Goal: Task Accomplishment & Management: Manage account settings

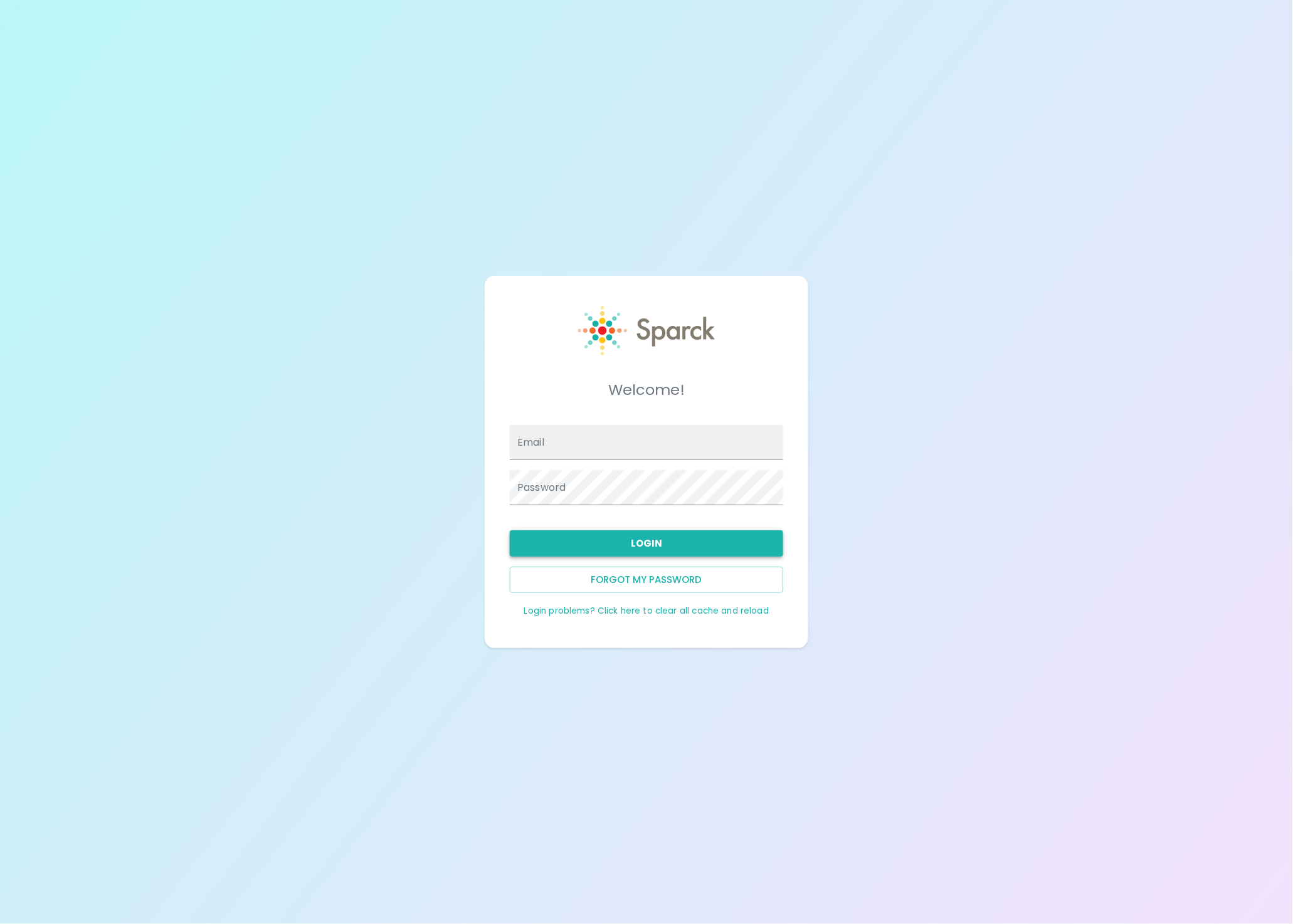
type input "[EMAIL_ADDRESS][DOMAIN_NAME]"
click at [608, 543] on button "Login" at bounding box center [646, 543] width 273 height 26
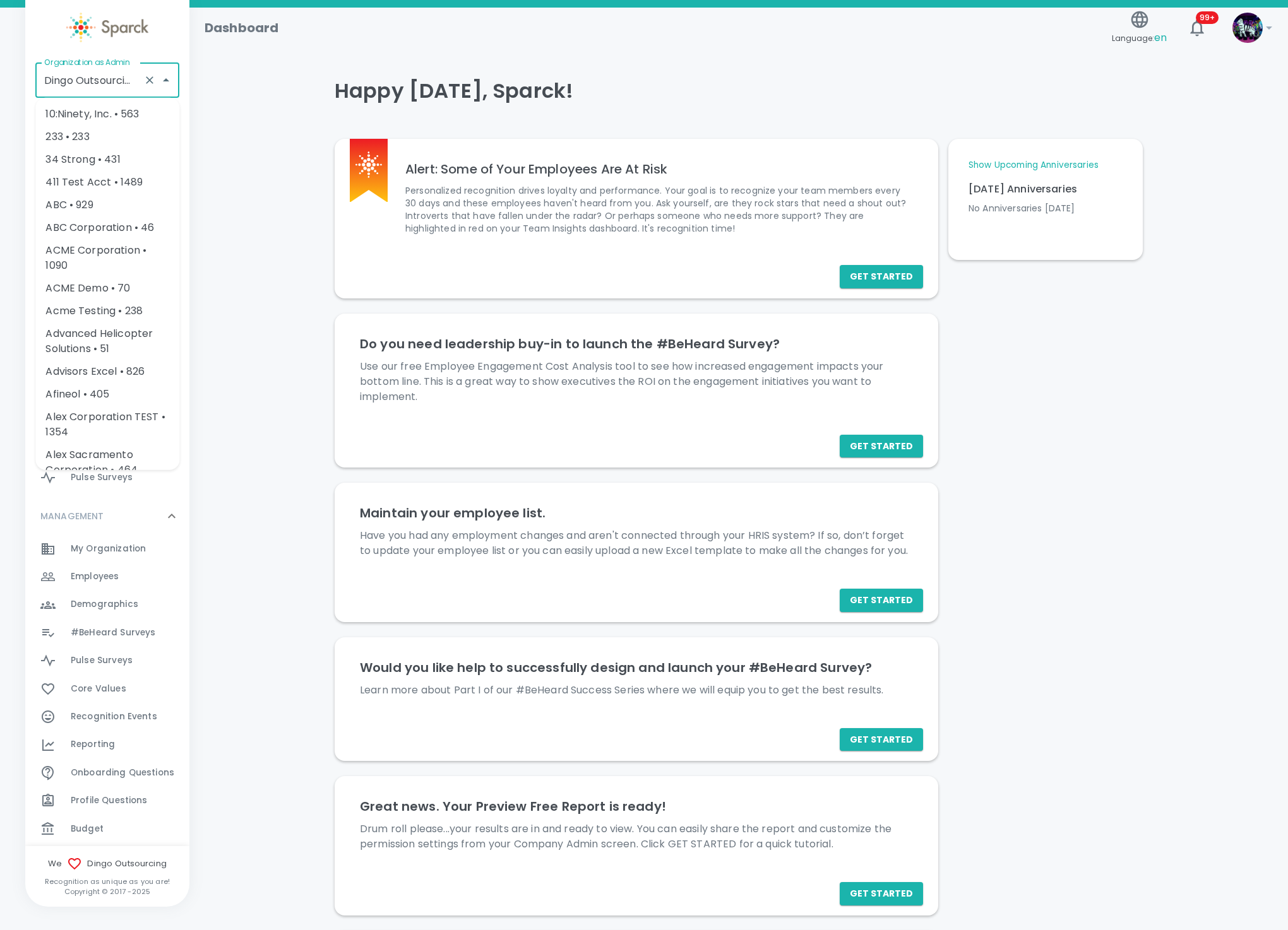
click at [115, 82] on input "Dingo Outsourcing • 793" at bounding box center [89, 79] width 97 height 24
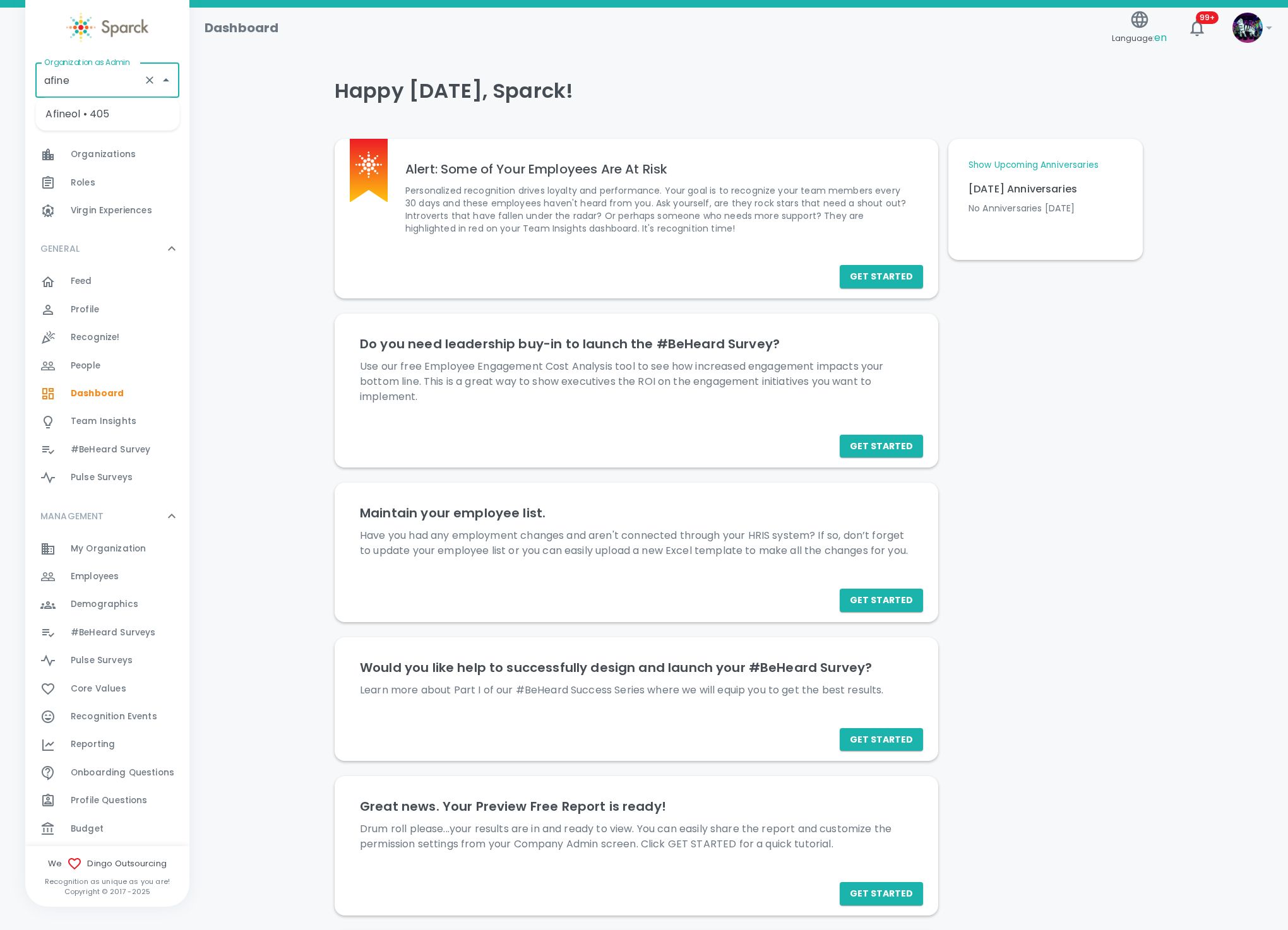
click at [130, 113] on li "Afineol • 405" at bounding box center [107, 114] width 144 height 23
type input "Afineol • 405"
click at [132, 551] on span "My Organization" at bounding box center [108, 549] width 75 height 12
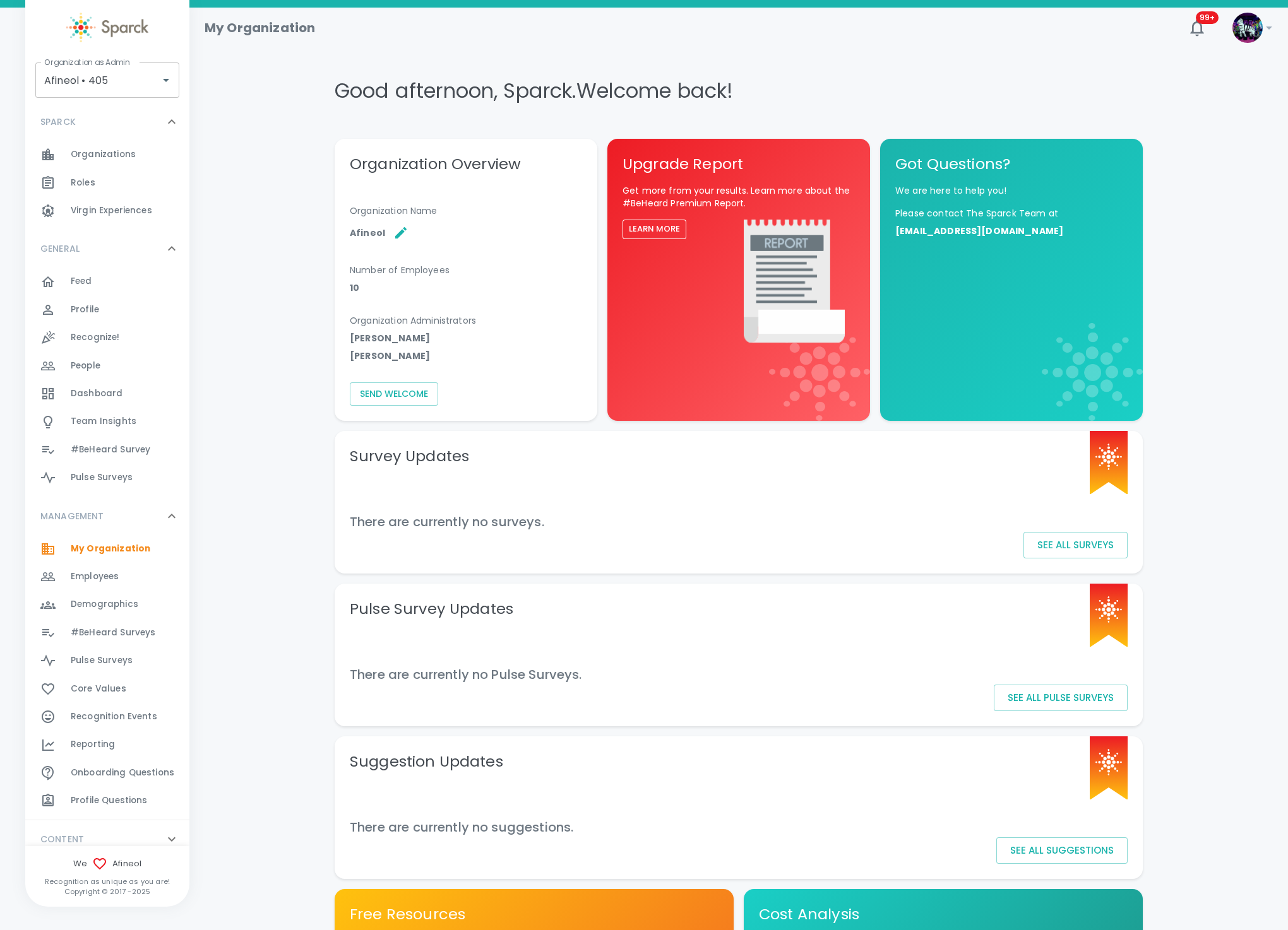
click at [101, 573] on span "Employees" at bounding box center [94, 577] width 48 height 12
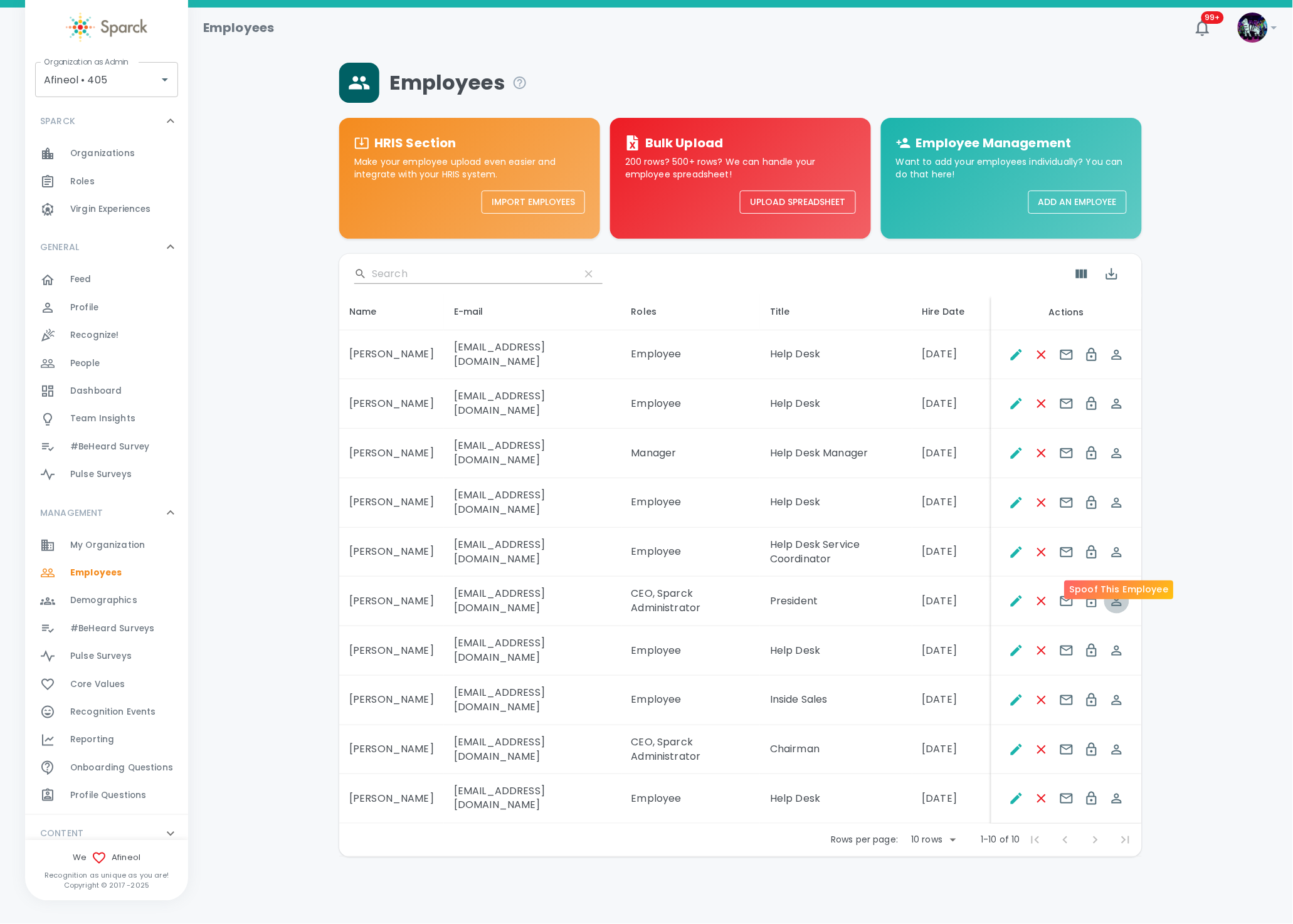
click at [1119, 596] on icon "Spoof This Employee" at bounding box center [1117, 602] width 10 height 10
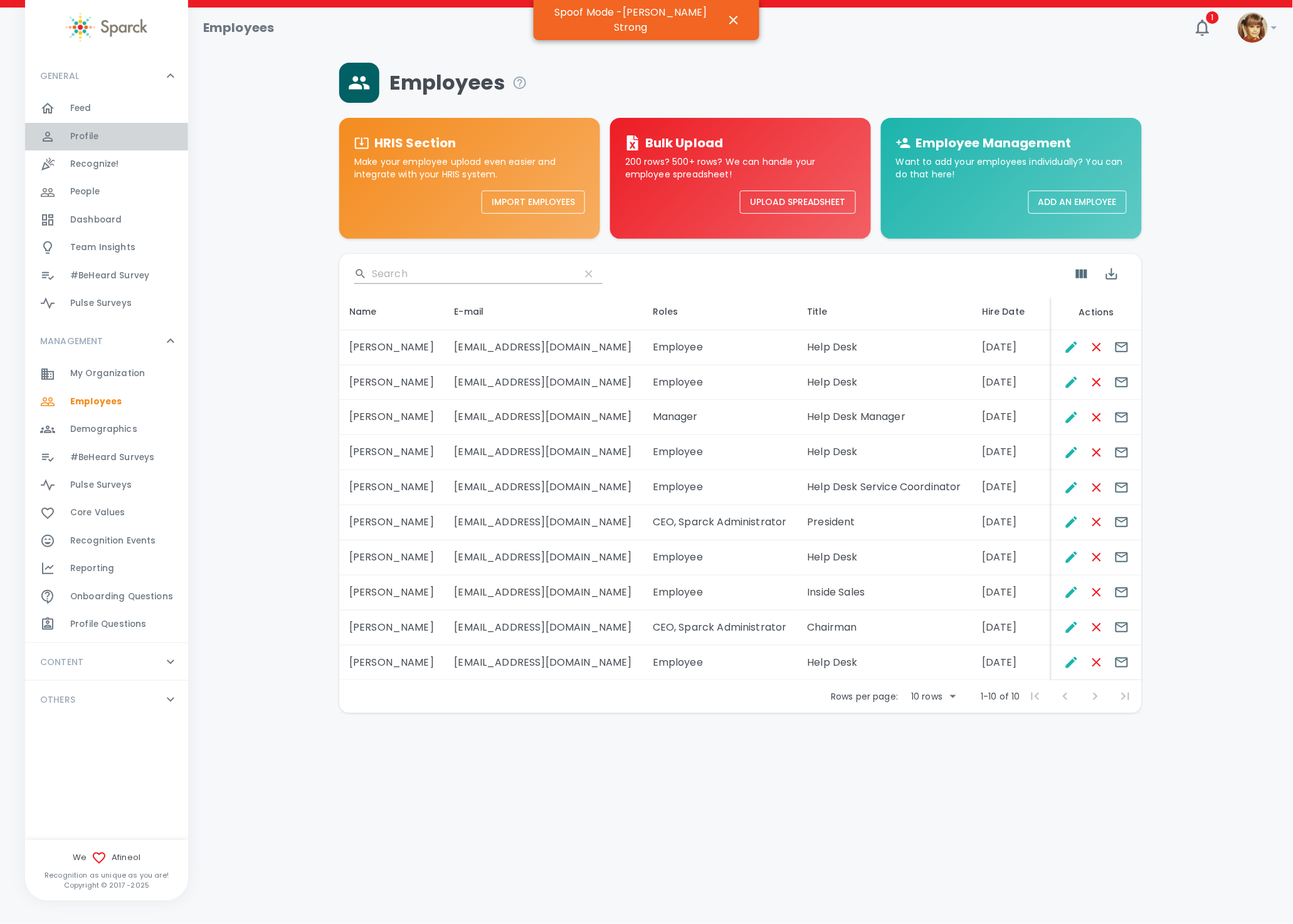
click at [99, 131] on div "Profile 0" at bounding box center [129, 137] width 118 height 17
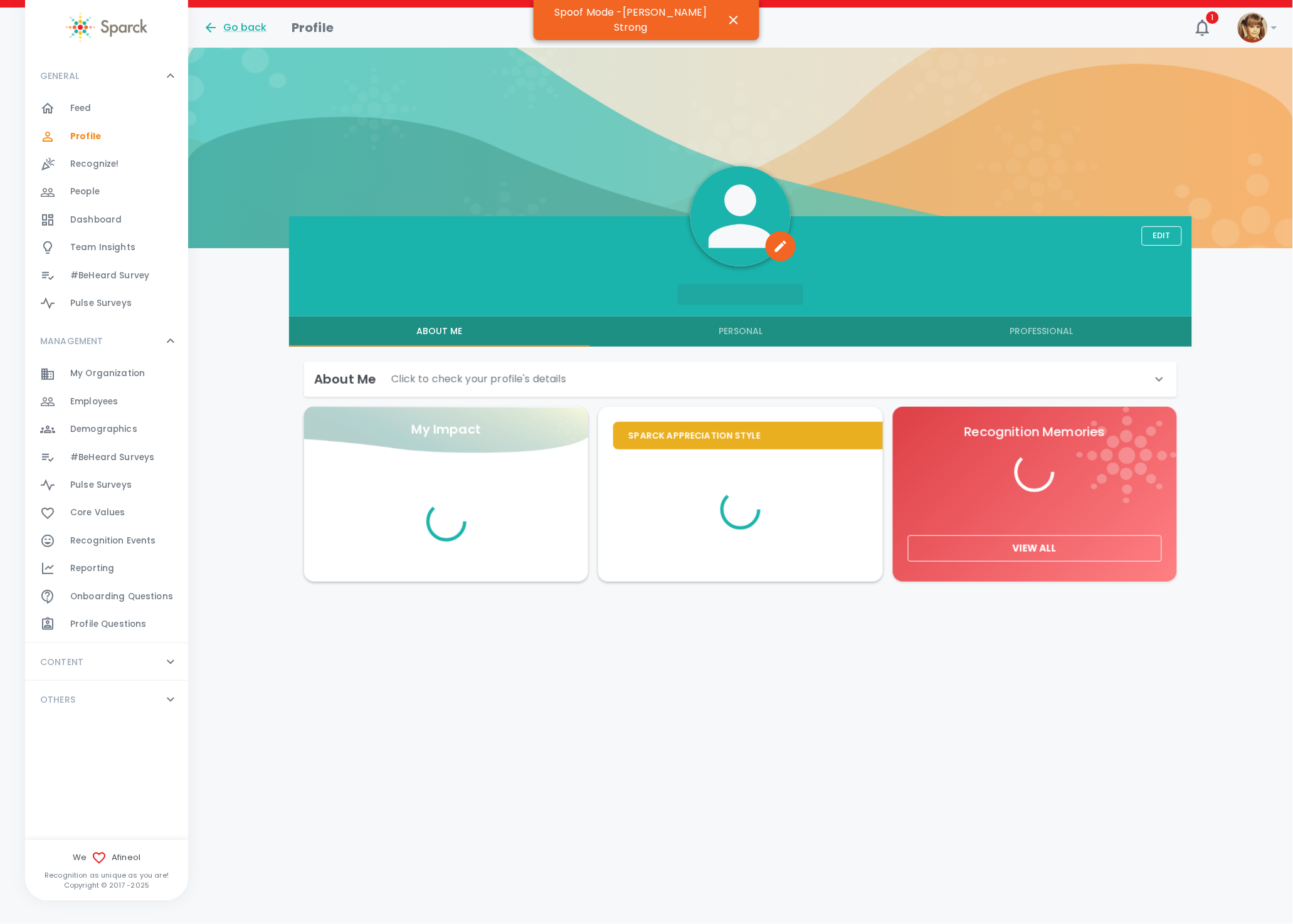
click at [334, 372] on h6 "About Me" at bounding box center [345, 379] width 62 height 20
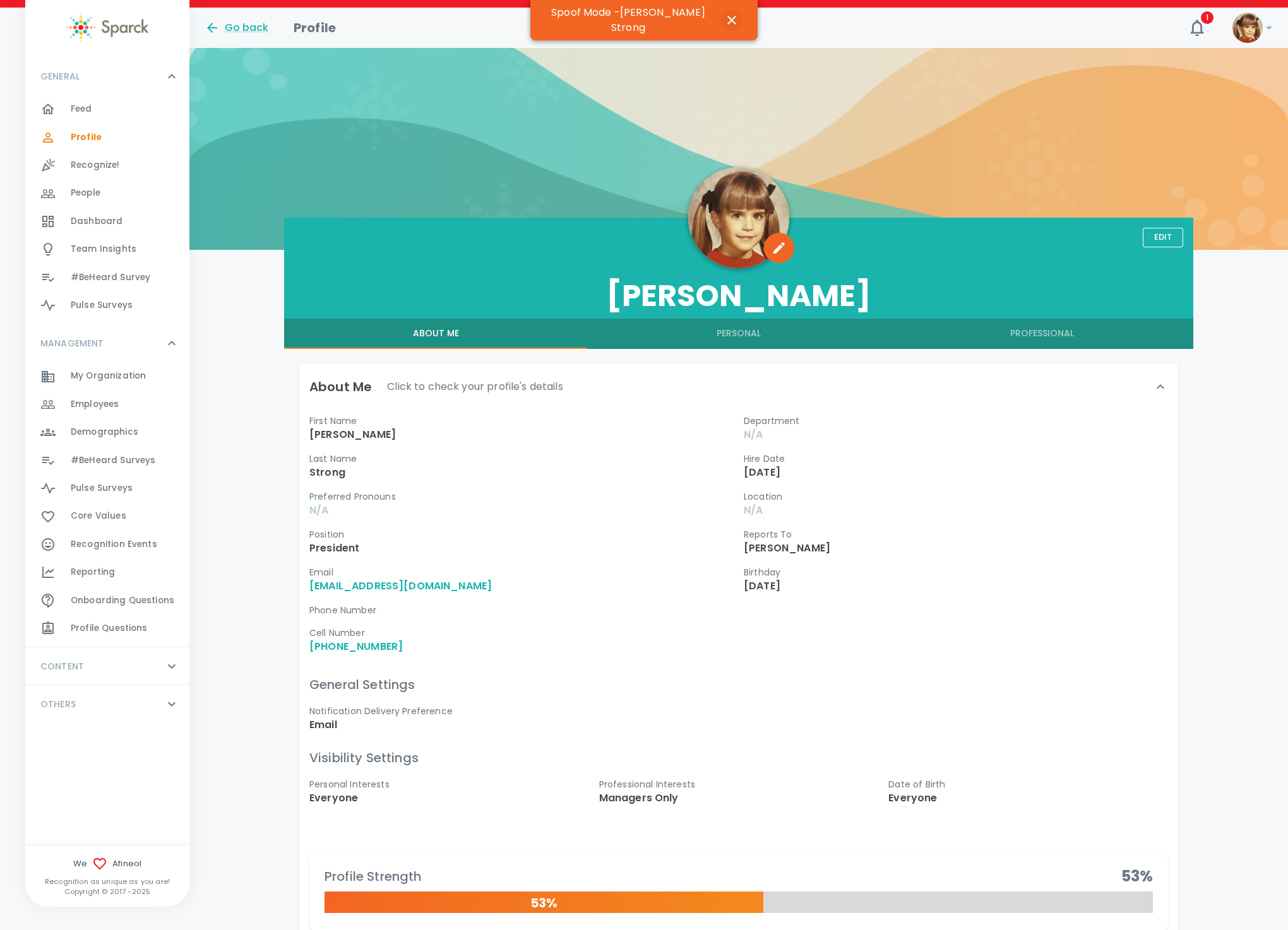
click at [727, 18] on icon "button" at bounding box center [731, 19] width 15 height 15
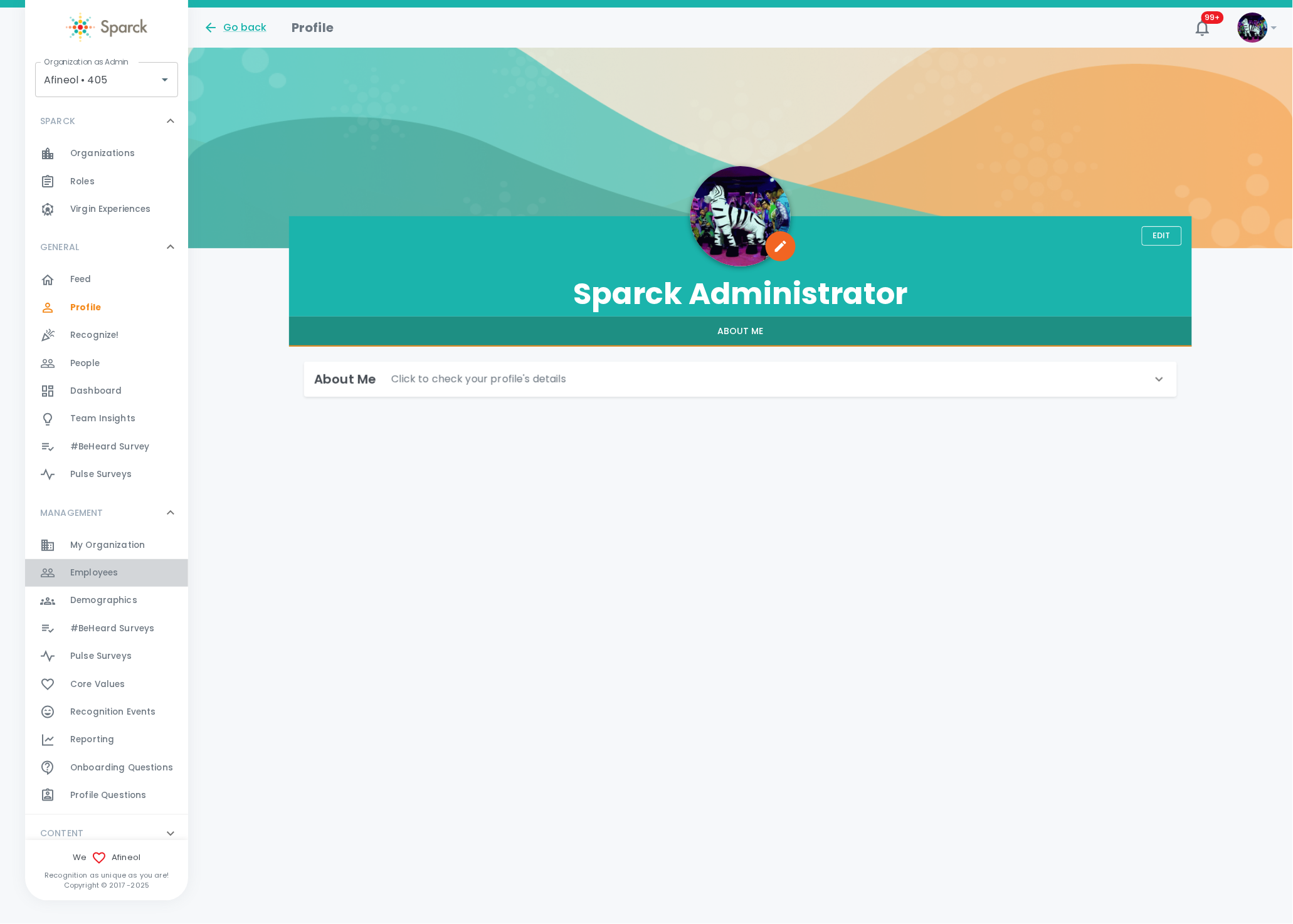
click at [129, 576] on div "Employees 0" at bounding box center [129, 573] width 118 height 17
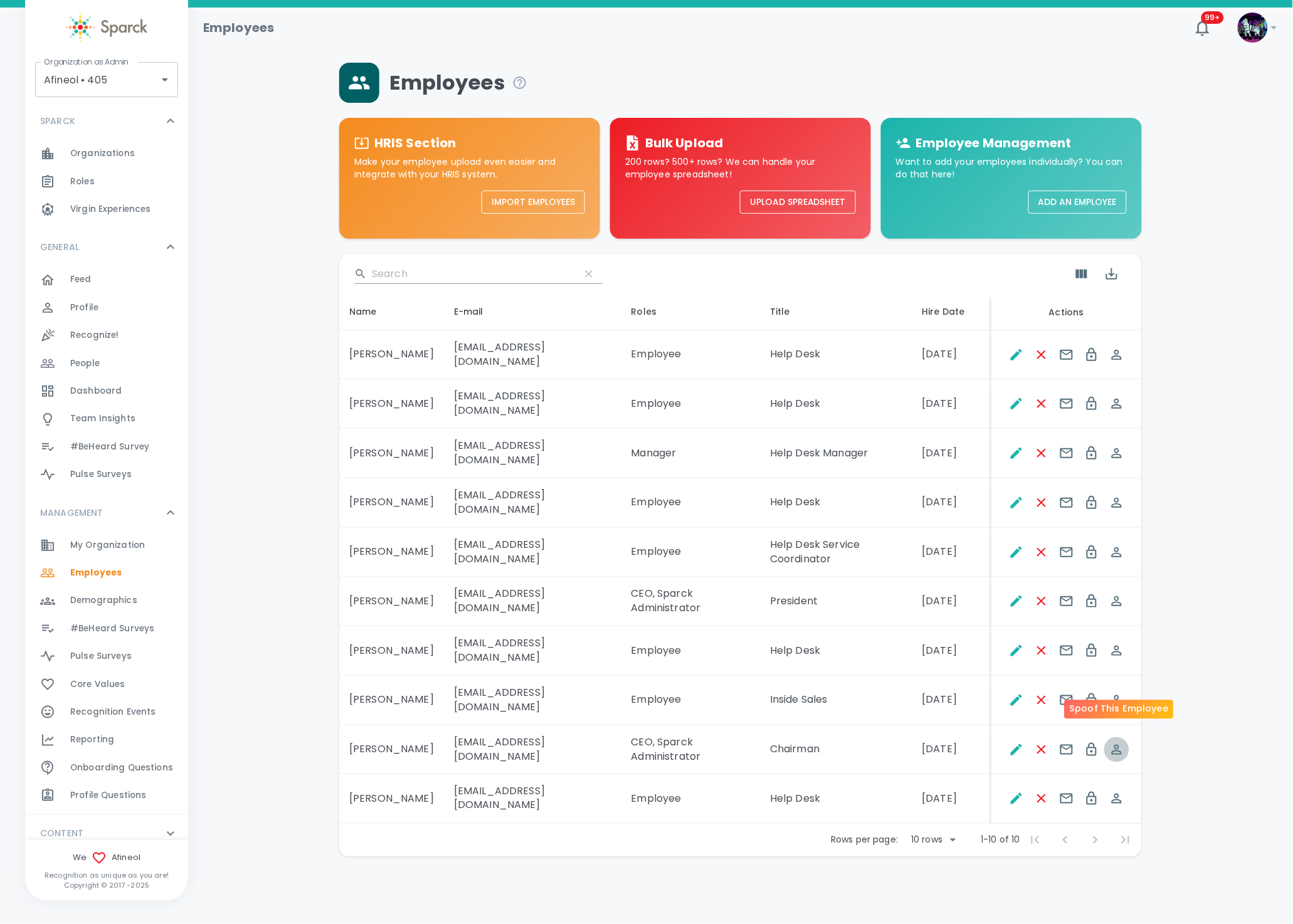
click at [1116, 745] on icon "Spoof This Employee" at bounding box center [1117, 750] width 10 height 10
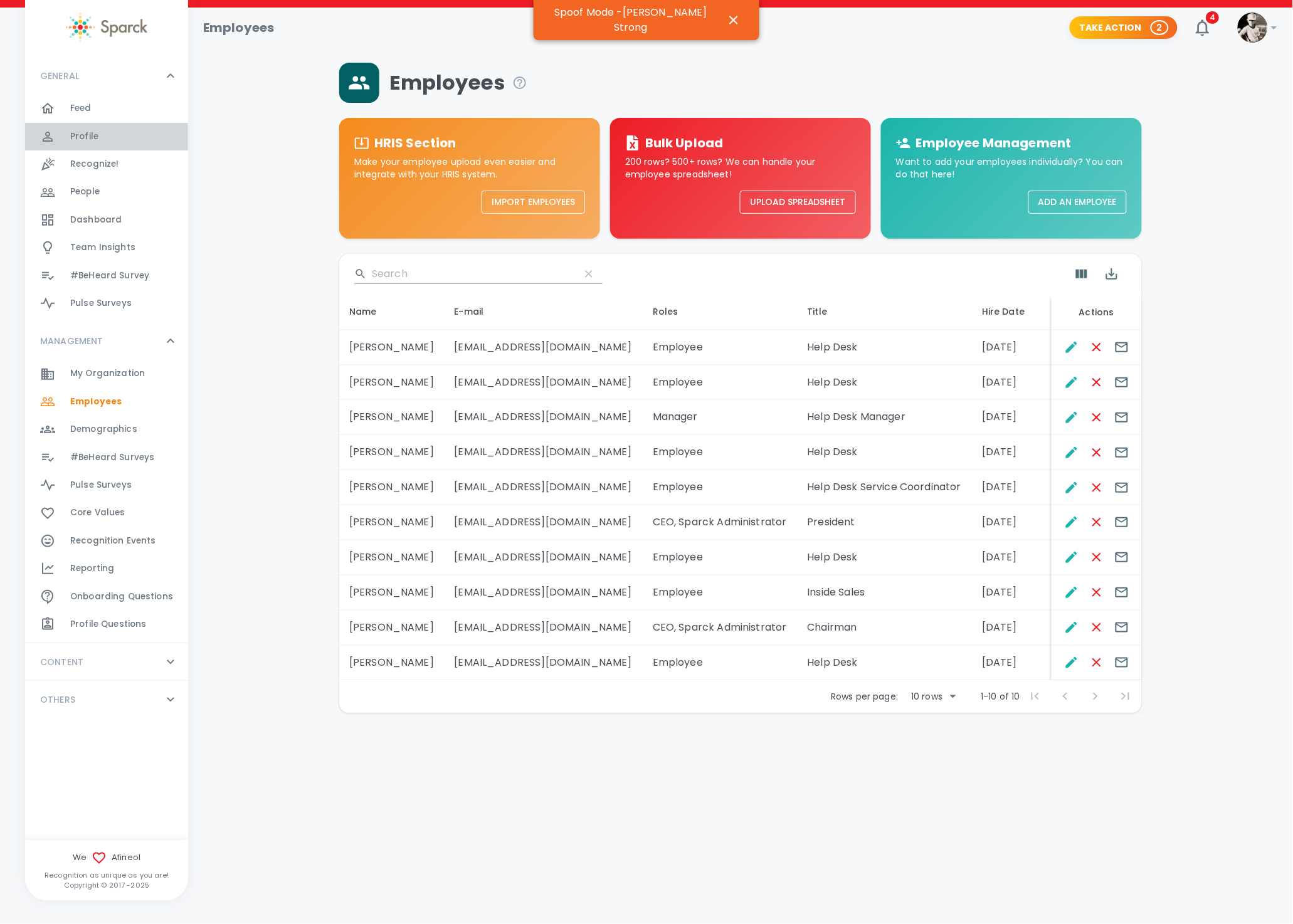
click at [114, 134] on div "Profile 0" at bounding box center [129, 137] width 118 height 17
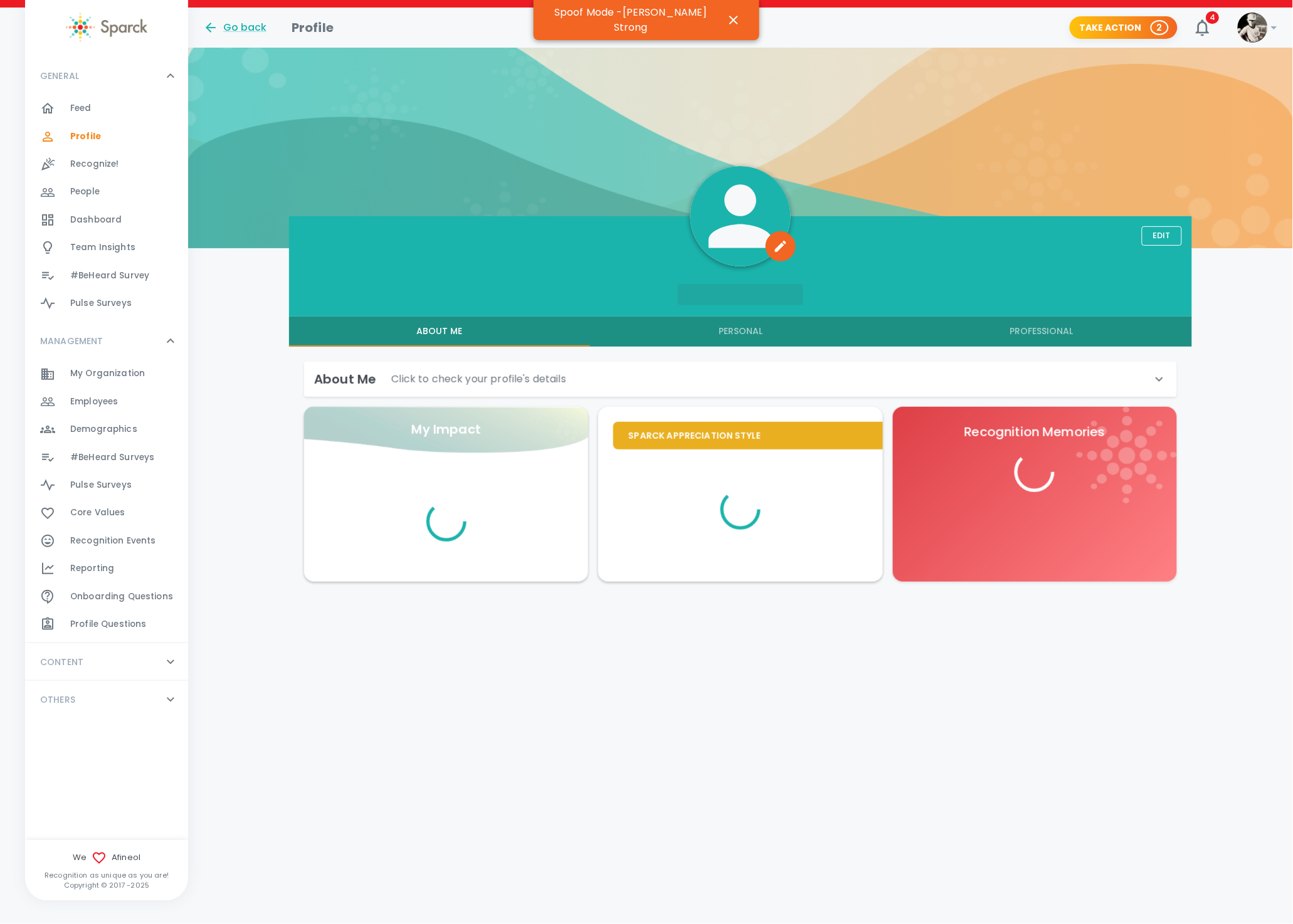
click at [547, 375] on p "Click to check your profile's details" at bounding box center [478, 379] width 175 height 15
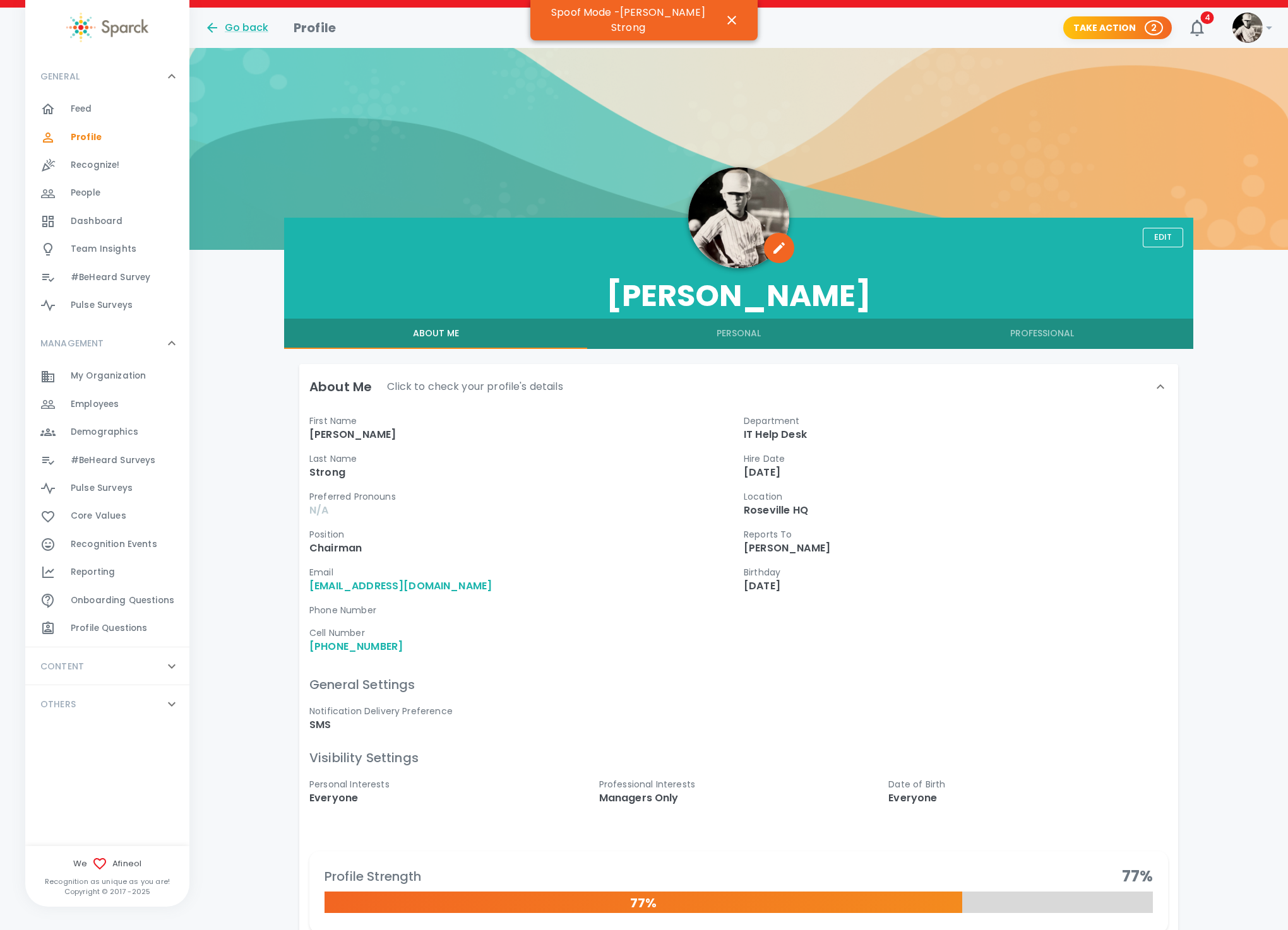
click at [1147, 248] on div "Michael Strong" at bounding box center [739, 269] width 909 height 101
click at [1154, 241] on button "Edit" at bounding box center [1162, 237] width 40 height 19
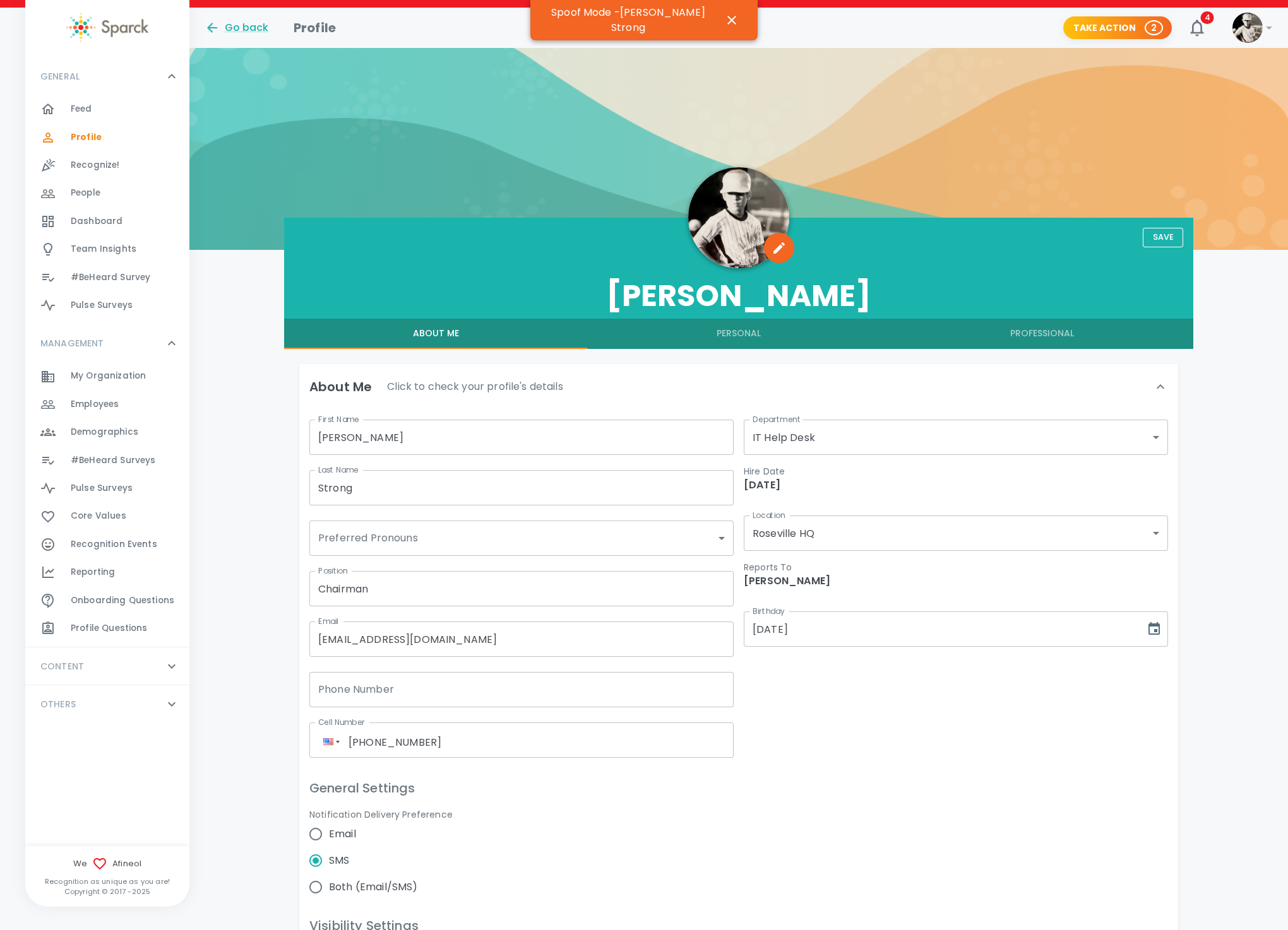
radio input "true"
click at [320, 834] on input "Email" at bounding box center [316, 834] width 26 height 26
radio input "false"
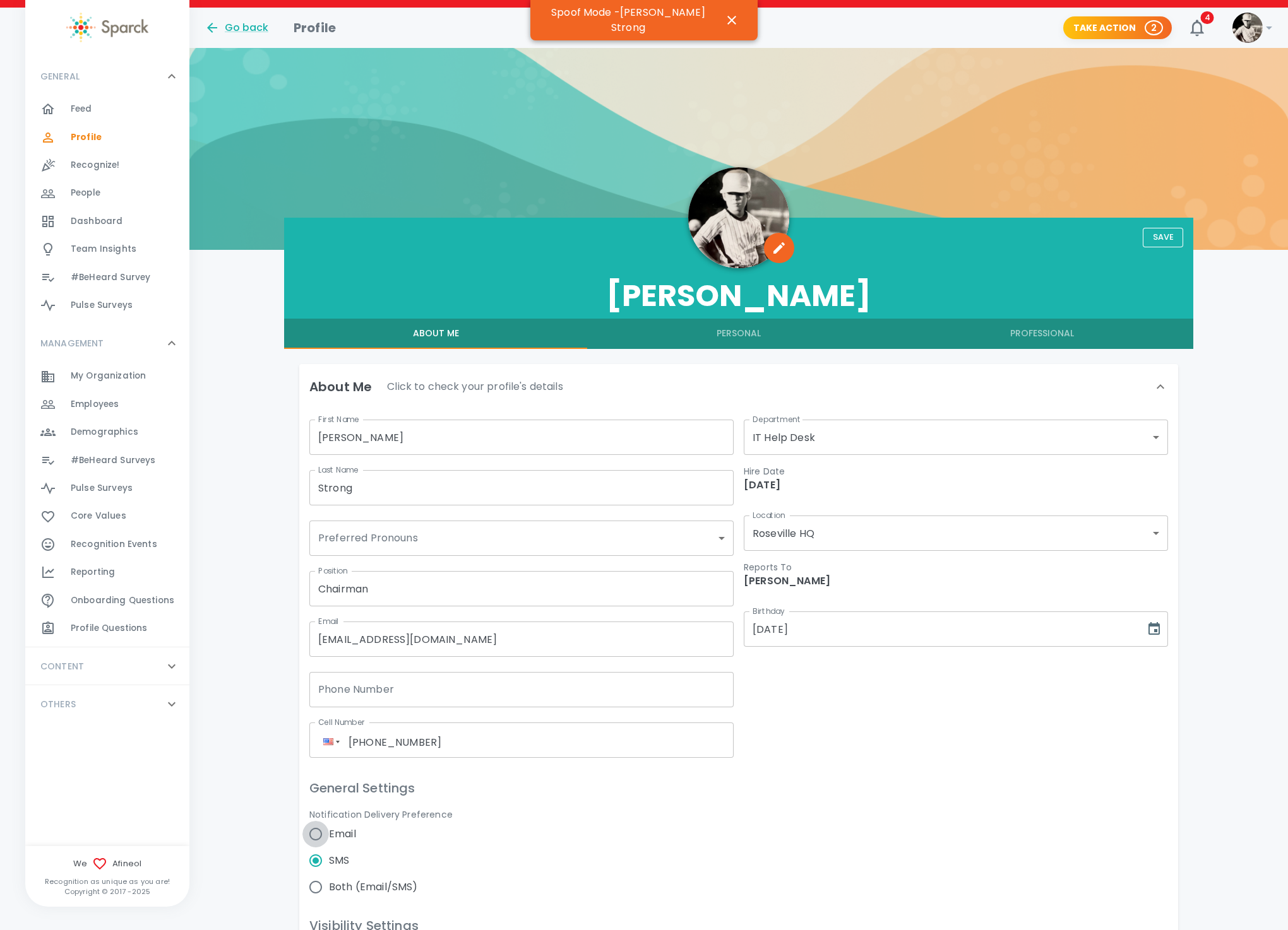
radio input "false"
radio input "true"
click at [1159, 232] on button "Save" at bounding box center [1162, 237] width 40 height 19
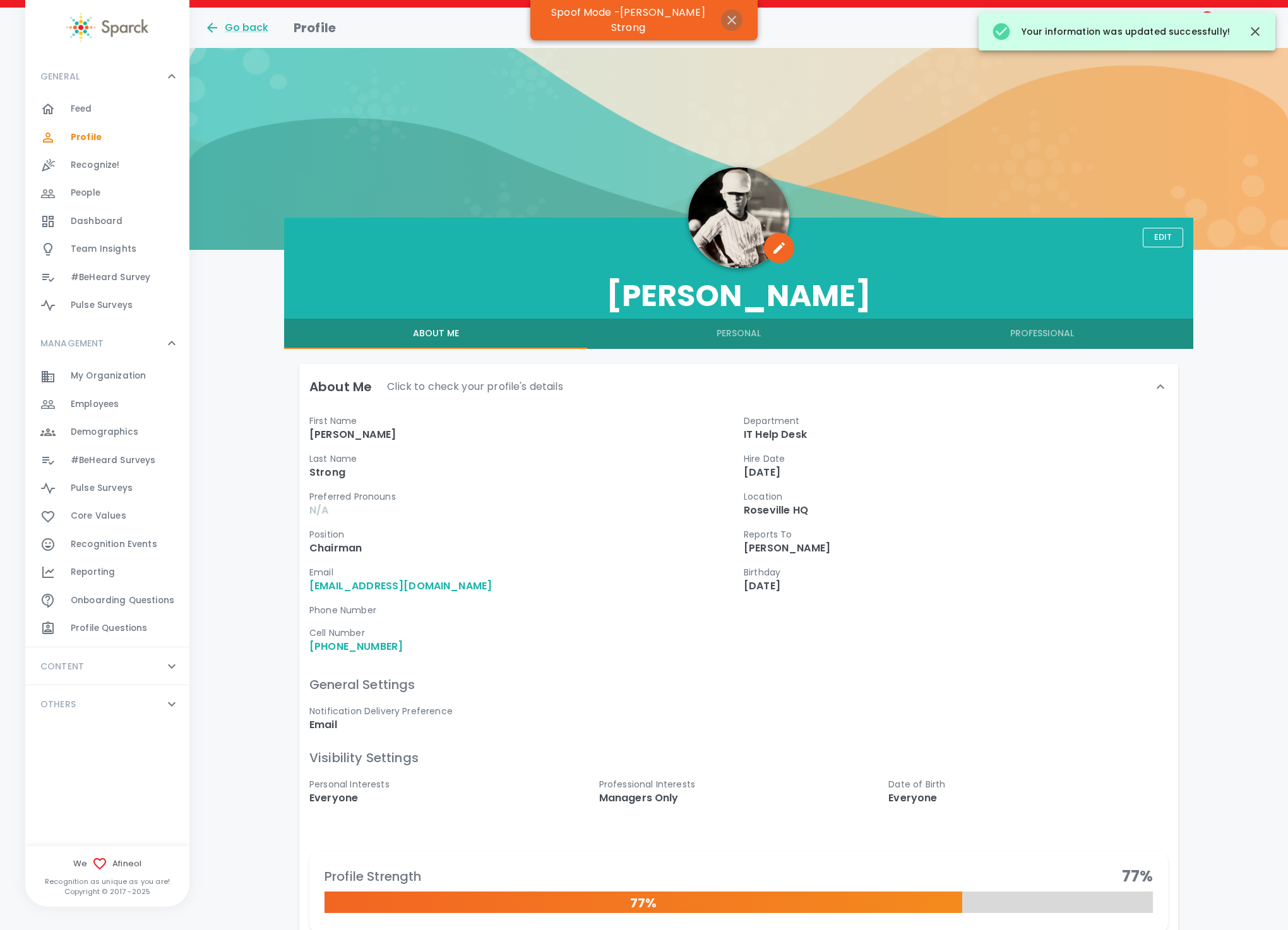
click at [727, 16] on icon "button" at bounding box center [731, 20] width 9 height 9
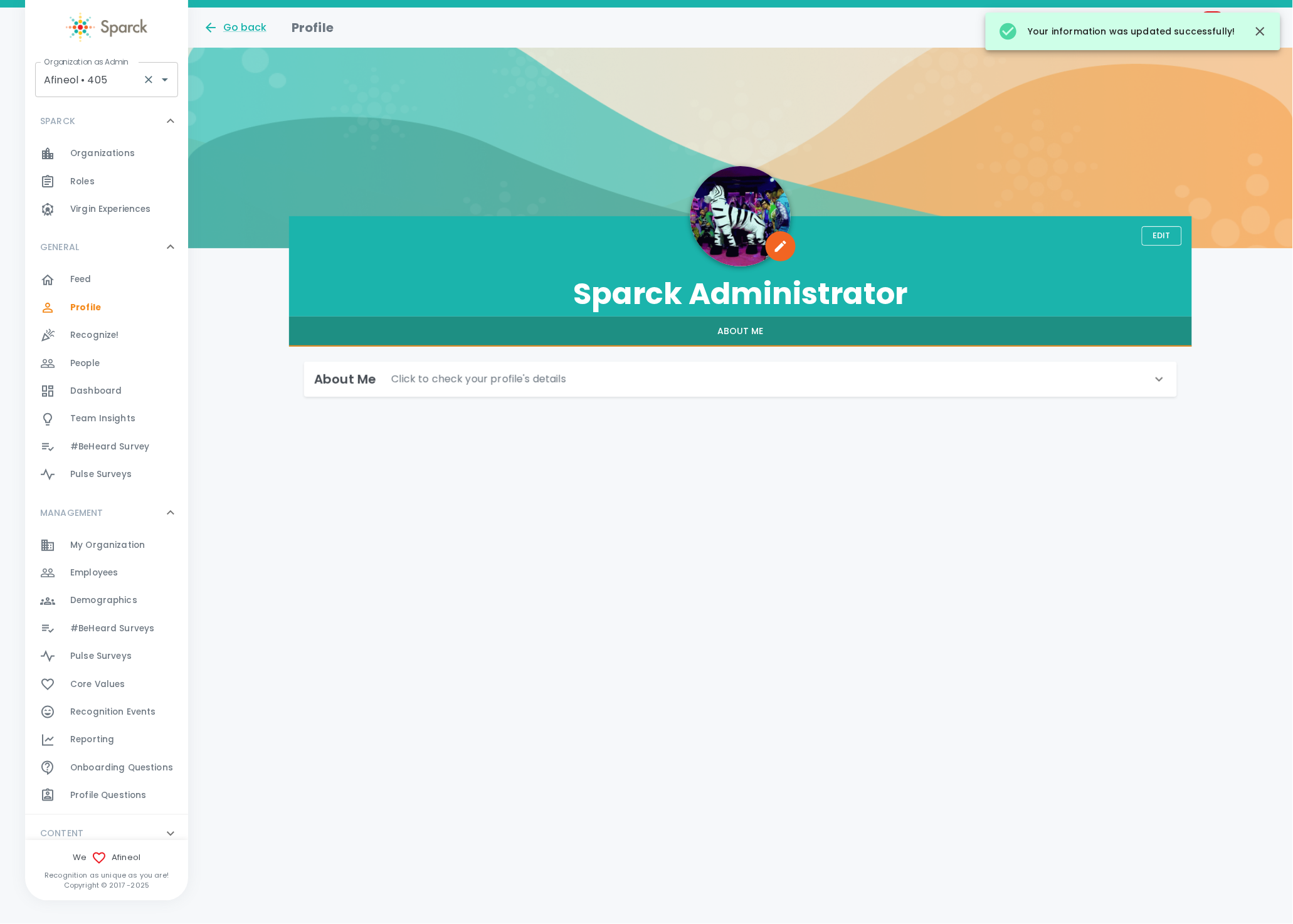
click at [95, 85] on input "Afineol • 405" at bounding box center [88, 79] width 96 height 23
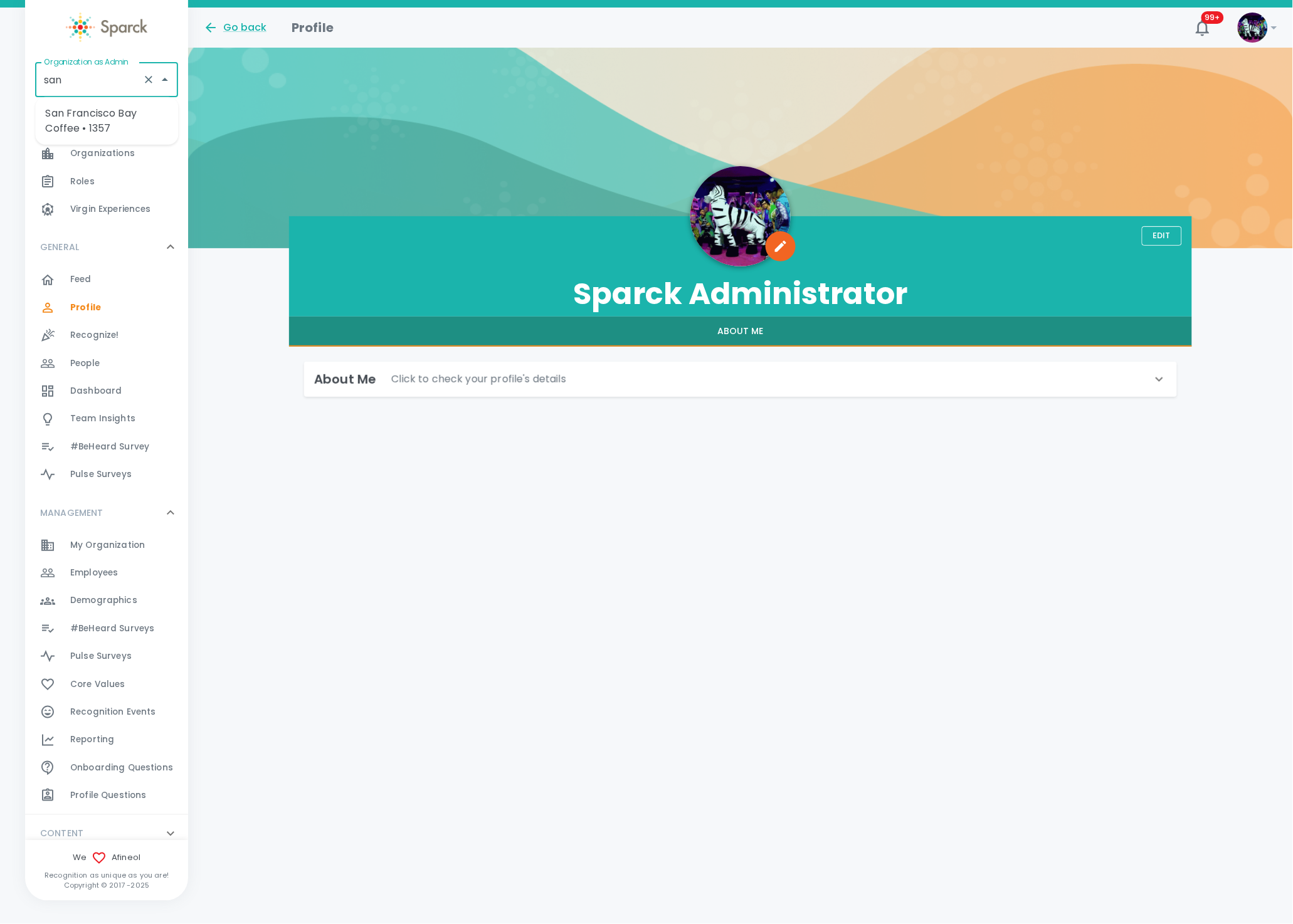
click at [112, 120] on li "San Francisco Bay Coffee • 1357" at bounding box center [107, 120] width 143 height 37
type input "San Francisco Bay Coffee • 1357"
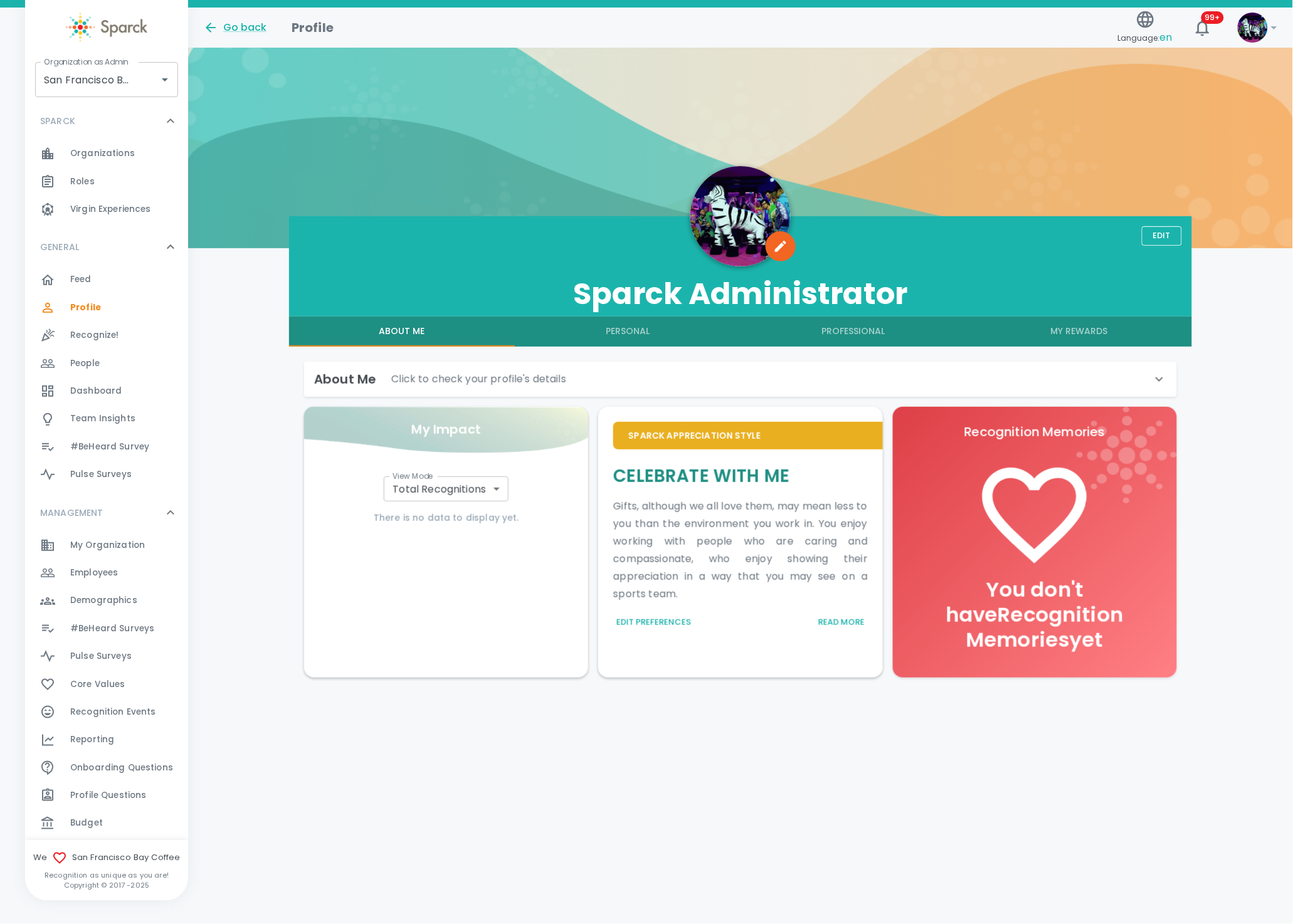
click at [112, 564] on span "Employees 0" at bounding box center [94, 573] width 48 height 17
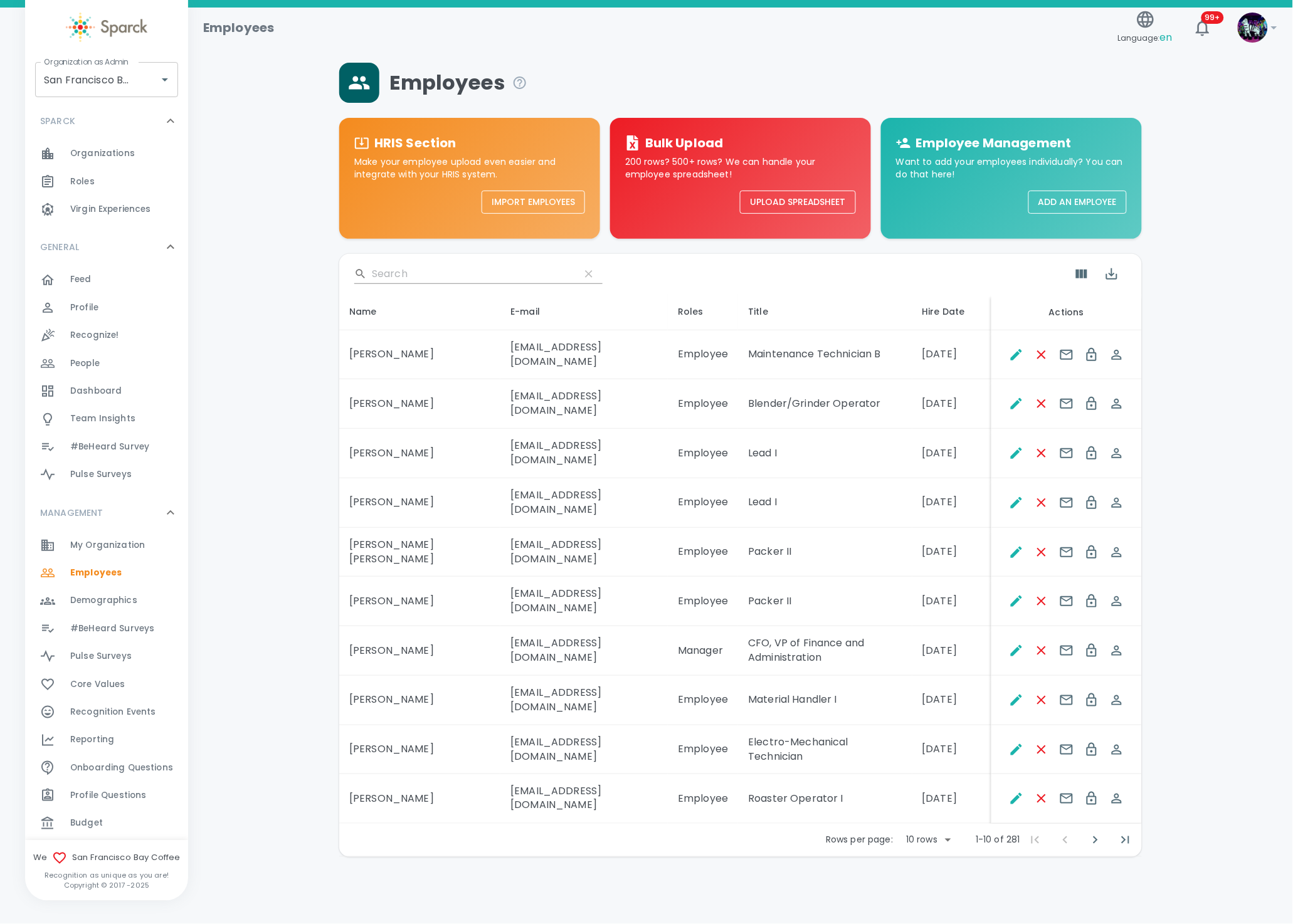
click at [388, 277] on input "Search" at bounding box center [471, 274] width 198 height 20
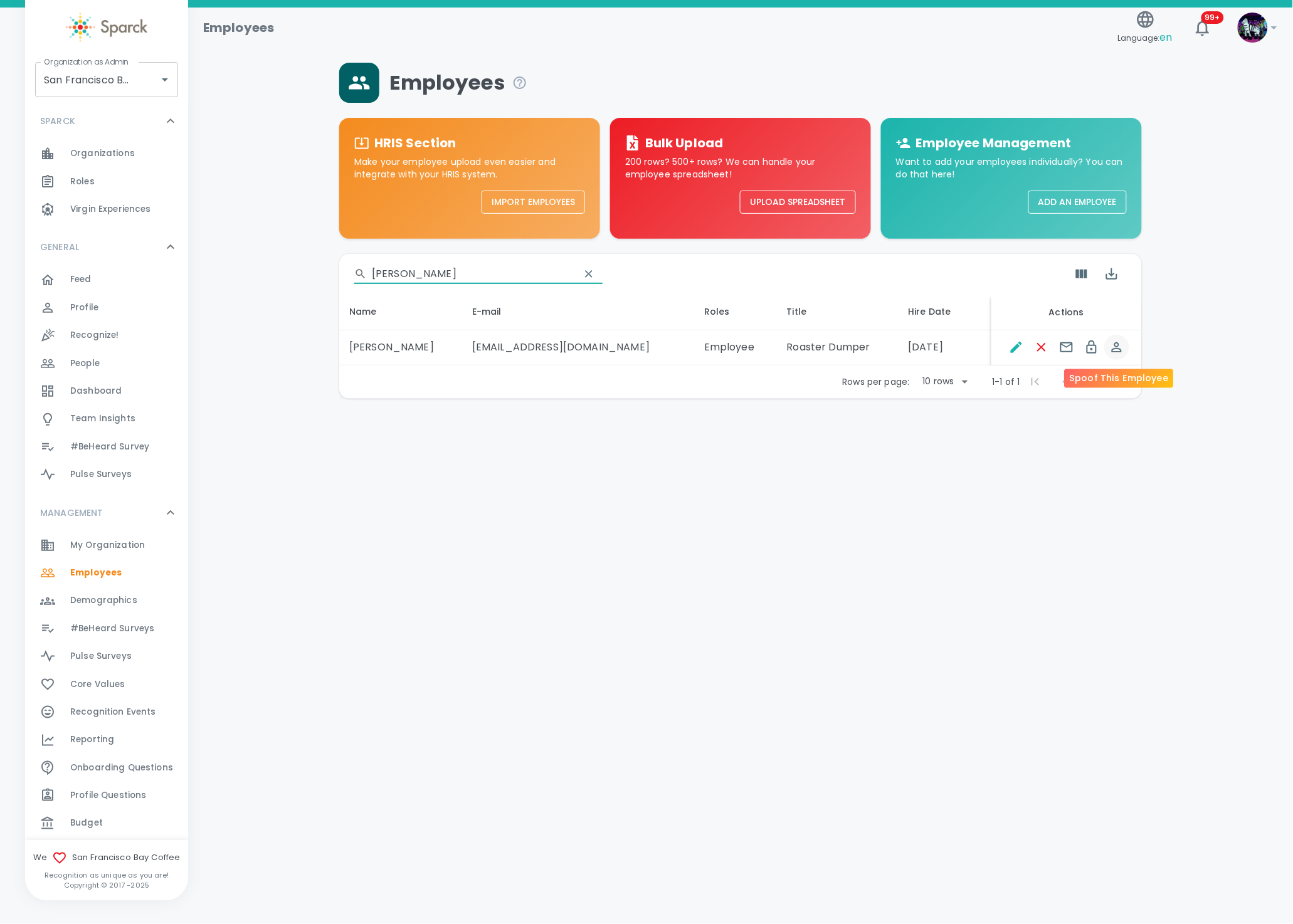
type input "[PERSON_NAME]"
click at [1119, 345] on icon "Spoof This Employee" at bounding box center [1117, 348] width 10 height 10
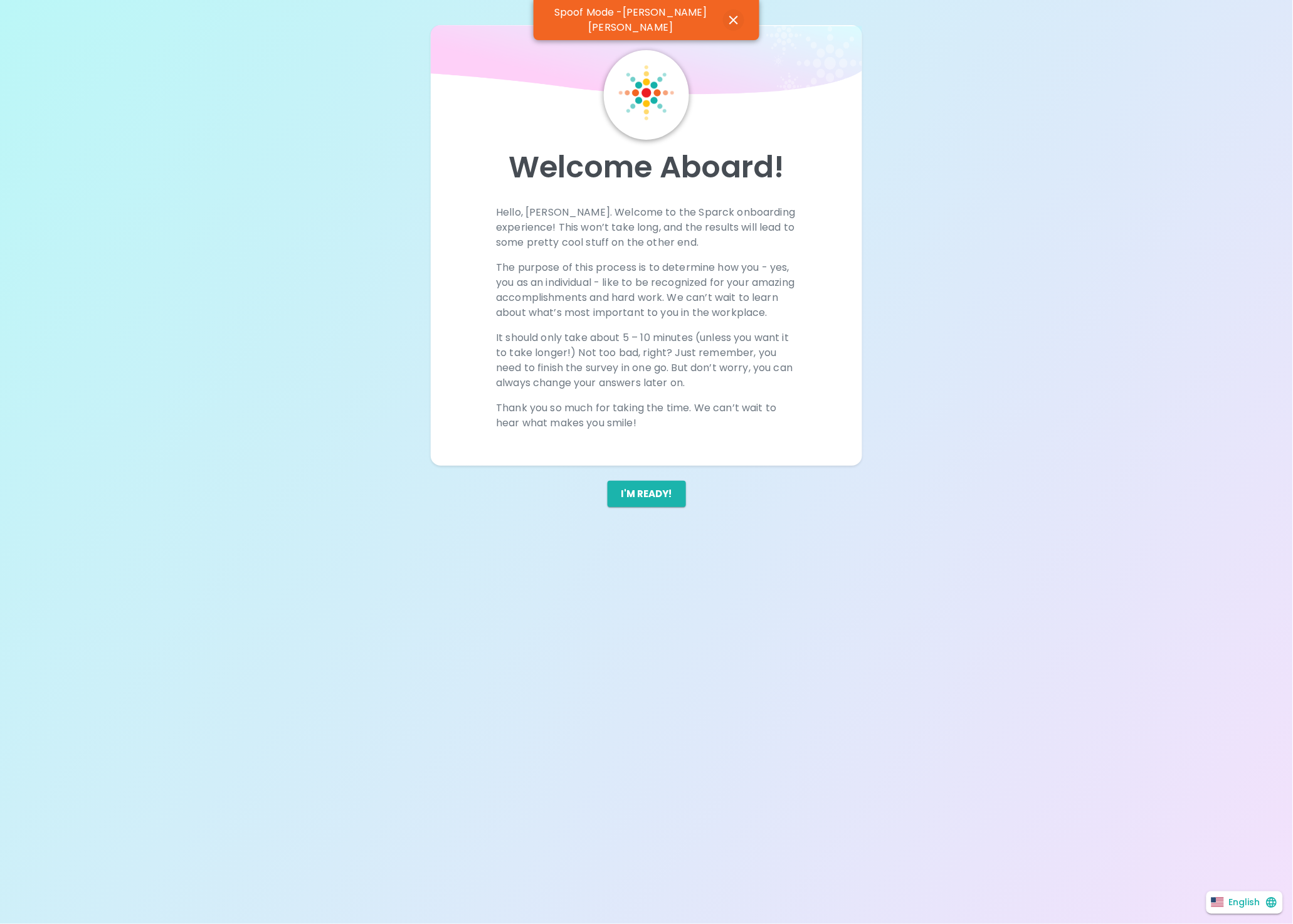
click at [726, 18] on icon "button" at bounding box center [733, 19] width 15 height 15
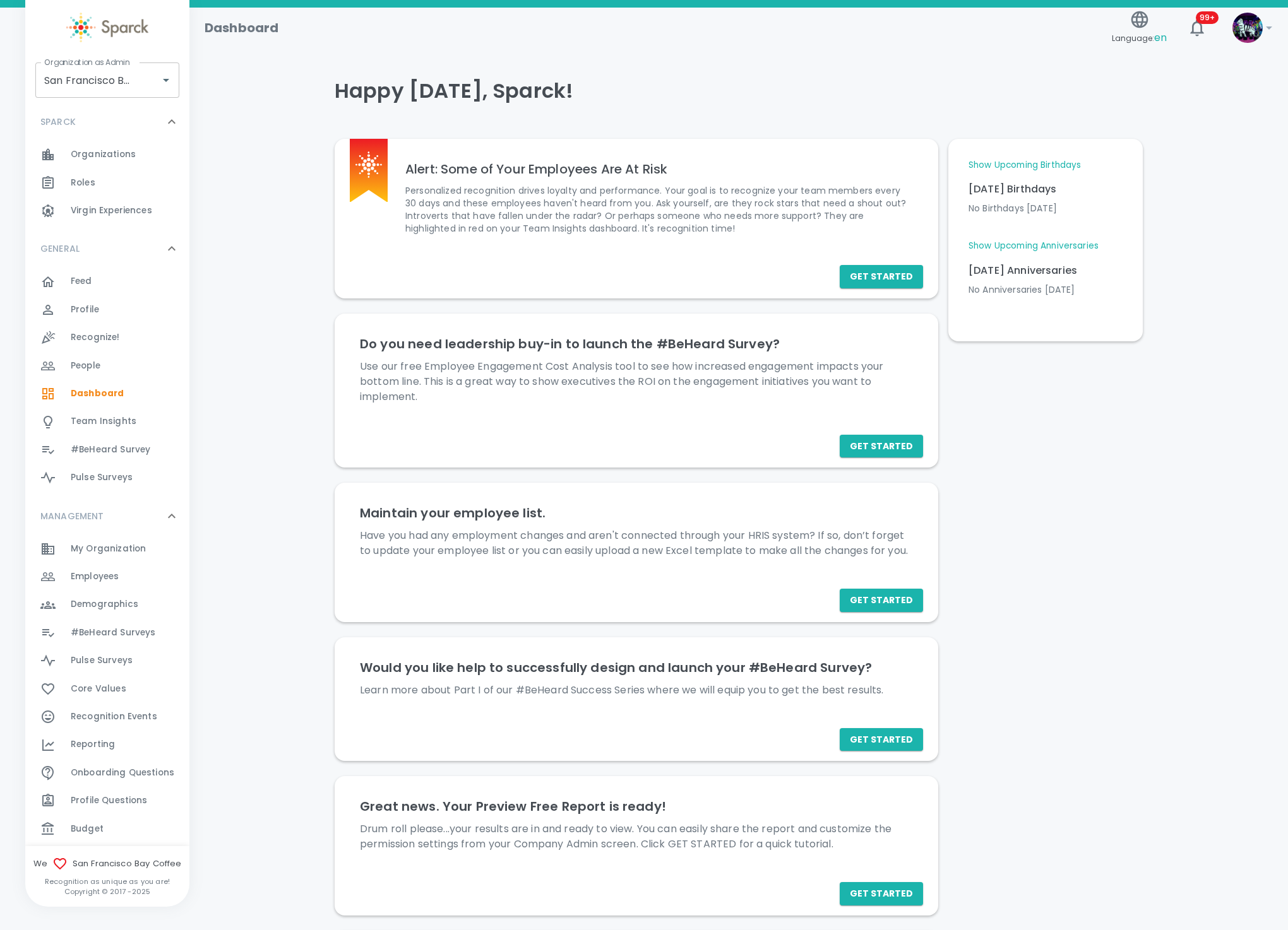
click at [115, 585] on span "Employees 0" at bounding box center [94, 577] width 48 height 17
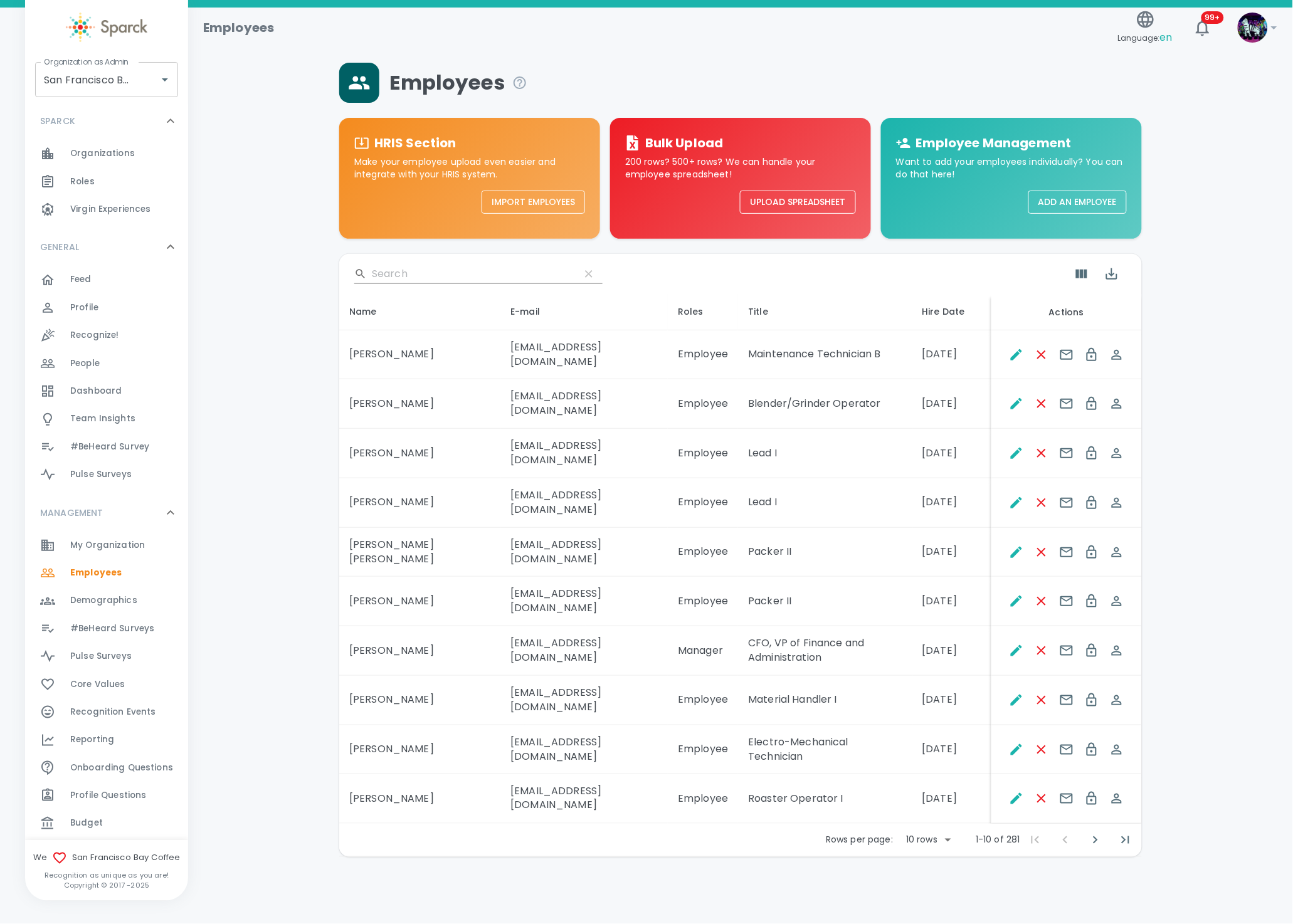
click at [441, 270] on input "Search" at bounding box center [471, 274] width 198 height 20
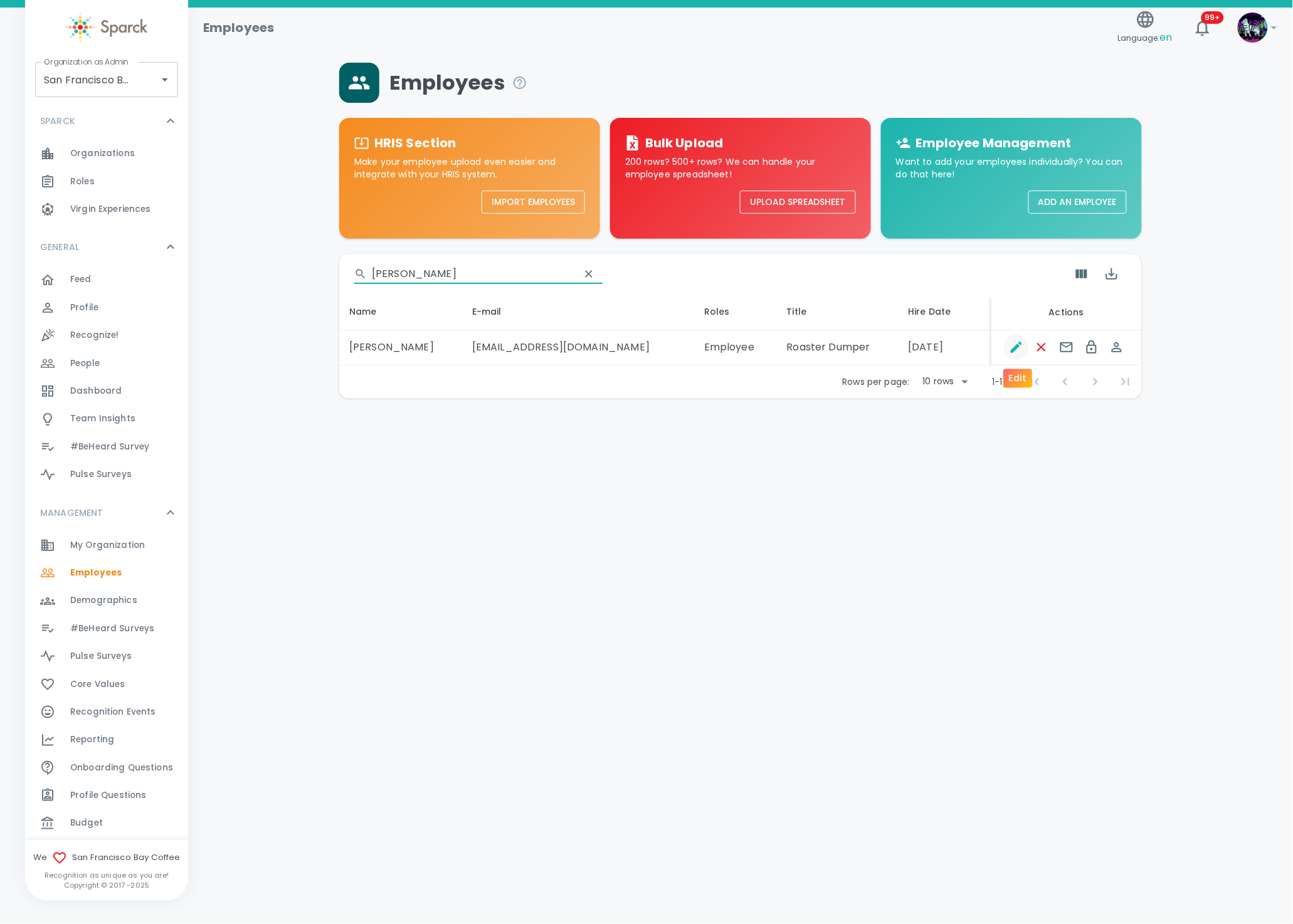
type input "campos"
click at [1015, 344] on icon "Edit" at bounding box center [1016, 347] width 15 height 15
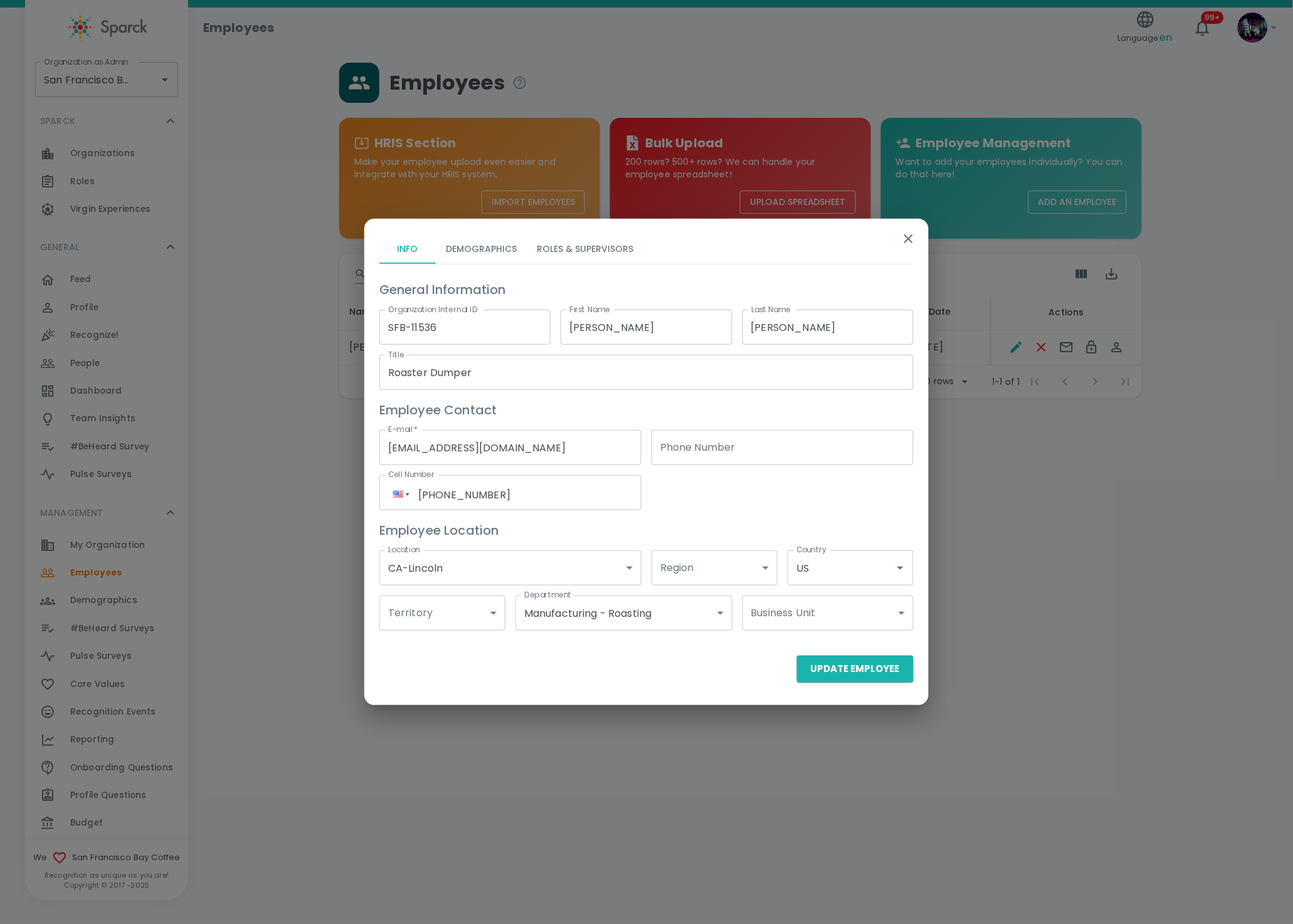
click at [490, 246] on button "Demographics" at bounding box center [481, 249] width 91 height 30
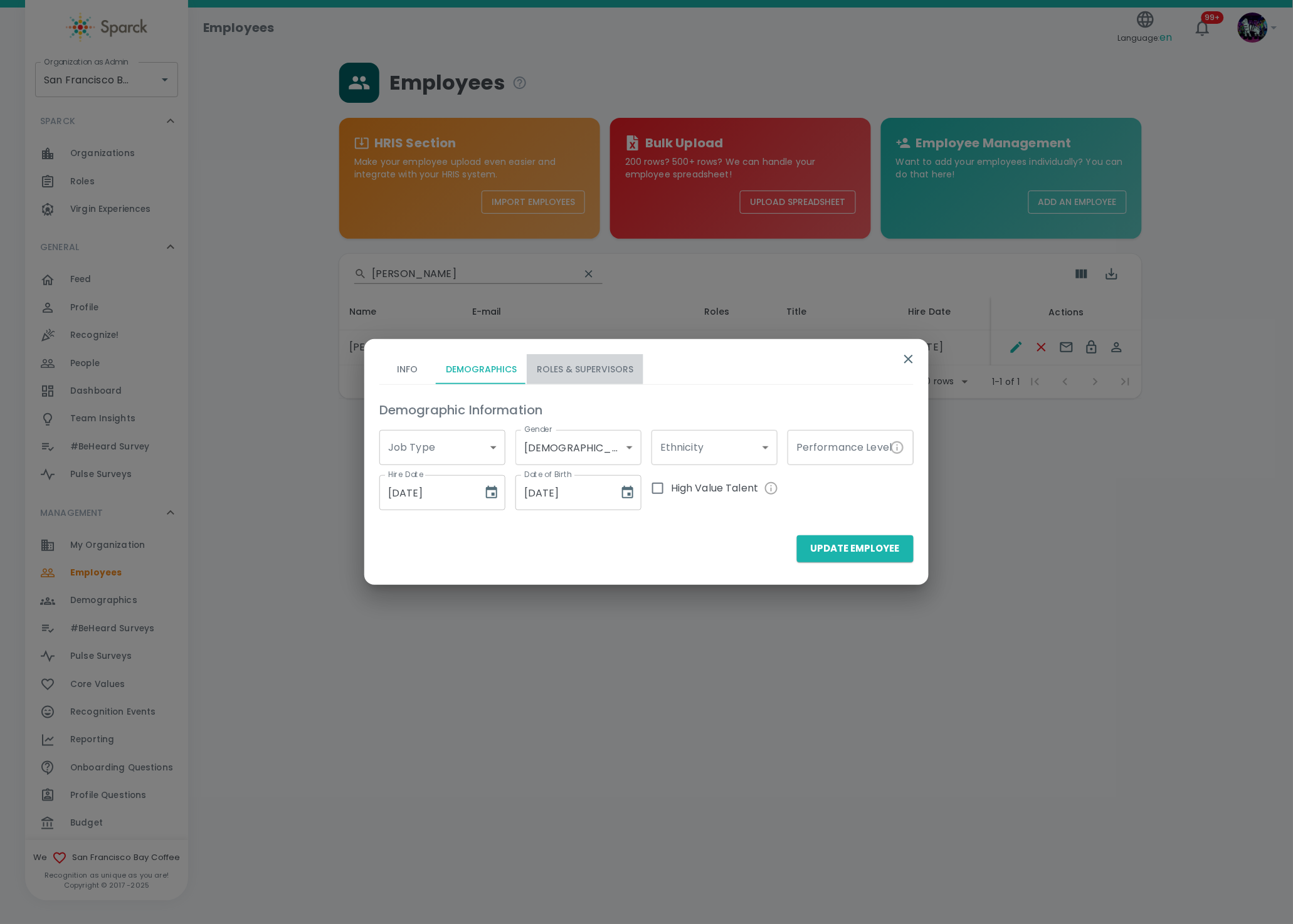
click at [580, 364] on button "Roles & Supervisors" at bounding box center [585, 369] width 117 height 30
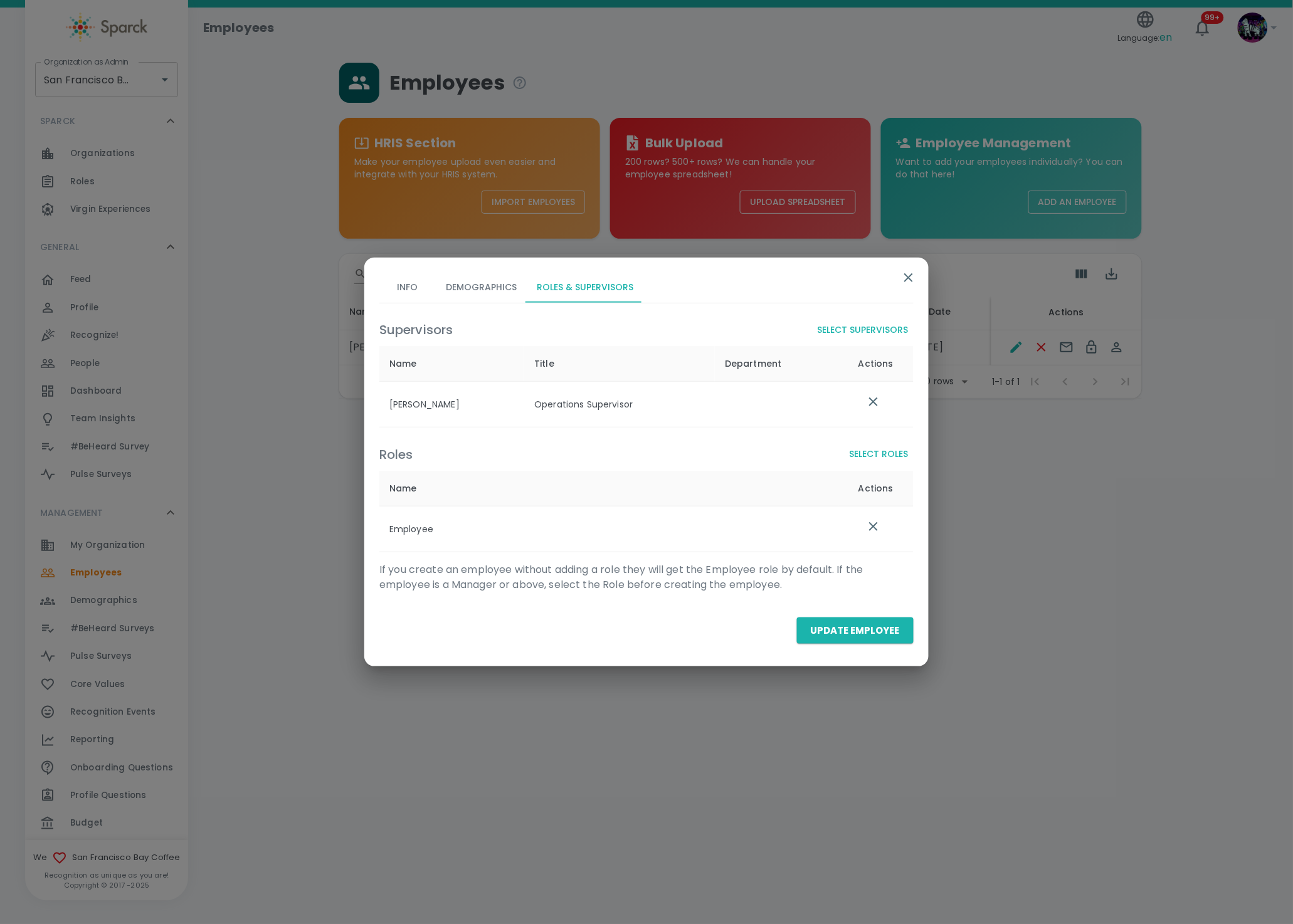
click at [413, 291] on button "Info" at bounding box center [407, 288] width 56 height 30
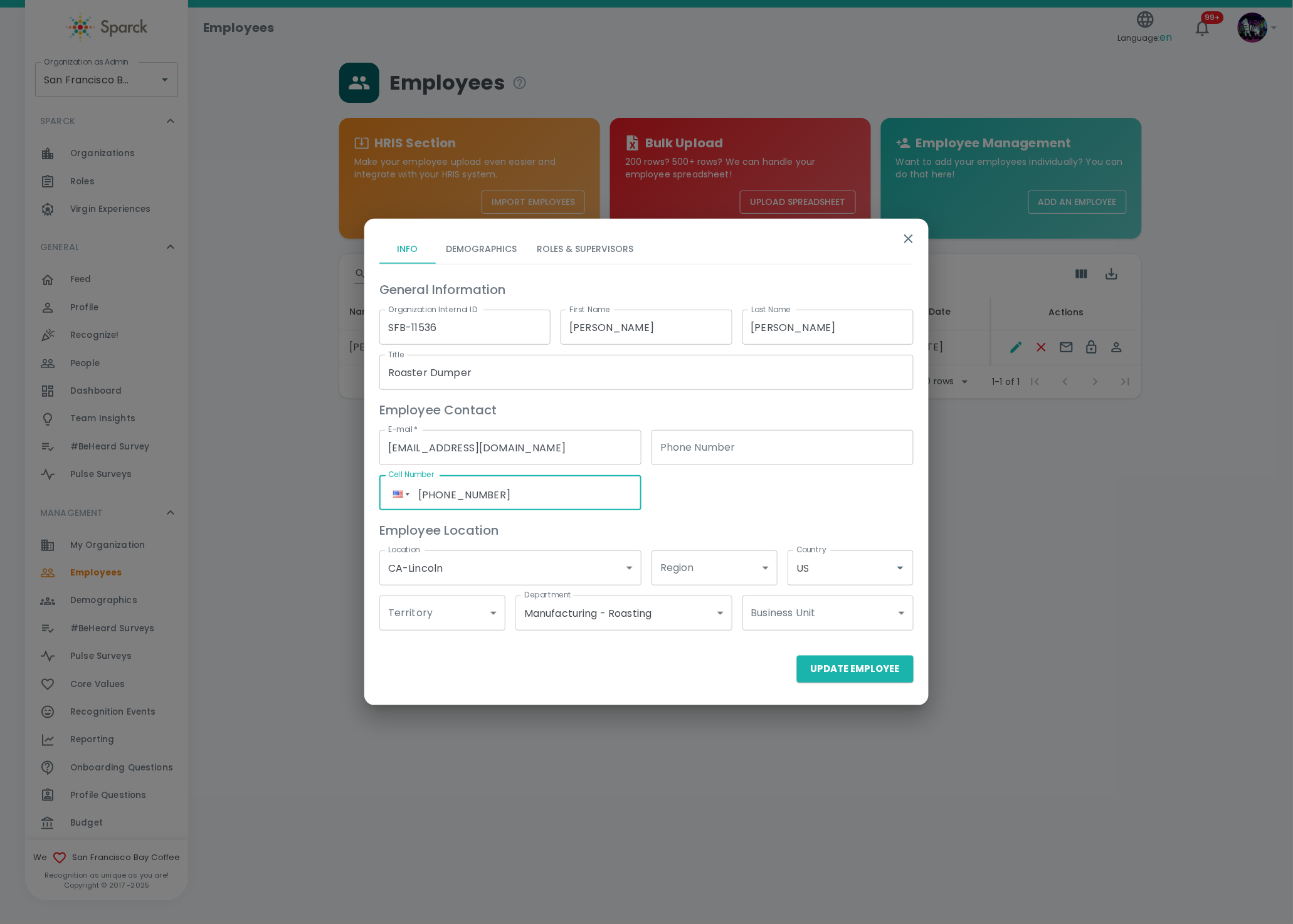
drag, startPoint x: 556, startPoint y: 496, endPoint x: 357, endPoint y: 491, distance: 199.1
click at [357, 491] on div "Info Demographics Roles & Supervisors General Information Organization Internal…" at bounding box center [646, 462] width 1293 height 924
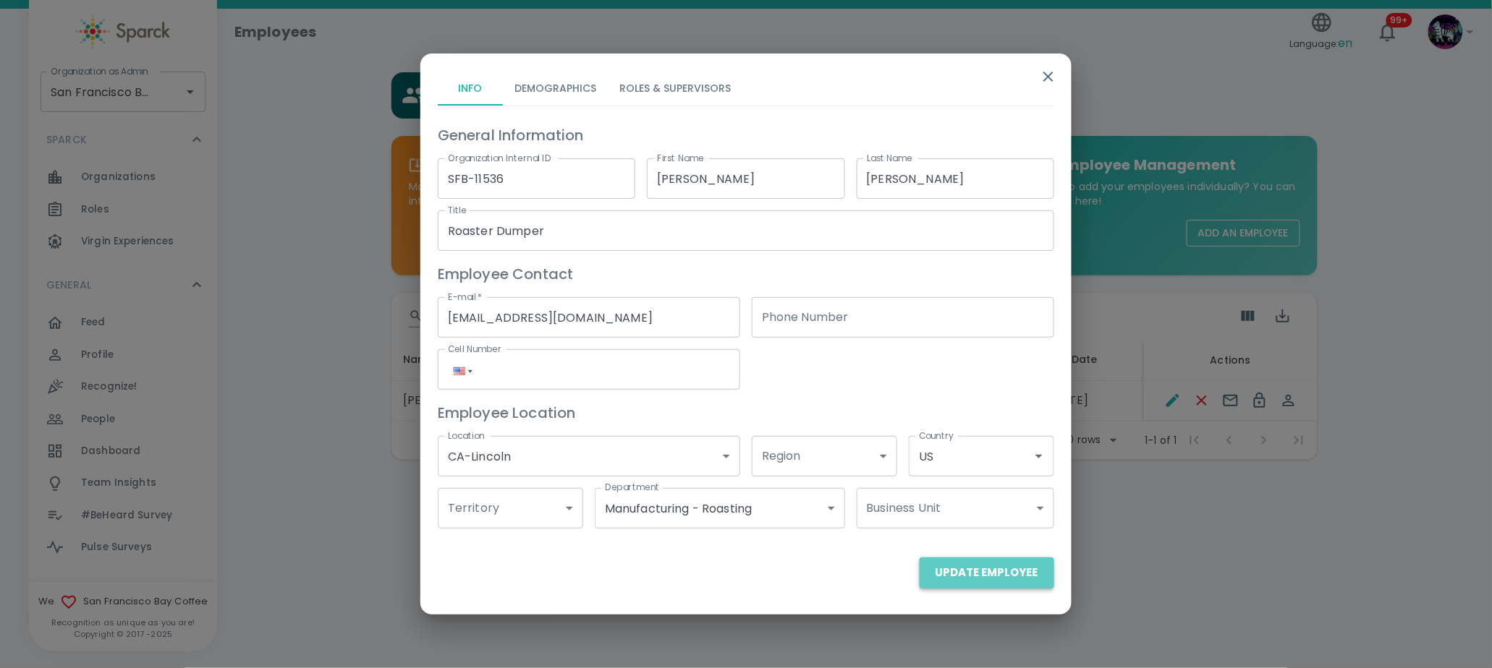
click at [993, 577] on button "Update Employee" at bounding box center [987, 573] width 135 height 30
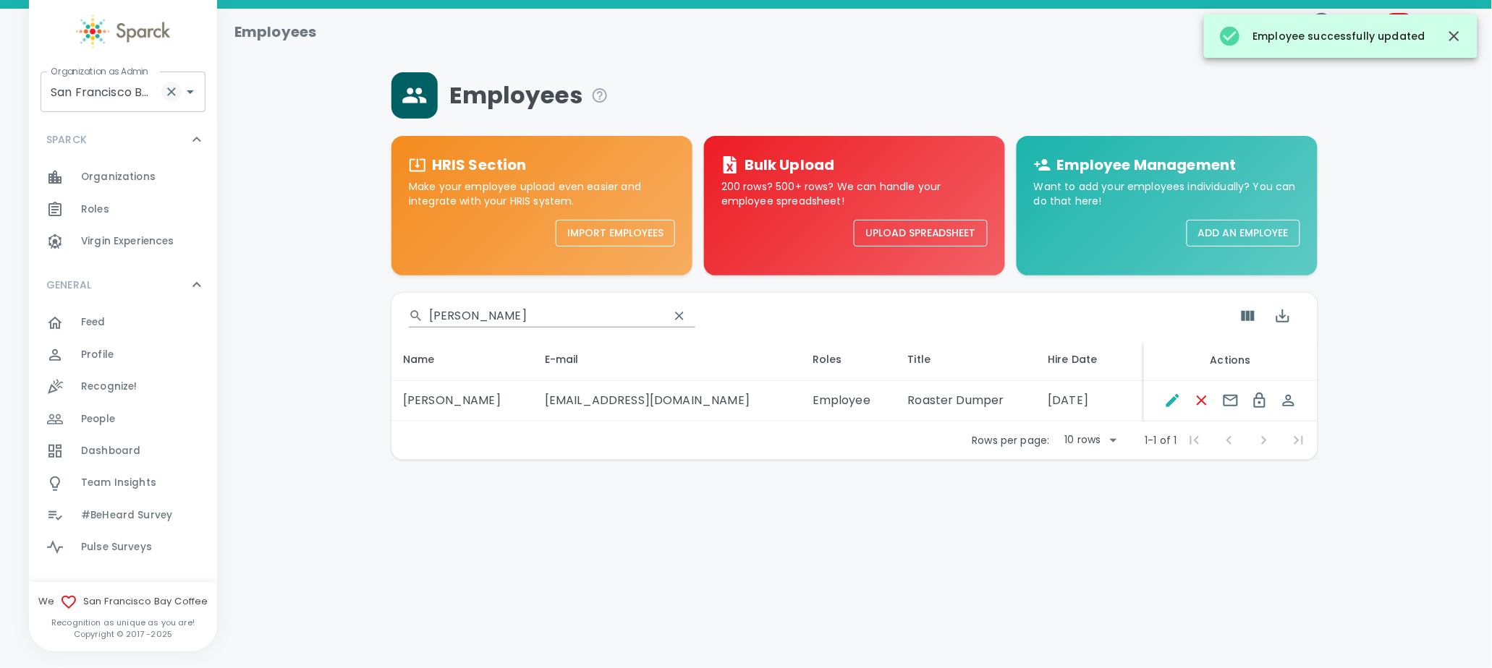
click at [164, 89] on icon "Clear" at bounding box center [171, 92] width 14 height 14
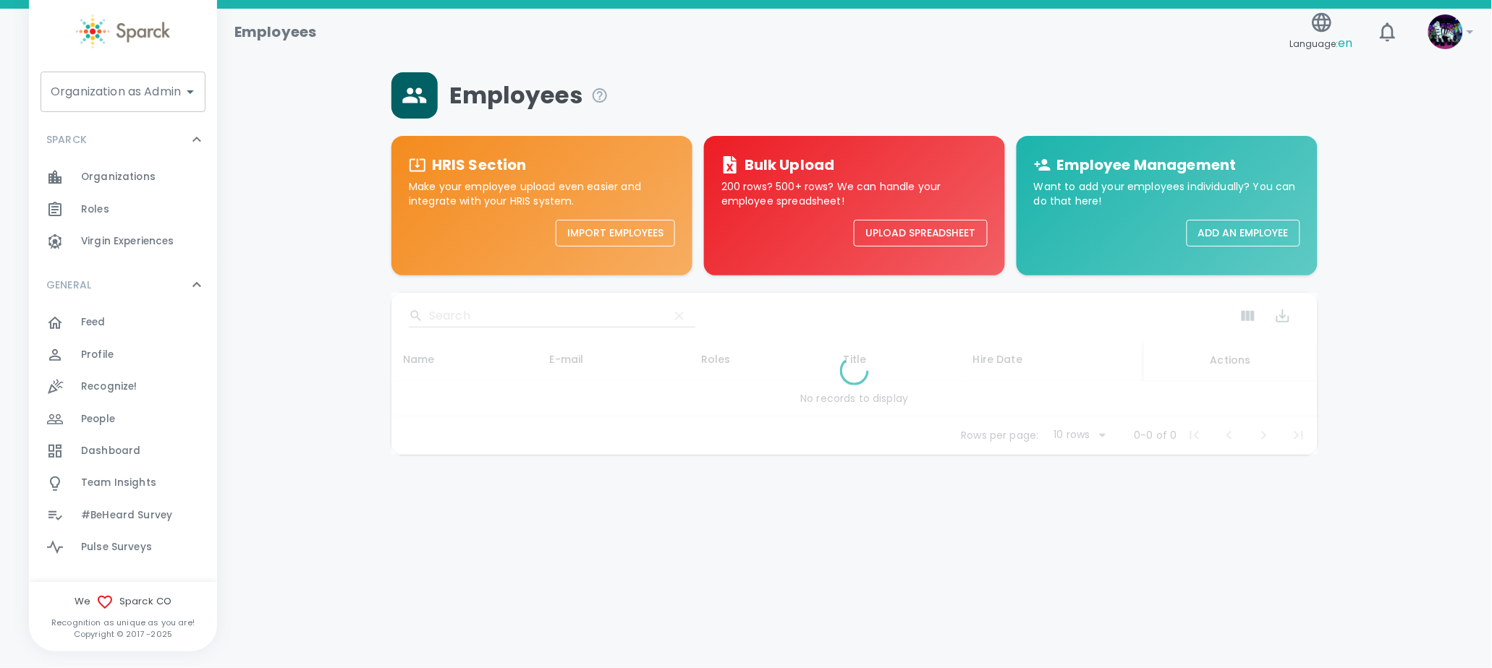
click at [147, 72] on div "Organization as Admin" at bounding box center [123, 92] width 165 height 41
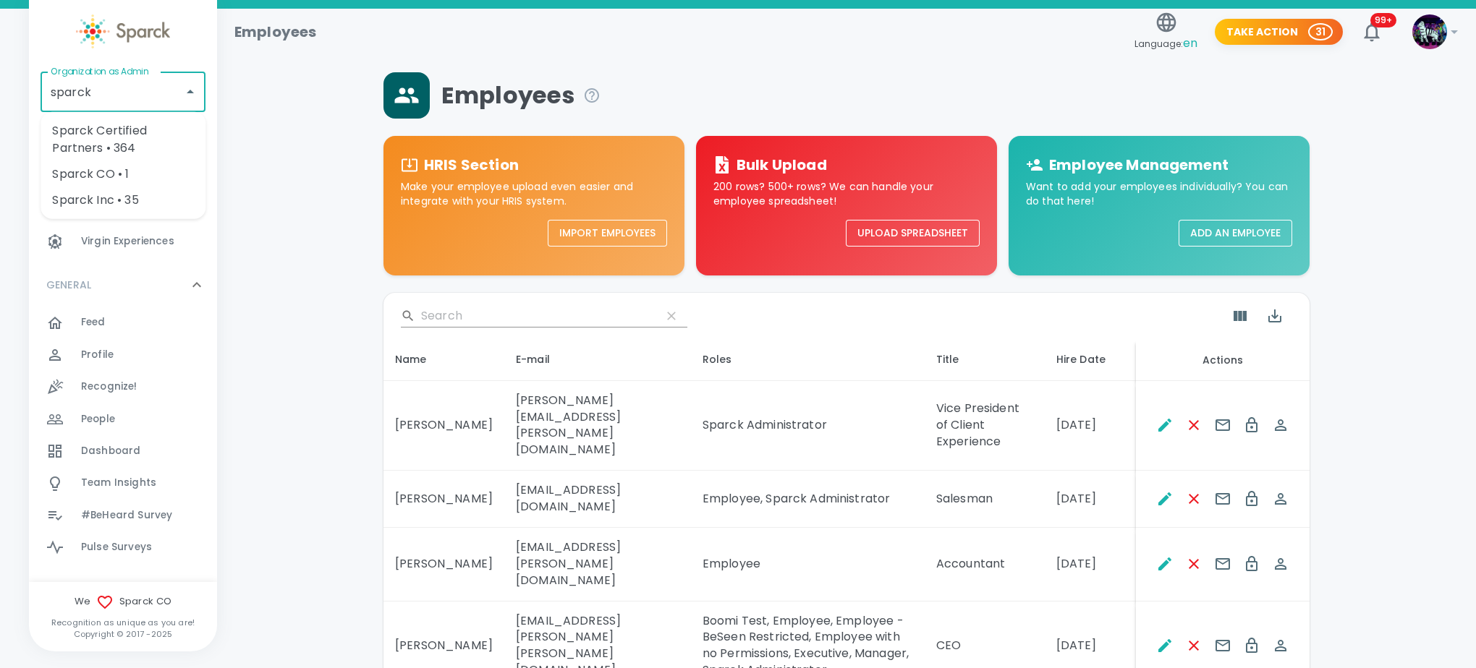
click at [99, 171] on li "Sparck CO • 1" at bounding box center [123, 174] width 165 height 26
type input "Sparck CO • 1"
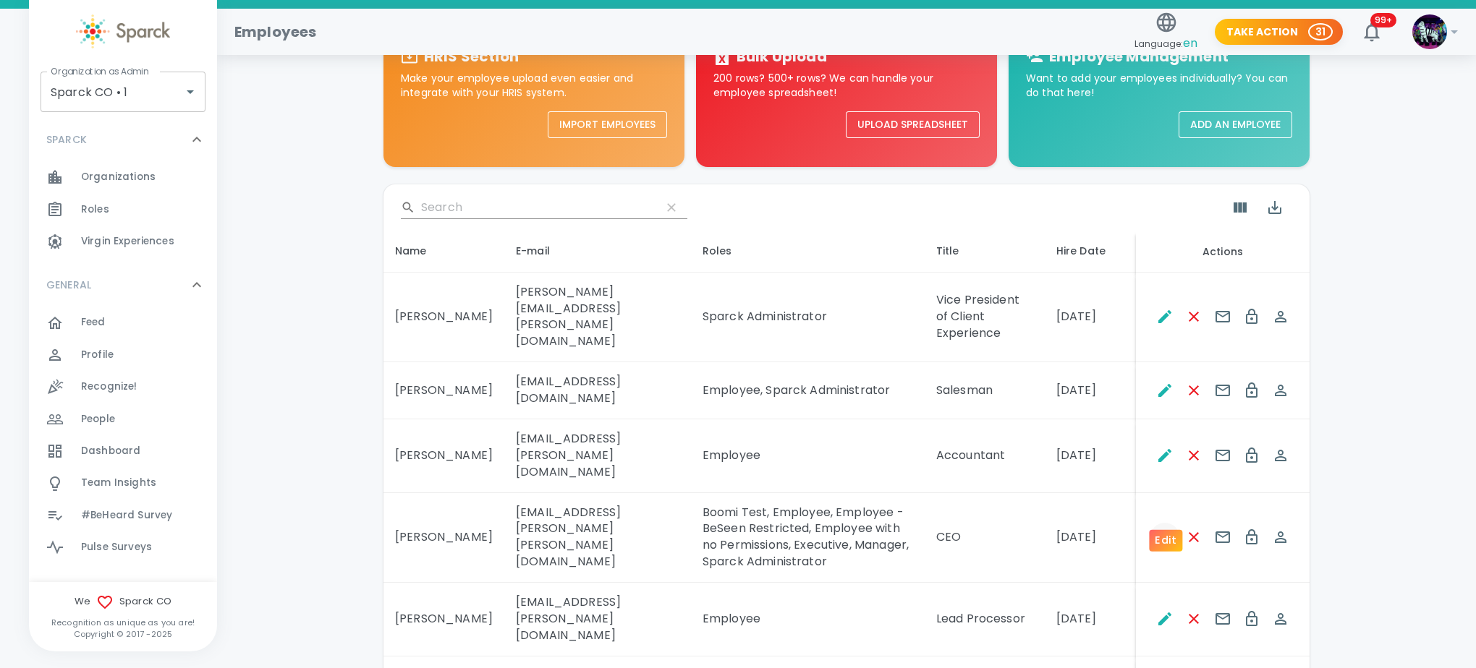
click at [1164, 531] on icon "Edit" at bounding box center [1164, 537] width 13 height 13
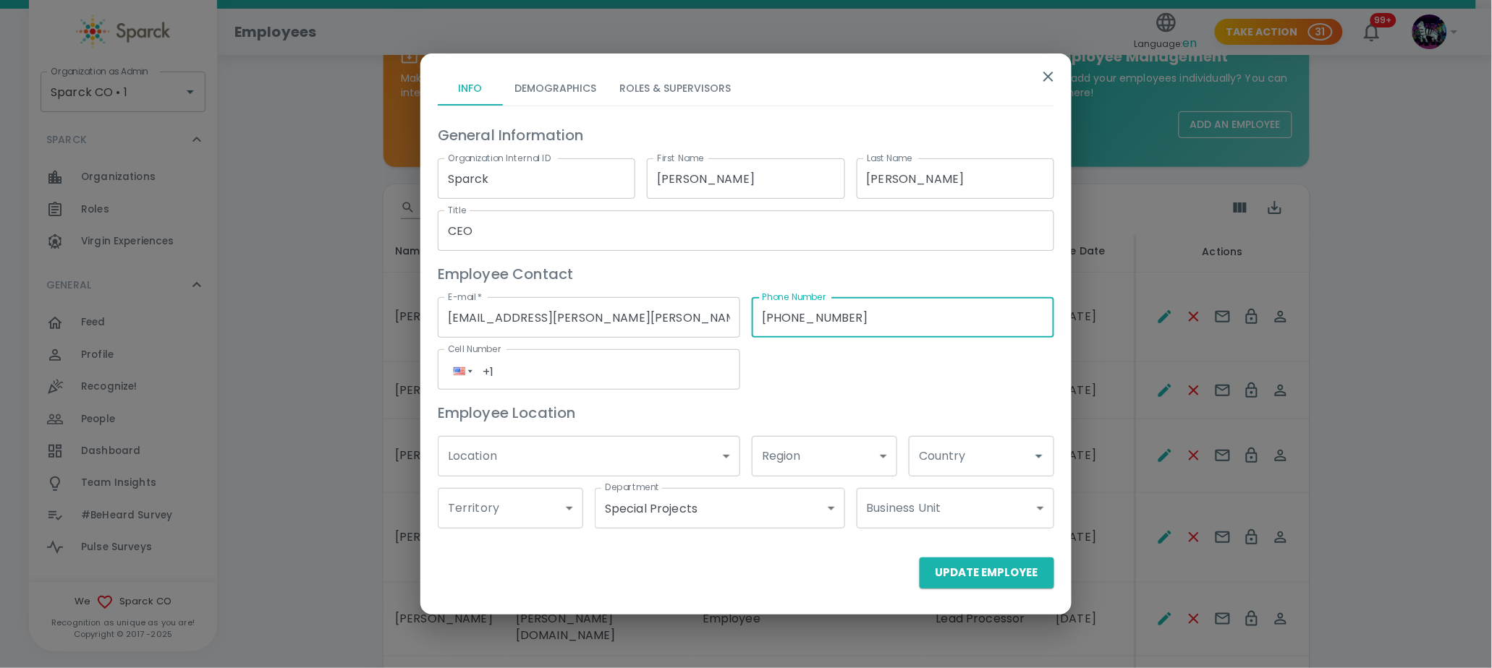
drag, startPoint x: 932, startPoint y: 317, endPoint x: 679, endPoint y: 307, distance: 253.4
click at [679, 307] on div "General Information Organization Internal ID Sparck Organization Internal ID Fi…" at bounding box center [740, 320] width 628 height 417
type input "(___) ___-____"
click at [1017, 562] on button "Update Employee" at bounding box center [987, 573] width 135 height 30
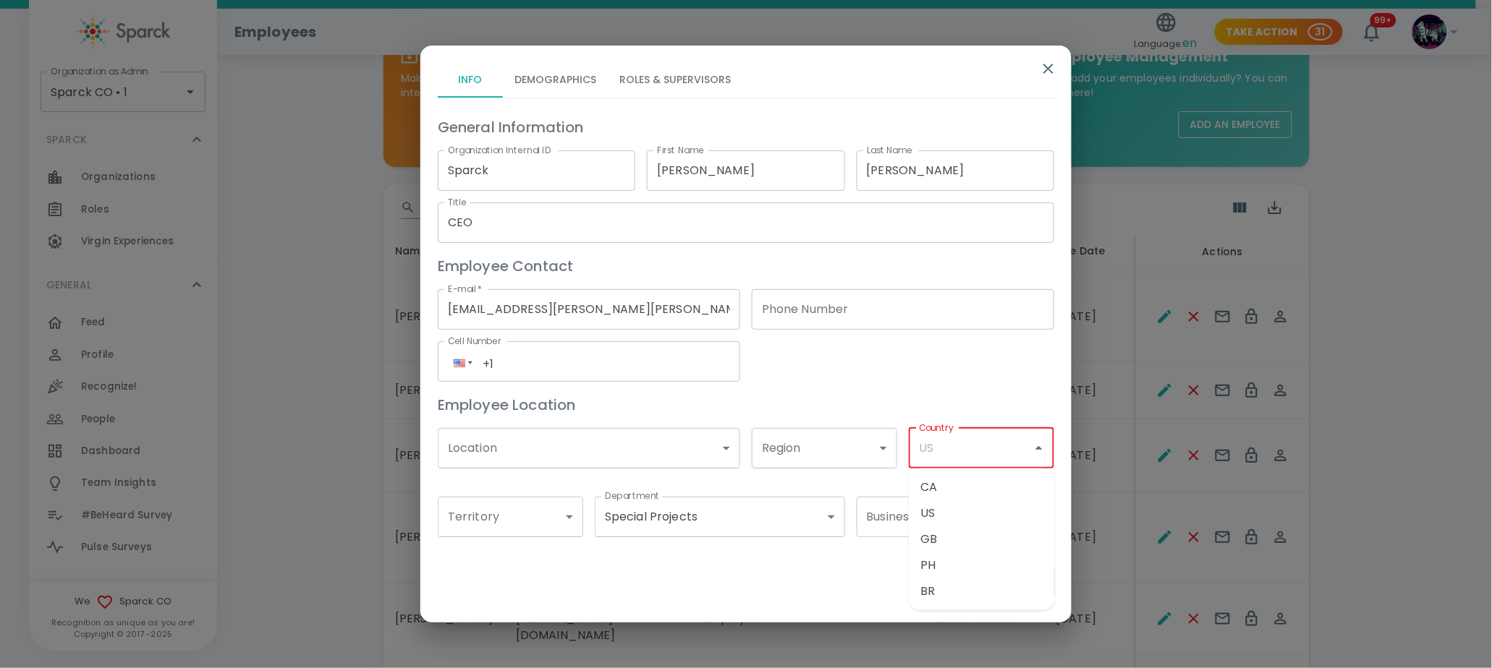
click at [1010, 445] on input "Country" at bounding box center [970, 448] width 111 height 27
click at [958, 509] on li "US" at bounding box center [981, 514] width 145 height 26
type input "US"
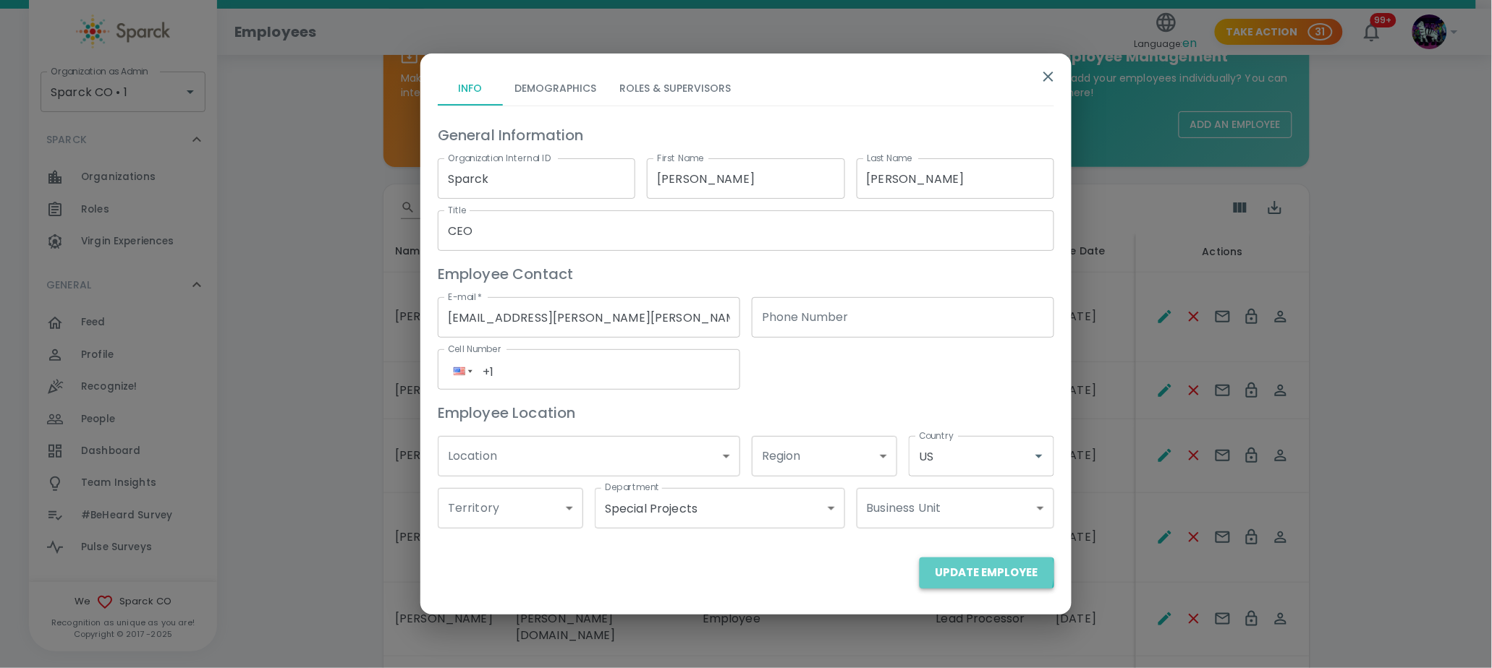
click at [970, 572] on button "Update Employee" at bounding box center [987, 573] width 135 height 30
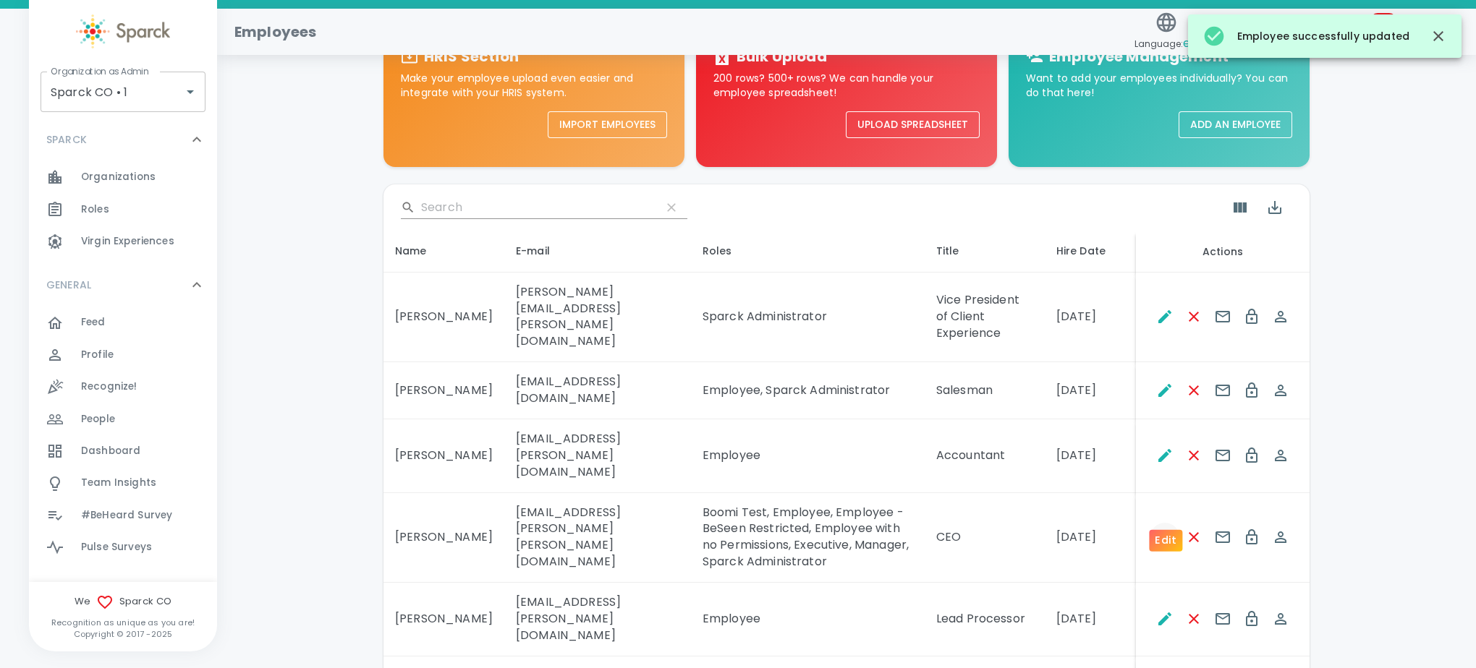
click at [1165, 529] on icon "Edit" at bounding box center [1164, 537] width 17 height 17
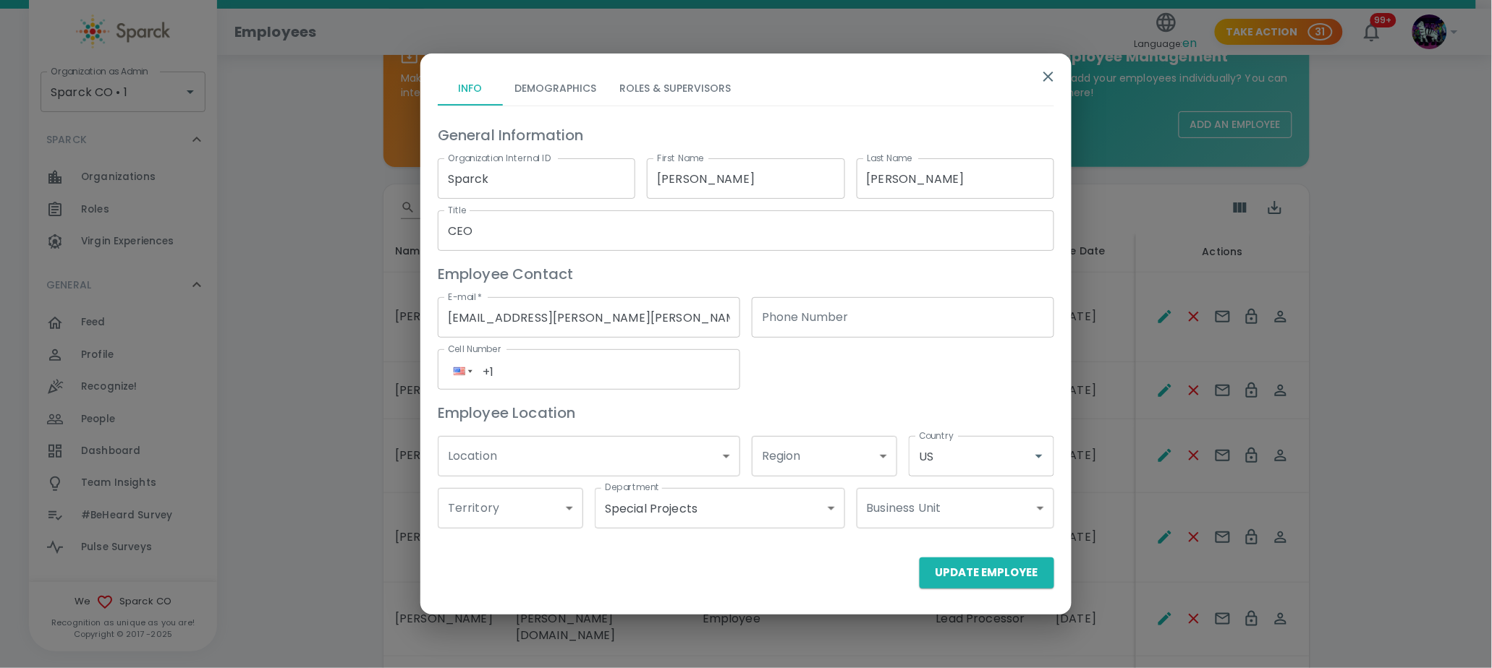
click at [1053, 82] on icon "button" at bounding box center [1048, 76] width 17 height 17
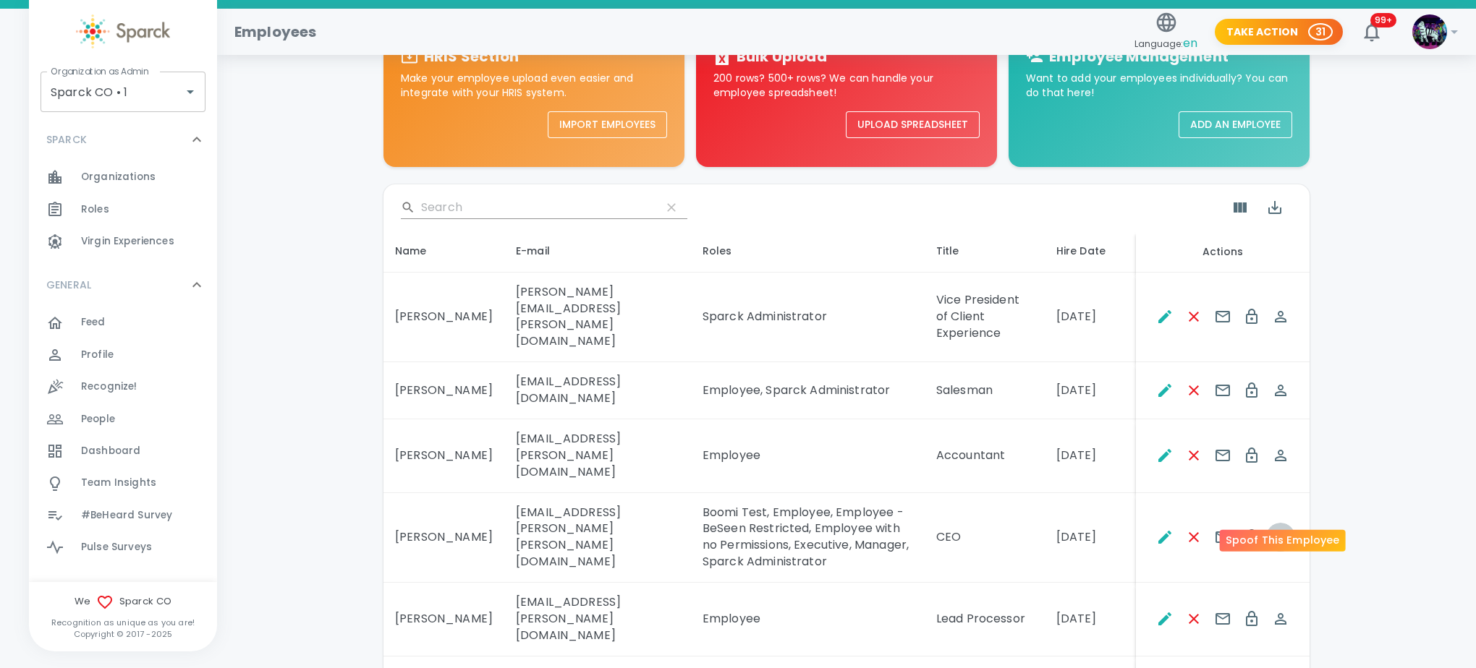
click at [1286, 529] on icon "Spoof This Employee" at bounding box center [1280, 537] width 17 height 17
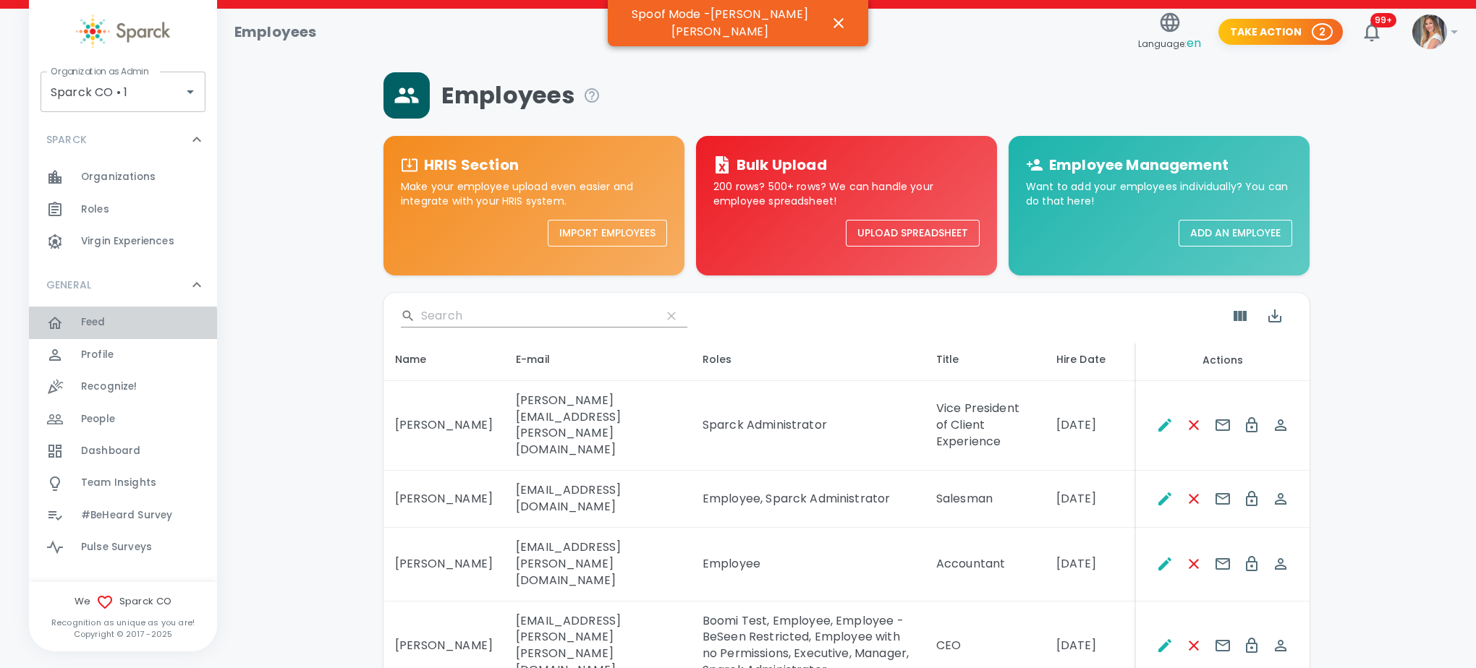
click at [122, 326] on div "Feed 0" at bounding box center [149, 323] width 136 height 20
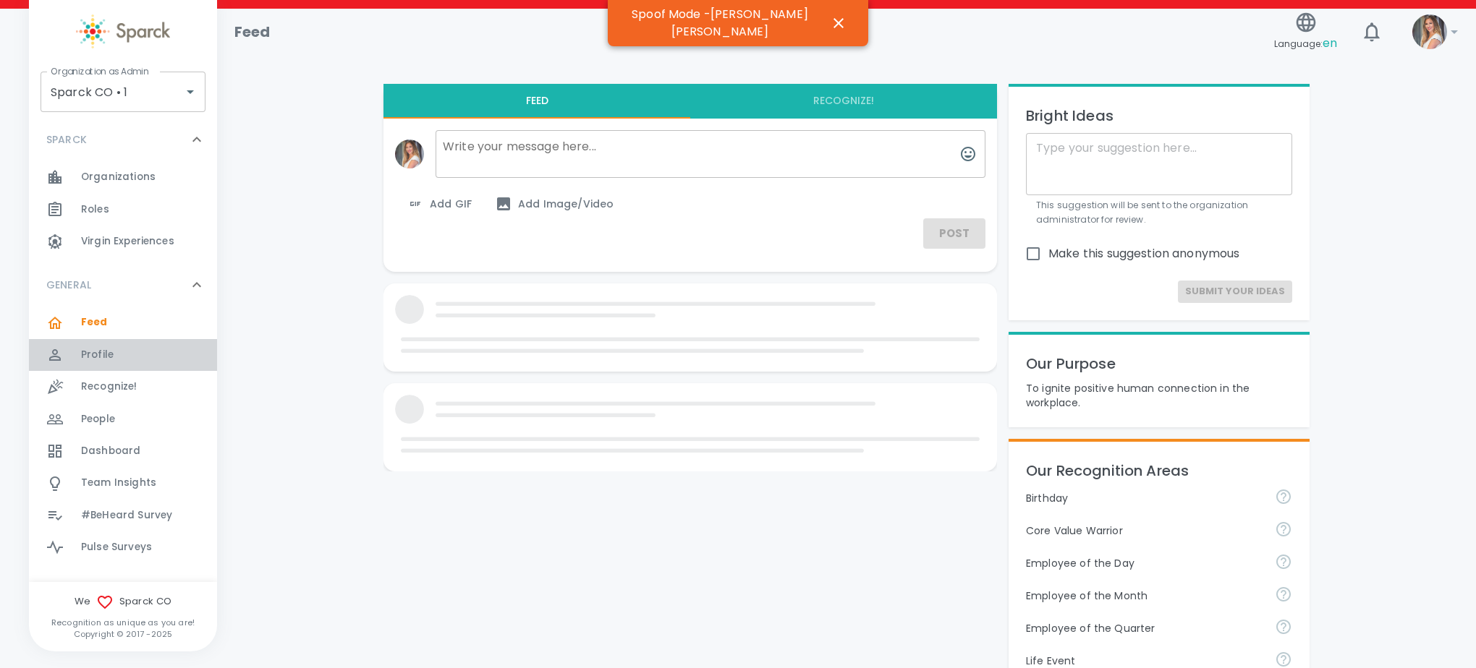
click at [123, 341] on div "Profile 0" at bounding box center [123, 355] width 188 height 32
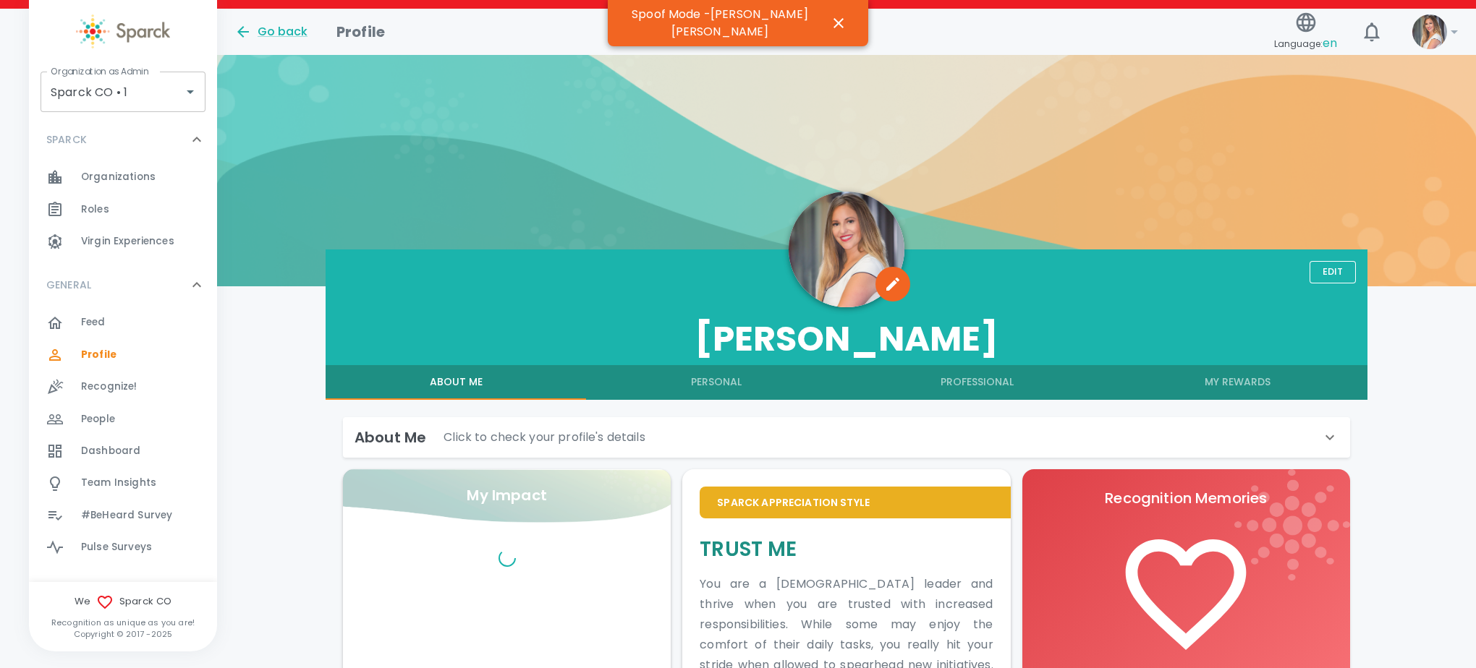
click at [414, 428] on h6 "About Me" at bounding box center [391, 437] width 72 height 23
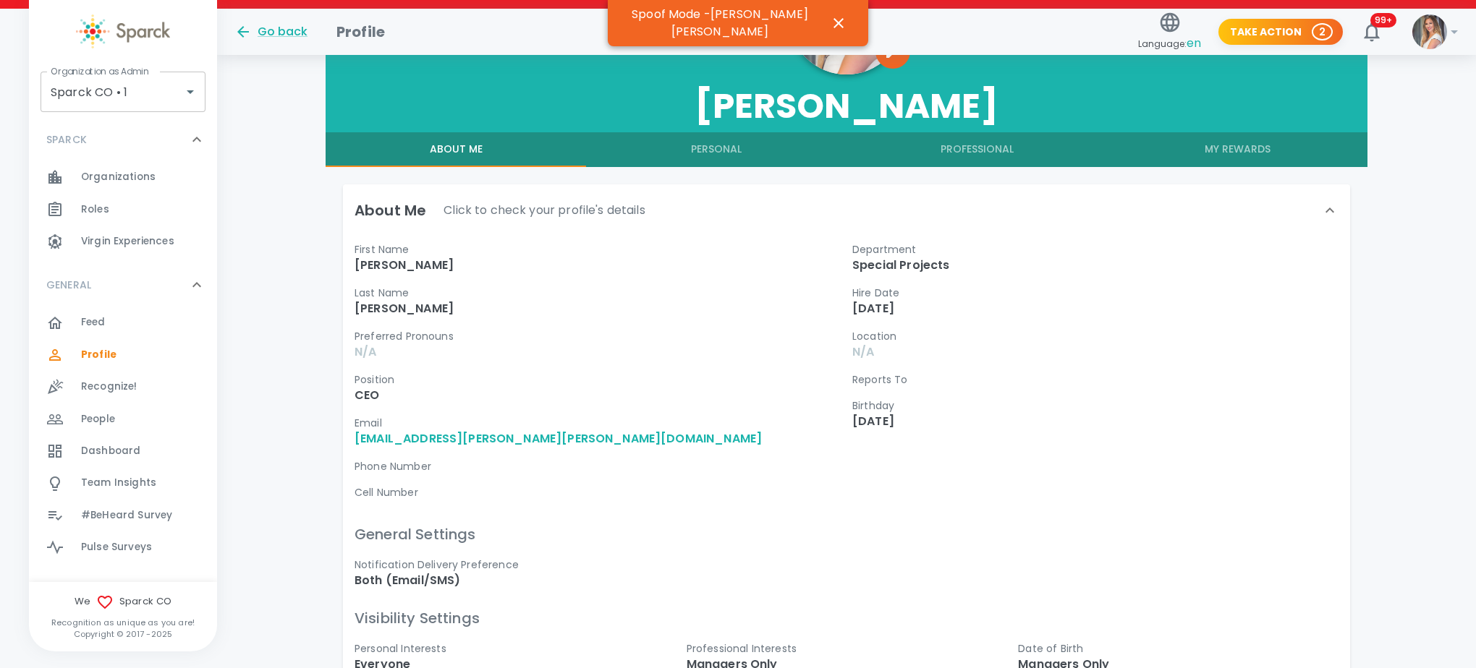
scroll to position [109, 0]
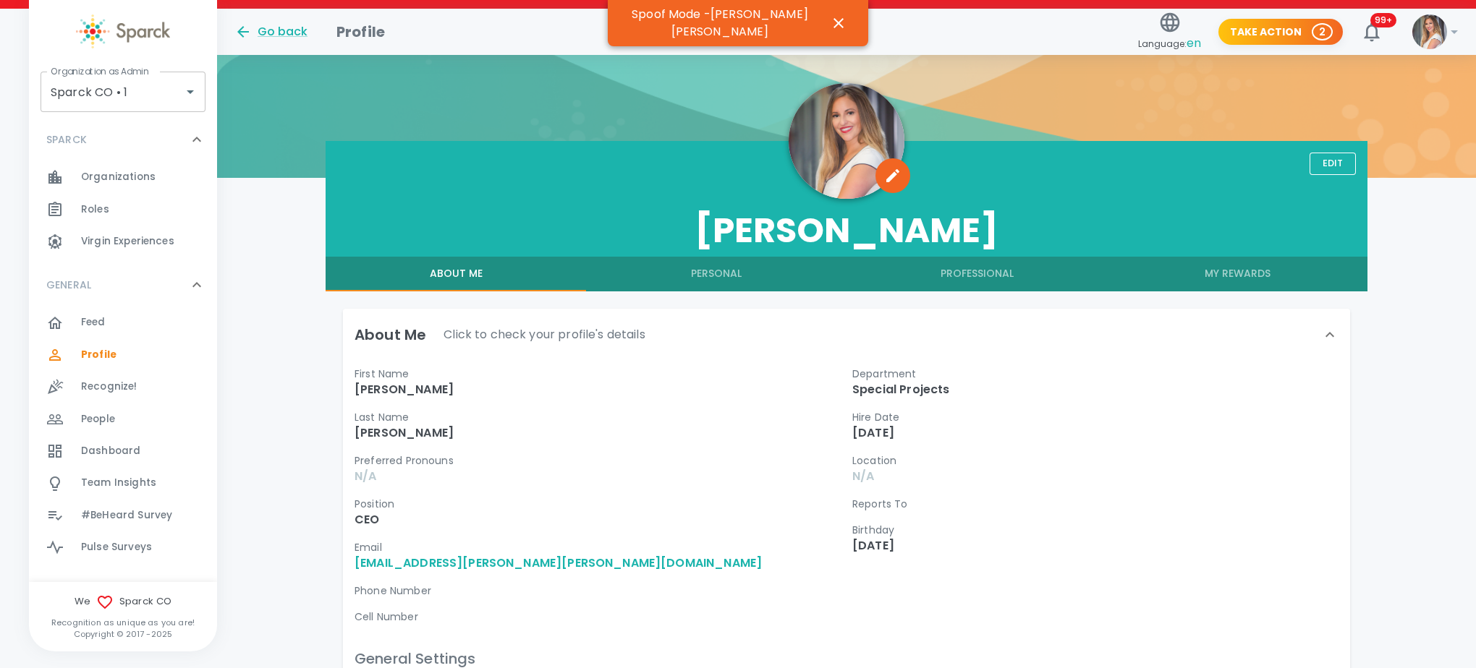
click at [1343, 169] on button "Edit" at bounding box center [1332, 164] width 46 height 22
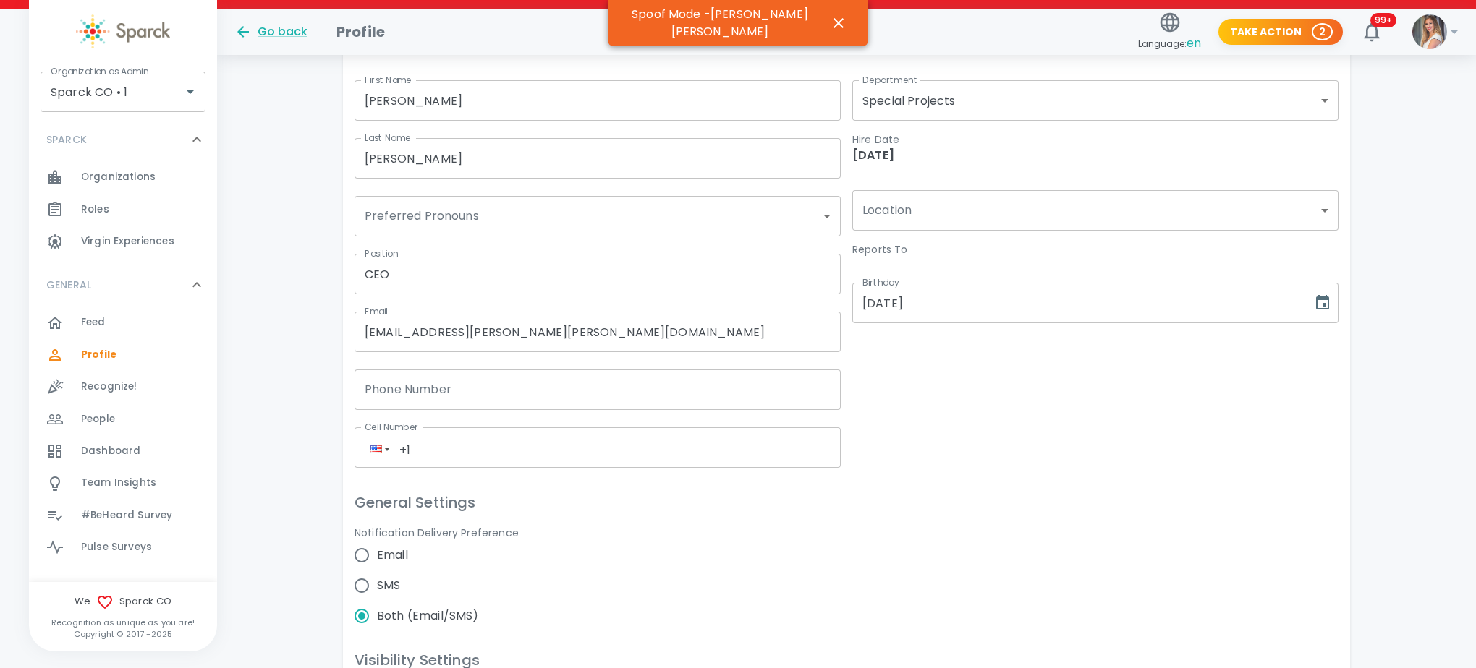
scroll to position [434, 0]
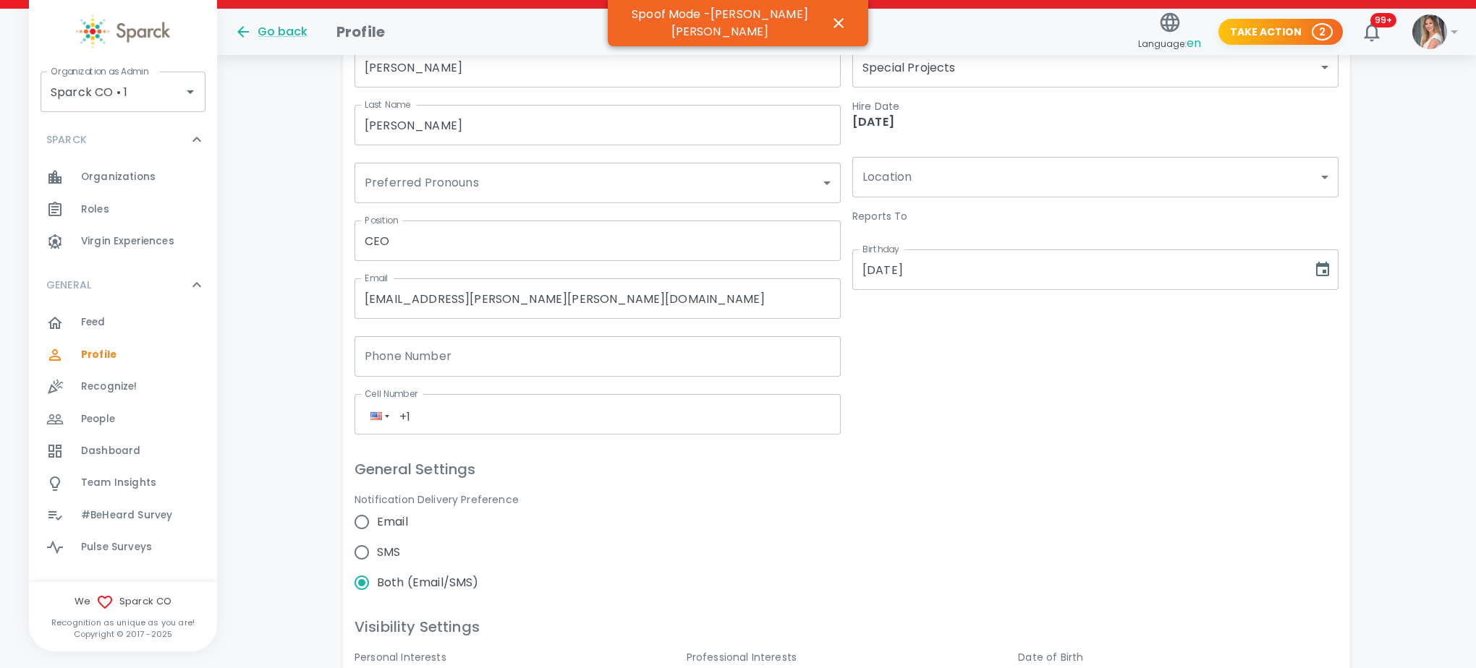
radio input "true"
click at [373, 528] on input "Email" at bounding box center [362, 522] width 30 height 30
radio input "false"
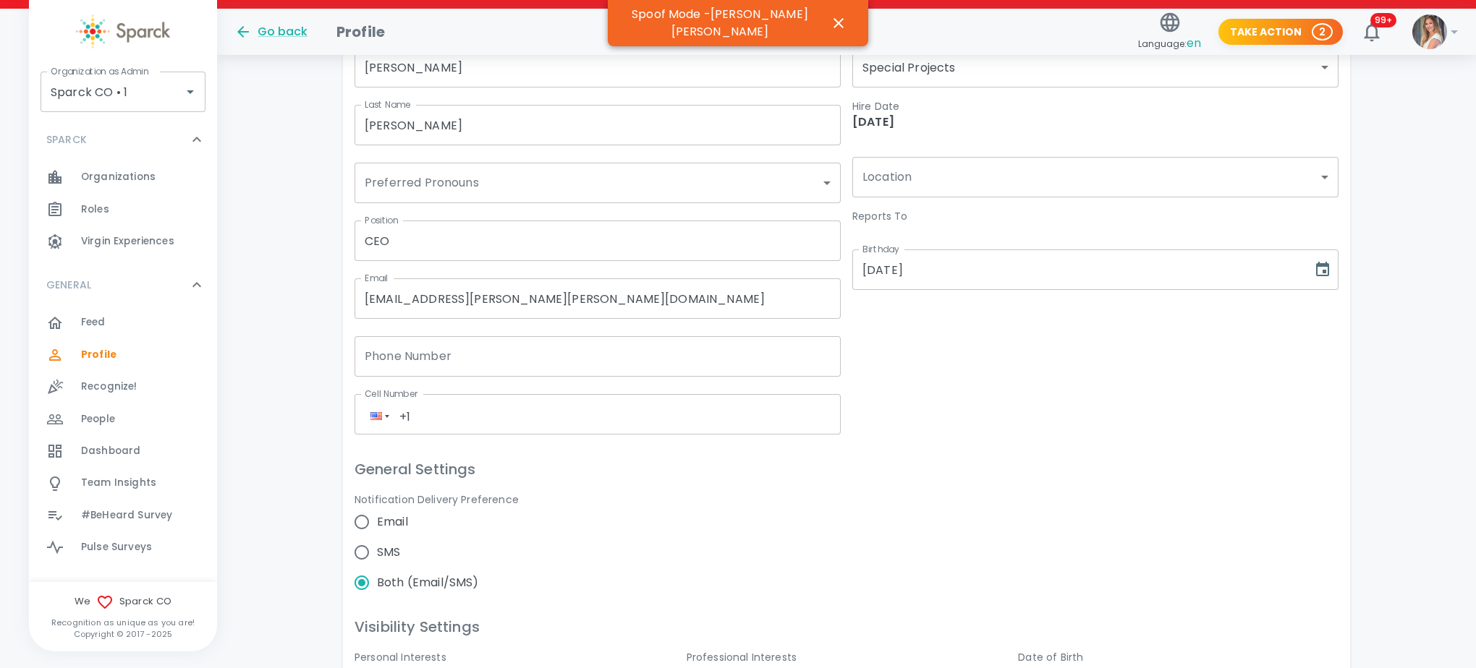
radio input "false"
radio input "true"
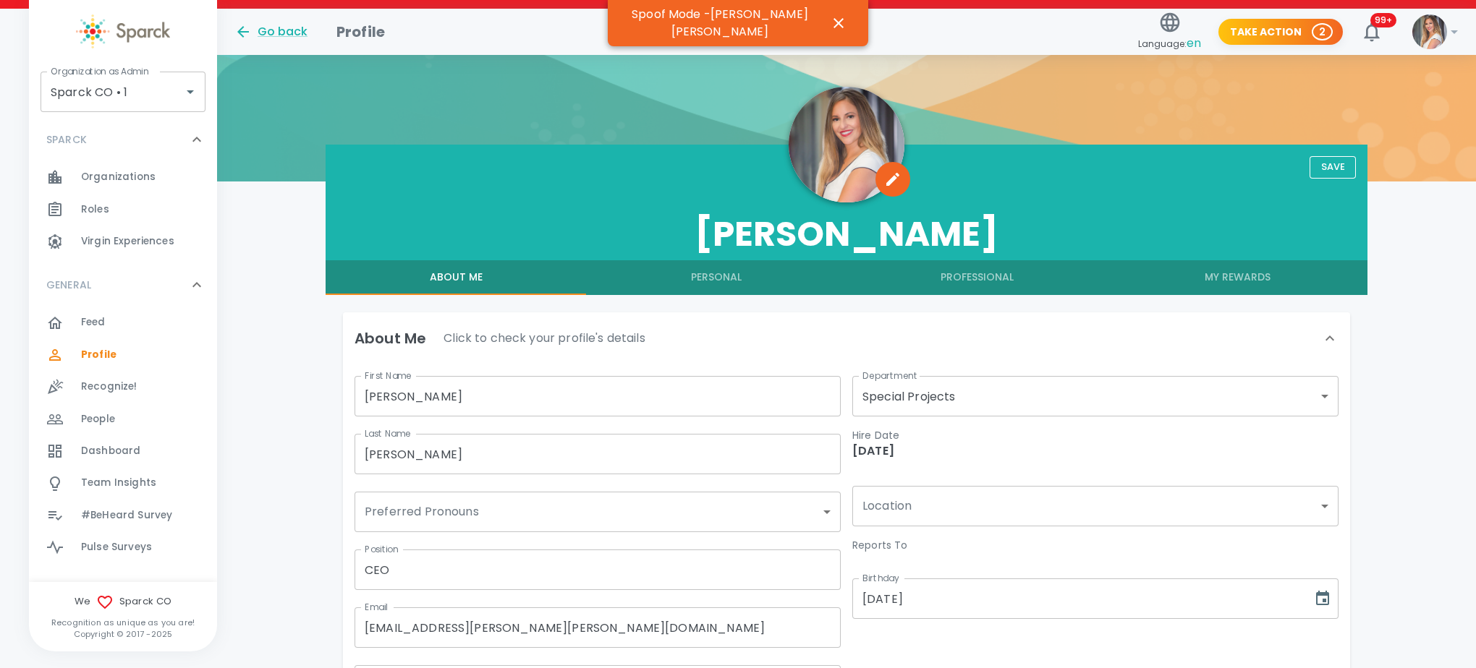
scroll to position [0, 0]
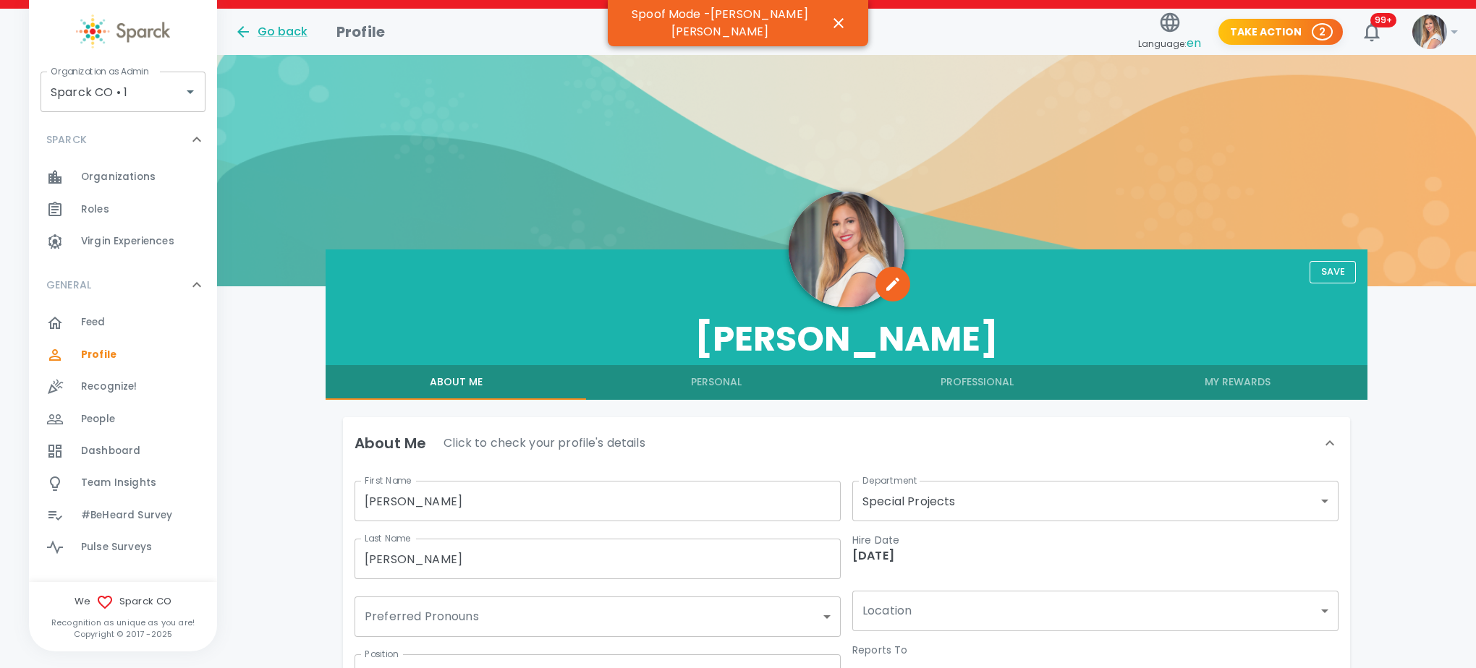
radio input "true"
click at [1331, 266] on button "Save" at bounding box center [1332, 272] width 46 height 22
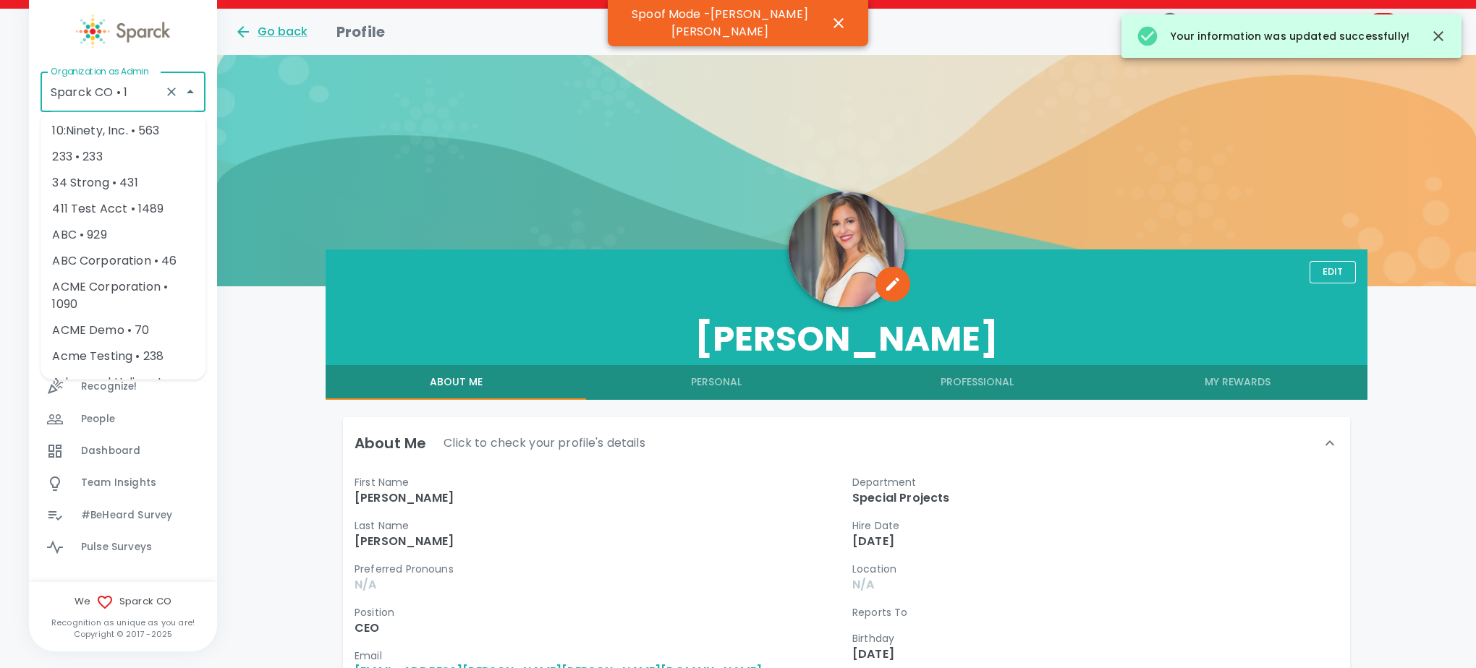
click at [137, 98] on input "Sparck CO • 1" at bounding box center [102, 91] width 111 height 27
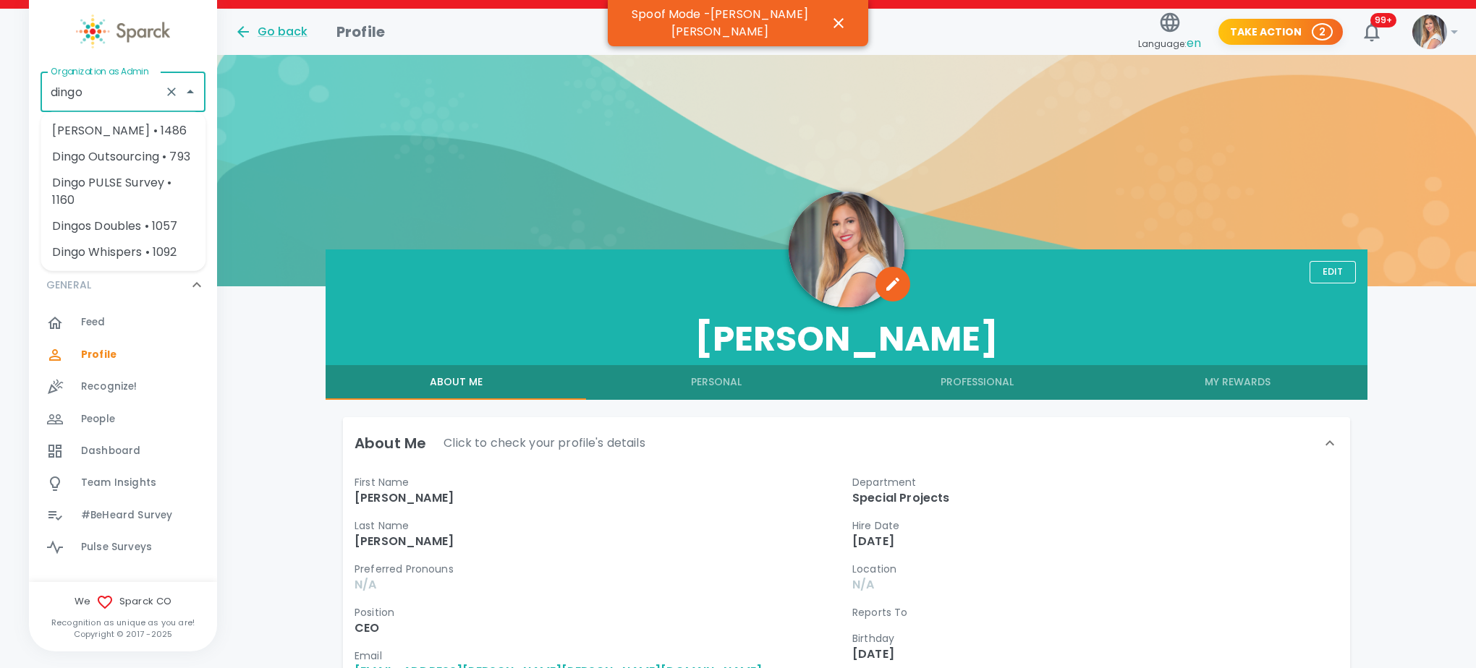
click at [183, 152] on li "Dingo Outsourcing • 793" at bounding box center [123, 157] width 165 height 26
type input "Dingo Outsourcing • 793"
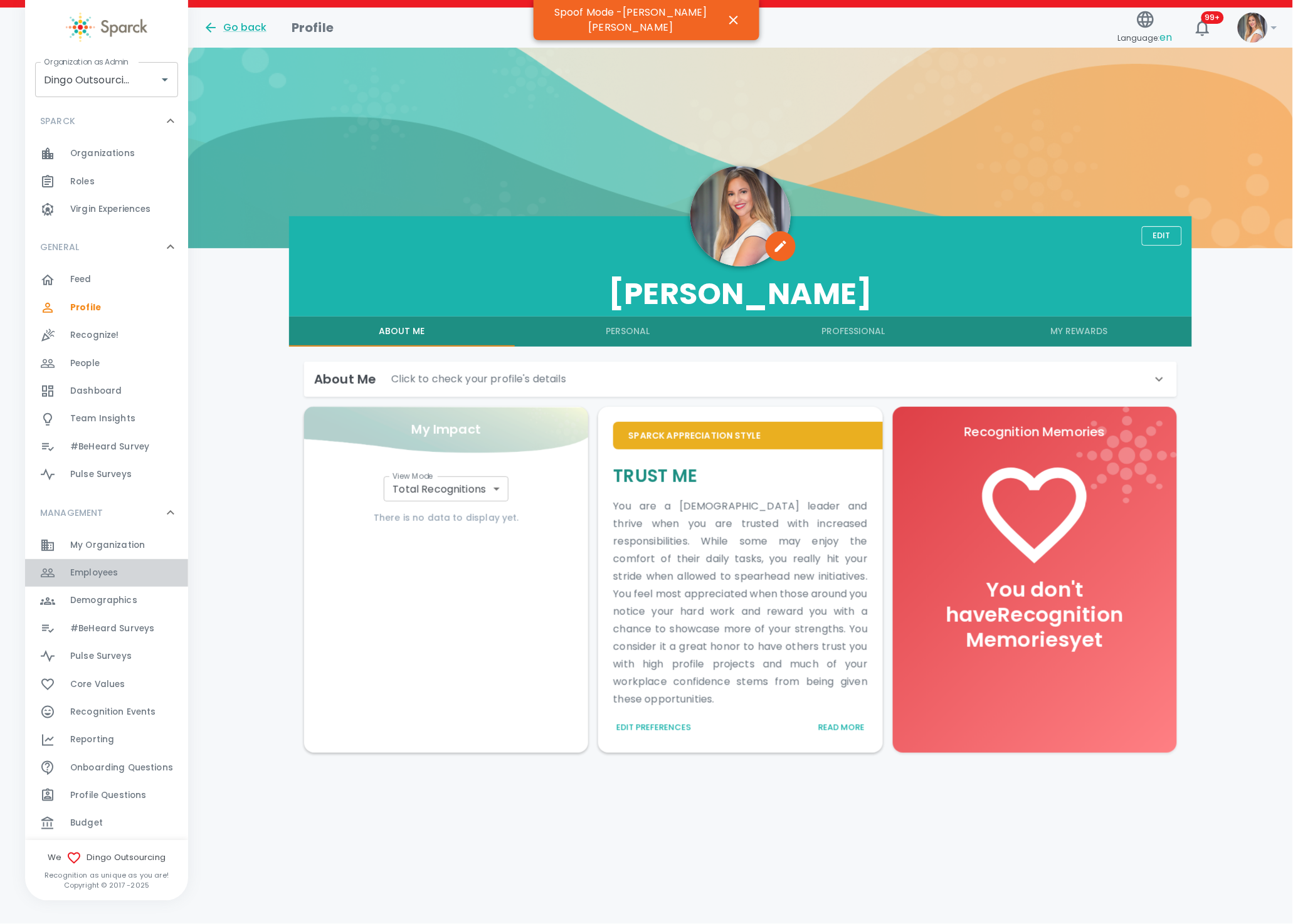
click at [117, 572] on span "Employees" at bounding box center [94, 573] width 48 height 12
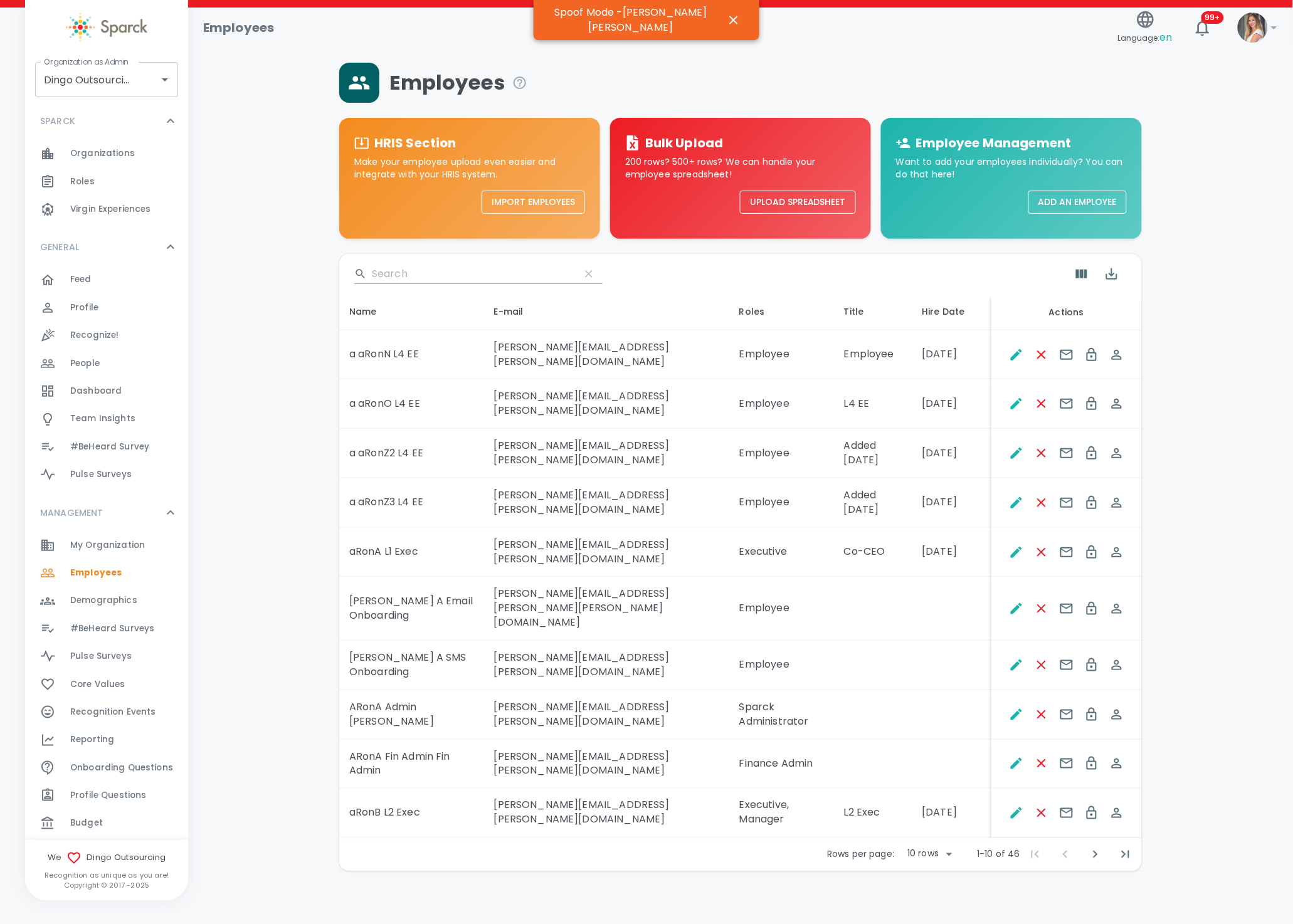
click at [945, 579] on body "Skip Navigation Employees Language: en 99+ ! Organization as Admin Dingo Outsou…" at bounding box center [646, 468] width 1293 height 937
drag, startPoint x: 925, startPoint y: 886, endPoint x: 926, endPoint y: 879, distance: 7.1
click at [925, 579] on li "50" at bounding box center [930, 892] width 58 height 23
type input "50"
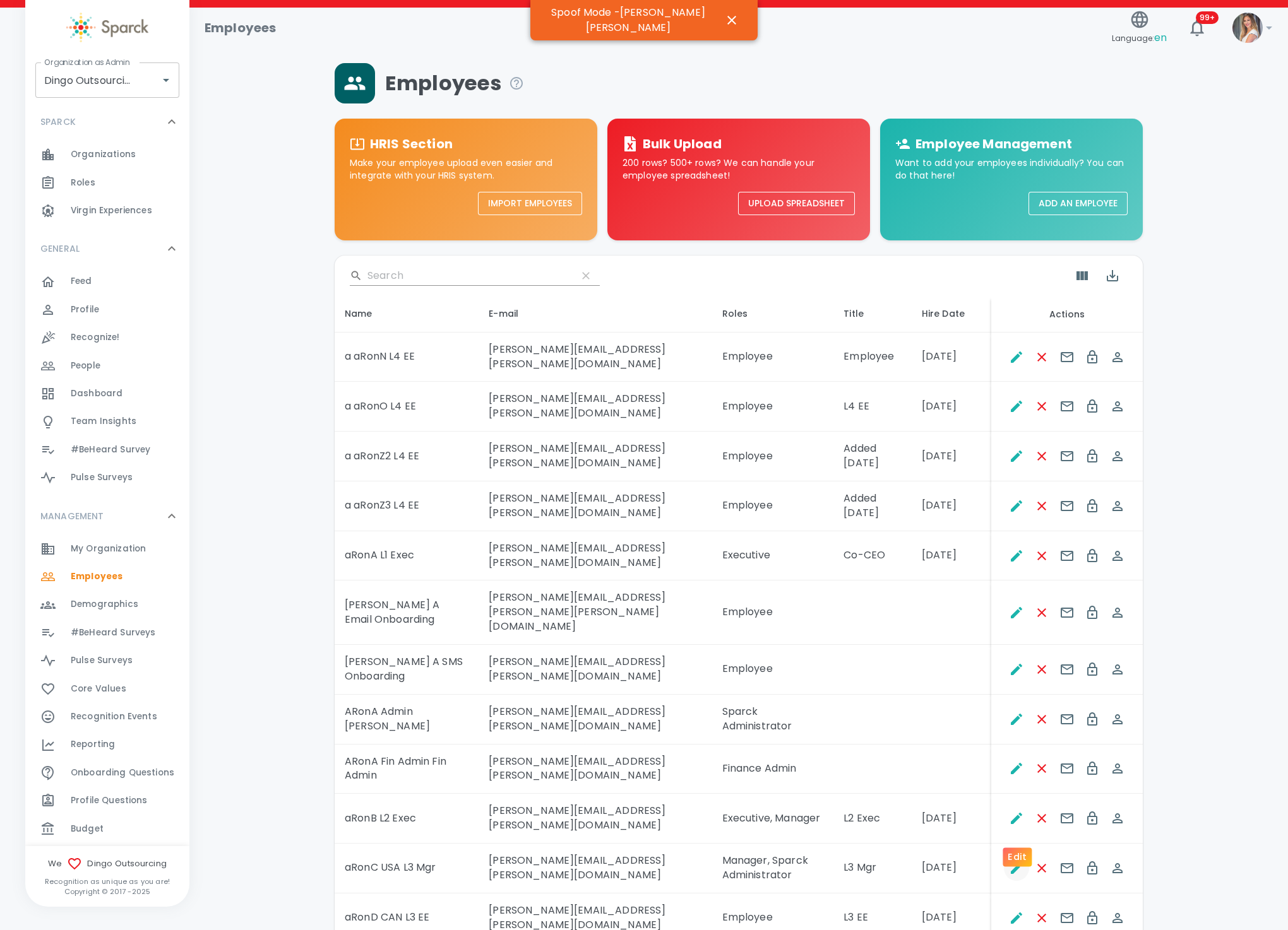
click at [1011, 583] on icon "Edit" at bounding box center [1016, 868] width 15 height 15
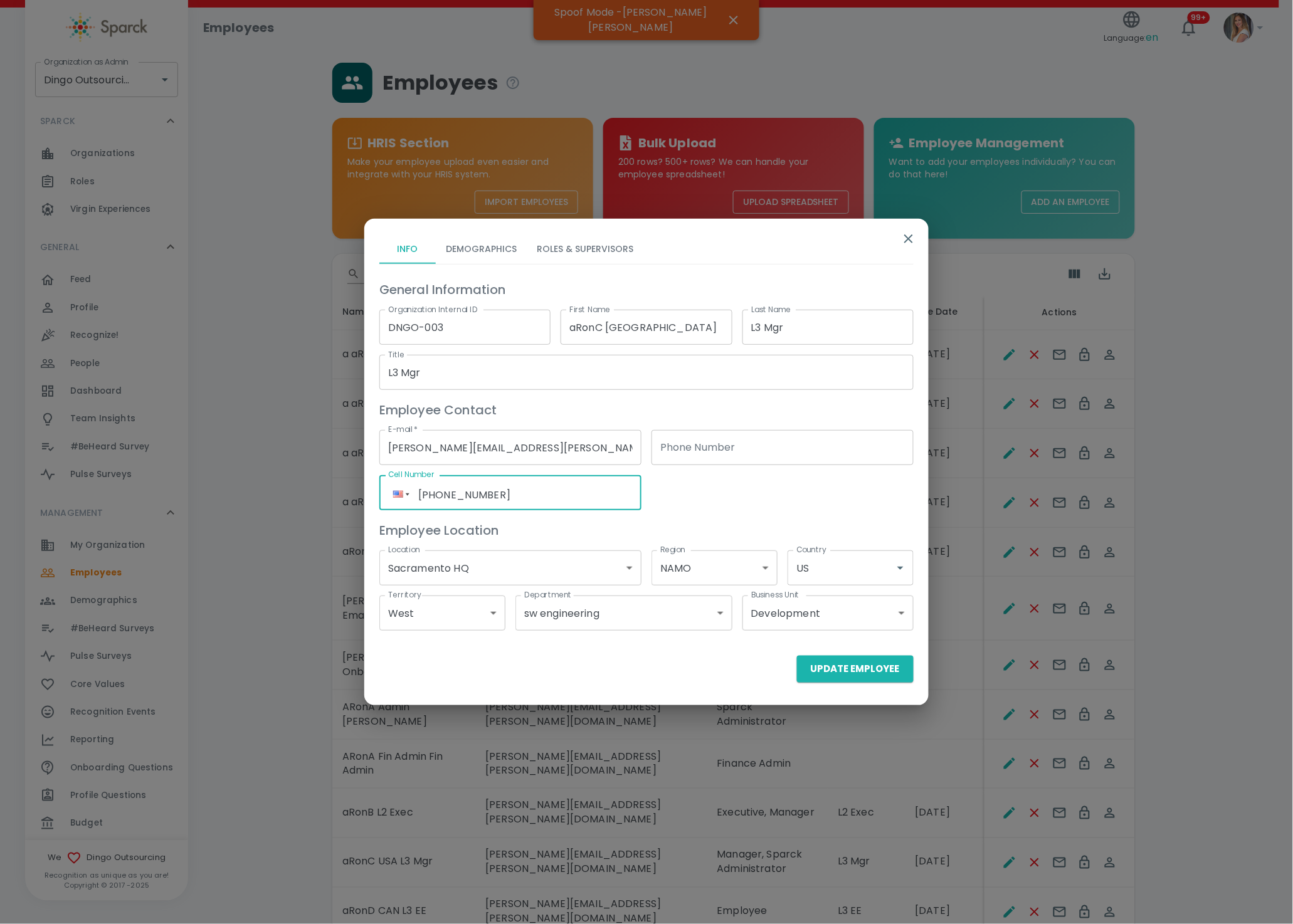
drag, startPoint x: 575, startPoint y: 503, endPoint x: 356, endPoint y: 485, distance: 219.7
click at [356, 485] on div "Info Demographics Roles & Supervisors General Information Organization Internal…" at bounding box center [646, 462] width 1293 height 924
click at [765, 507] on div "General Information Organization Internal ID DNGO-003 Organization Internal ID …" at bounding box center [641, 450] width 544 height 361
click at [491, 241] on button "Demographics" at bounding box center [481, 249] width 91 height 30
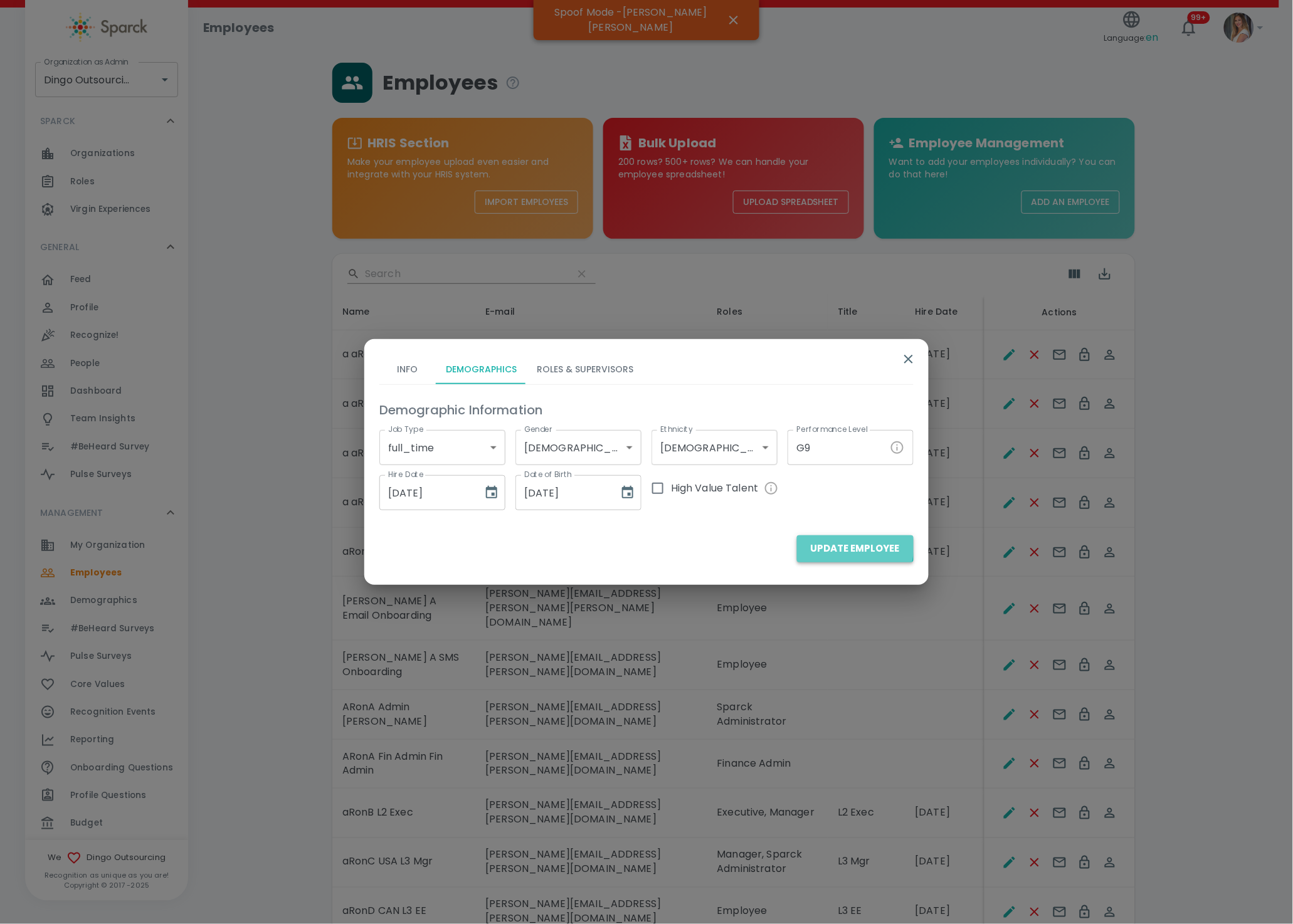
click at [836, 545] on button "Update Employee" at bounding box center [855, 549] width 117 height 26
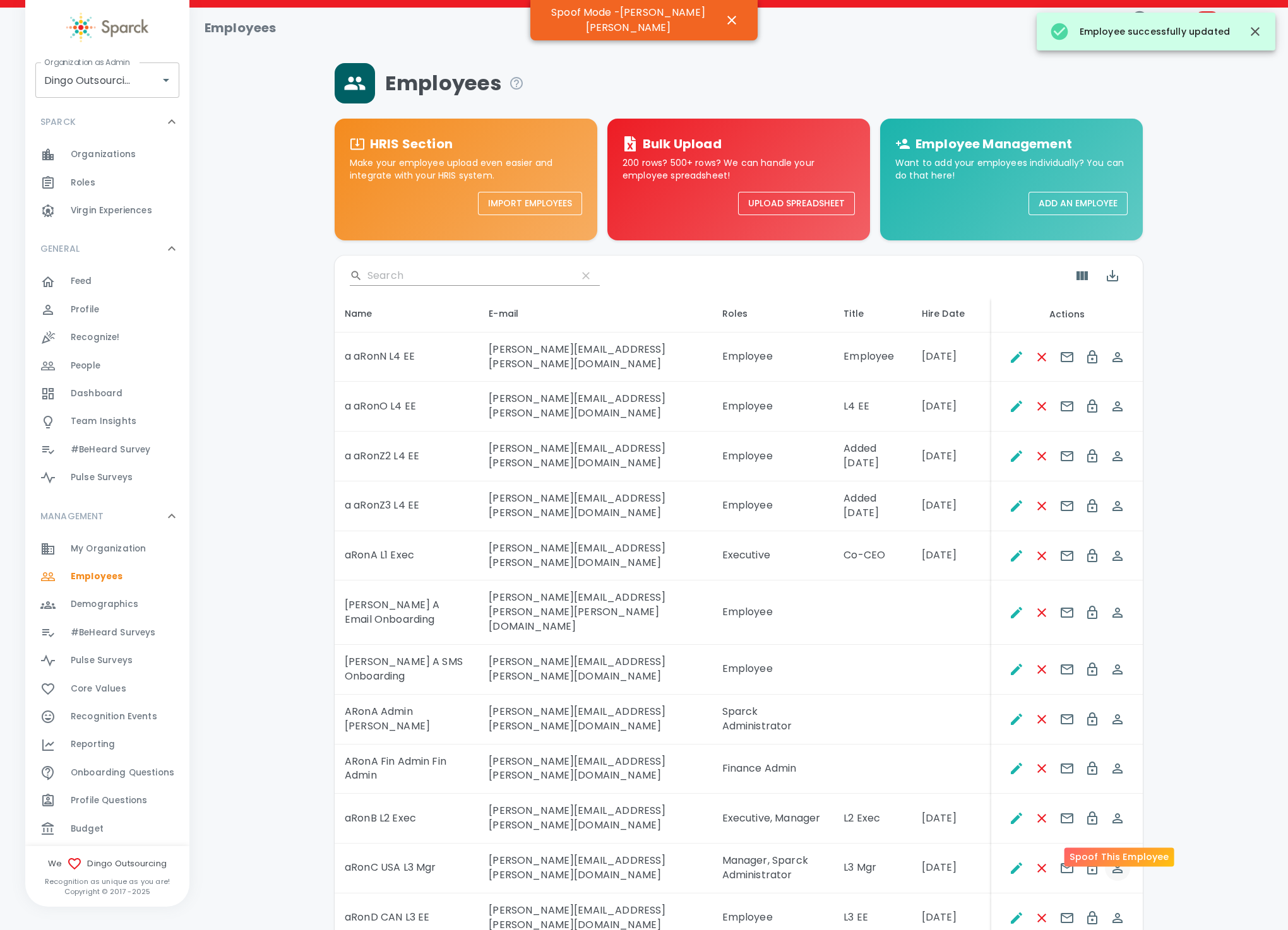
click at [1120, 583] on icon "Spoof This Employee" at bounding box center [1118, 869] width 10 height 10
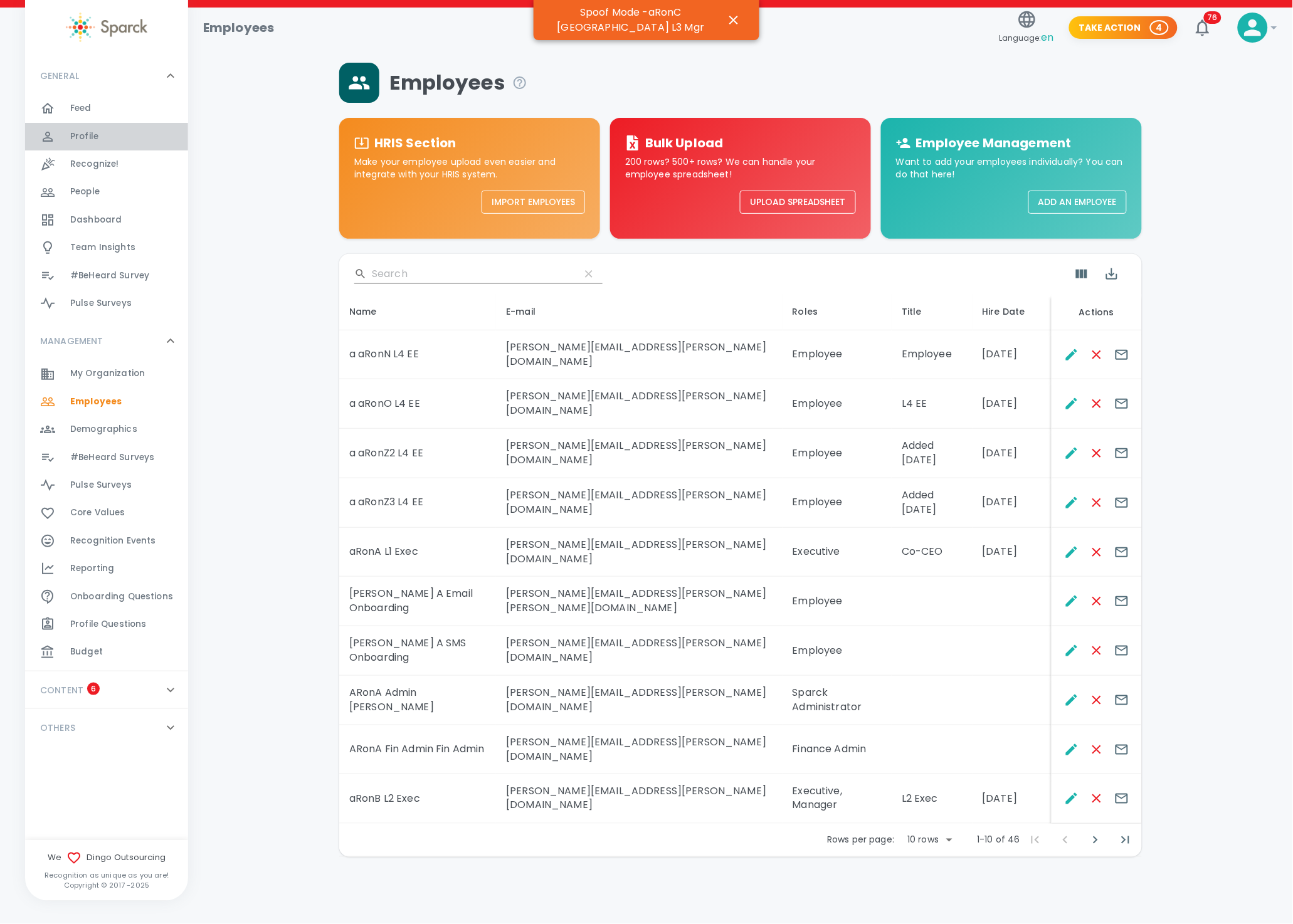
click at [105, 141] on div "Profile 0" at bounding box center [129, 137] width 118 height 17
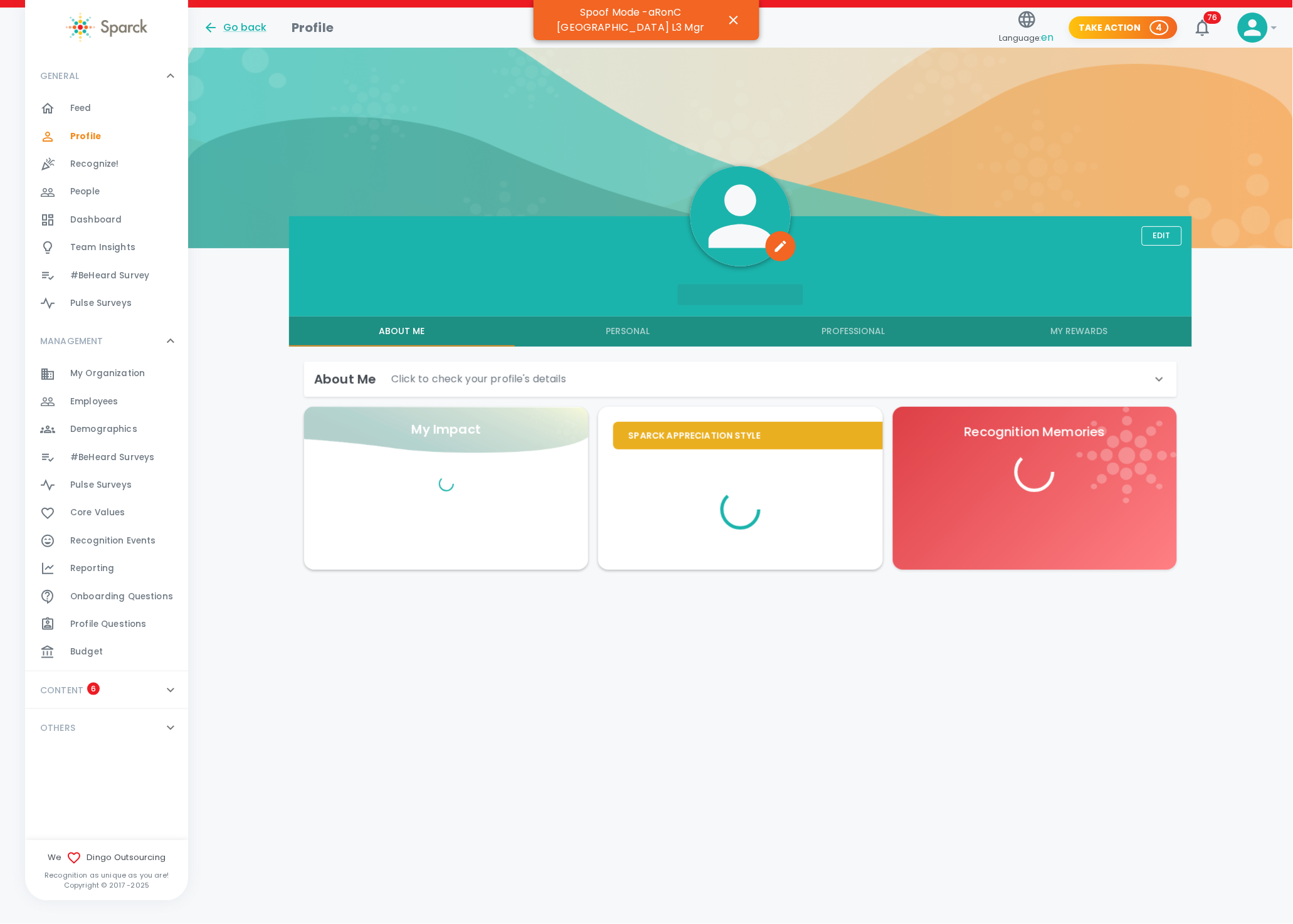
click at [510, 378] on p "Click to check your profile's details" at bounding box center [478, 379] width 175 height 15
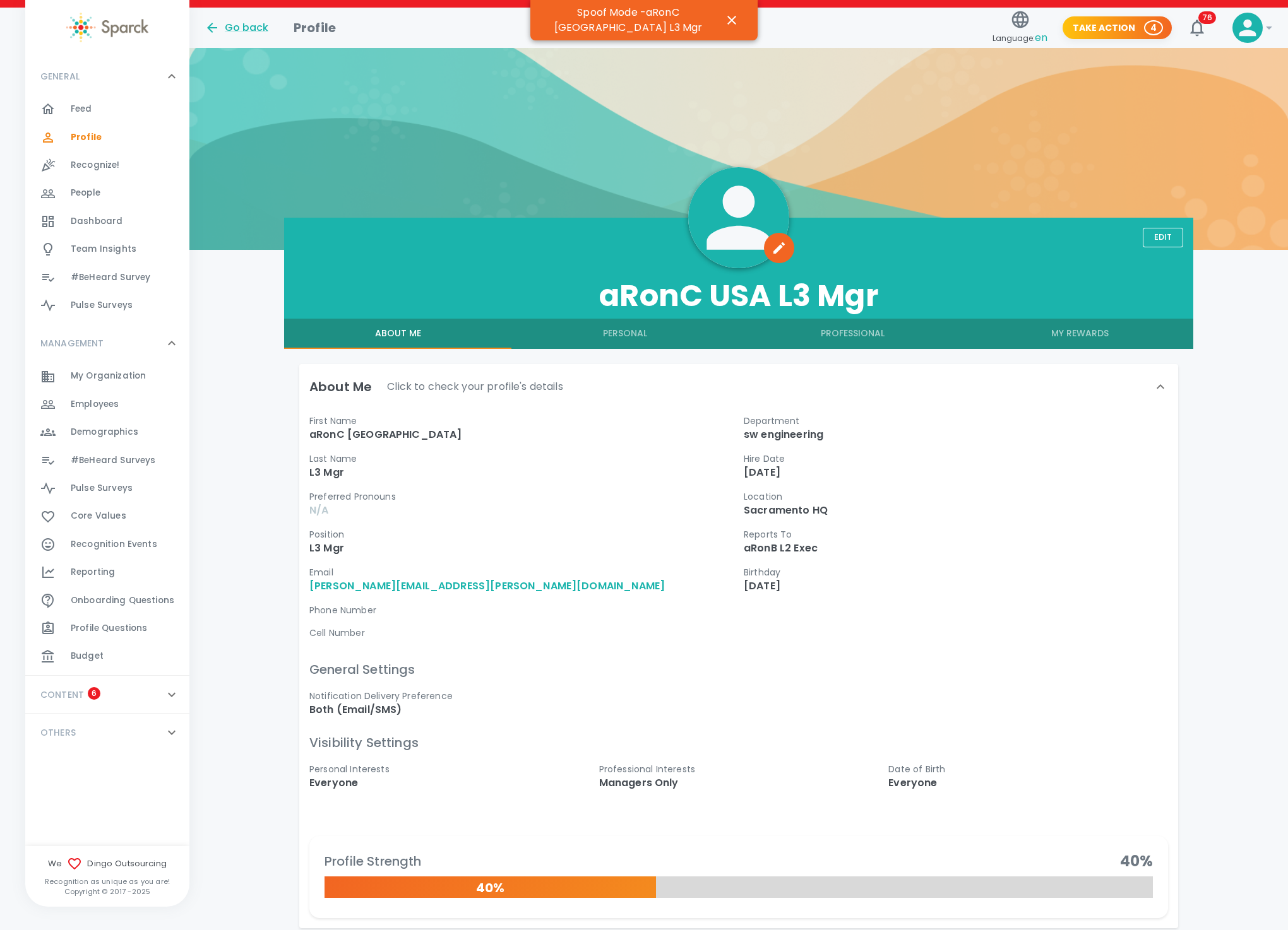
click at [1164, 243] on button "Edit" at bounding box center [1162, 237] width 40 height 19
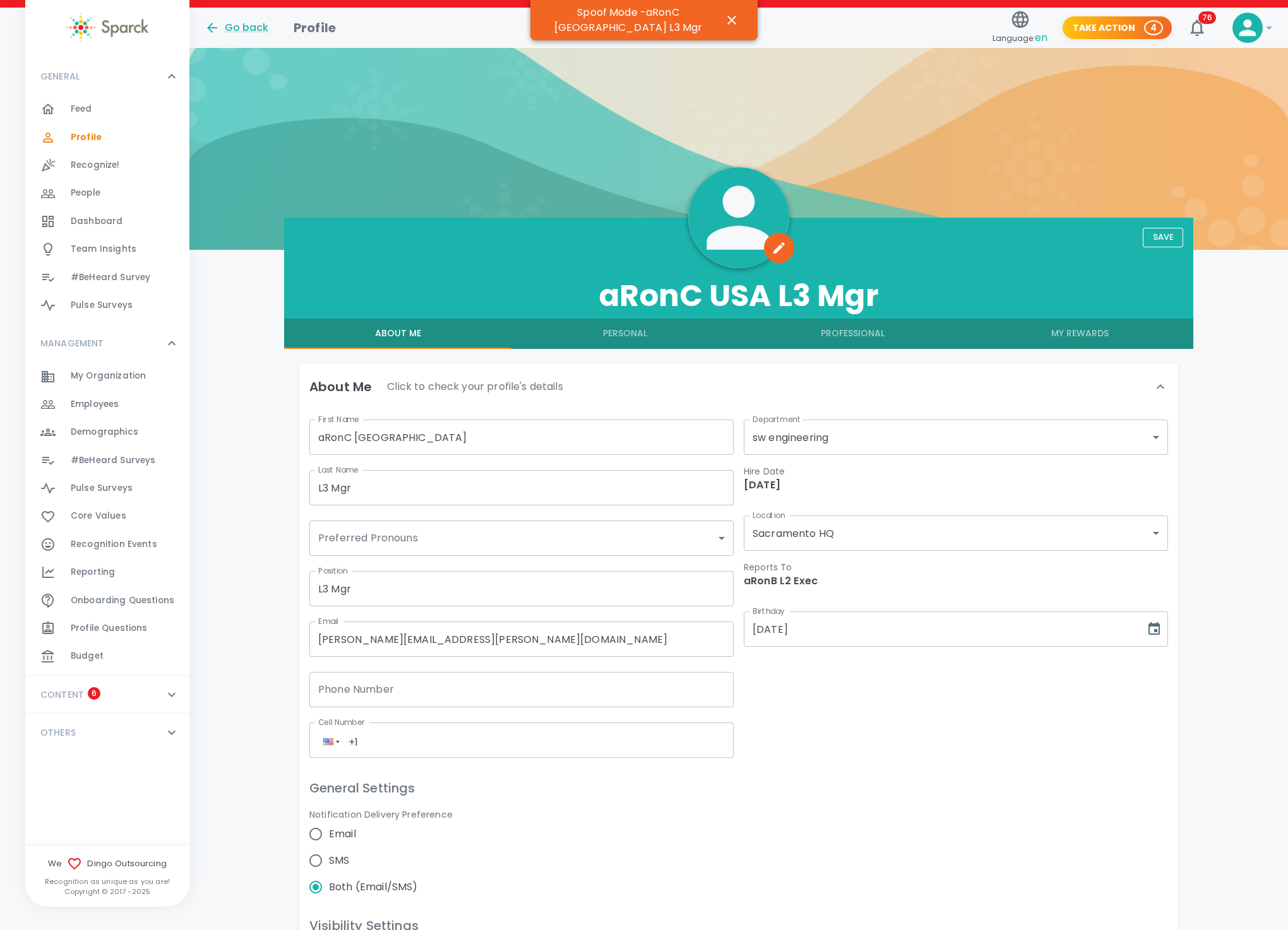
click at [331, 830] on span "Email" at bounding box center [342, 834] width 27 height 15
radio input "true"
click at [326, 832] on input "Email" at bounding box center [316, 834] width 26 height 26
radio input "false"
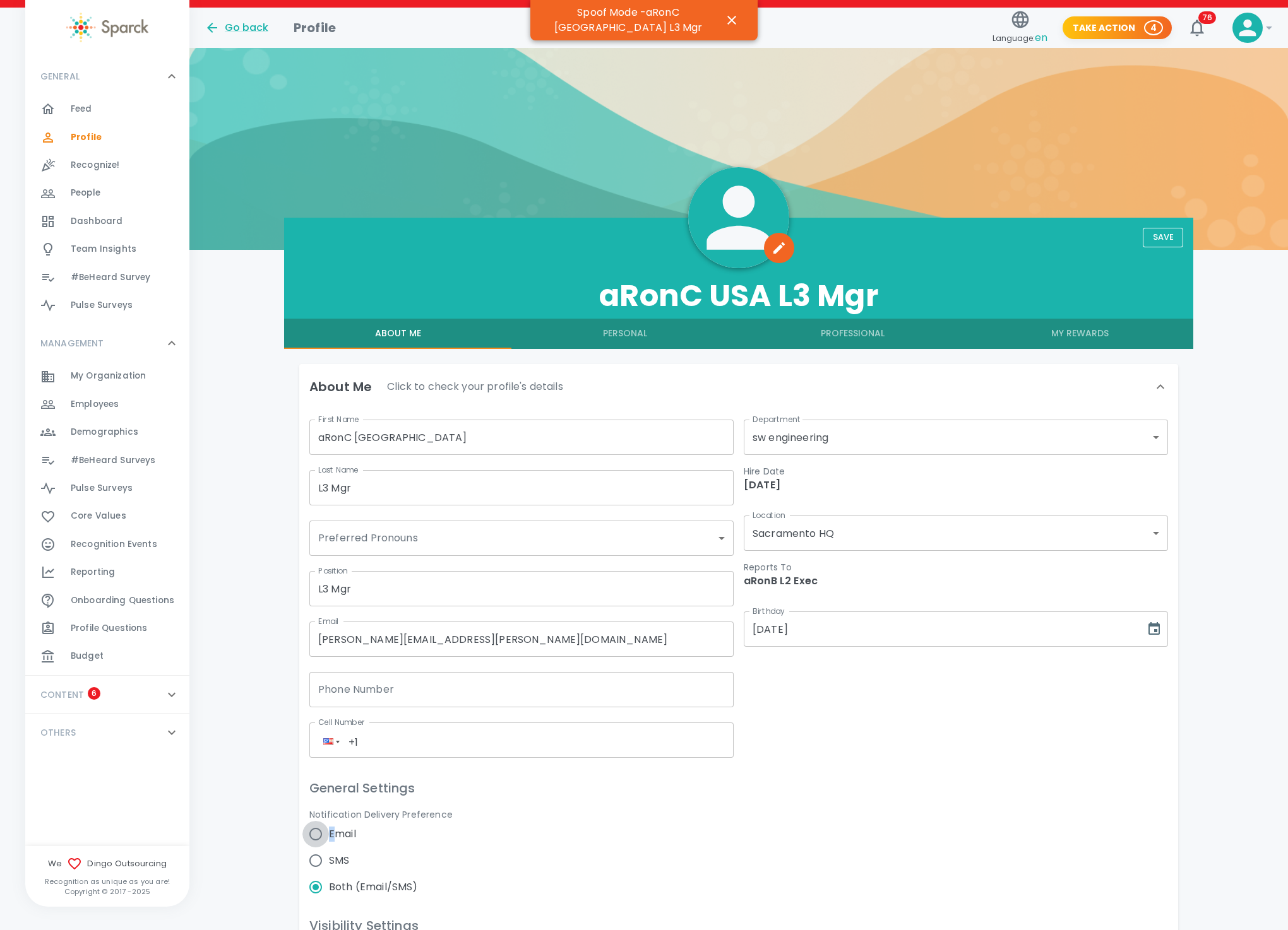
radio input "false"
radio input "true"
click at [1171, 245] on button "Save" at bounding box center [1162, 237] width 40 height 19
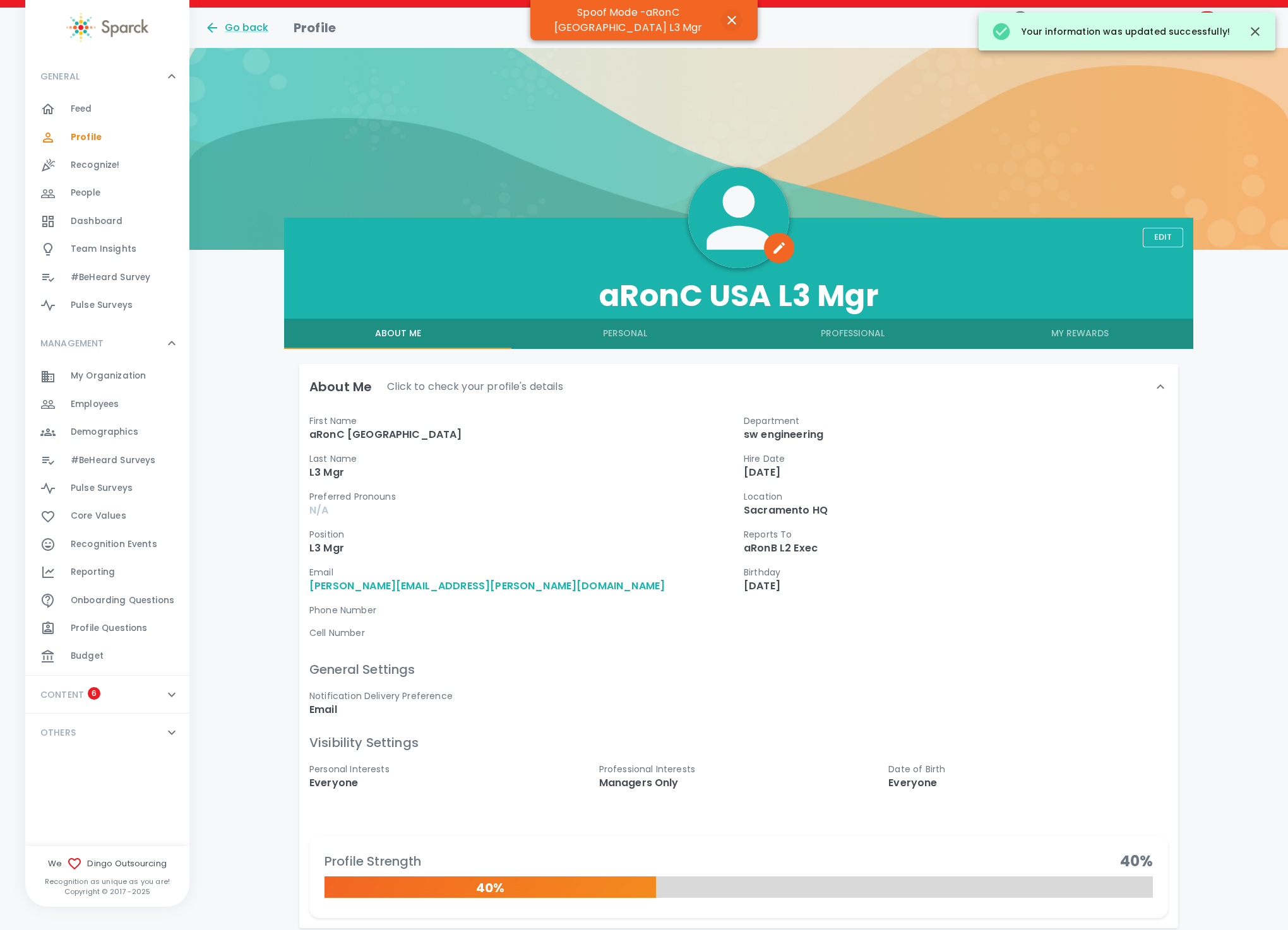
click at [724, 18] on icon "button" at bounding box center [731, 19] width 15 height 15
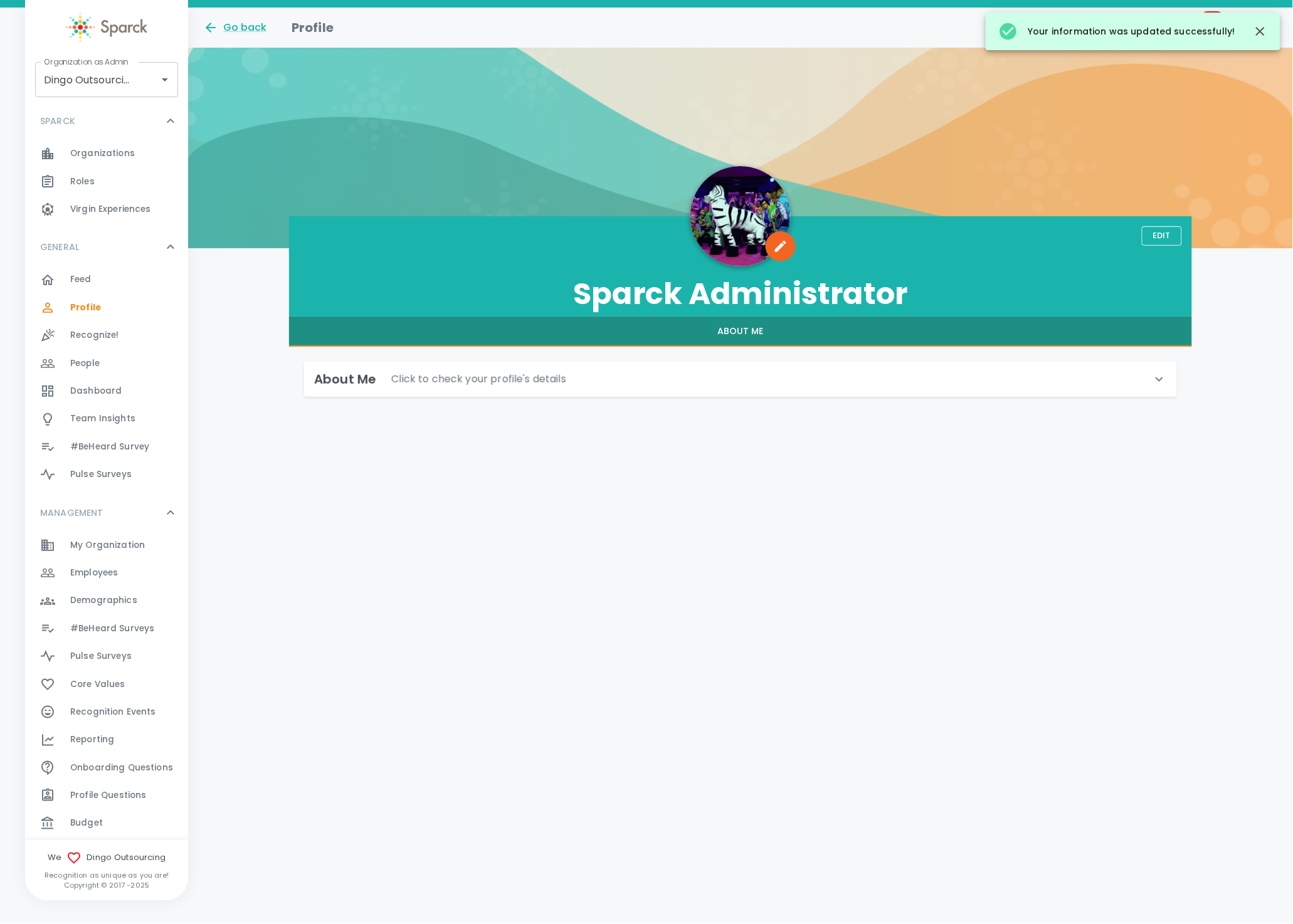
click at [88, 571] on span "Employees" at bounding box center [94, 573] width 48 height 12
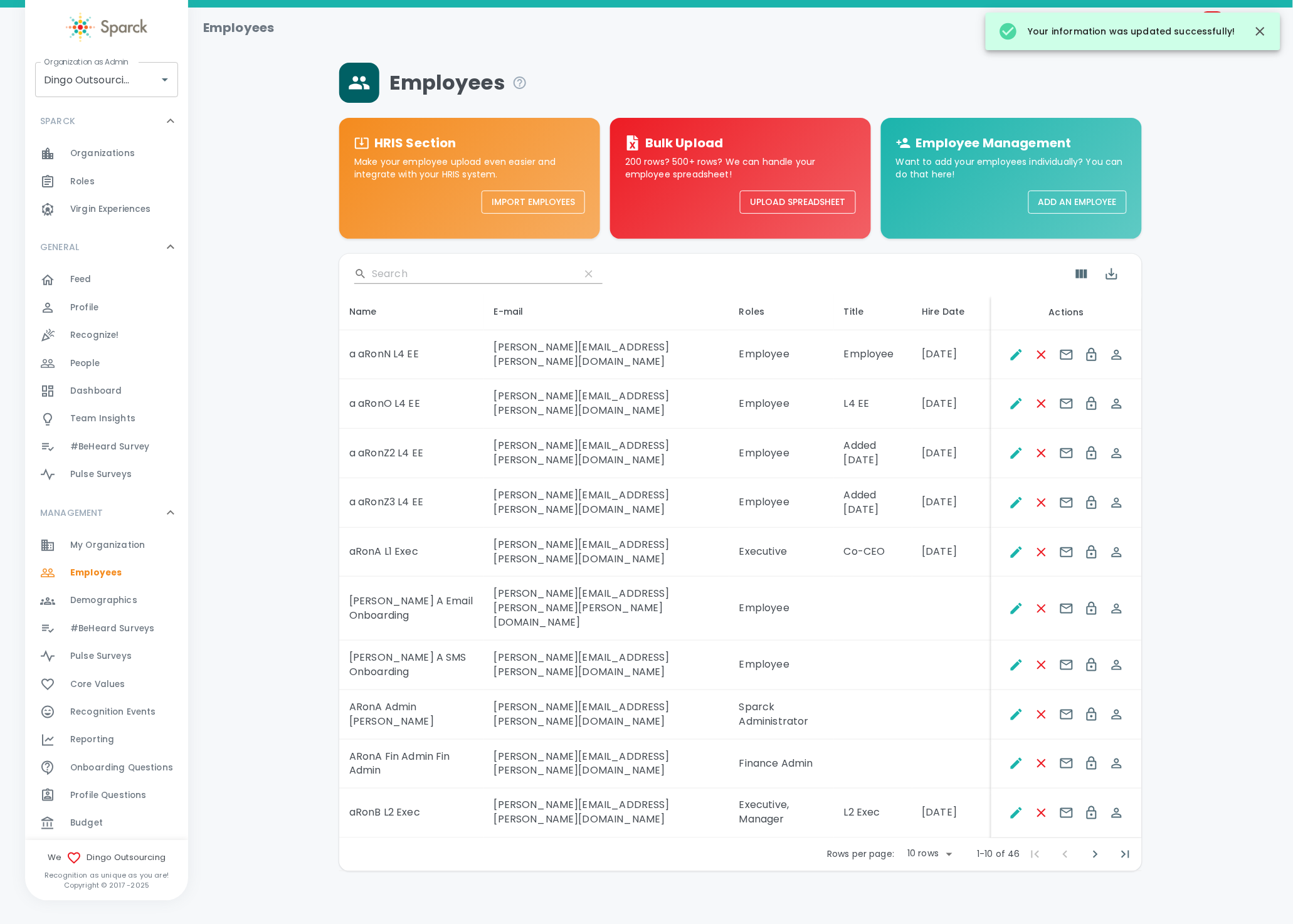
click at [915, 838] on div "Rows per page: 10 rows 10 1-10 of 46 1-10 of 46" at bounding box center [740, 855] width 802 height 33
click at [921, 797] on body "Skip Navigation Employees 99+ ! Organization as Admin Dingo Outsourcing • 793 O…" at bounding box center [646, 468] width 1293 height 937
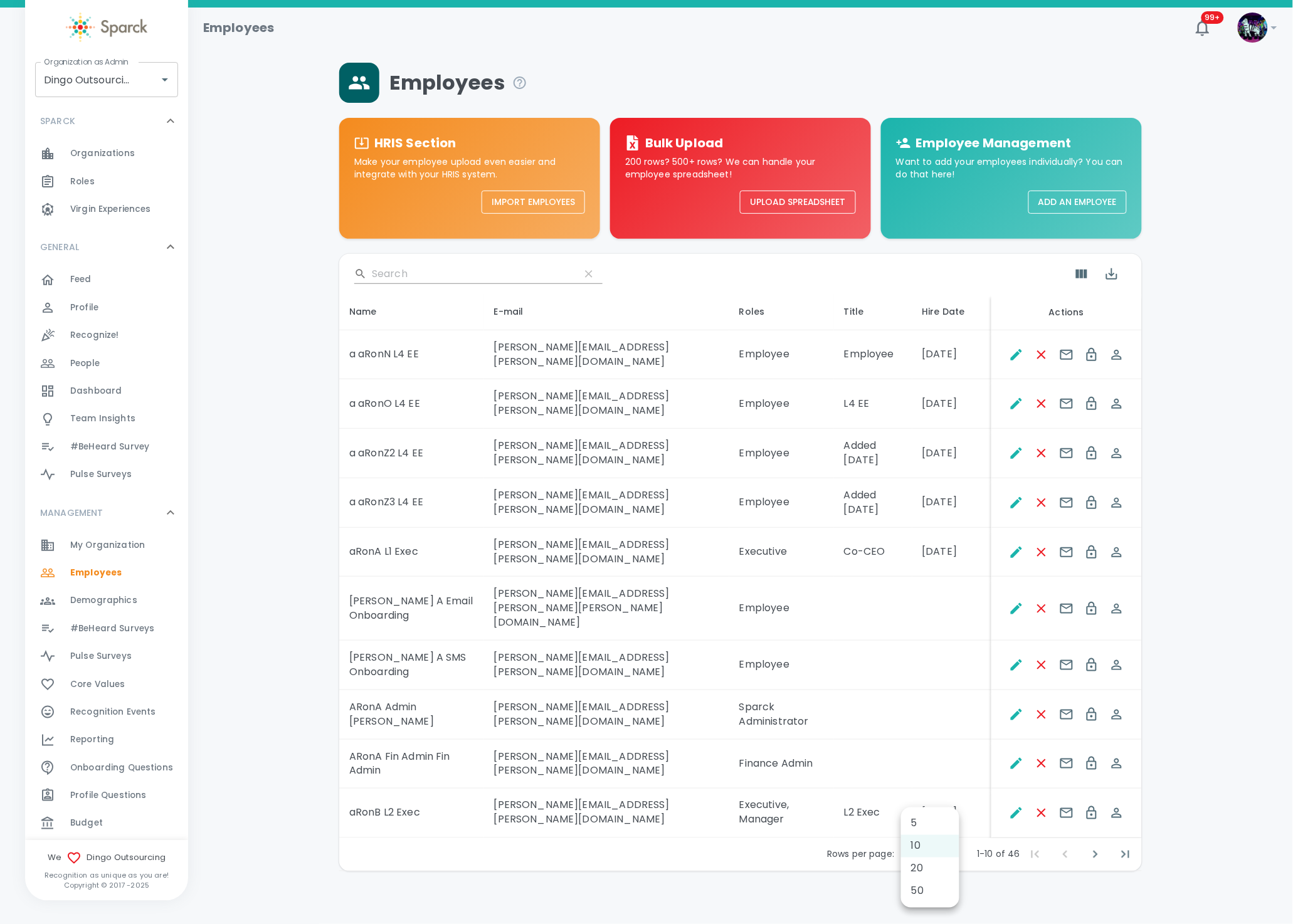
click at [917, 888] on li "50" at bounding box center [930, 892] width 58 height 23
type input "50"
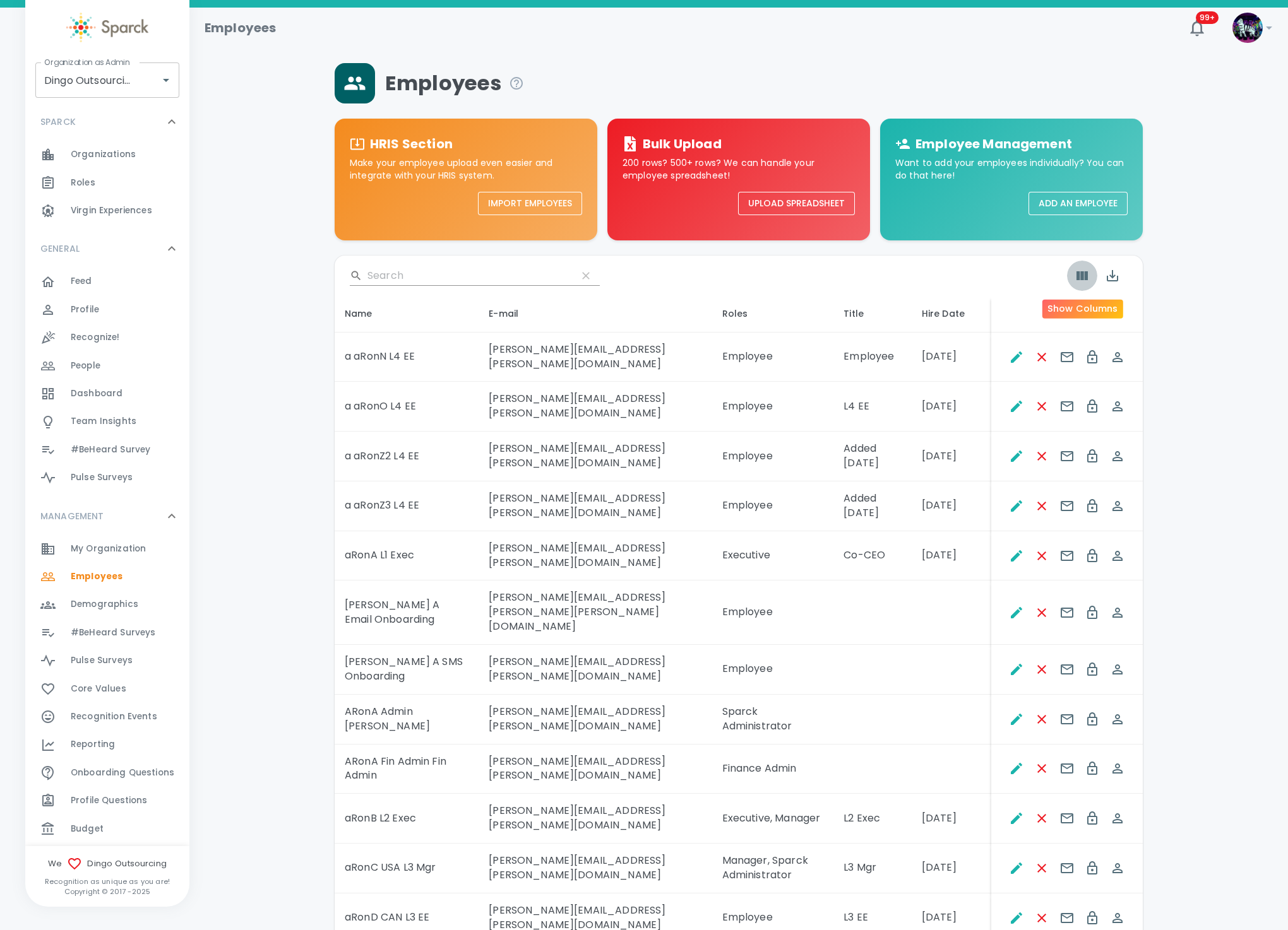
click at [1086, 279] on icon "Show Columns" at bounding box center [1081, 275] width 15 height 15
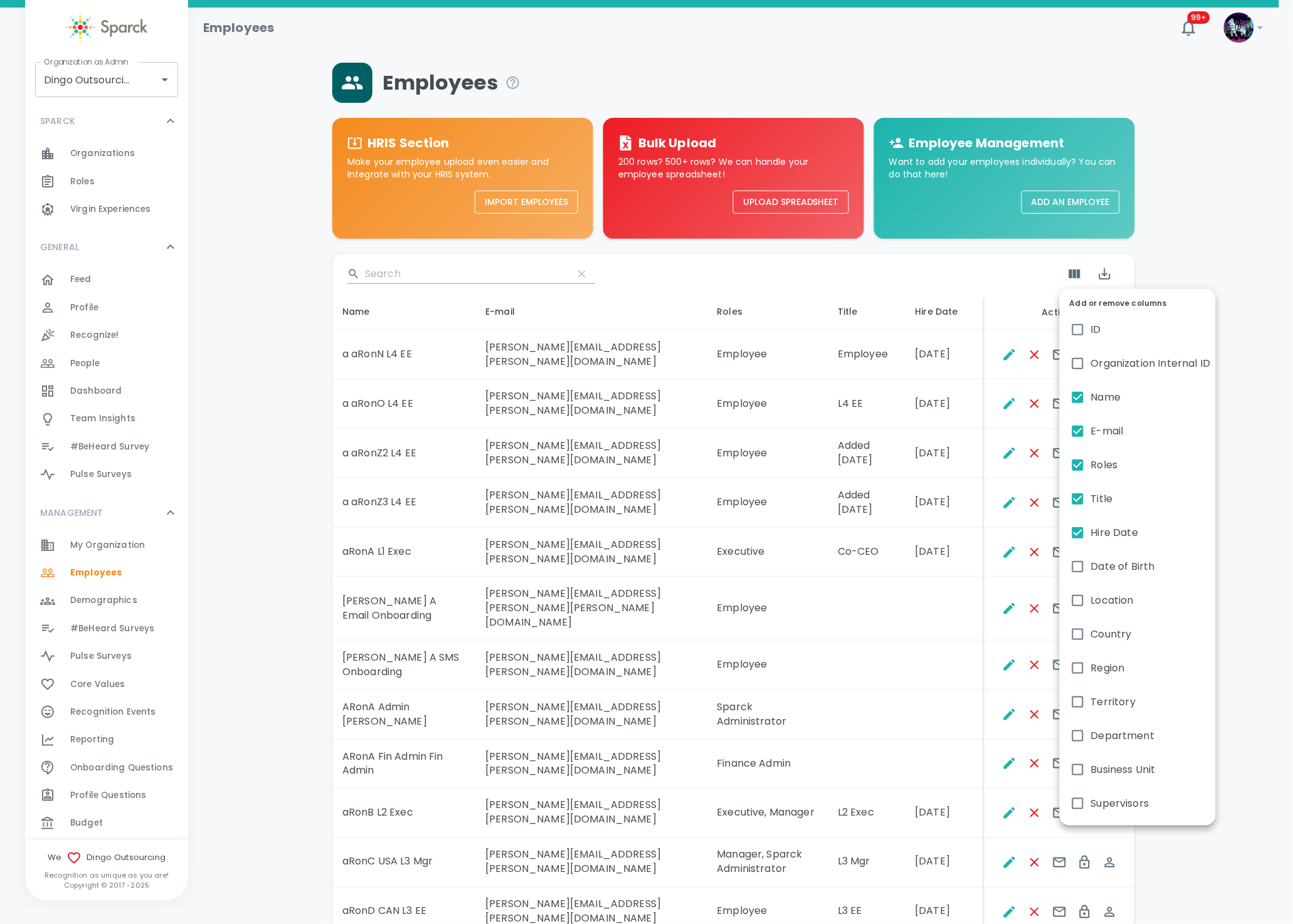
click at [1191, 232] on div at bounding box center [646, 462] width 1293 height 924
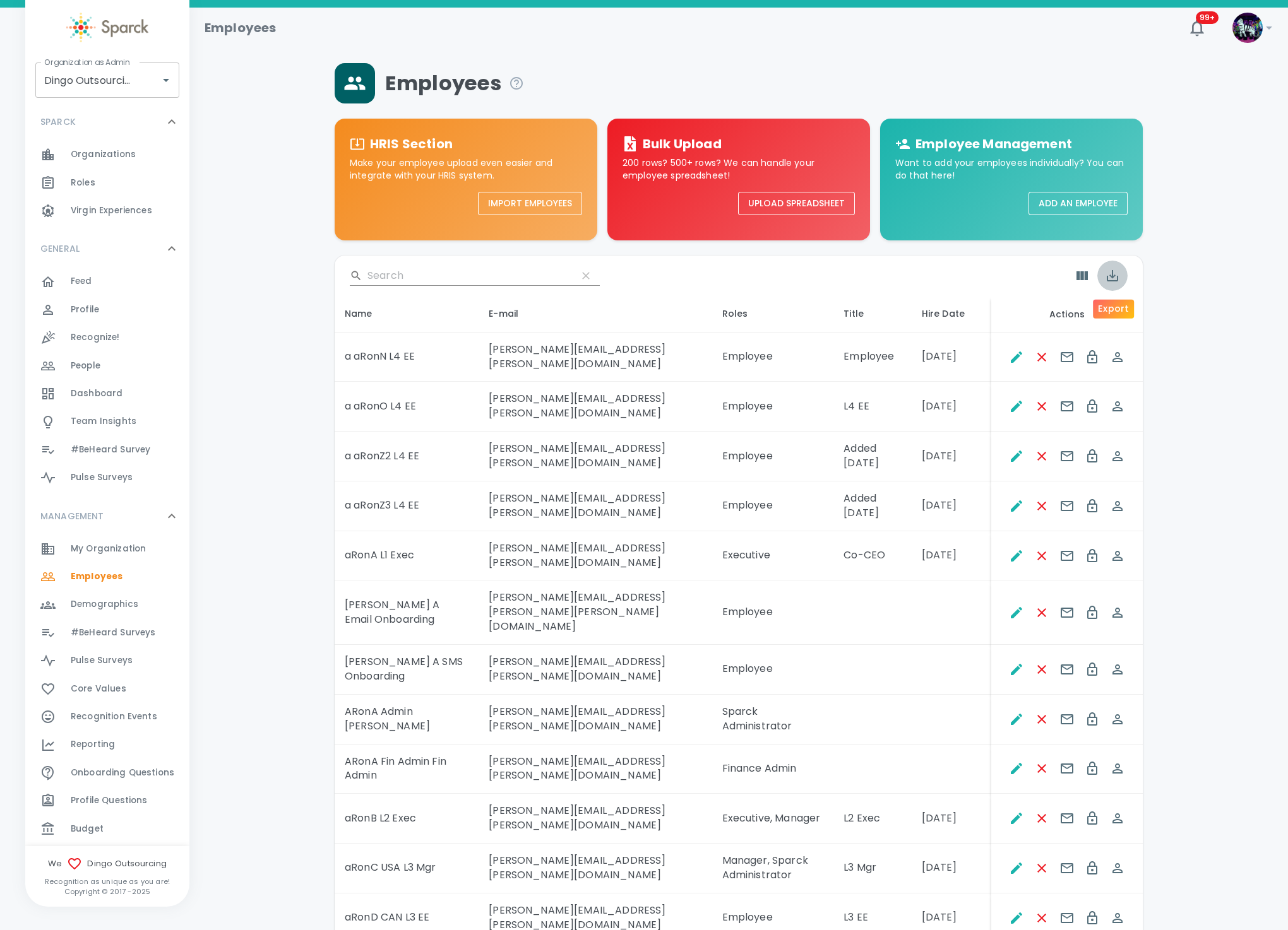
click at [1113, 279] on icon "Export" at bounding box center [1112, 275] width 15 height 15
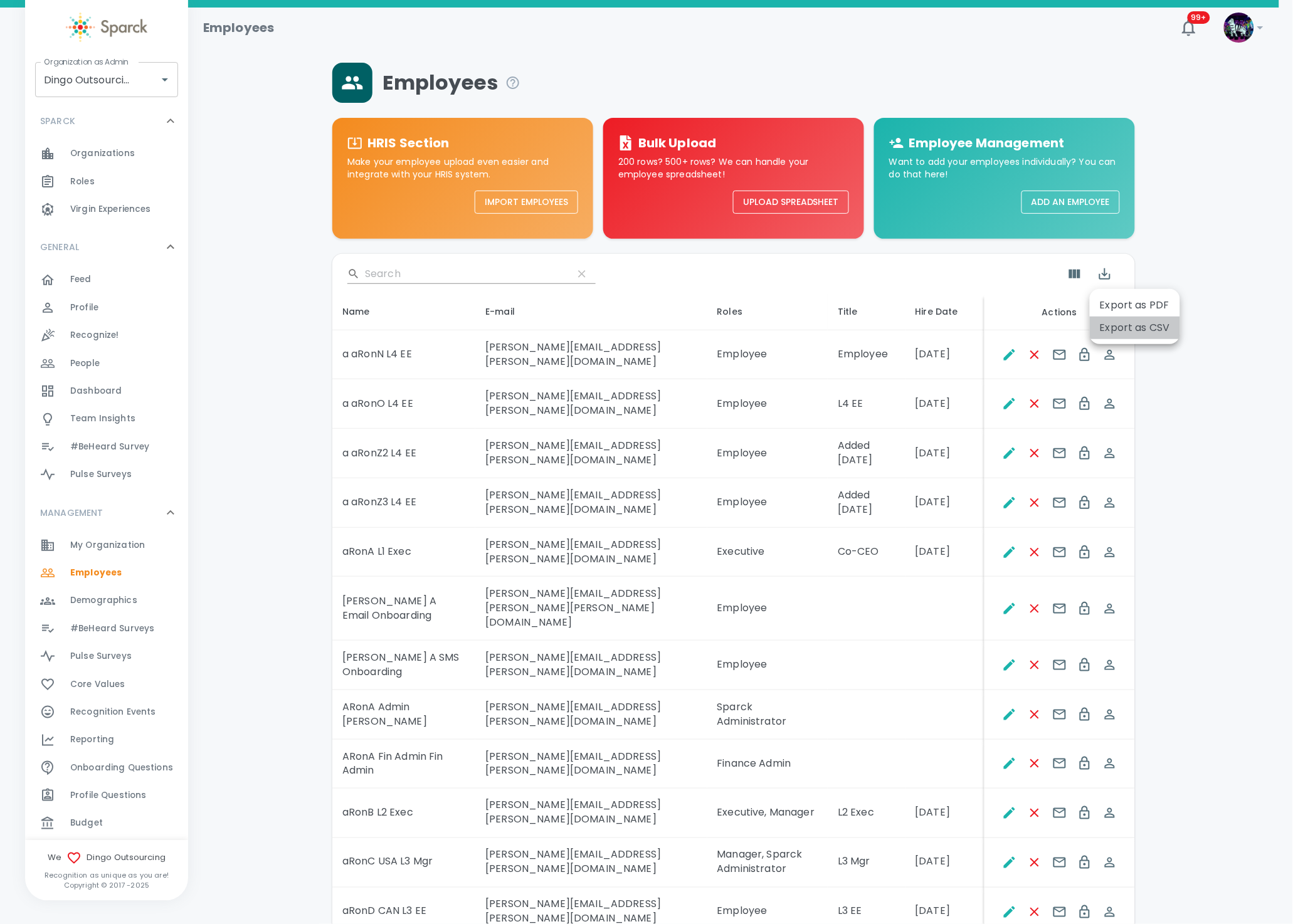
click at [1138, 325] on li "Export as CSV" at bounding box center [1134, 328] width 90 height 23
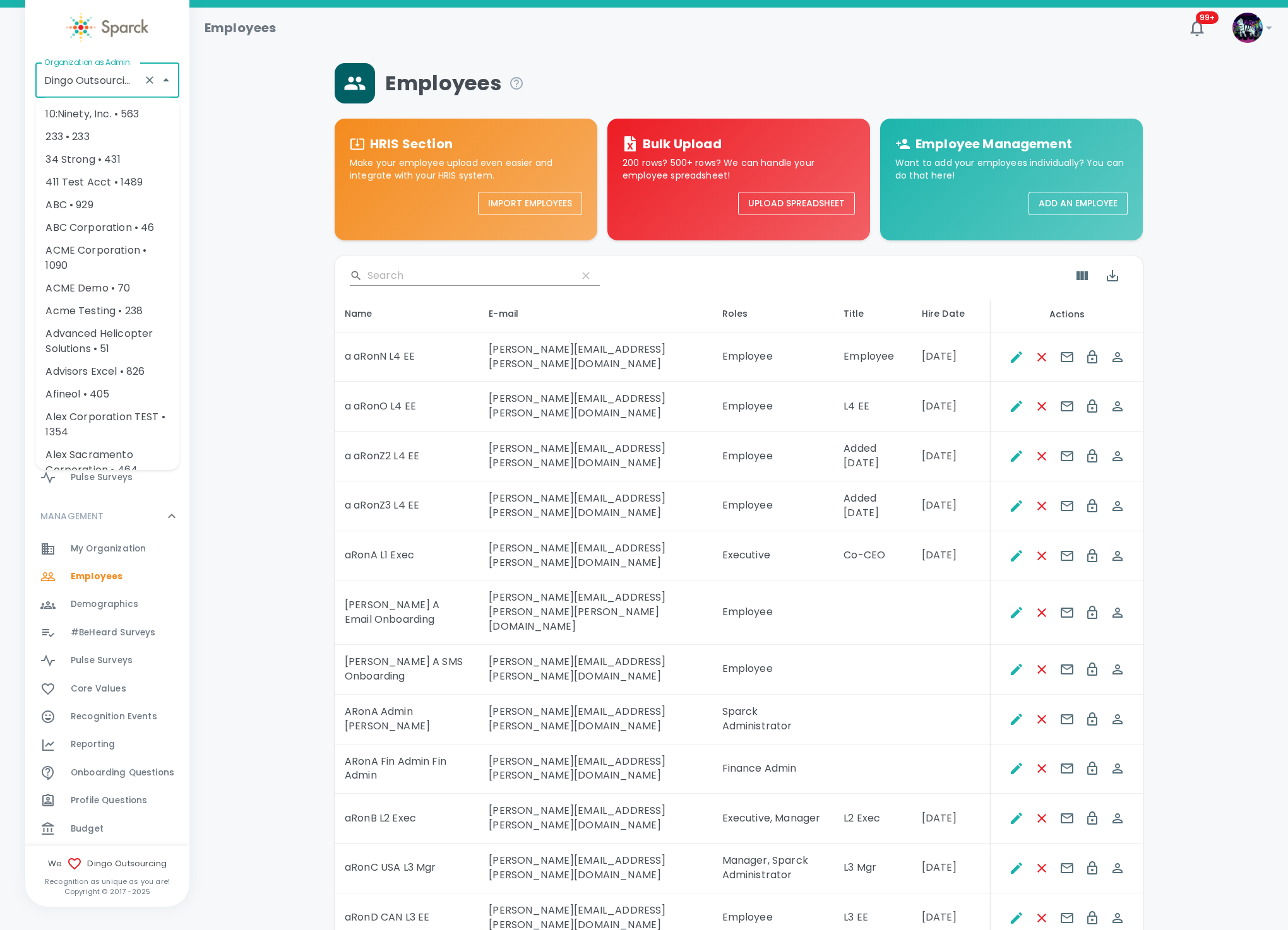
click at [90, 78] on input "Dingo Outsourcing • 793" at bounding box center [89, 79] width 97 height 24
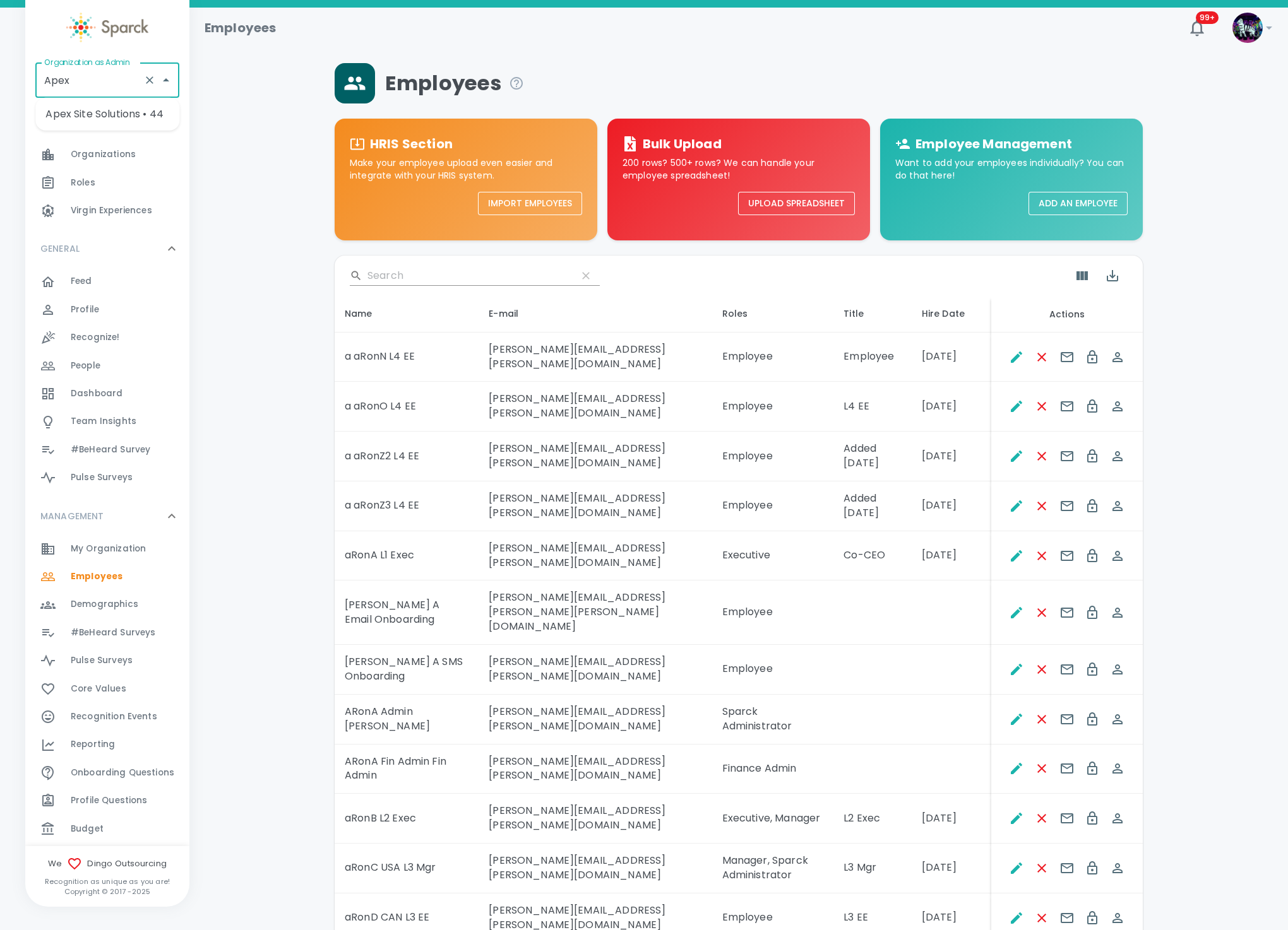
click at [111, 113] on li "Apex Site Solutions • 44" at bounding box center [107, 114] width 144 height 23
type input "Apex Site Solutions • 44"
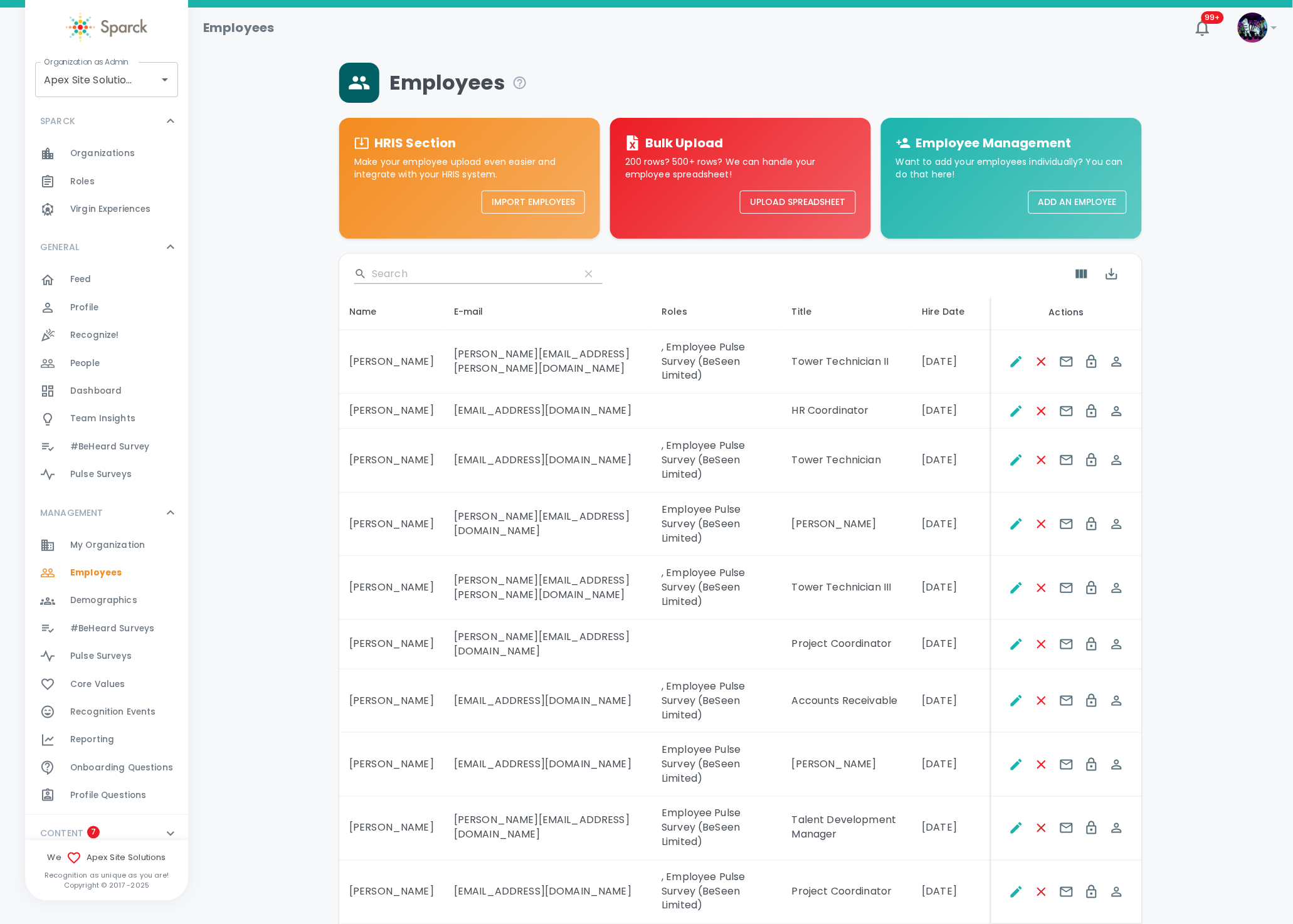
click at [942, 816] on body "Skip Navigation Employees 99+ ! Organization as Admin Apex Site Solutions • 44 …" at bounding box center [646, 511] width 1293 height 1023
click at [921, 894] on li "50" at bounding box center [930, 898] width 58 height 23
type input "50"
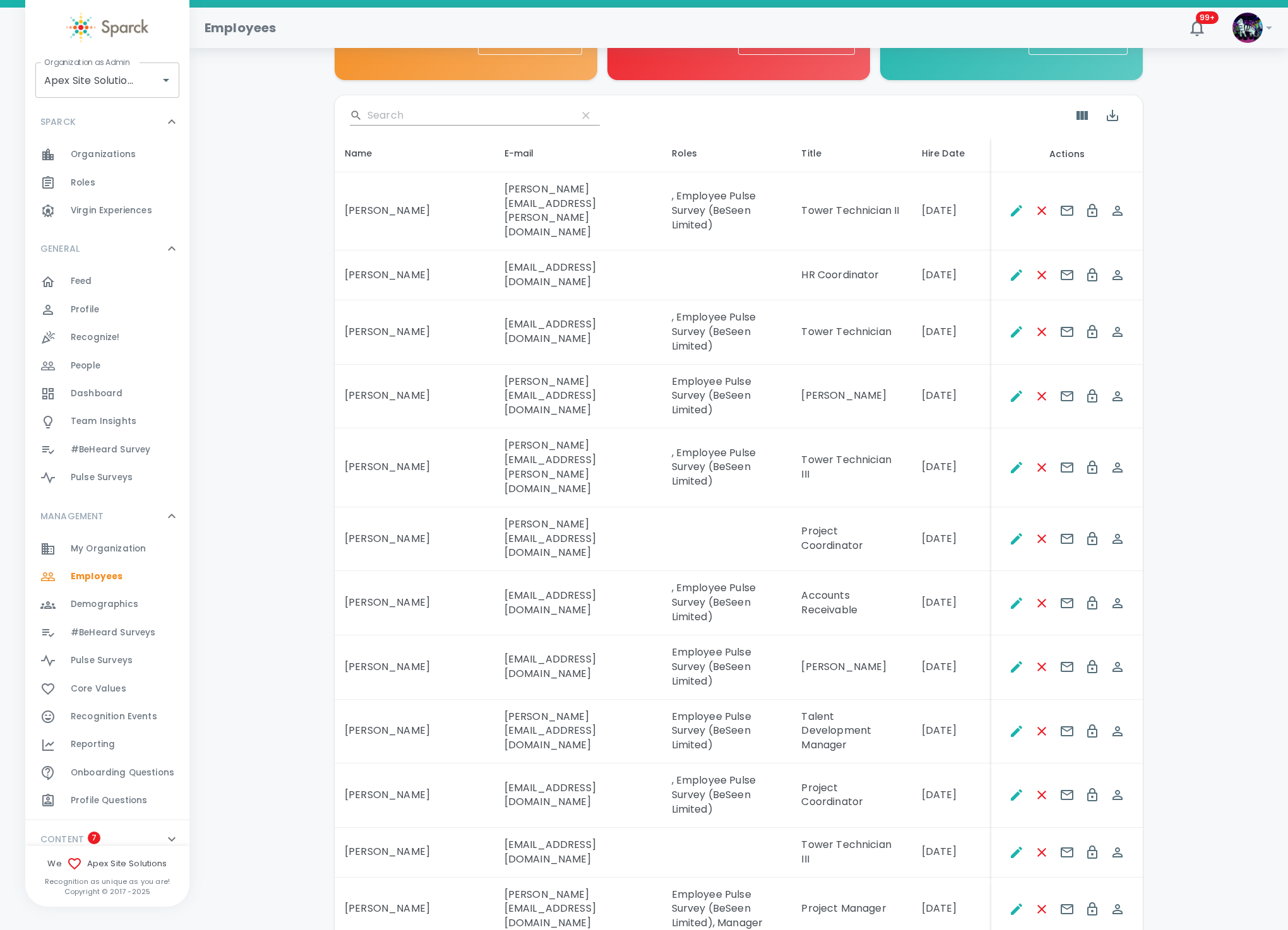
scroll to position [189, 0]
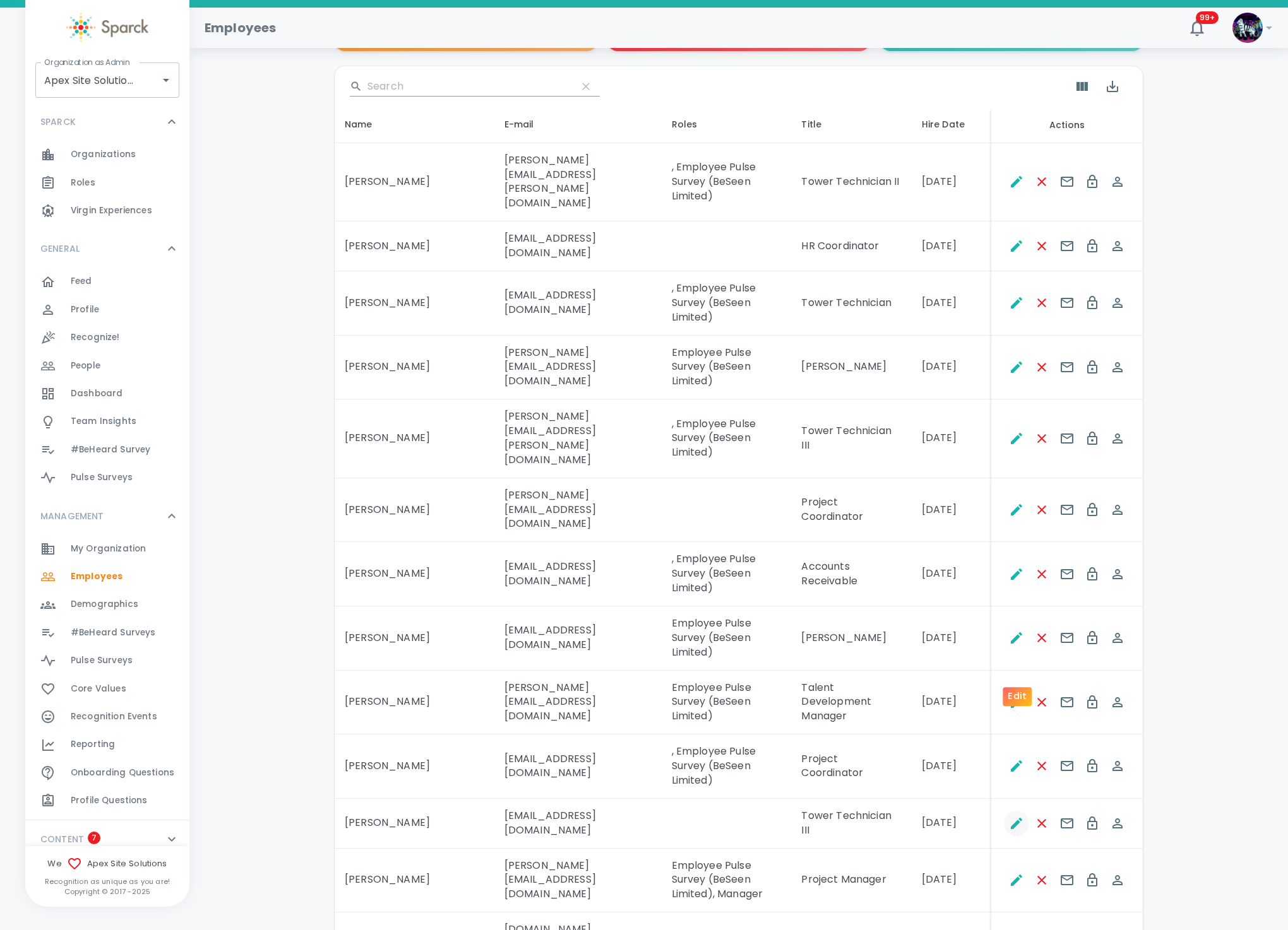
click at [1012, 816] on icon "Edit" at bounding box center [1016, 823] width 15 height 15
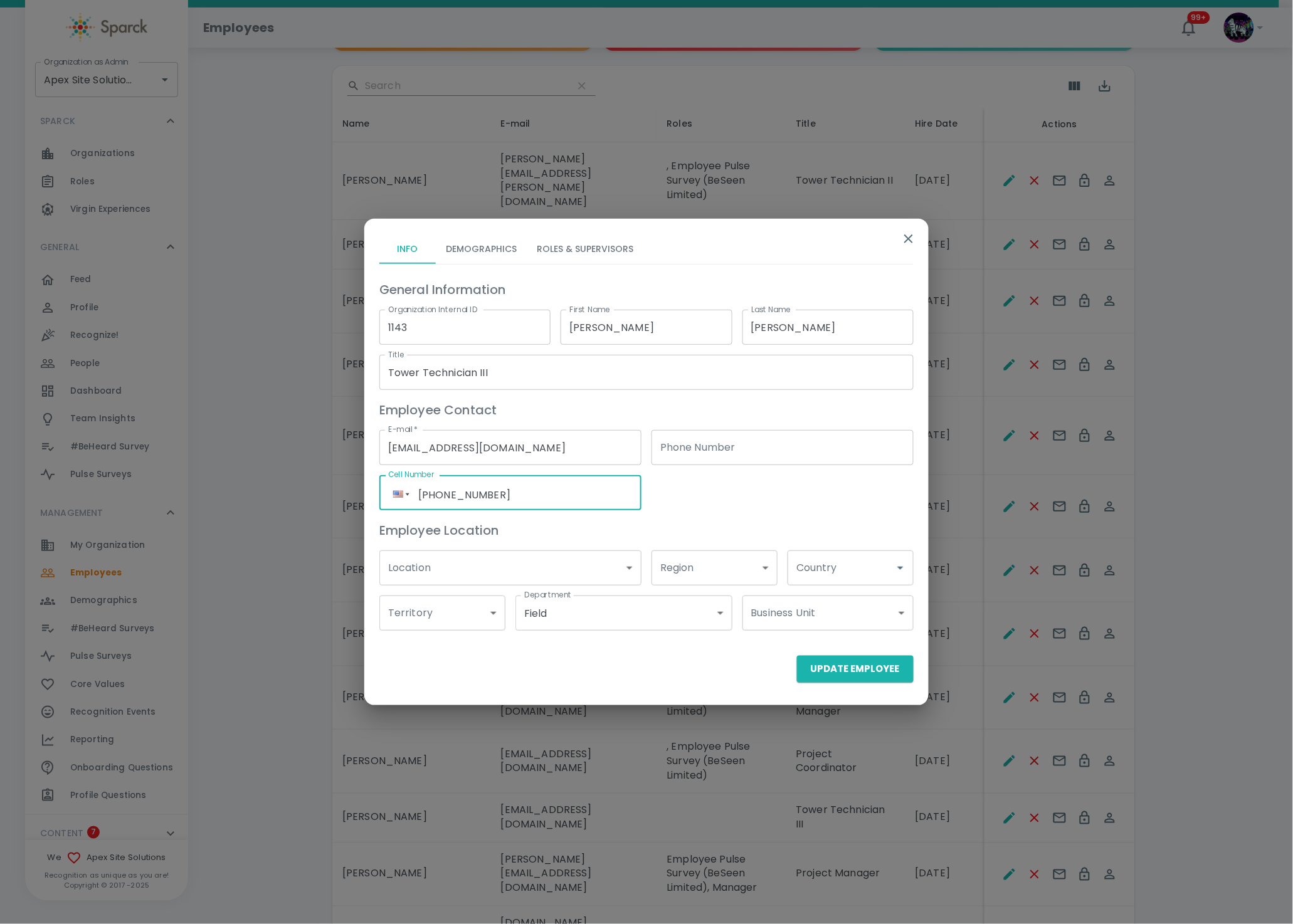
drag, startPoint x: 541, startPoint y: 491, endPoint x: 379, endPoint y: 481, distance: 162.3
click at [380, 481] on div "Phone +1 (916) 333-8382" at bounding box center [510, 492] width 262 height 36
click at [676, 500] on div "General Information Organization Internal ID 1143 Organization Internal ID Firs…" at bounding box center [641, 450] width 544 height 361
click at [823, 663] on button "Update Employee" at bounding box center [855, 669] width 117 height 26
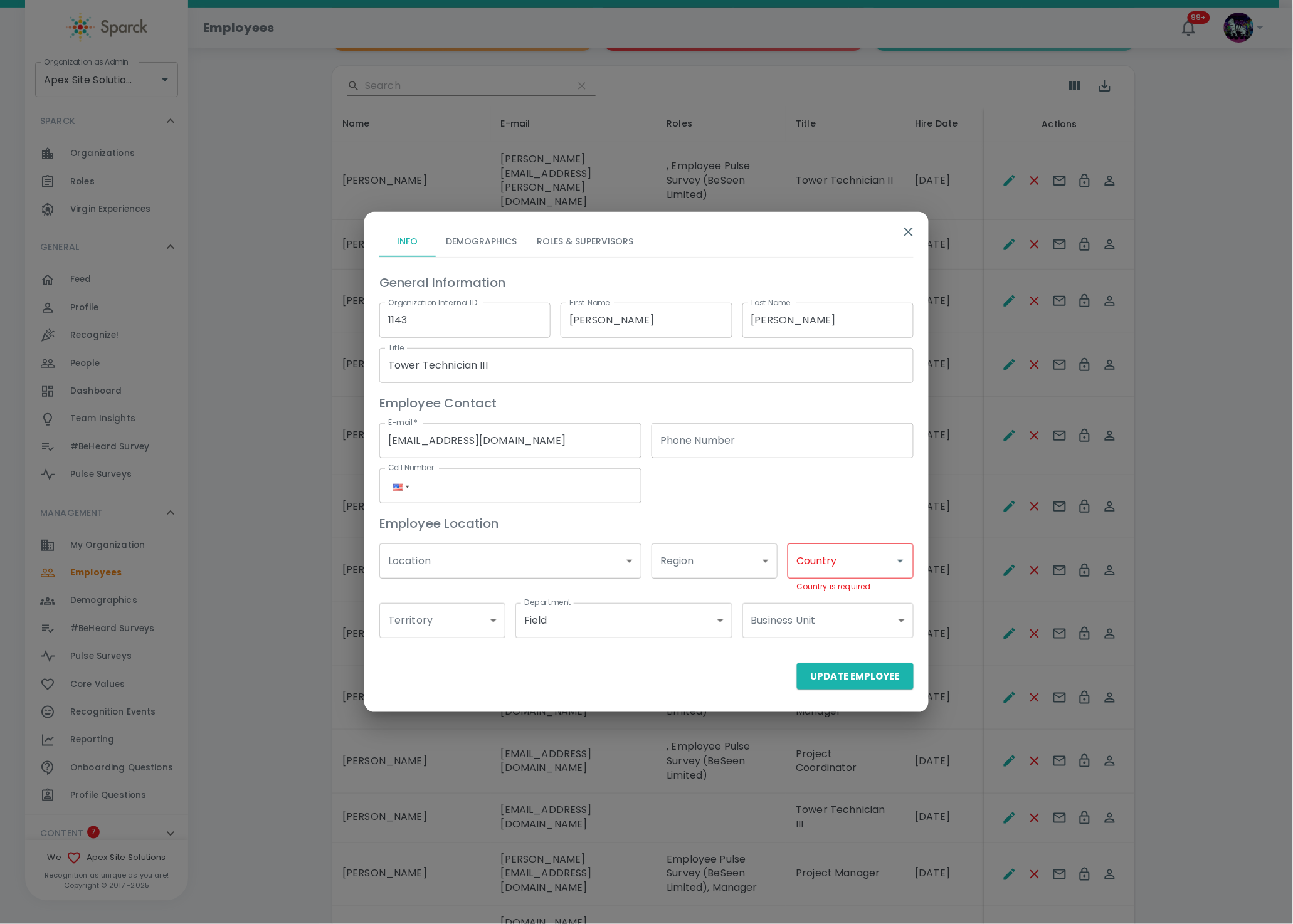
click at [853, 568] on input "Country" at bounding box center [841, 561] width 96 height 23
click at [798, 620] on li "US" at bounding box center [850, 618] width 126 height 23
type input "US"
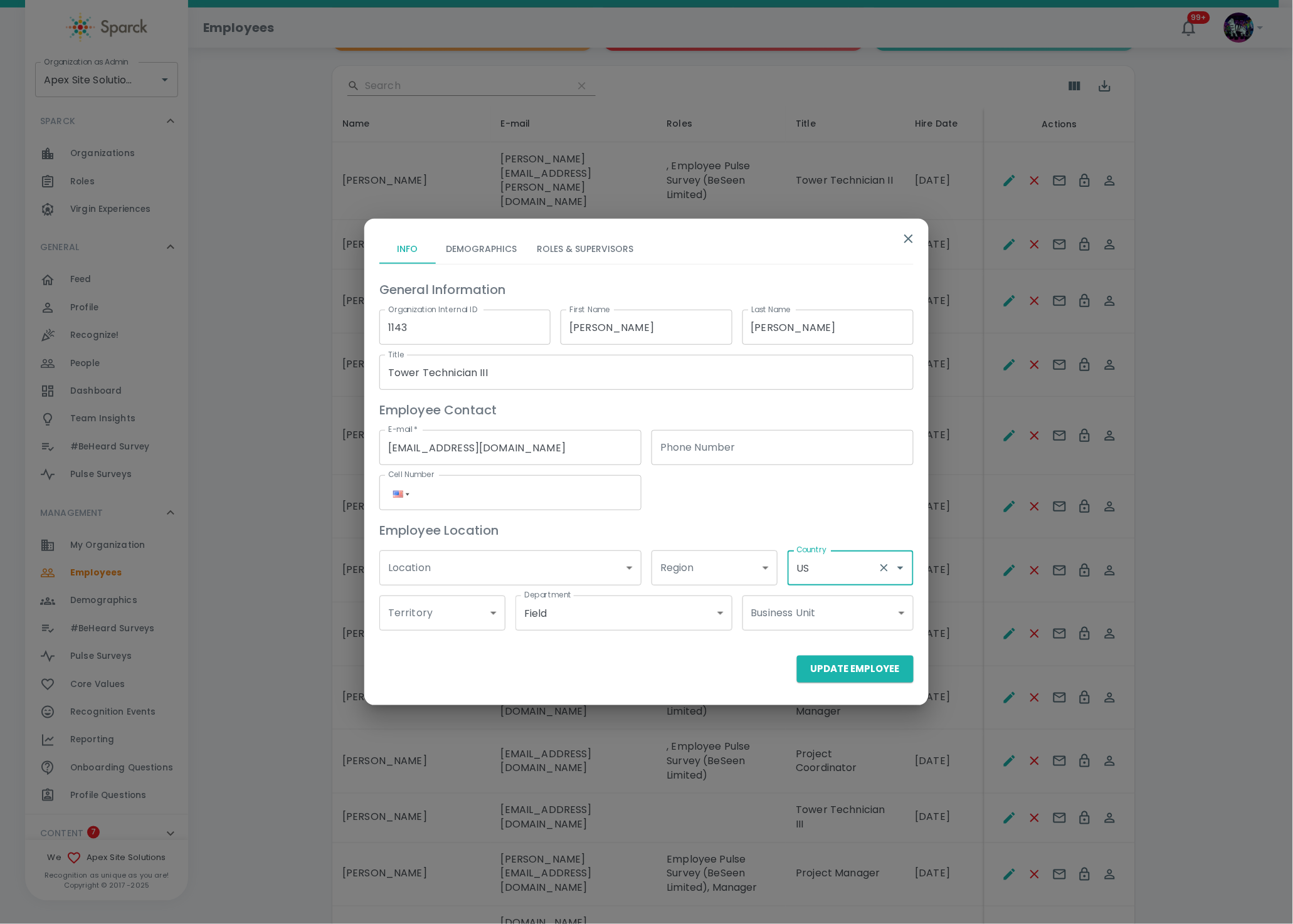
click at [811, 669] on button "Update Employee" at bounding box center [855, 669] width 117 height 26
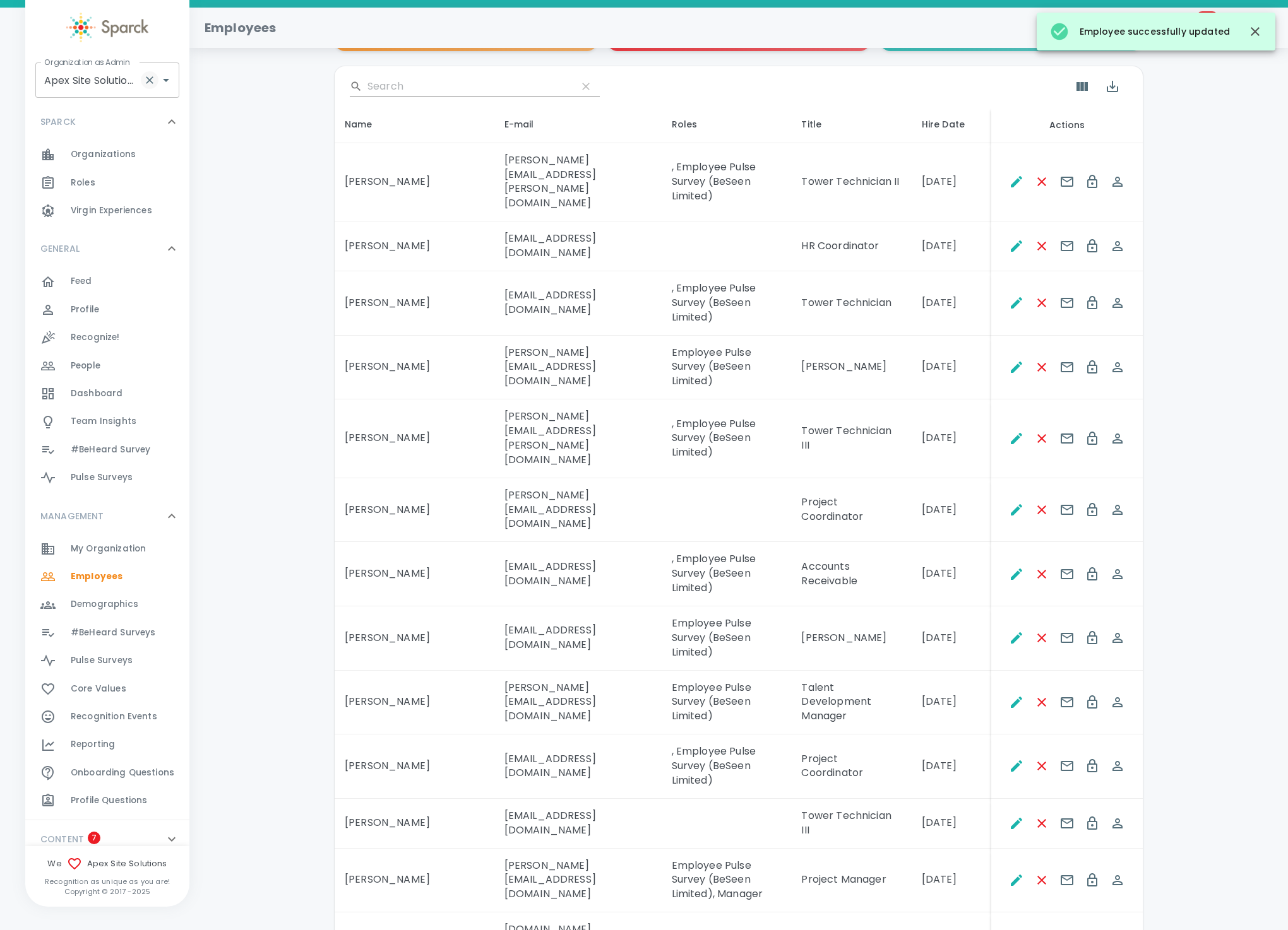
click at [148, 76] on icon "Clear" at bounding box center [149, 80] width 12 height 12
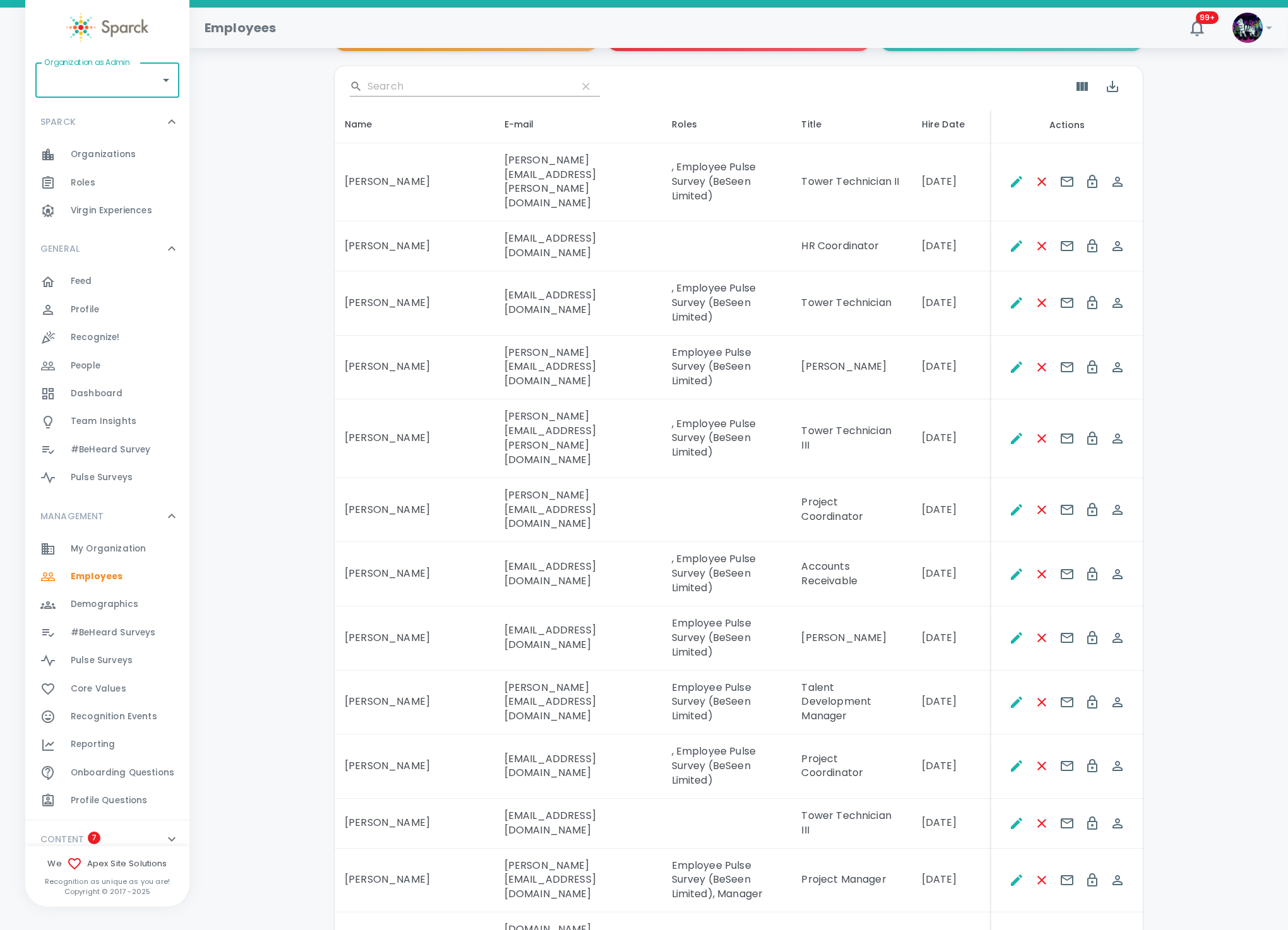
scroll to position [0, 0]
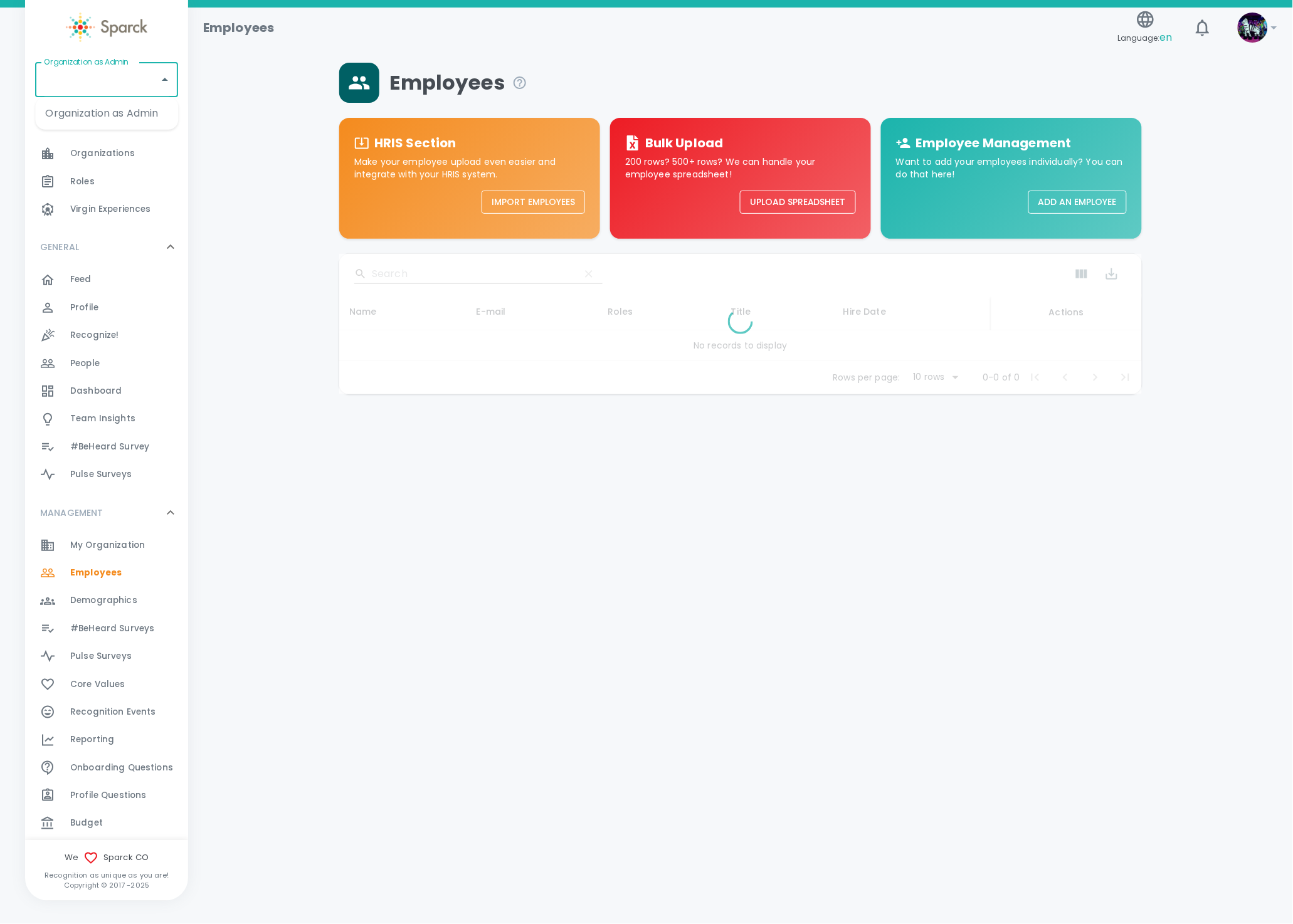
click at [145, 79] on input "Organization as Admin" at bounding box center [97, 79] width 113 height 23
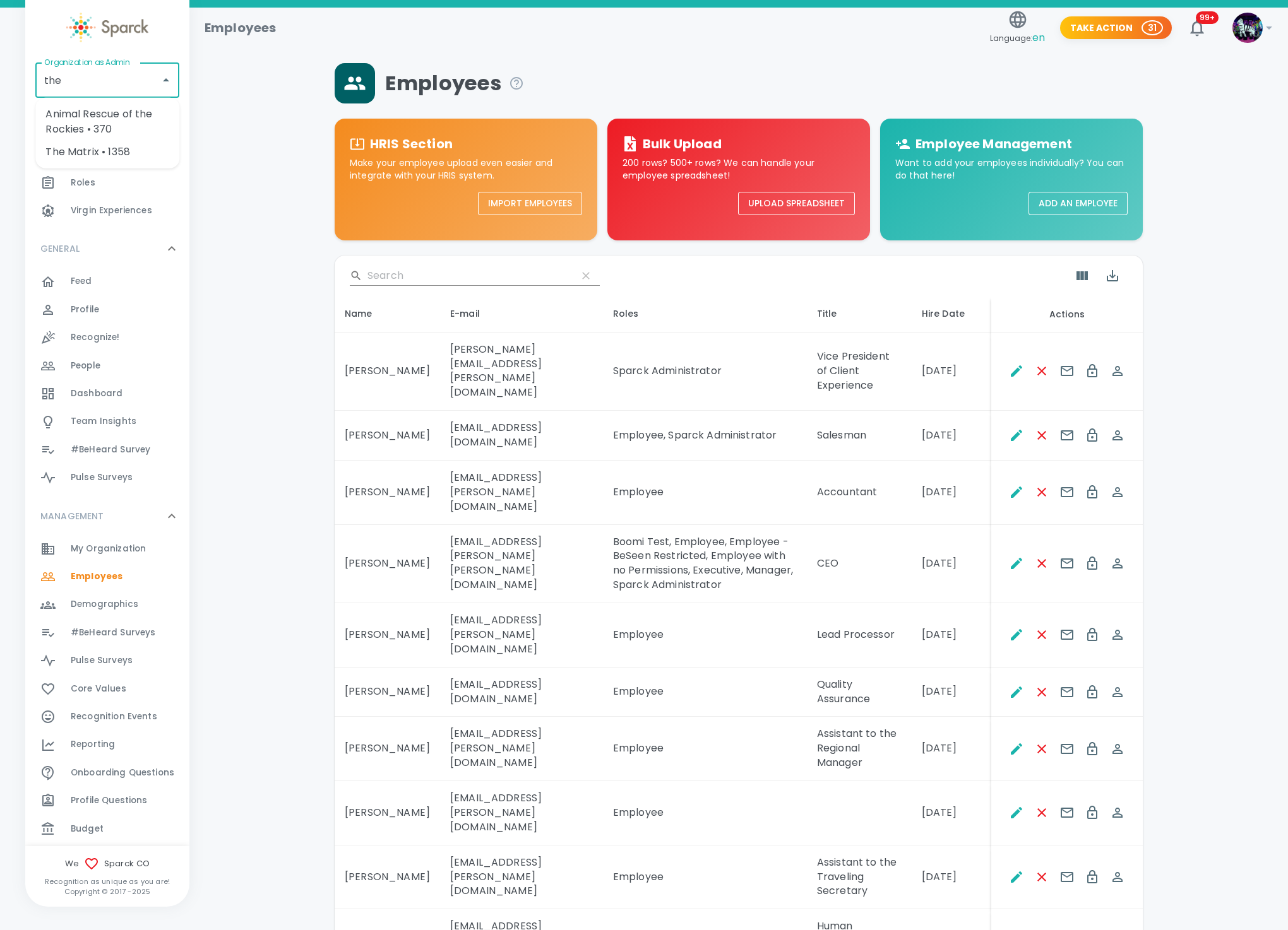
click at [137, 147] on li "The Matrix • 1358" at bounding box center [107, 152] width 144 height 23
type input "The Matrix • 1358"
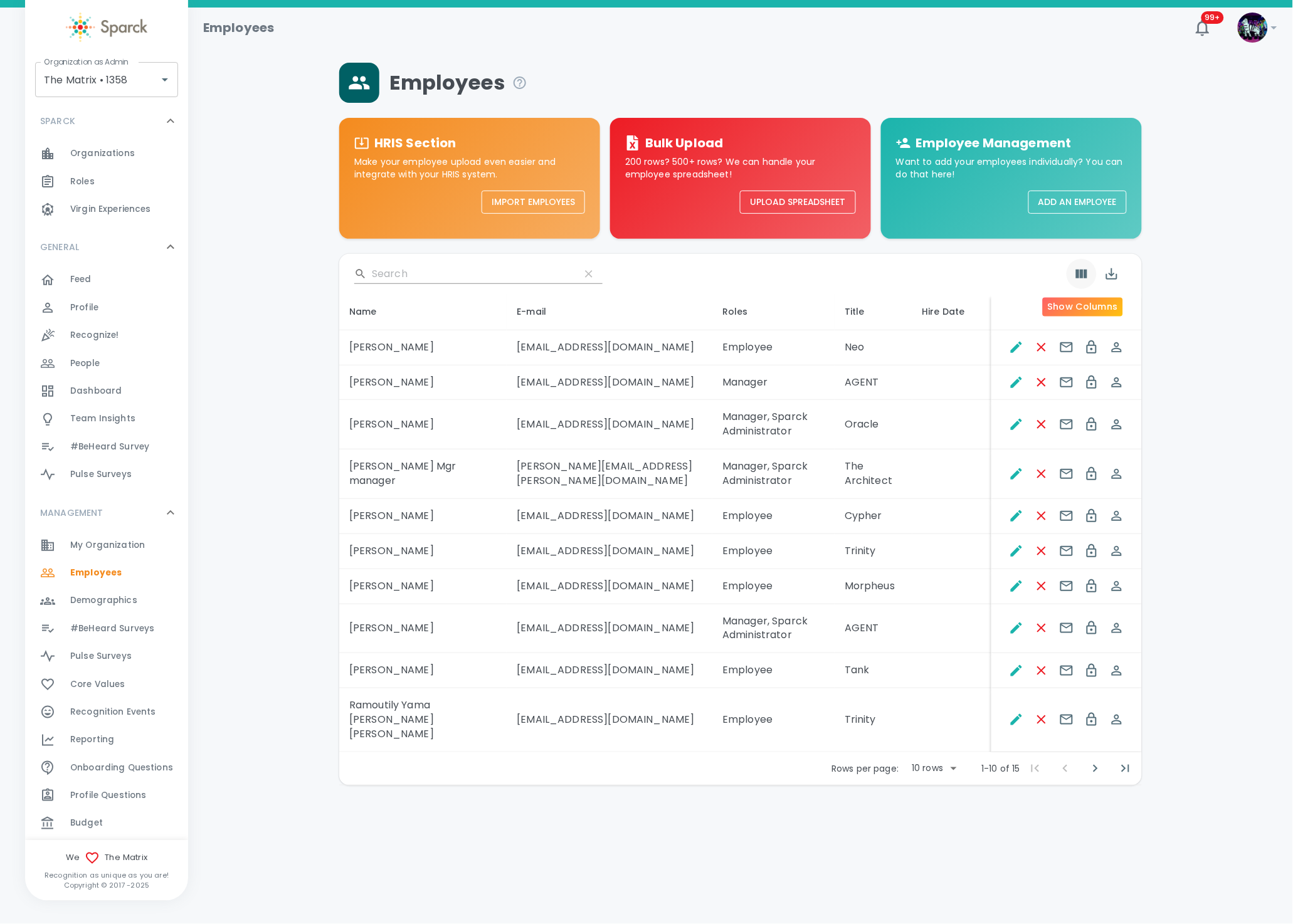
click at [1086, 271] on icon "Show Columns" at bounding box center [1081, 274] width 11 height 9
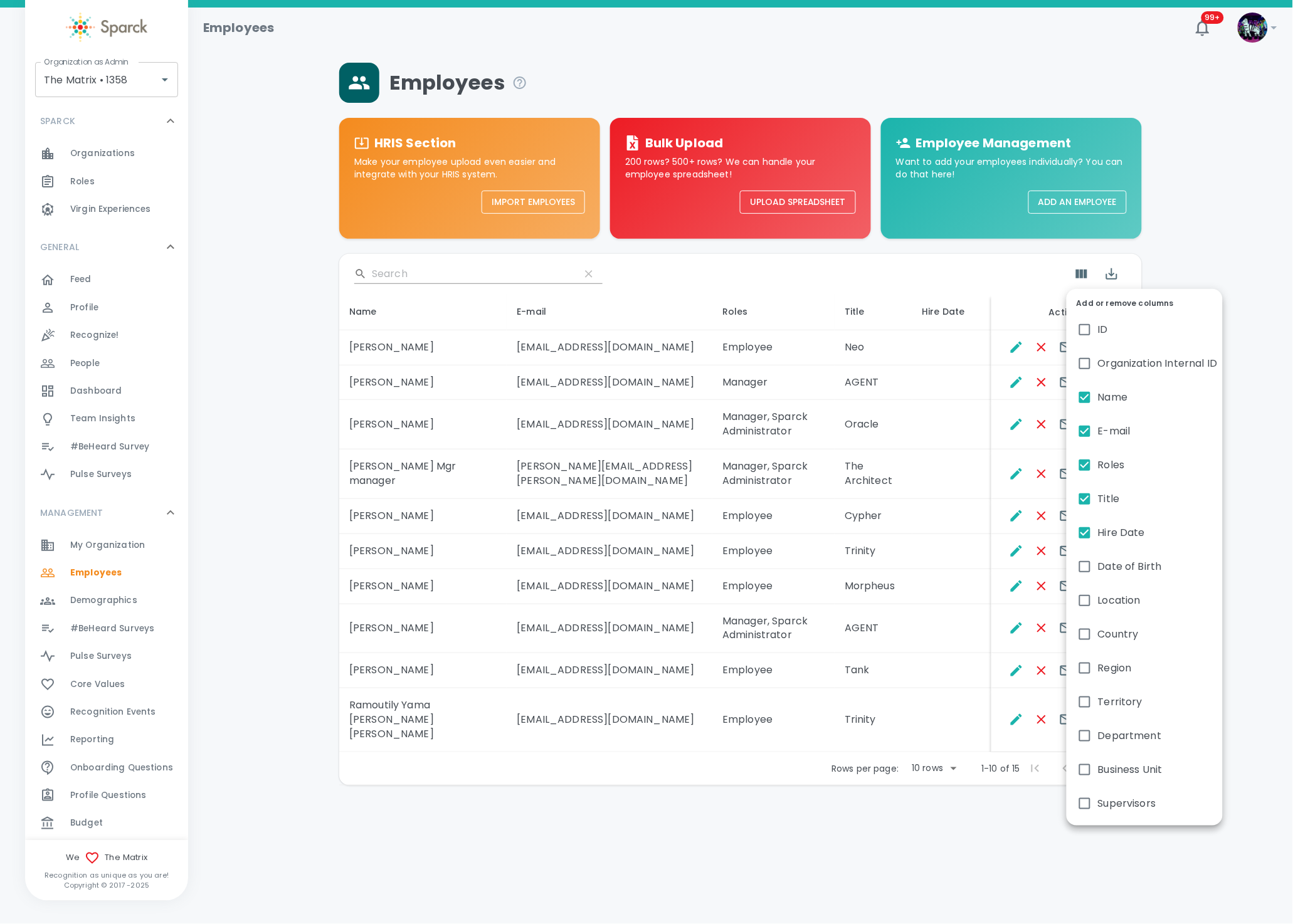
click at [791, 513] on div at bounding box center [646, 462] width 1293 height 924
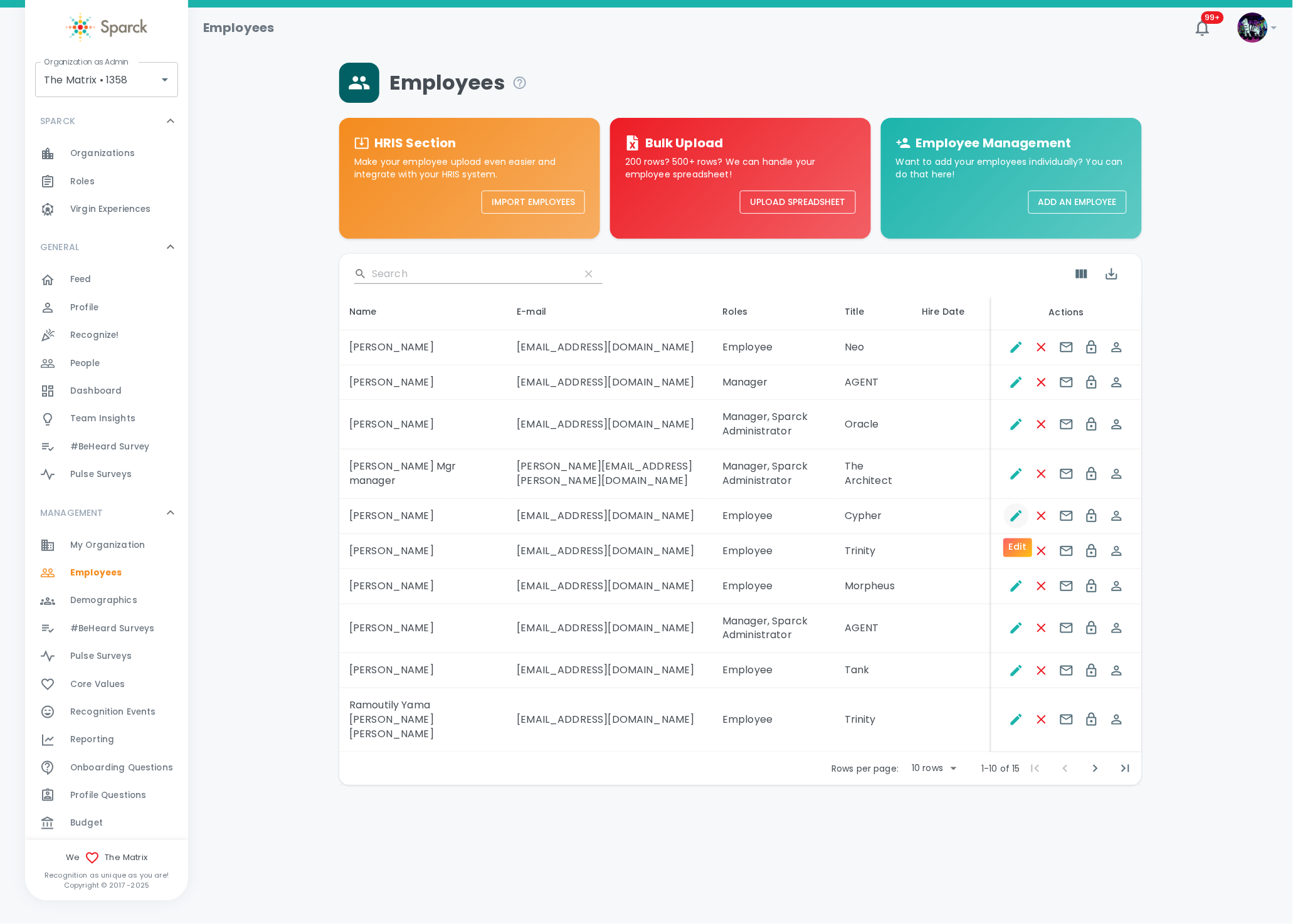
click at [1023, 516] on icon "Edit" at bounding box center [1016, 516] width 15 height 15
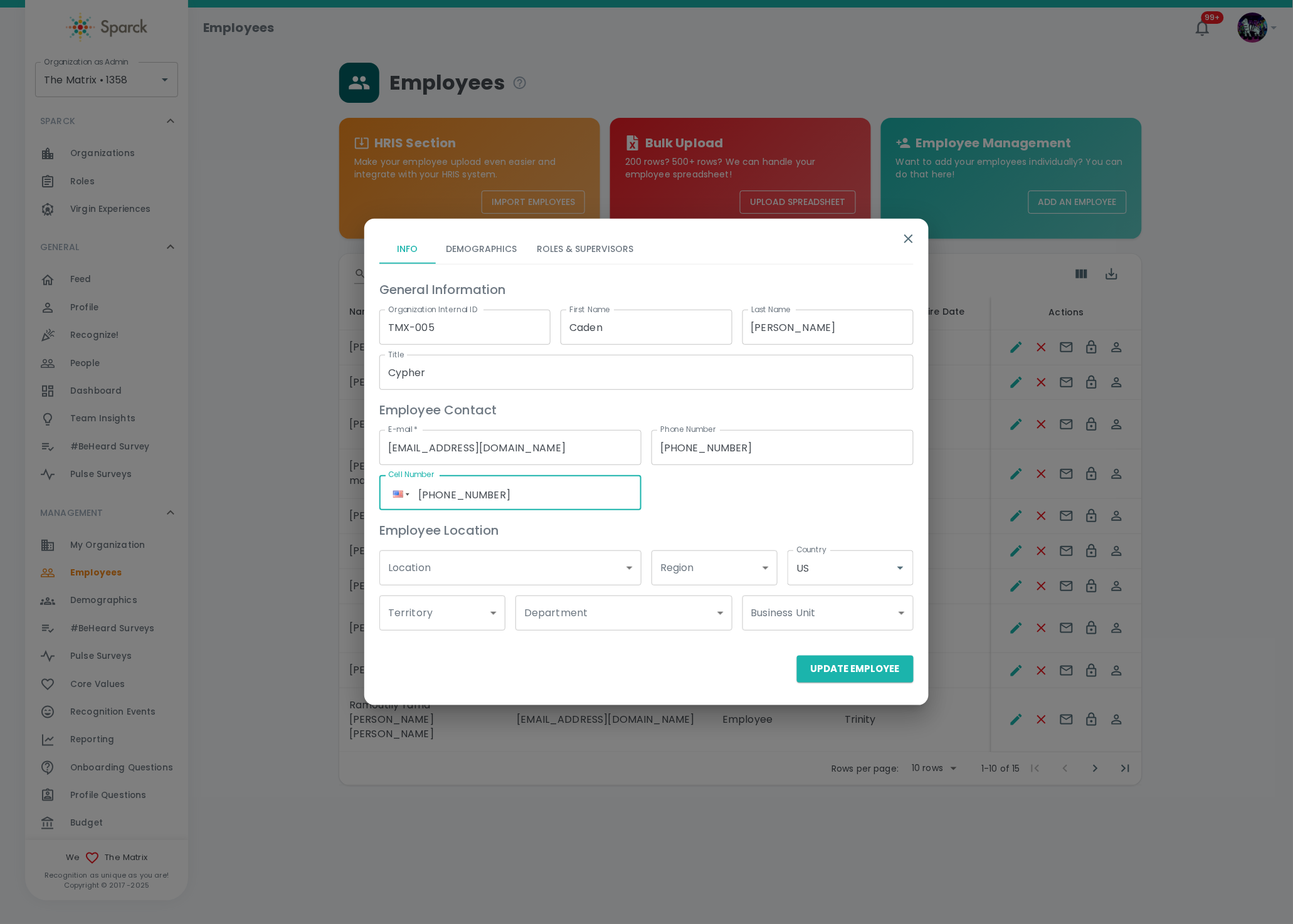
drag, startPoint x: 588, startPoint y: 494, endPoint x: 296, endPoint y: 450, distance: 295.3
click at [296, 450] on div "Info Demographics Roles & Supervisors General Information Organization Internal…" at bounding box center [646, 462] width 1293 height 924
click at [793, 519] on div "Employee Location" at bounding box center [641, 525] width 544 height 30
click at [848, 672] on button "Update Employee" at bounding box center [855, 669] width 117 height 26
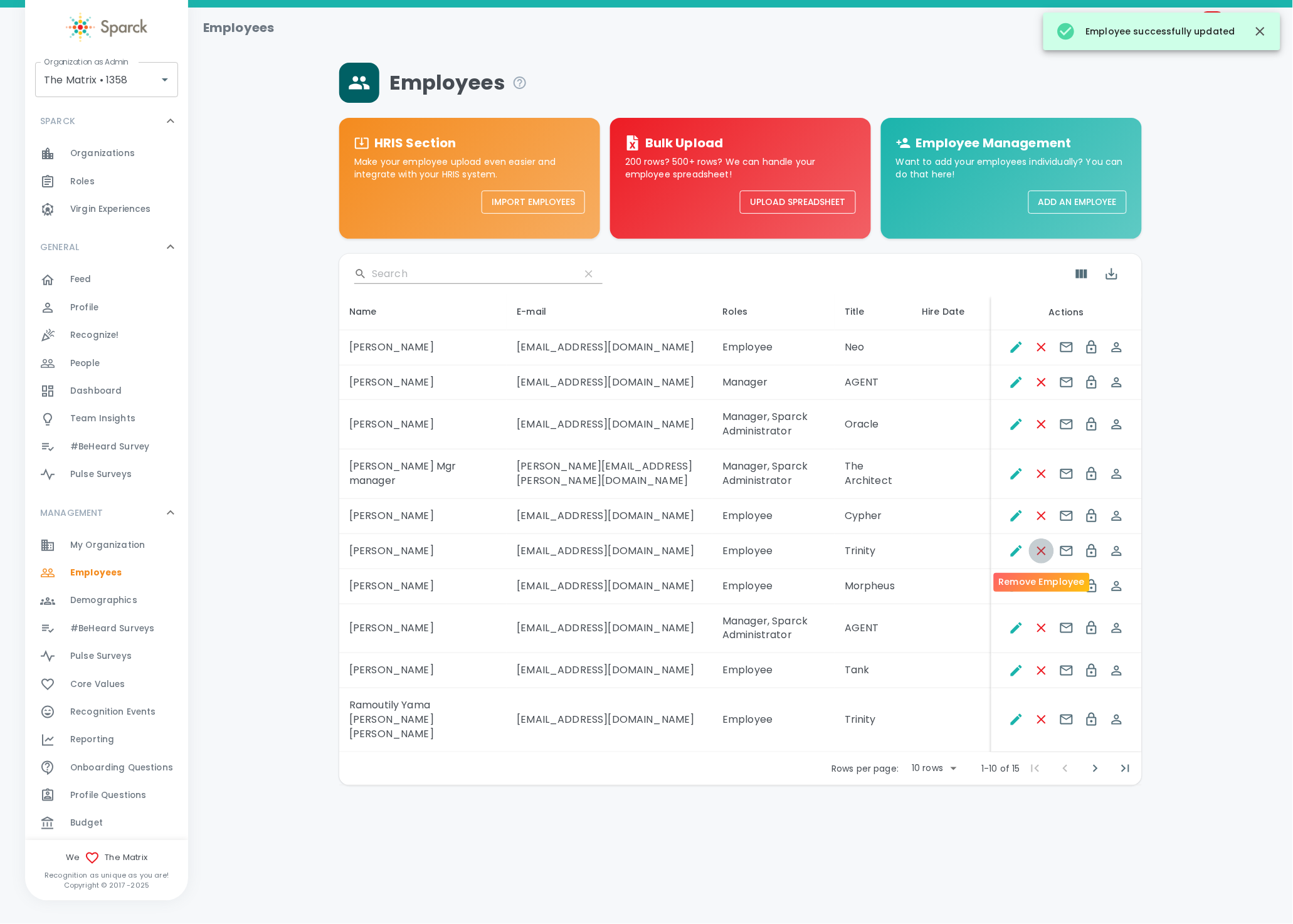
click at [1040, 555] on icon "Remove Employee" at bounding box center [1041, 550] width 15 height 15
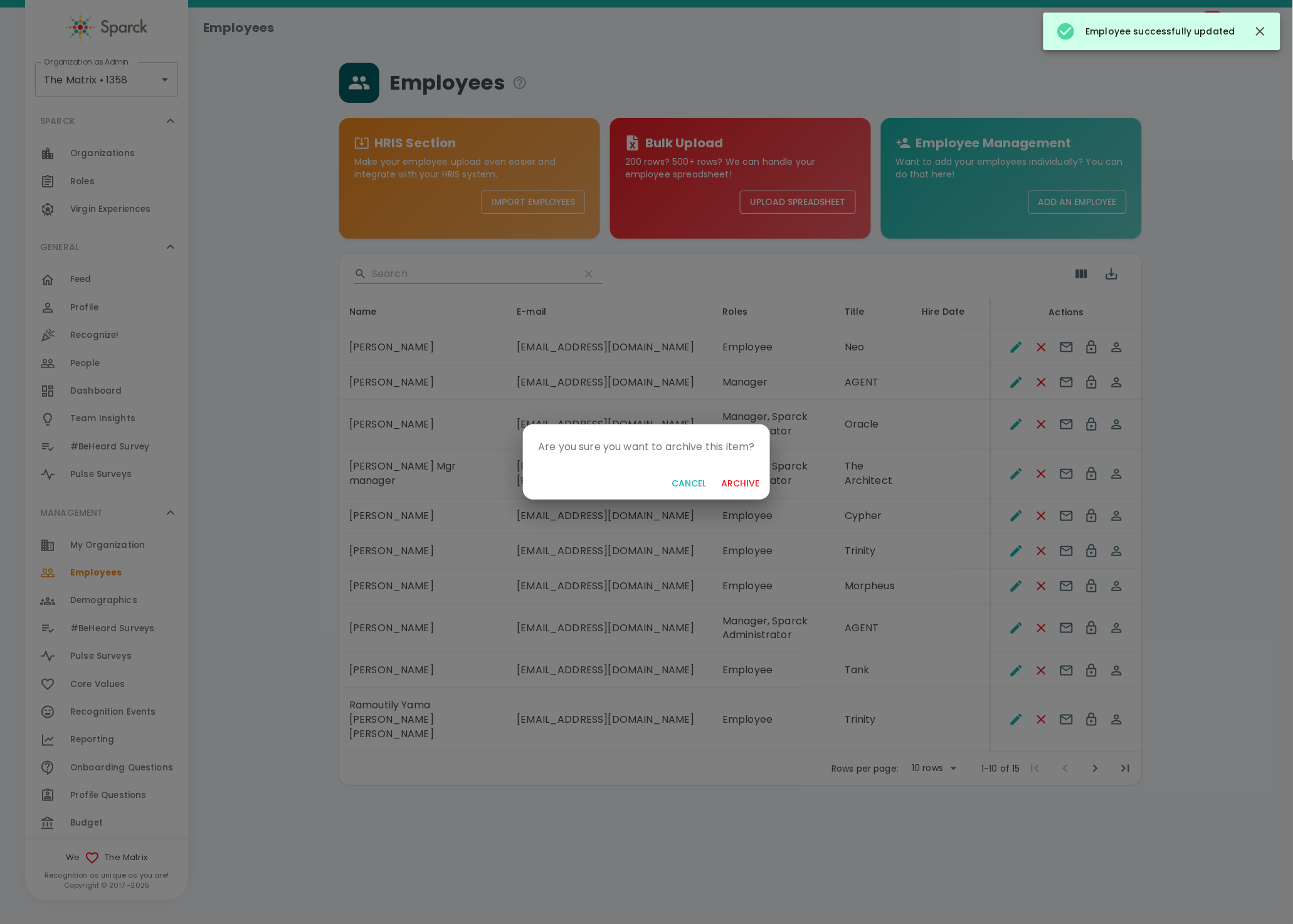
click at [743, 485] on button "archive" at bounding box center [741, 484] width 49 height 23
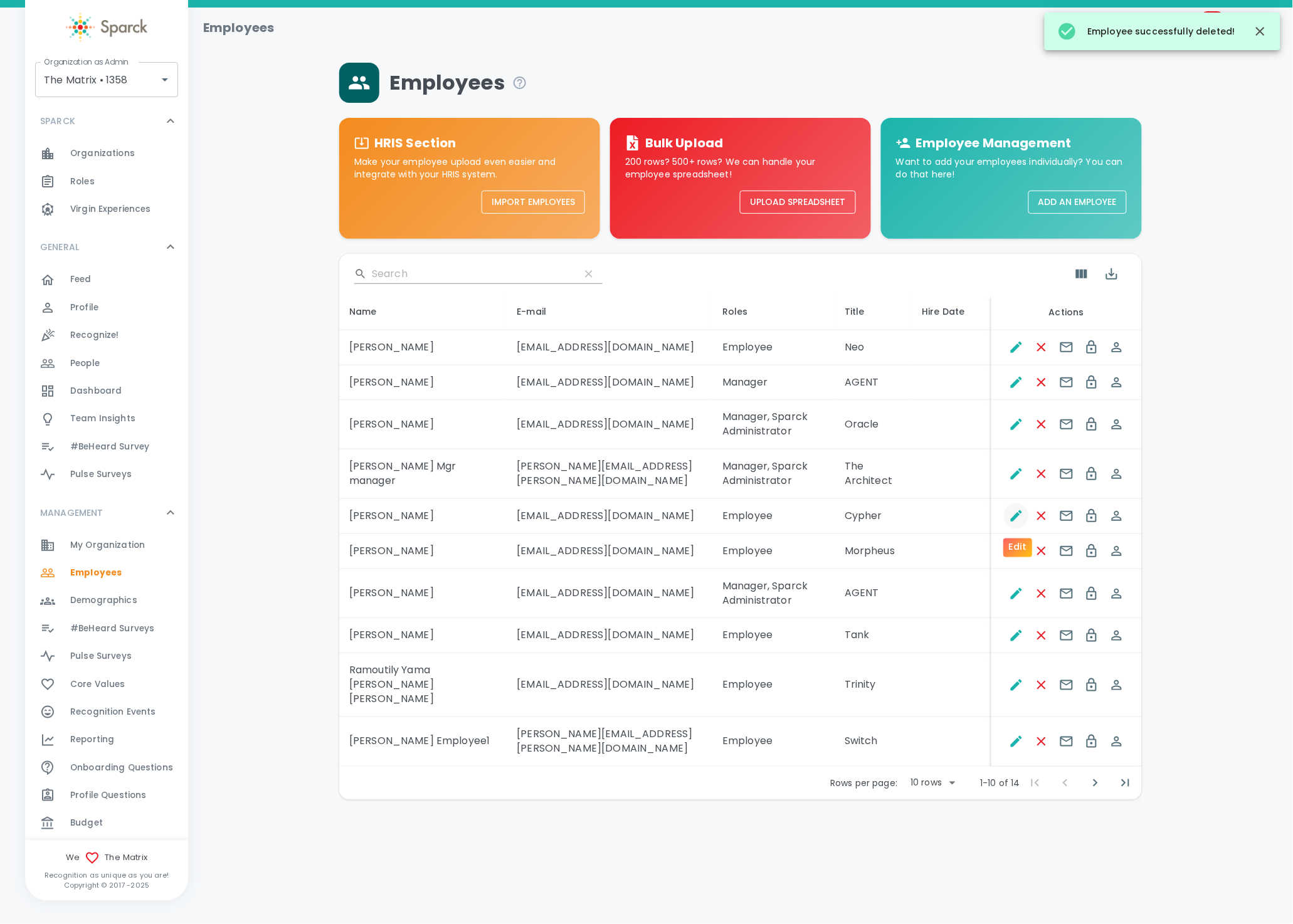
click at [1017, 520] on icon "Edit" at bounding box center [1016, 516] width 15 height 15
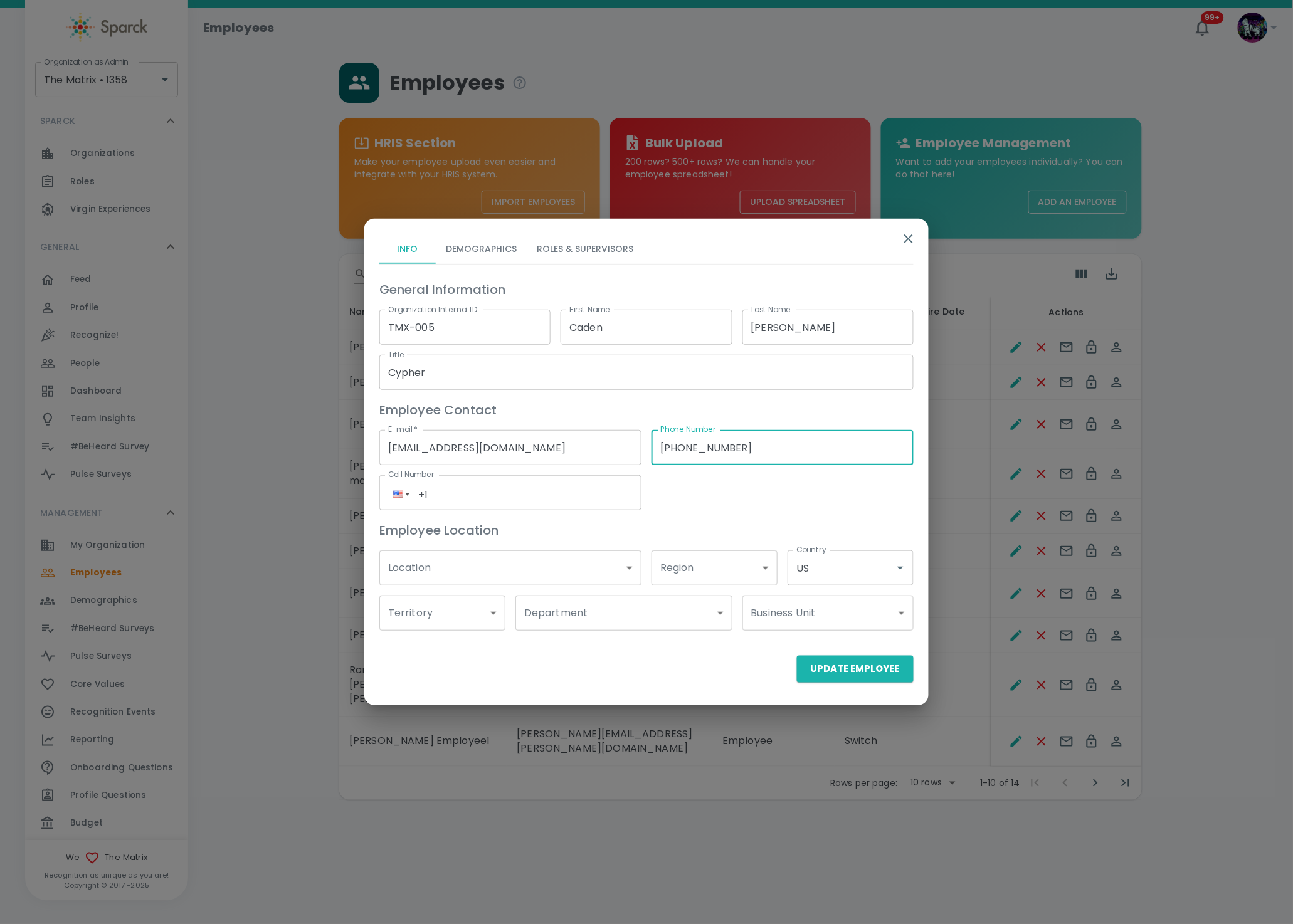
drag, startPoint x: 799, startPoint y: 446, endPoint x: 618, endPoint y: 429, distance: 181.8
click at [618, 429] on div "General Information Organization Internal ID TMX-005 Organization Internal ID F…" at bounding box center [641, 450] width 544 height 361
type input "(___) ___-____"
click at [756, 506] on div "General Information Organization Internal ID TMX-005 Organization Internal ID F…" at bounding box center [641, 450] width 544 height 361
click at [835, 673] on button "Update Employee" at bounding box center [855, 669] width 117 height 26
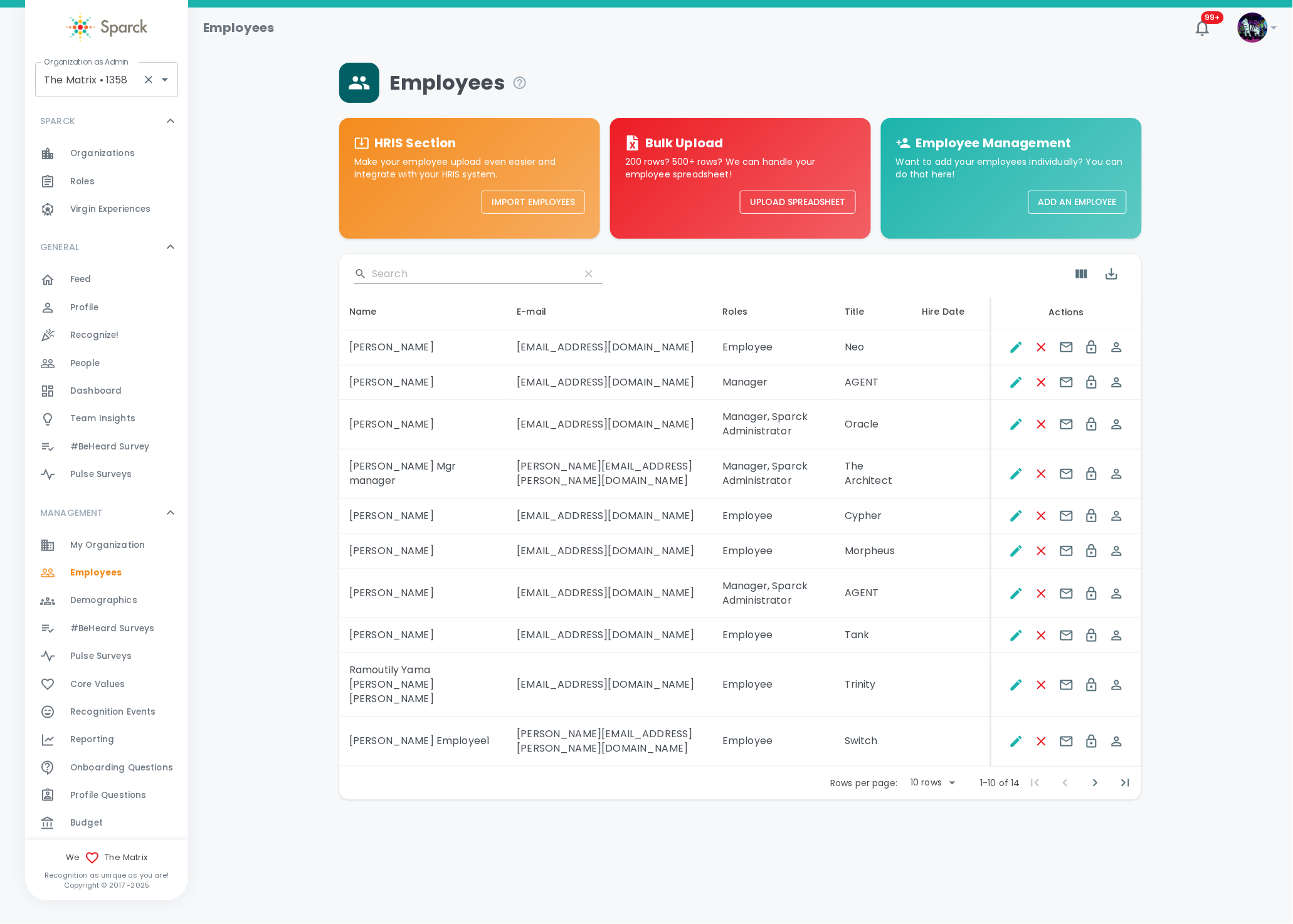
click at [81, 81] on input "The Matrix • 1358" at bounding box center [88, 79] width 96 height 23
click at [106, 101] on ul "Apex Site Solutions • 44" at bounding box center [107, 114] width 143 height 33
click at [103, 114] on li "Apex Site Solutions • 44" at bounding box center [107, 114] width 143 height 23
type input "Apex Site Solutions • 44"
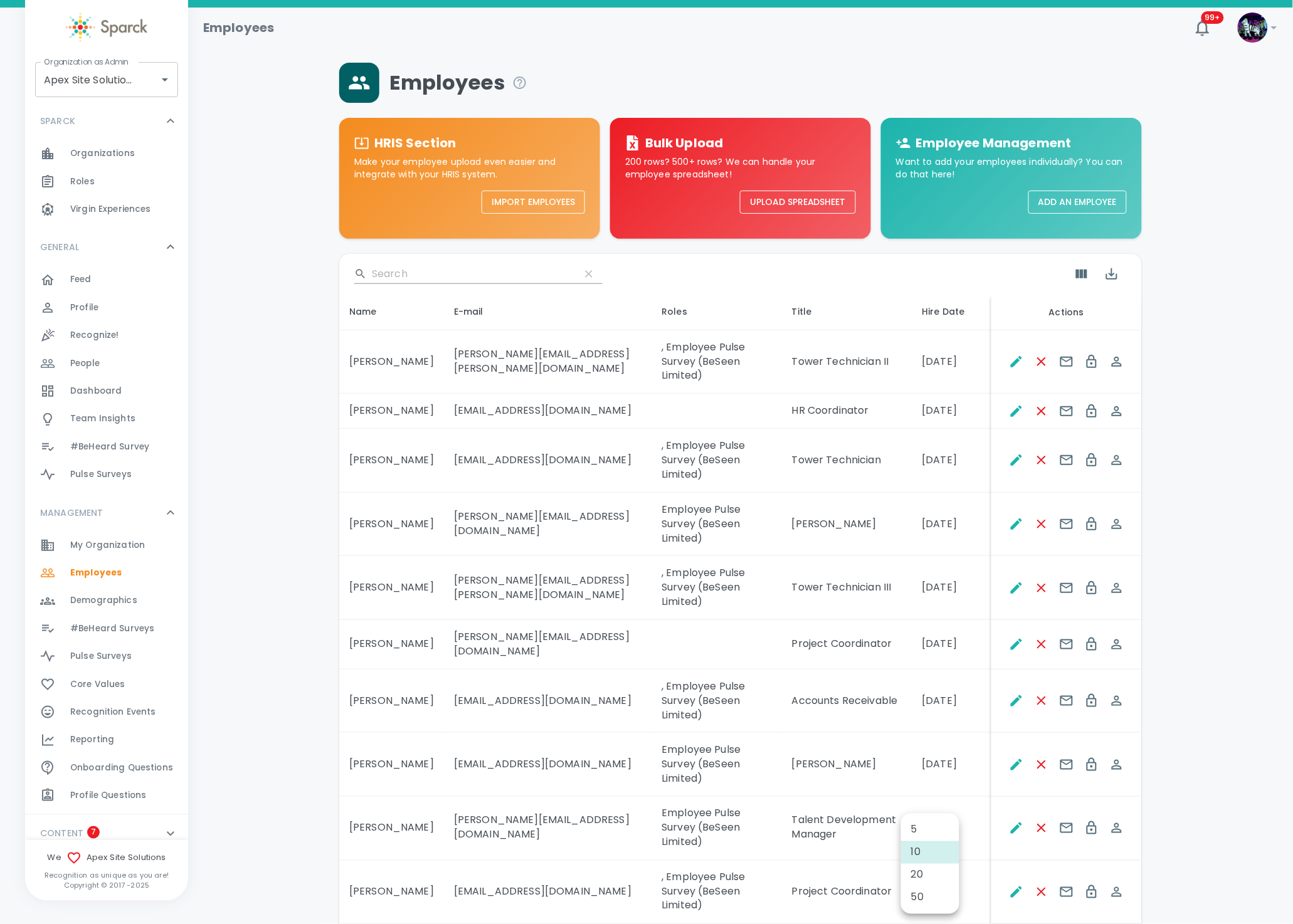
click at [949, 809] on body "Skip Navigation Employees 99+ ! Organization as Admin Apex Site Solutions • 44 …" at bounding box center [646, 511] width 1293 height 1023
click at [926, 895] on li "50" at bounding box center [930, 898] width 58 height 23
type input "50"
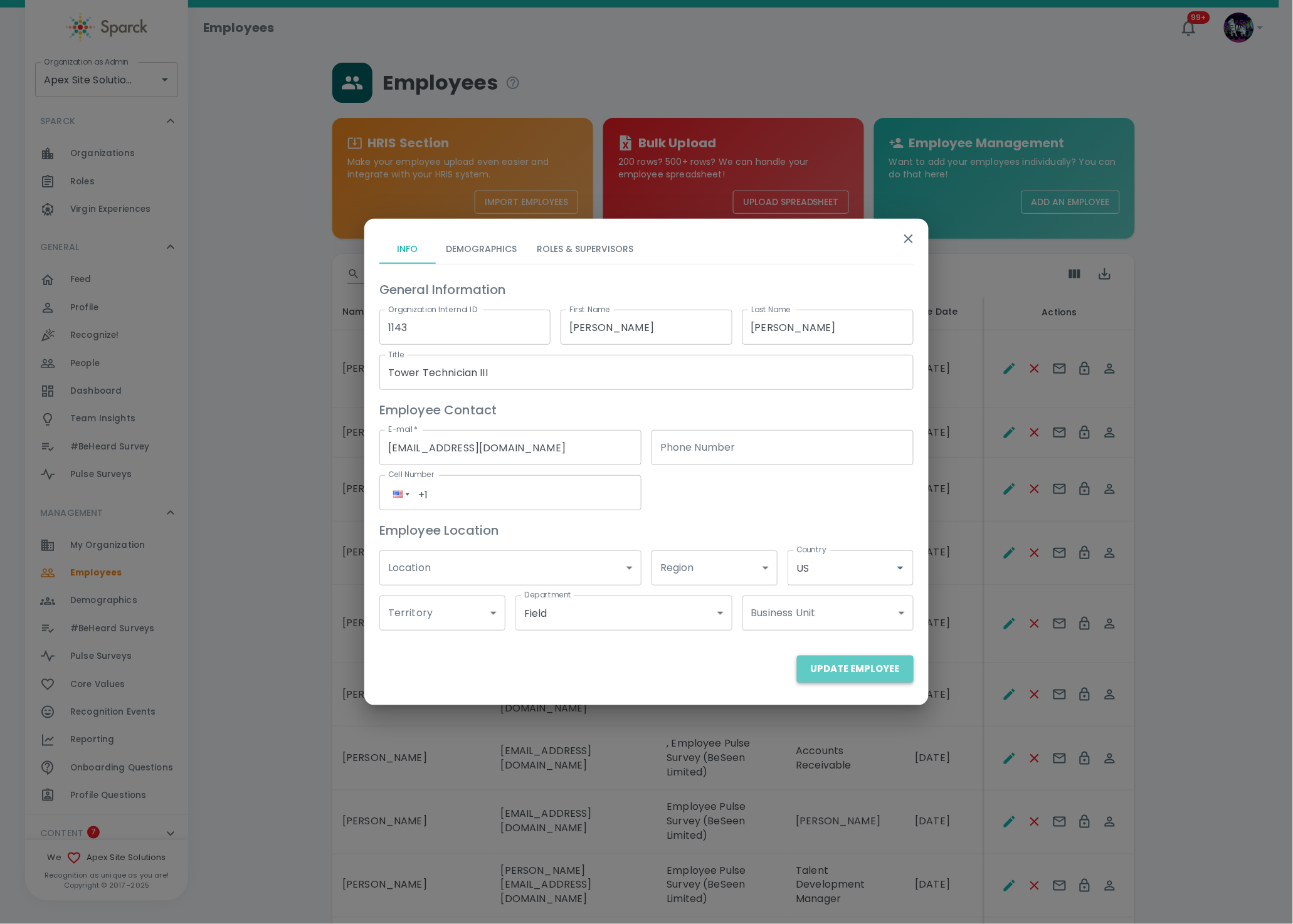
click at [865, 663] on button "Update Employee" at bounding box center [855, 669] width 117 height 26
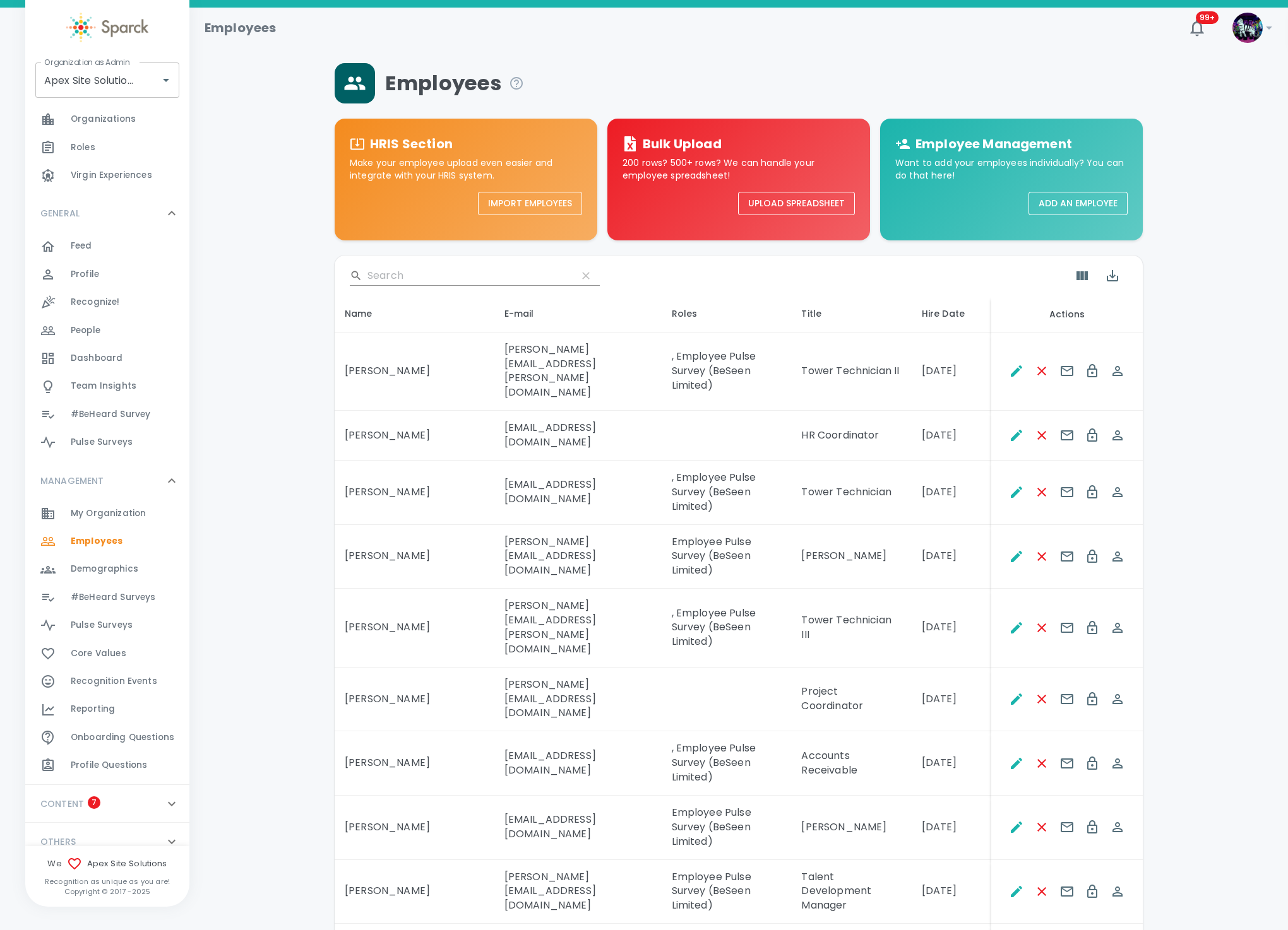
scroll to position [48, 0]
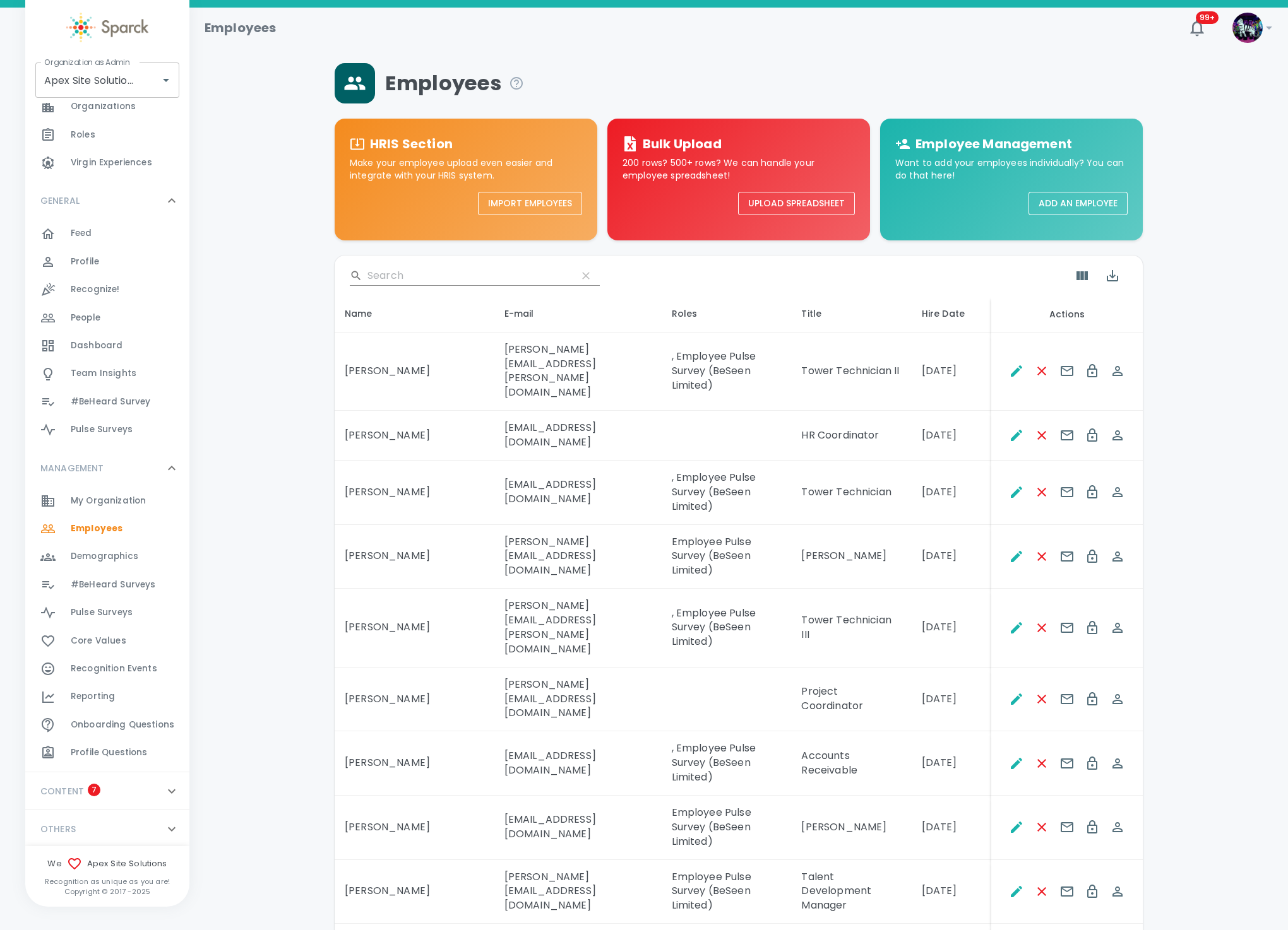
click at [81, 830] on div "OTHERS 0" at bounding box center [100, 830] width 129 height 23
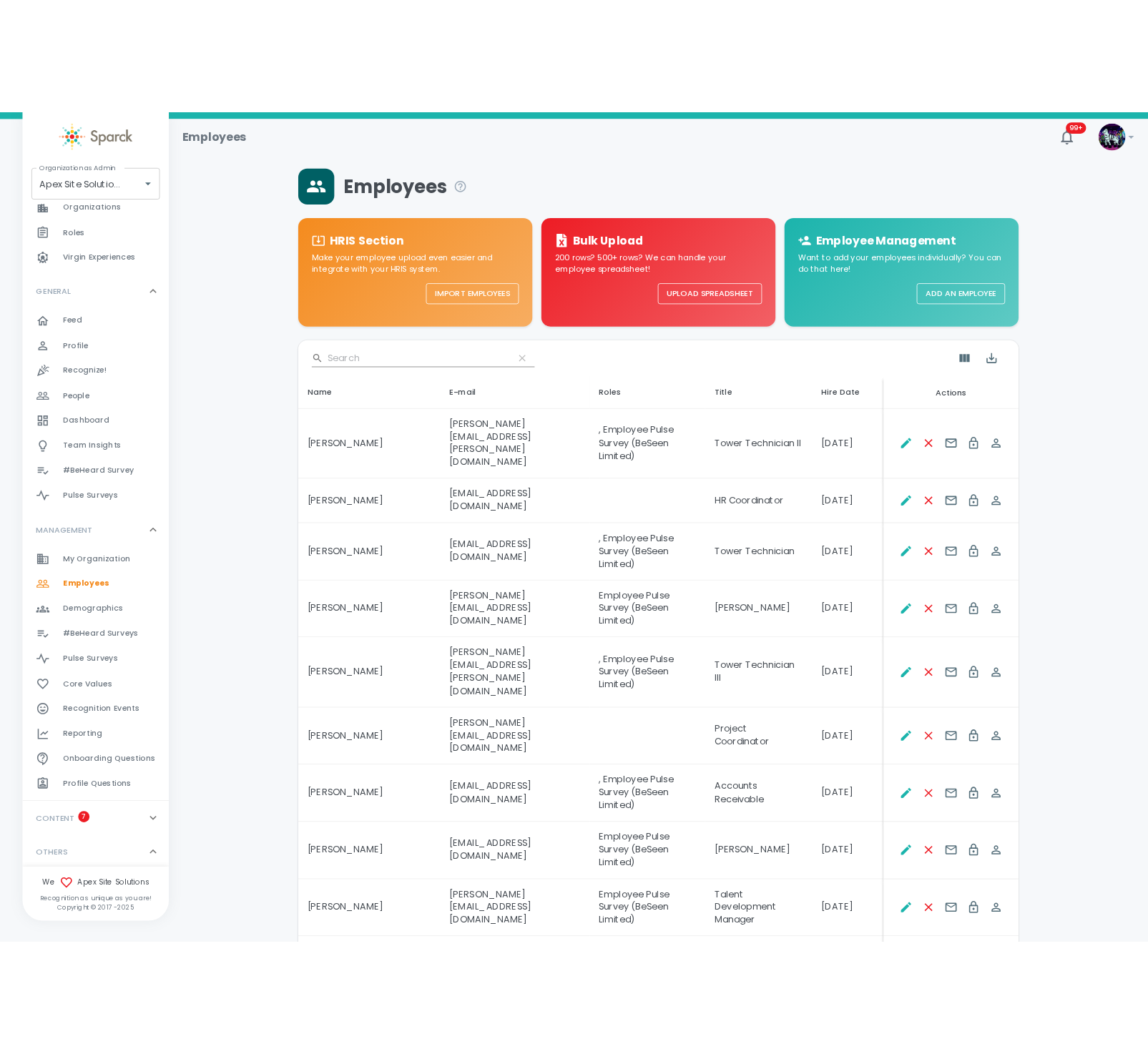
scroll to position [124, 0]
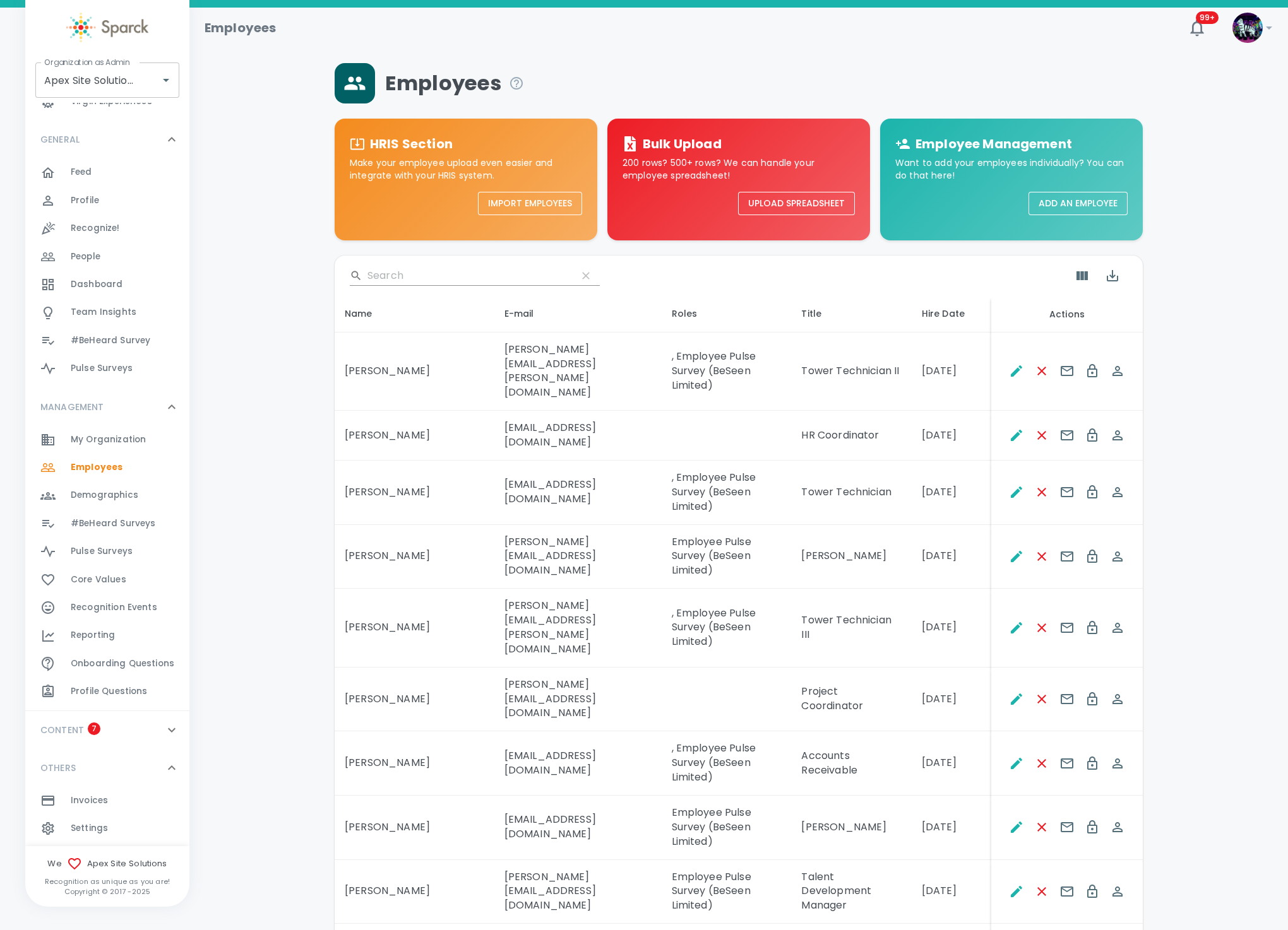
click at [86, 824] on span "Settings" at bounding box center [89, 829] width 38 height 12
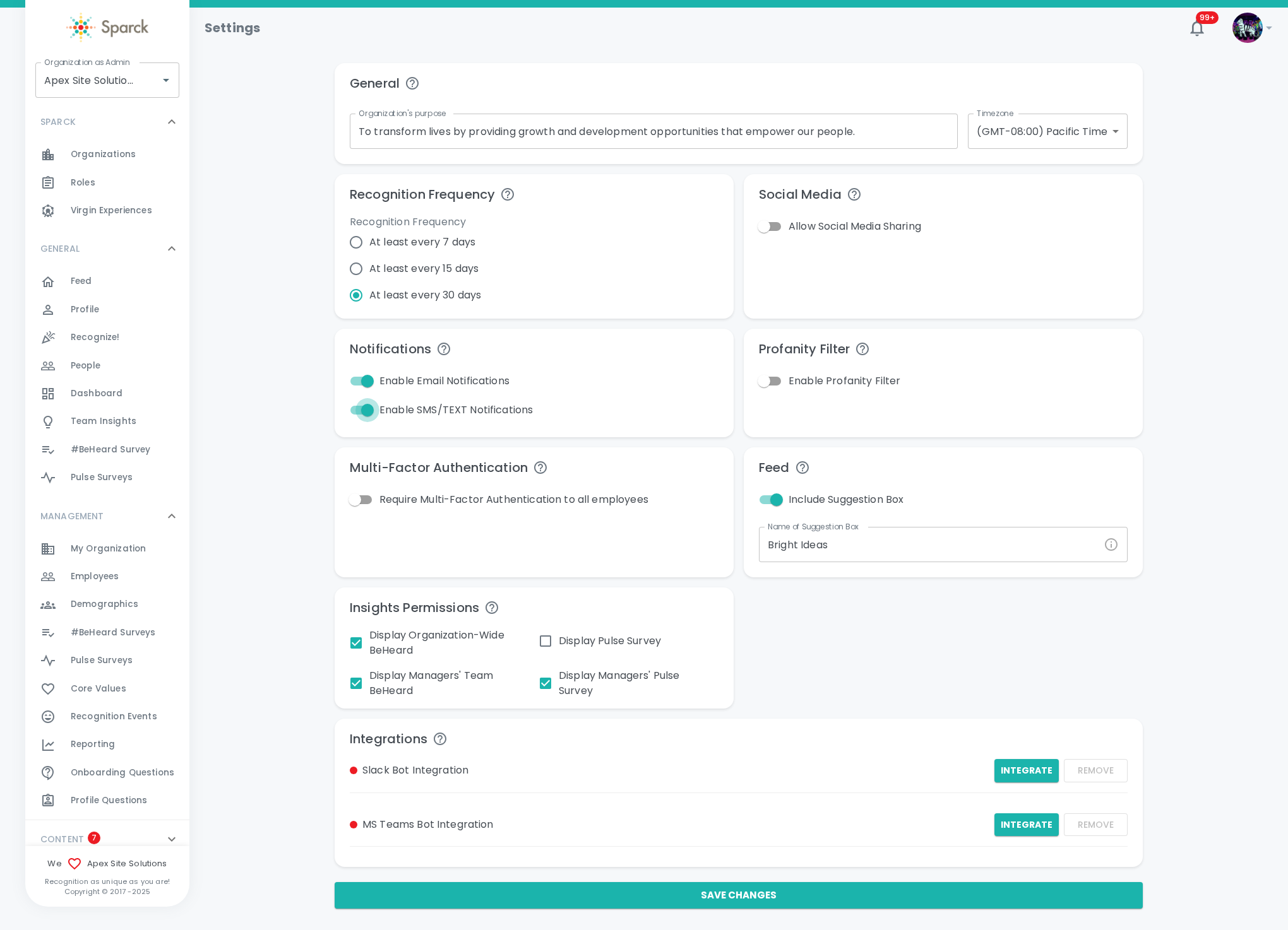
click at [352, 412] on input "Enable SMS/TEXT Notifications" at bounding box center [367, 410] width 72 height 24
checkbox input "false"
click at [588, 892] on button "Save Changes" at bounding box center [738, 895] width 808 height 26
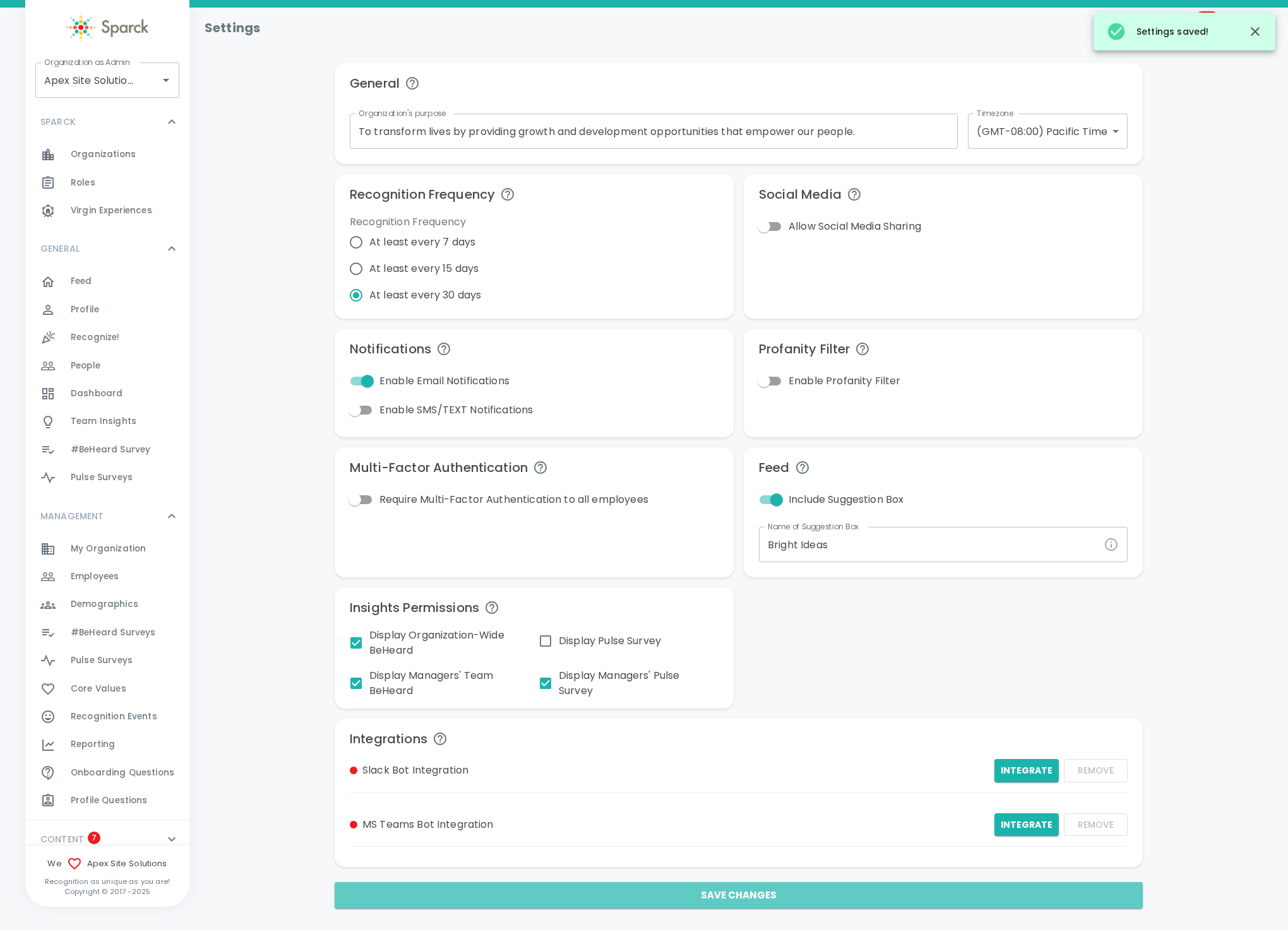
click at [588, 892] on button "Save Changes" at bounding box center [738, 895] width 808 height 26
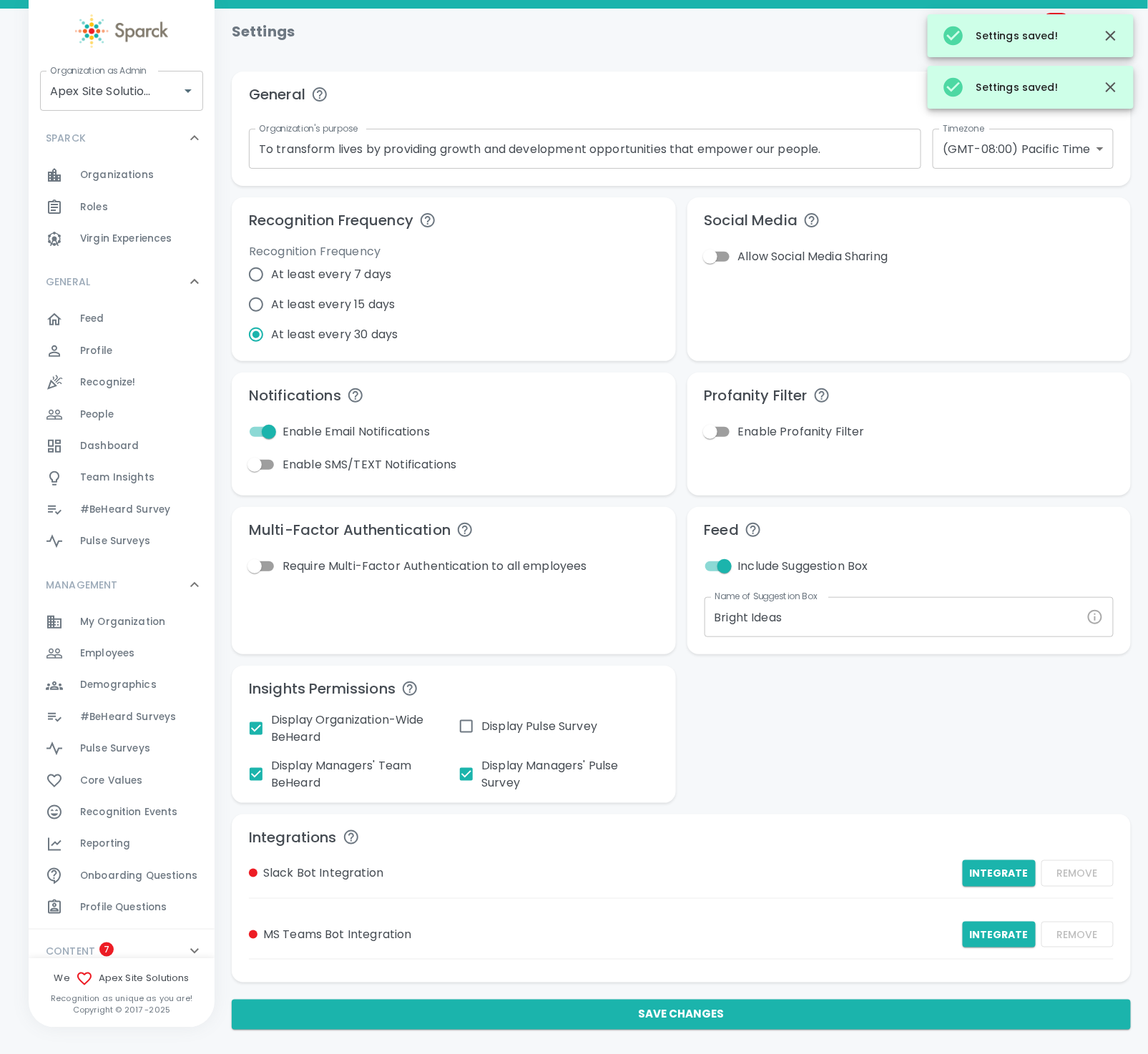
click at [895, 721] on div "General Organization's purpose To transform lives by providing growth and devel…" at bounding box center [675, 545] width 911 height 970
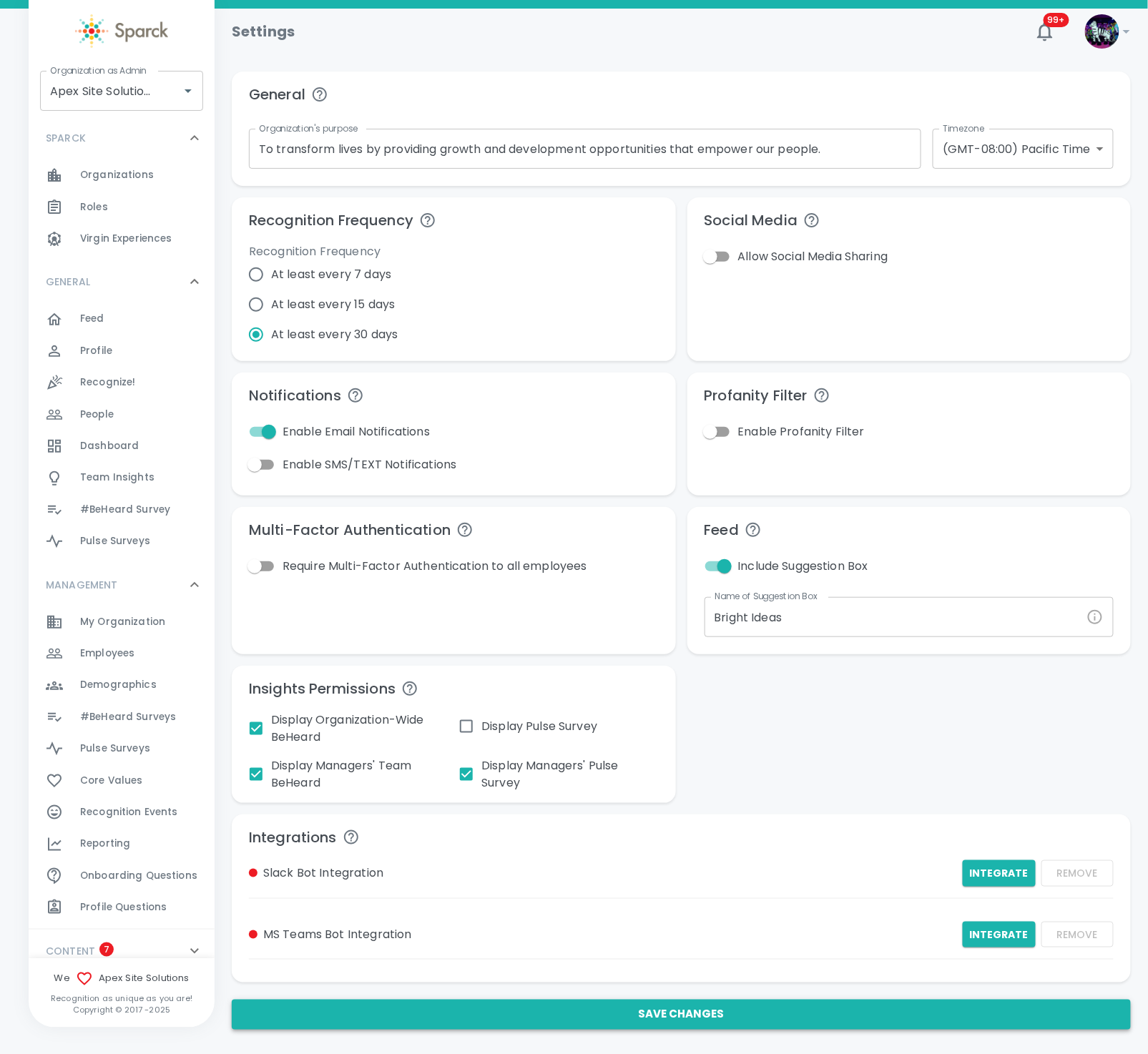
click at [598, 1005] on button "Save Changes" at bounding box center [680, 1014] width 899 height 30
click at [122, 313] on div "Feed 0" at bounding box center [147, 319] width 134 height 20
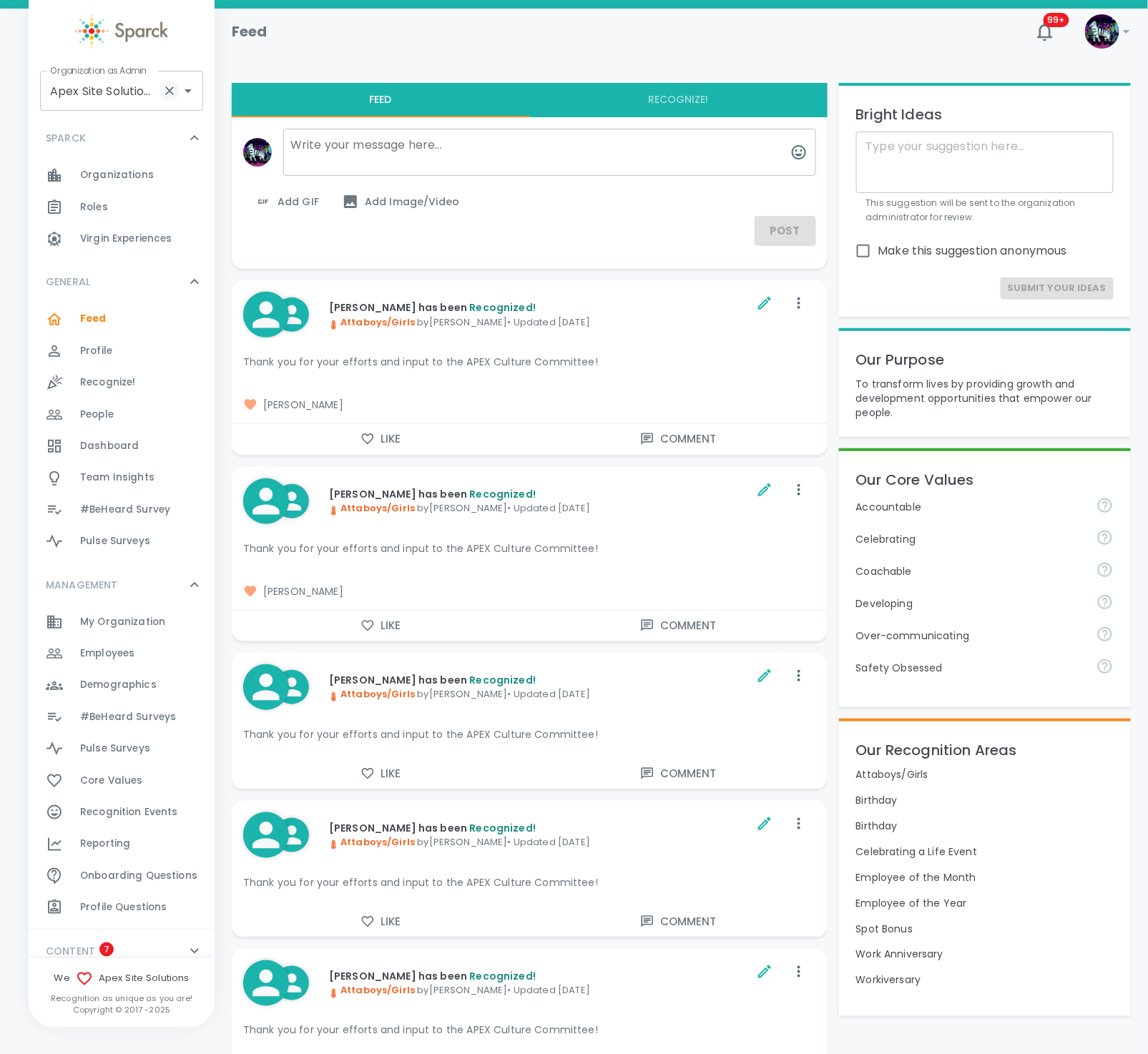
click at [170, 86] on icon "Clear" at bounding box center [169, 91] width 14 height 14
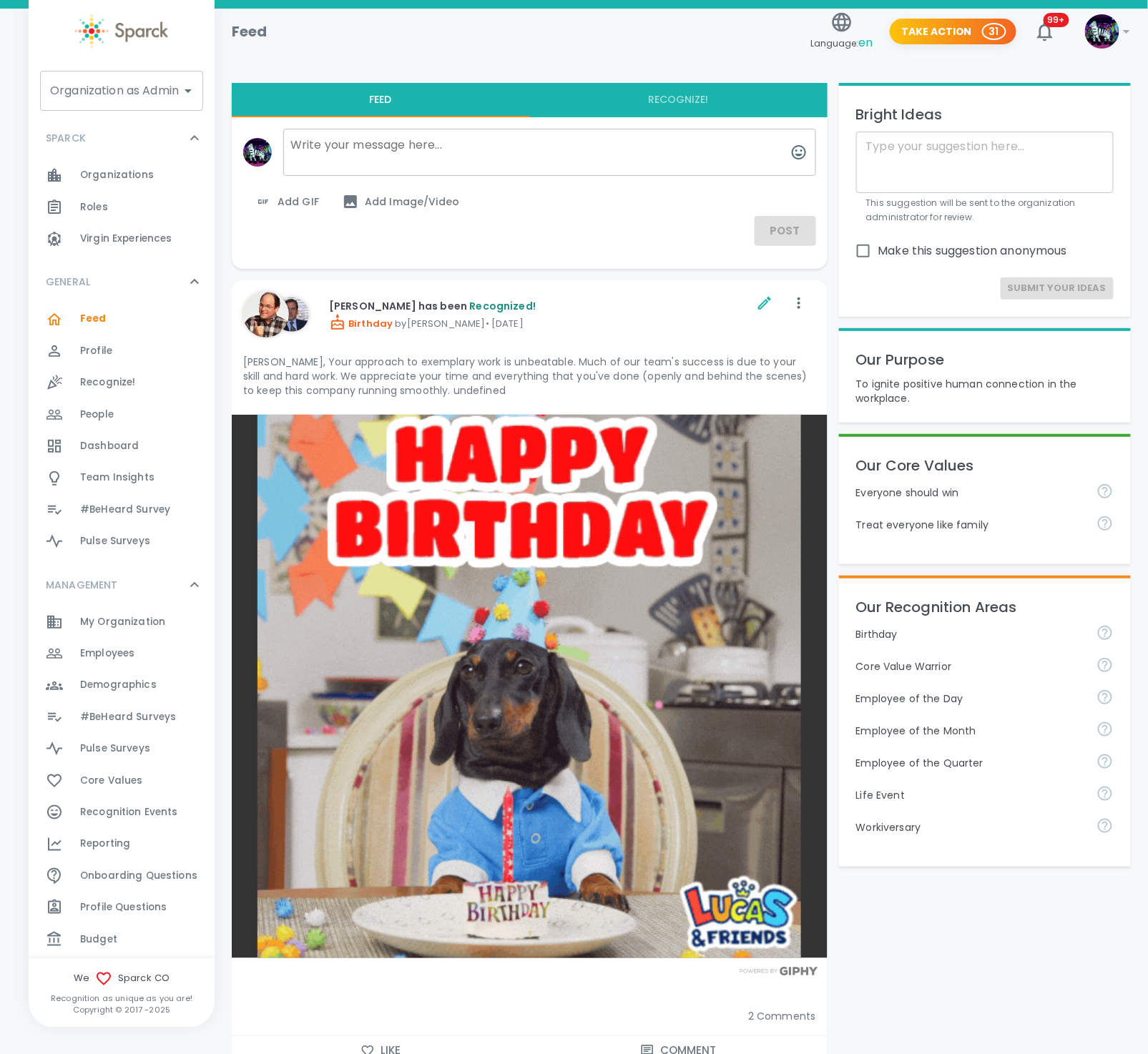
click at [131, 94] on input "Organization as Admin" at bounding box center [111, 90] width 129 height 27
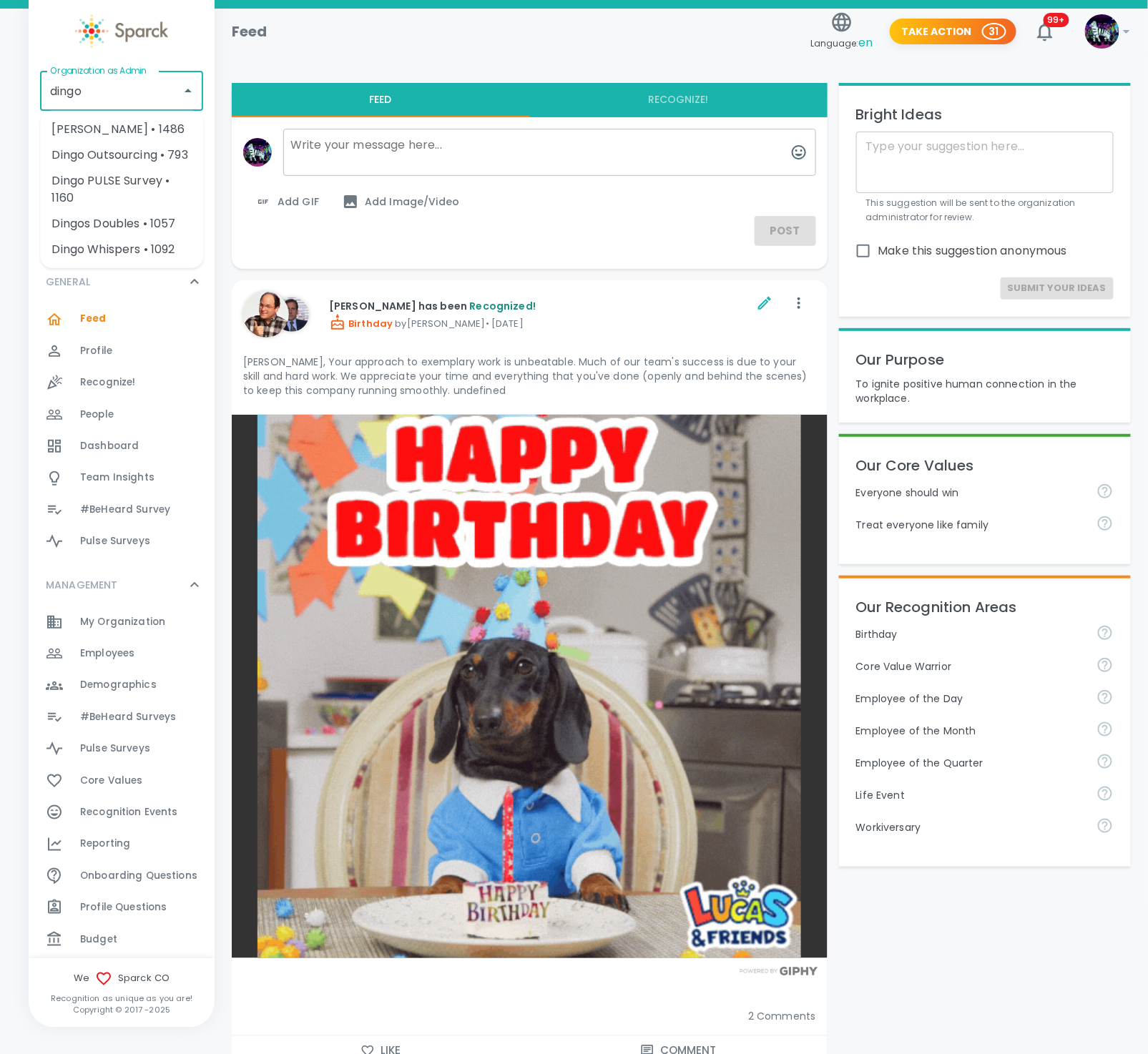
click at [164, 144] on li "Dingo Outsourcing • 793" at bounding box center [122, 155] width 163 height 26
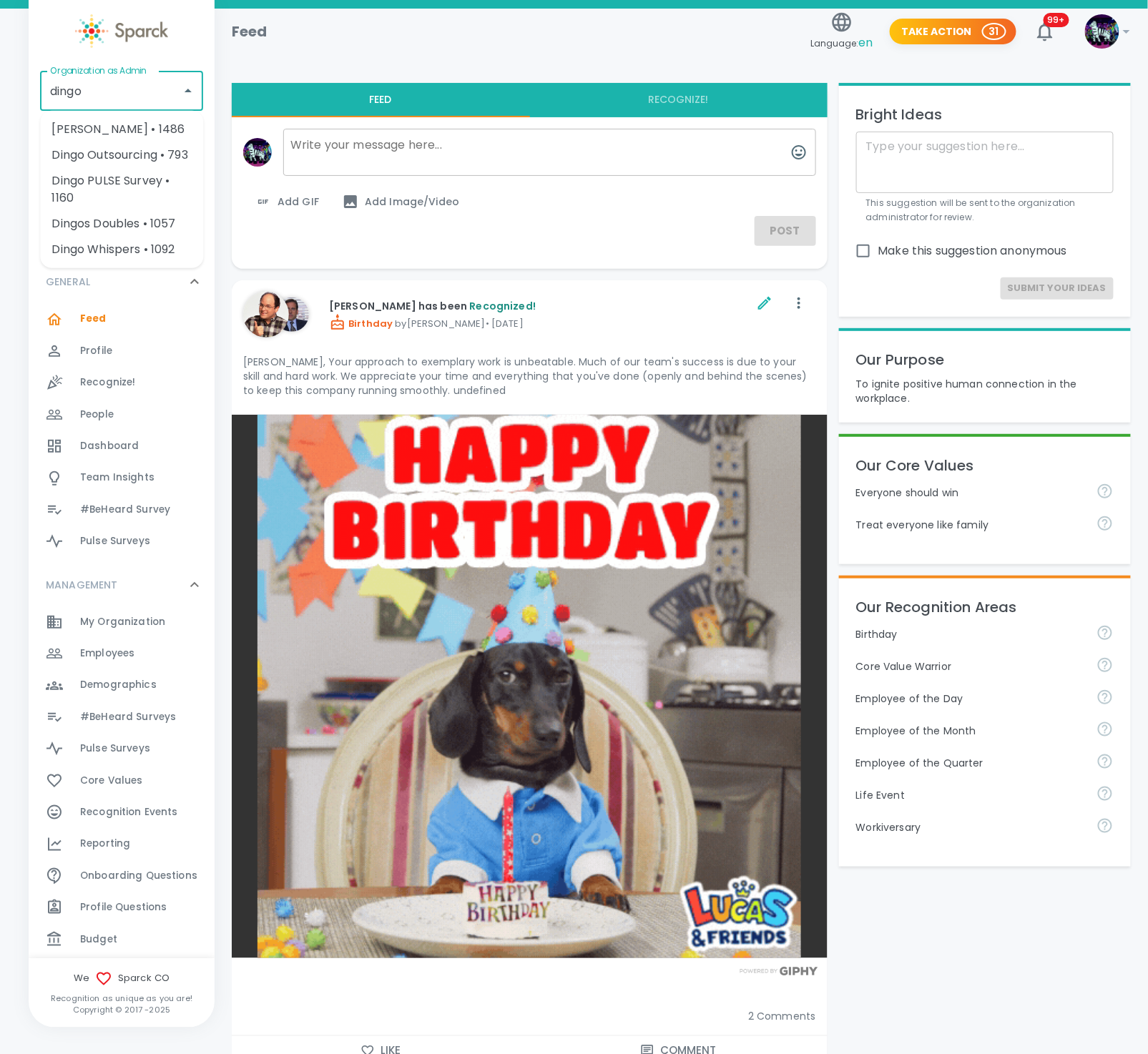
type input "Dingo Outsourcing • 793"
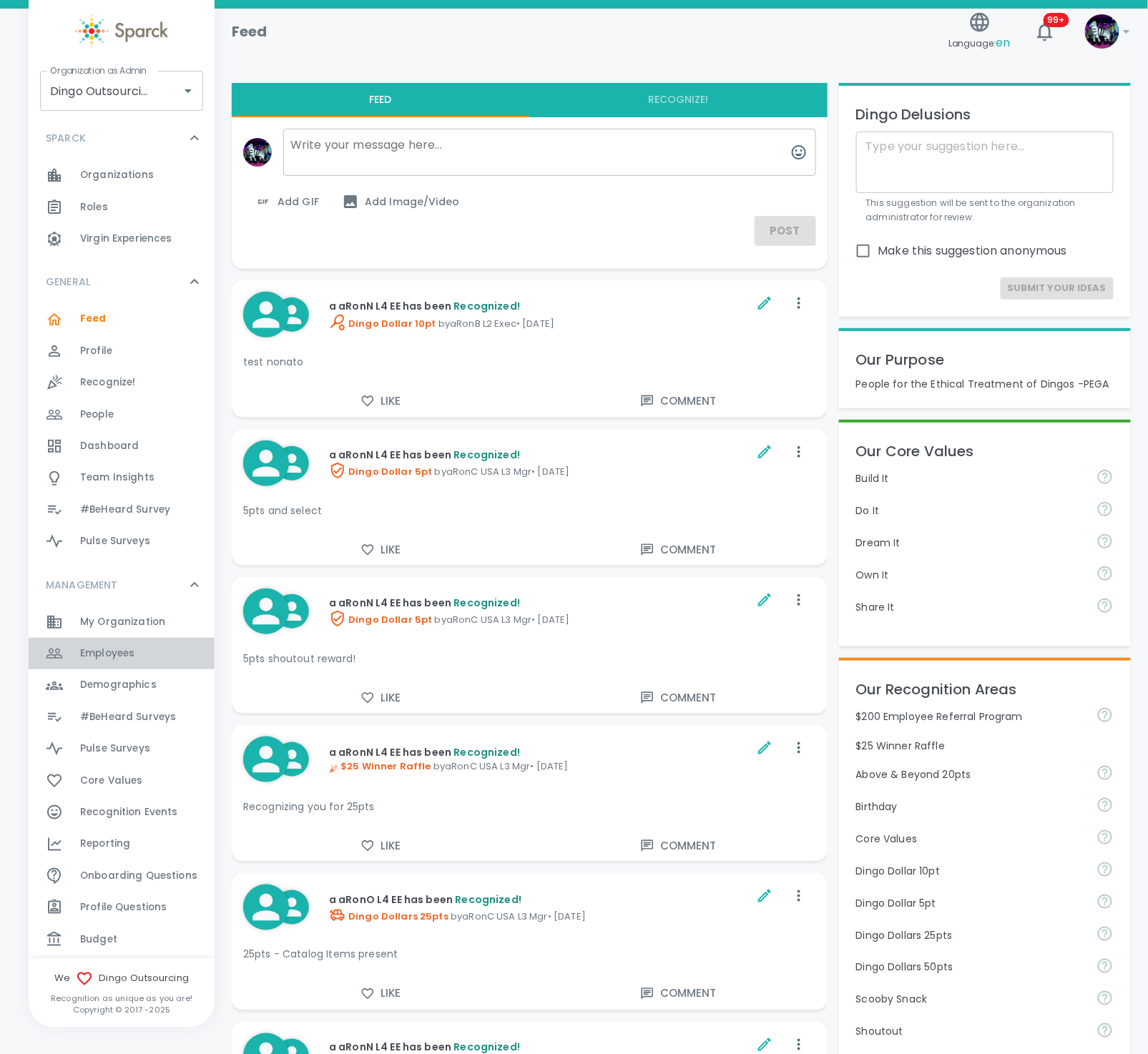
click at [130, 660] on span "Employees 0" at bounding box center [107, 654] width 54 height 20
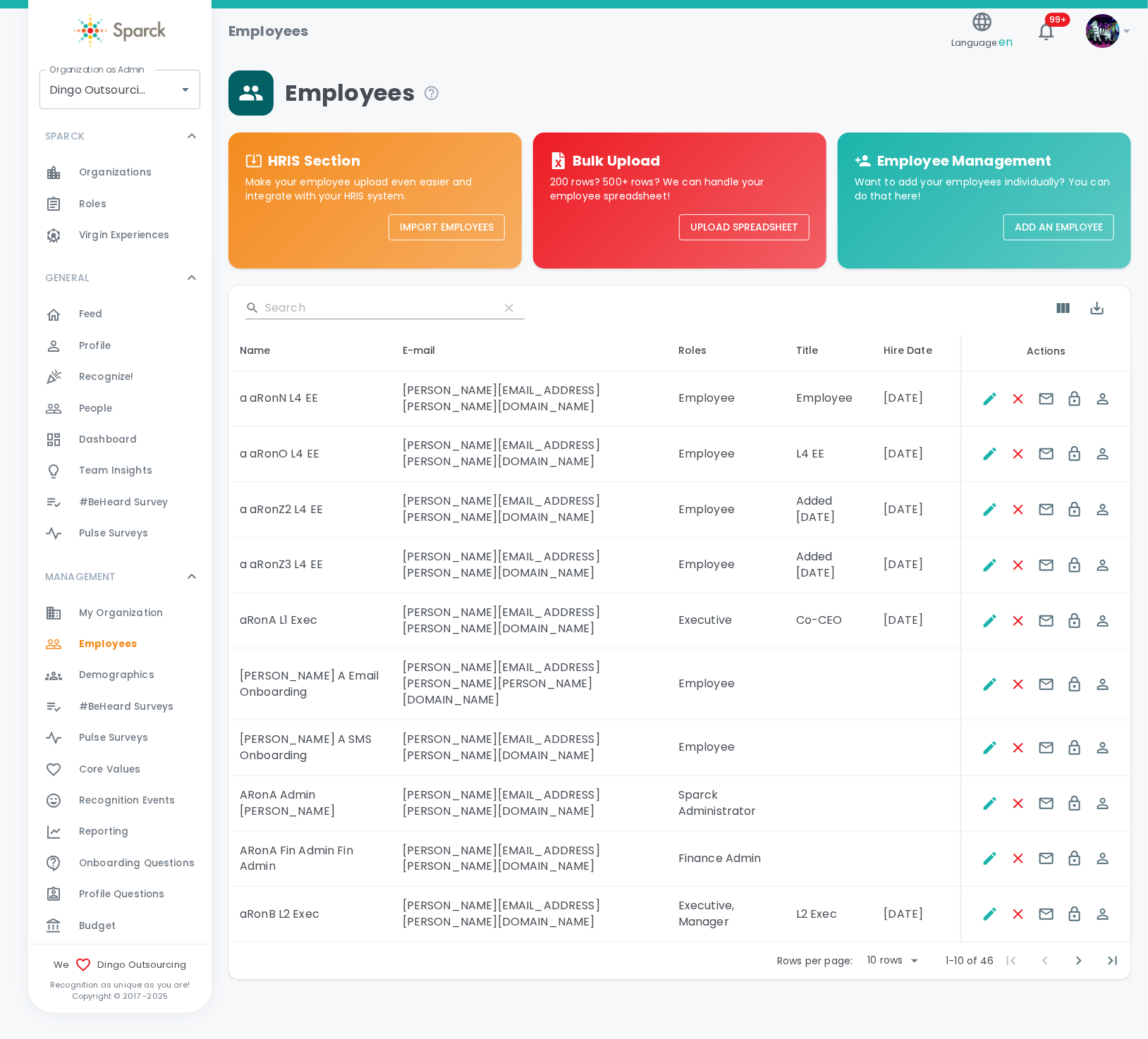
click at [906, 899] on body "Skip Navigation Employees Language: en 99+ ! Organization as Admin Dingo Outsou…" at bounding box center [574, 526] width 1148 height 1054
click at [879, 1000] on li "50" at bounding box center [893, 1003] width 65 height 25
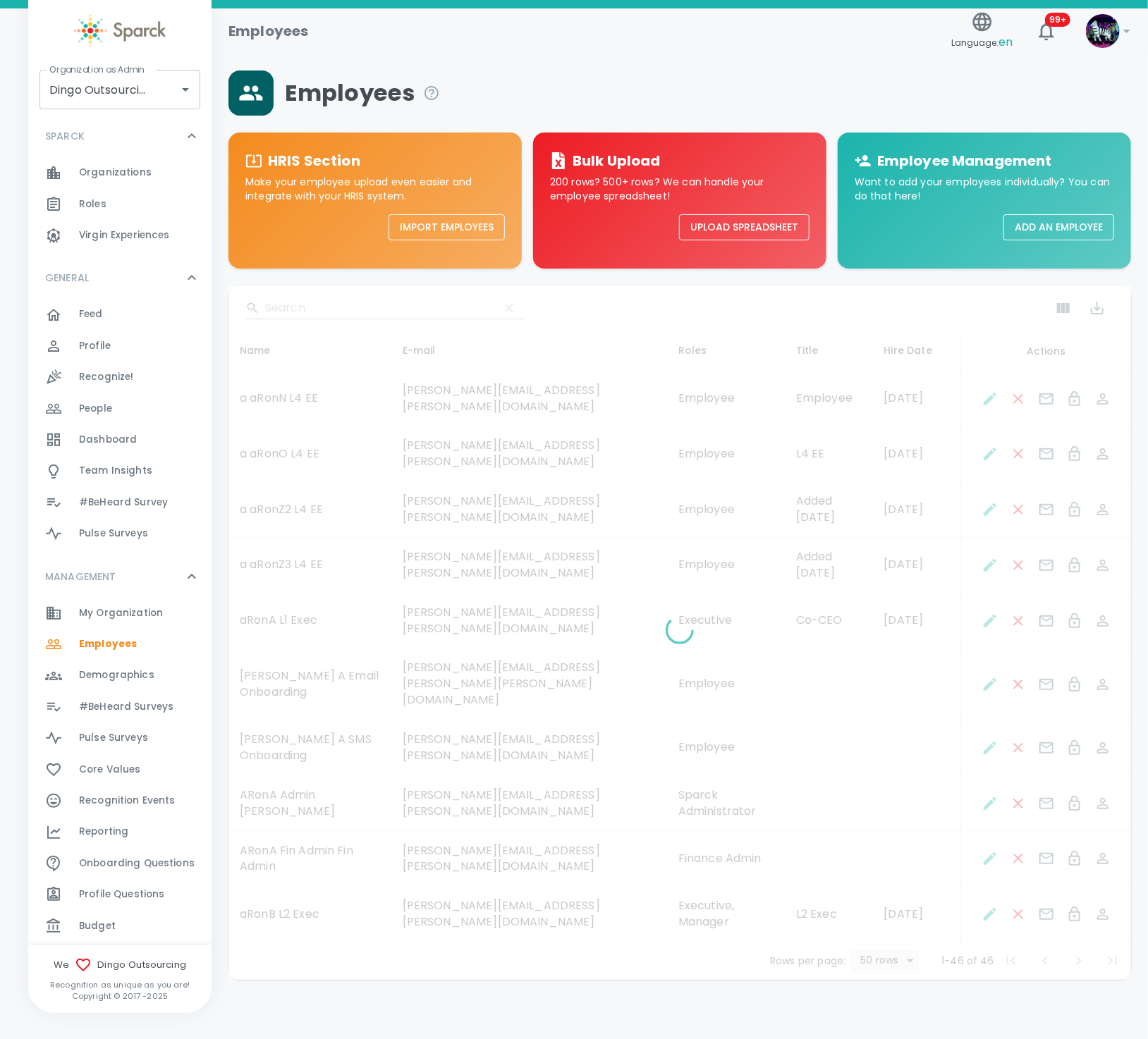
type input "50"
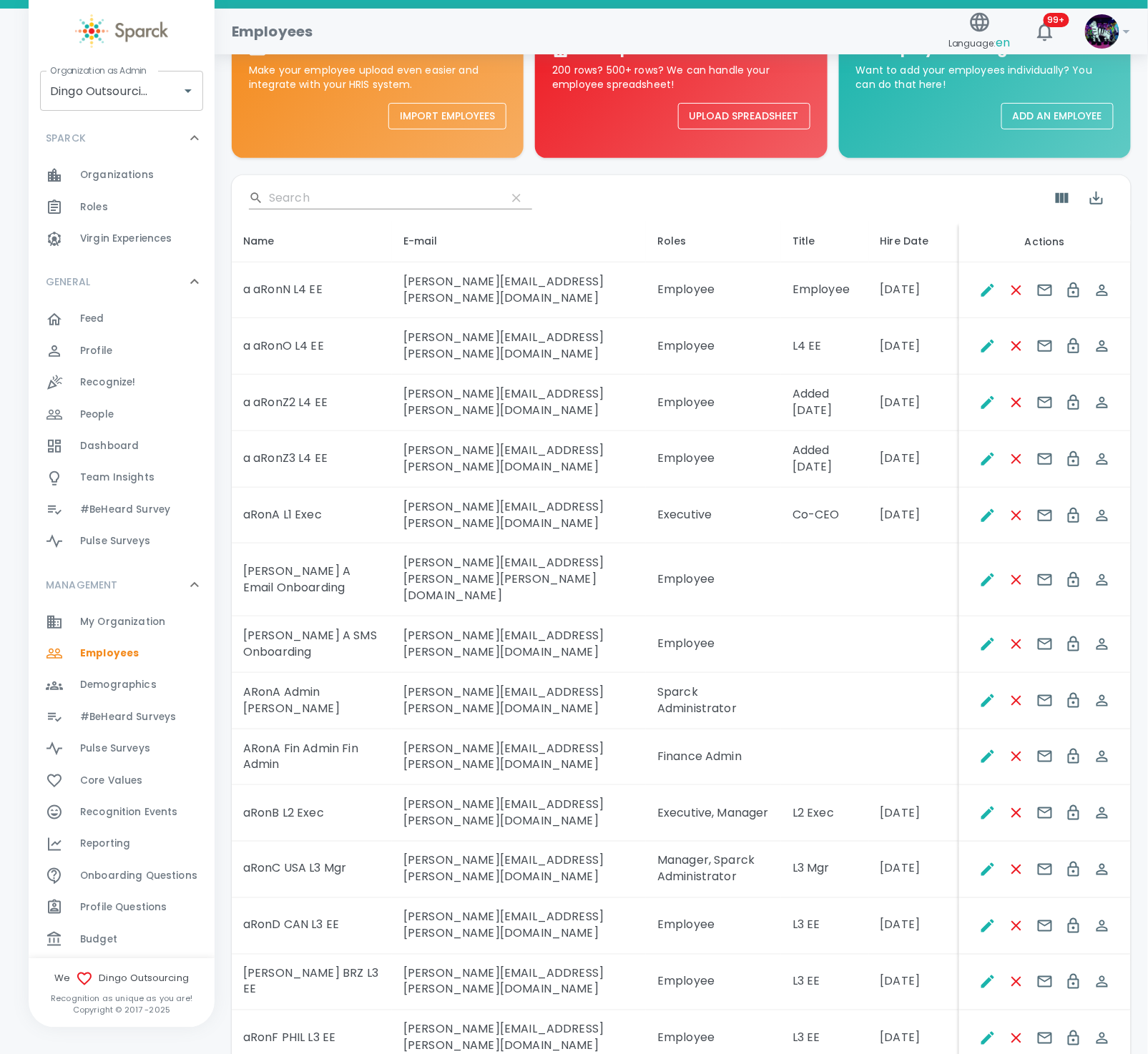
scroll to position [215, 0]
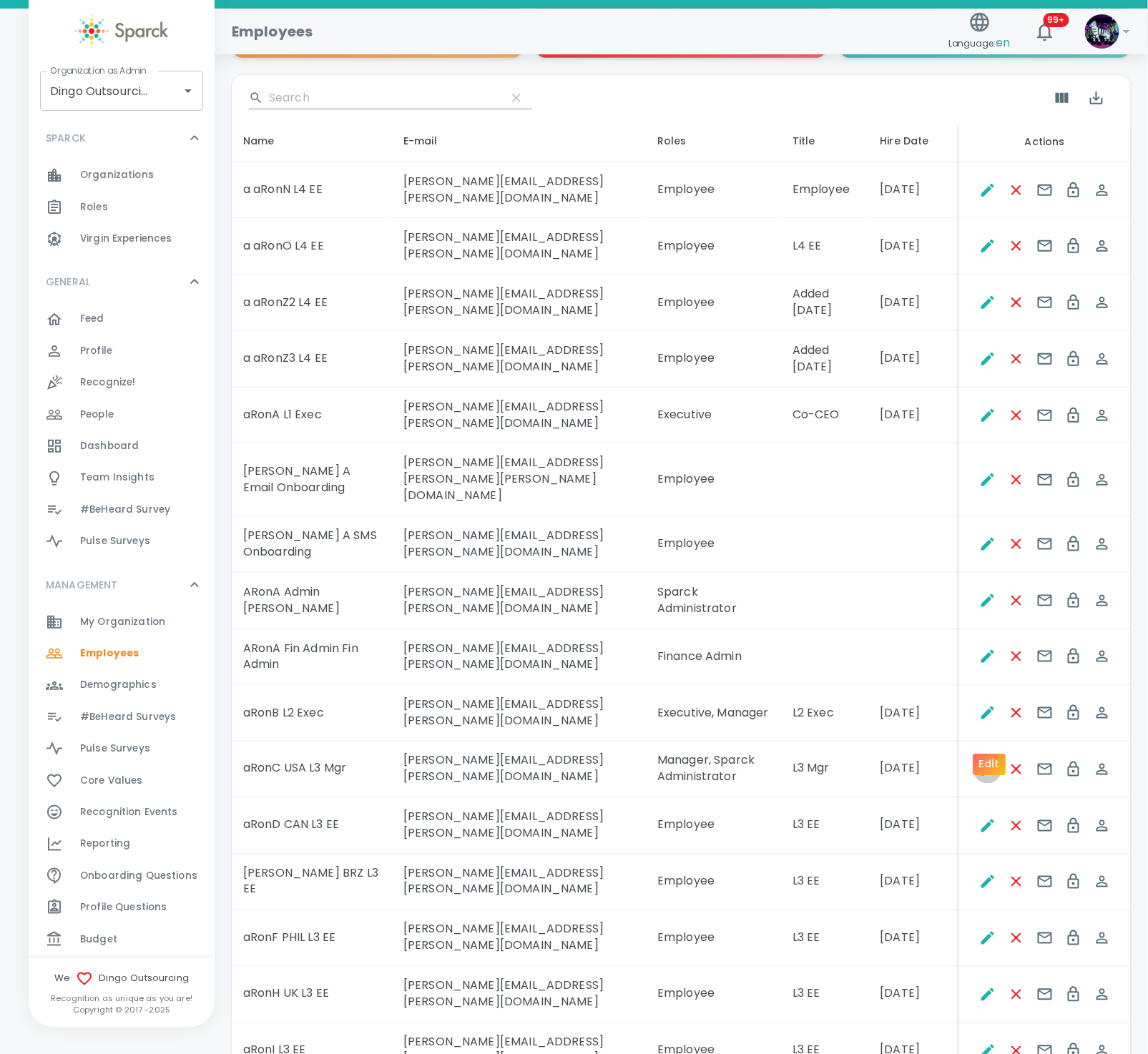
click at [987, 763] on icon "Edit" at bounding box center [988, 769] width 13 height 13
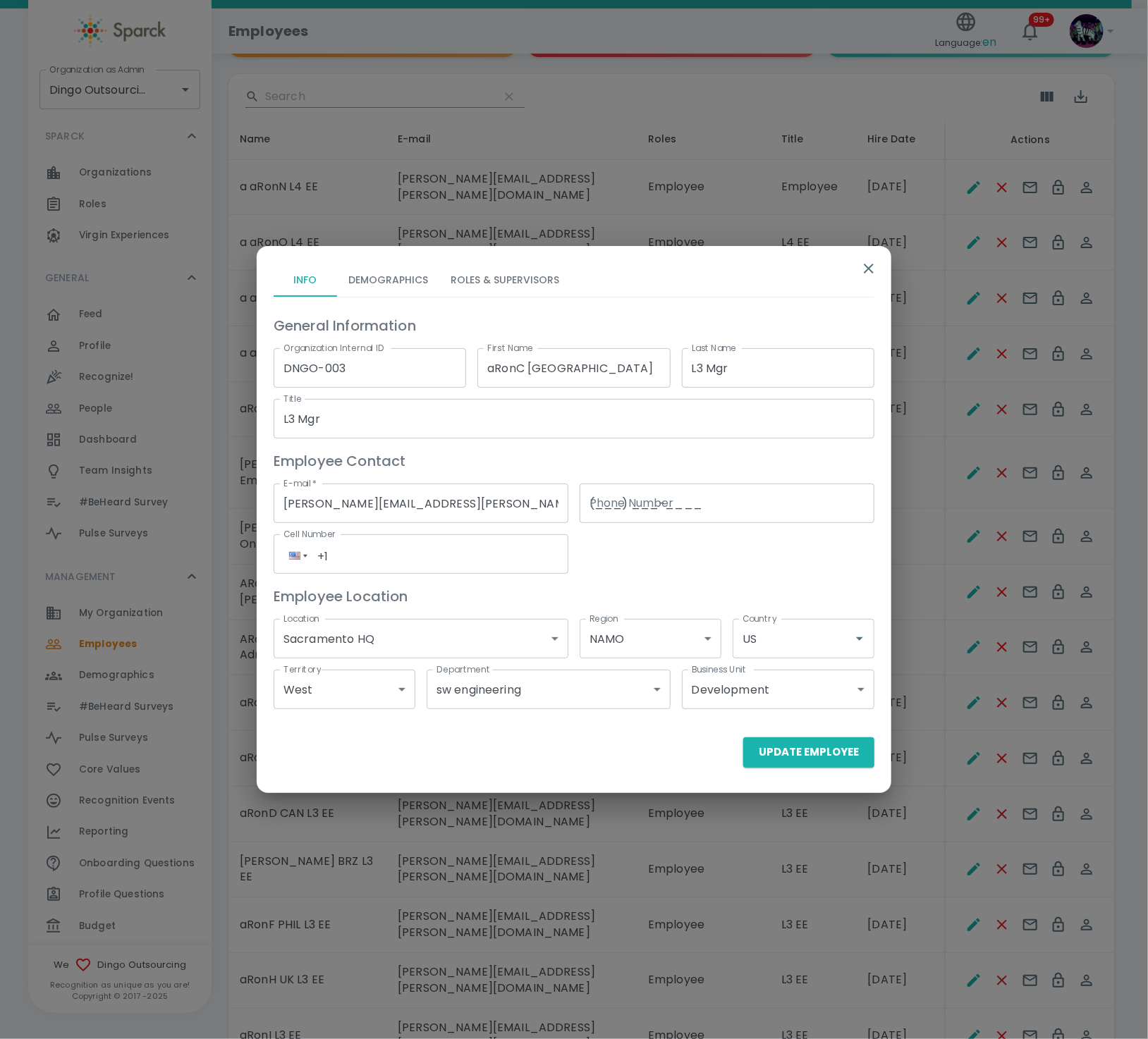
drag, startPoint x: 683, startPoint y: 503, endPoint x: 671, endPoint y: 498, distance: 13.0
click at [670, 505] on input "(___) ___-____" at bounding box center [727, 503] width 294 height 40
click at [600, 501] on input "(___) ___-____" at bounding box center [727, 503] width 294 height 40
click at [595, 501] on input "(___) ___-____" at bounding box center [727, 503] width 294 height 40
type input "(999) 999-9999"
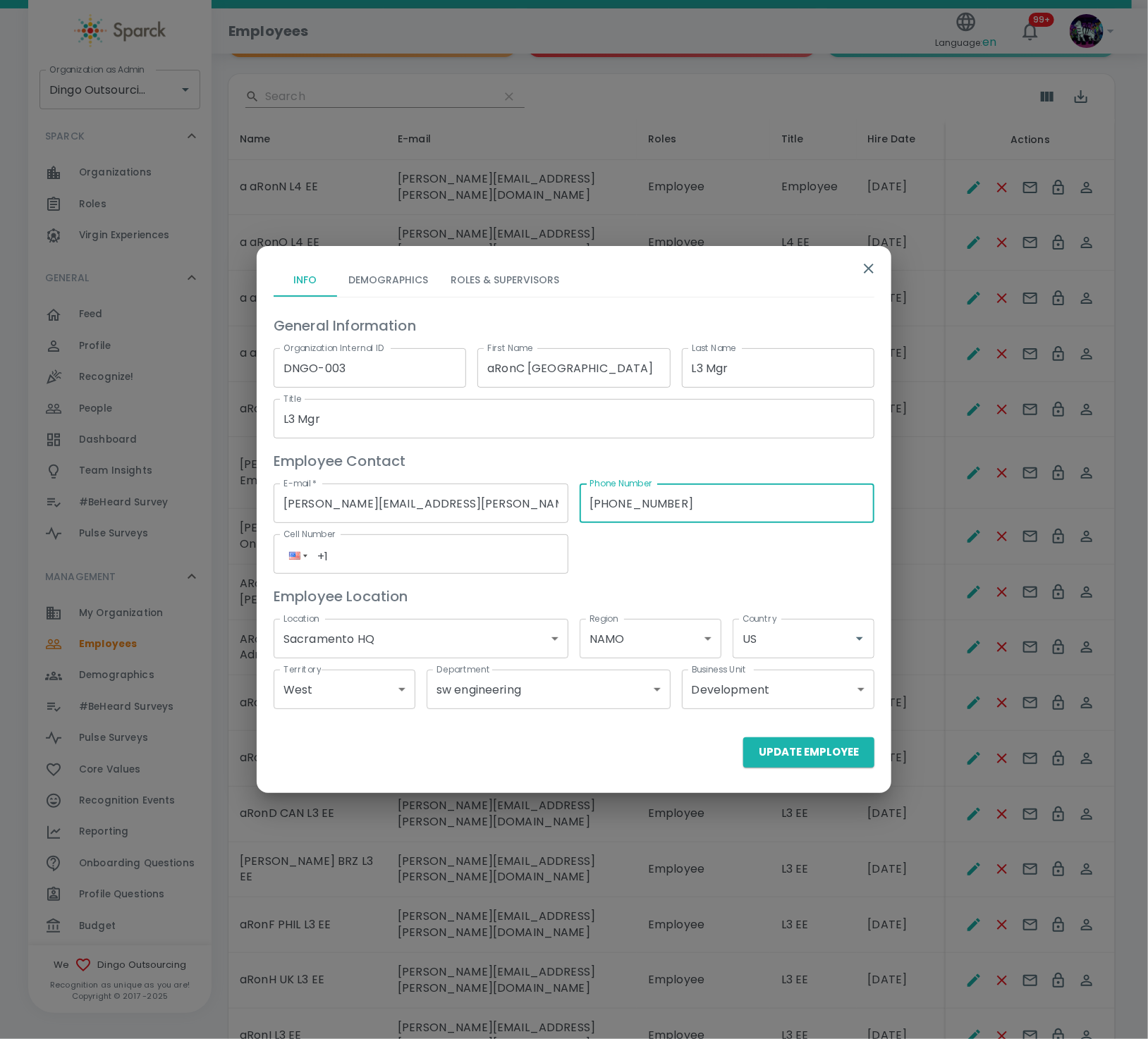
click at [430, 539] on div "Phone +1" at bounding box center [421, 554] width 294 height 40
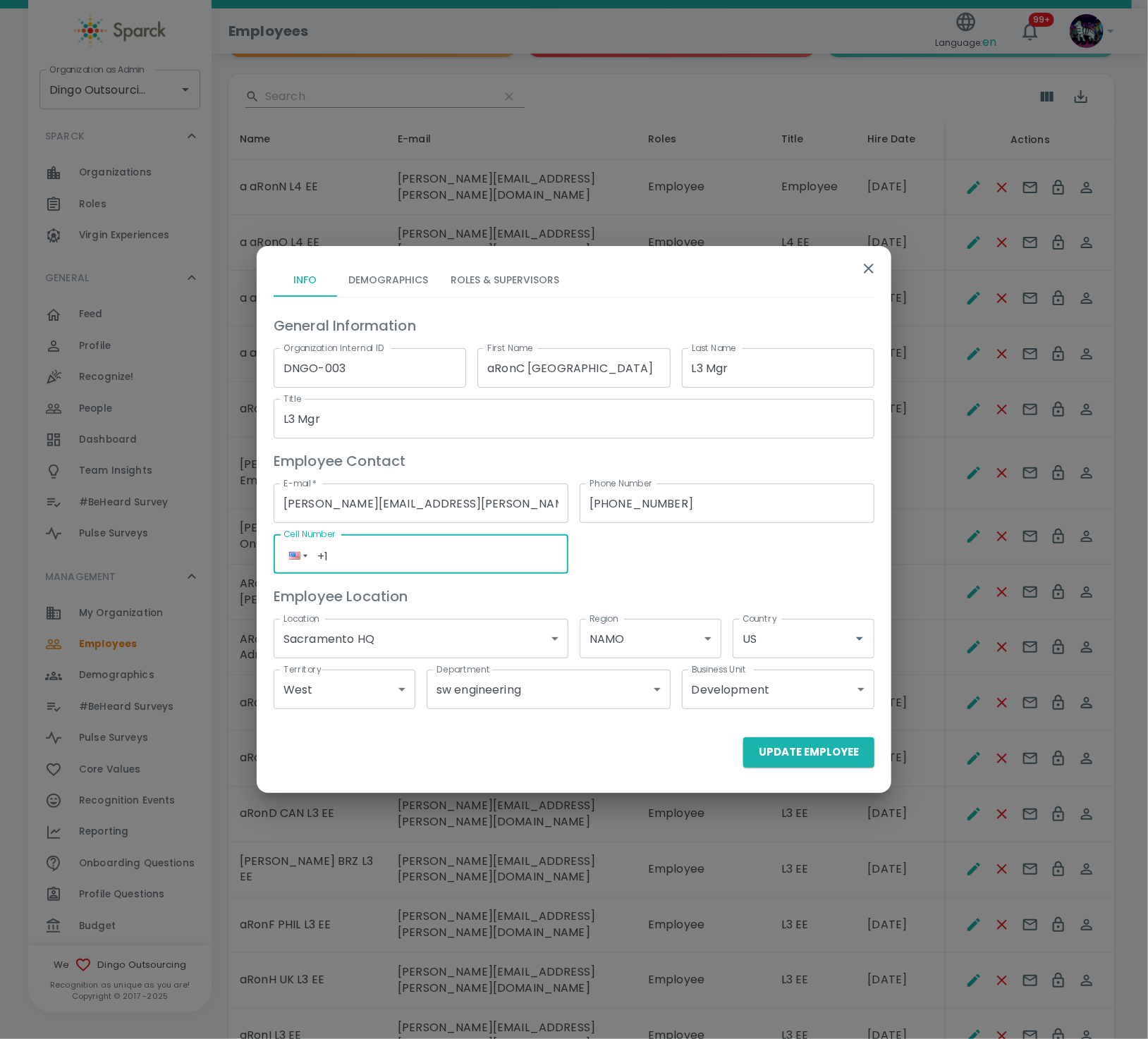
click at [365, 556] on input "+1" at bounding box center [421, 558] width 275 height 21
type input "+1 (916) 239-5287"
click at [809, 749] on button "Update Employee" at bounding box center [809, 752] width 132 height 29
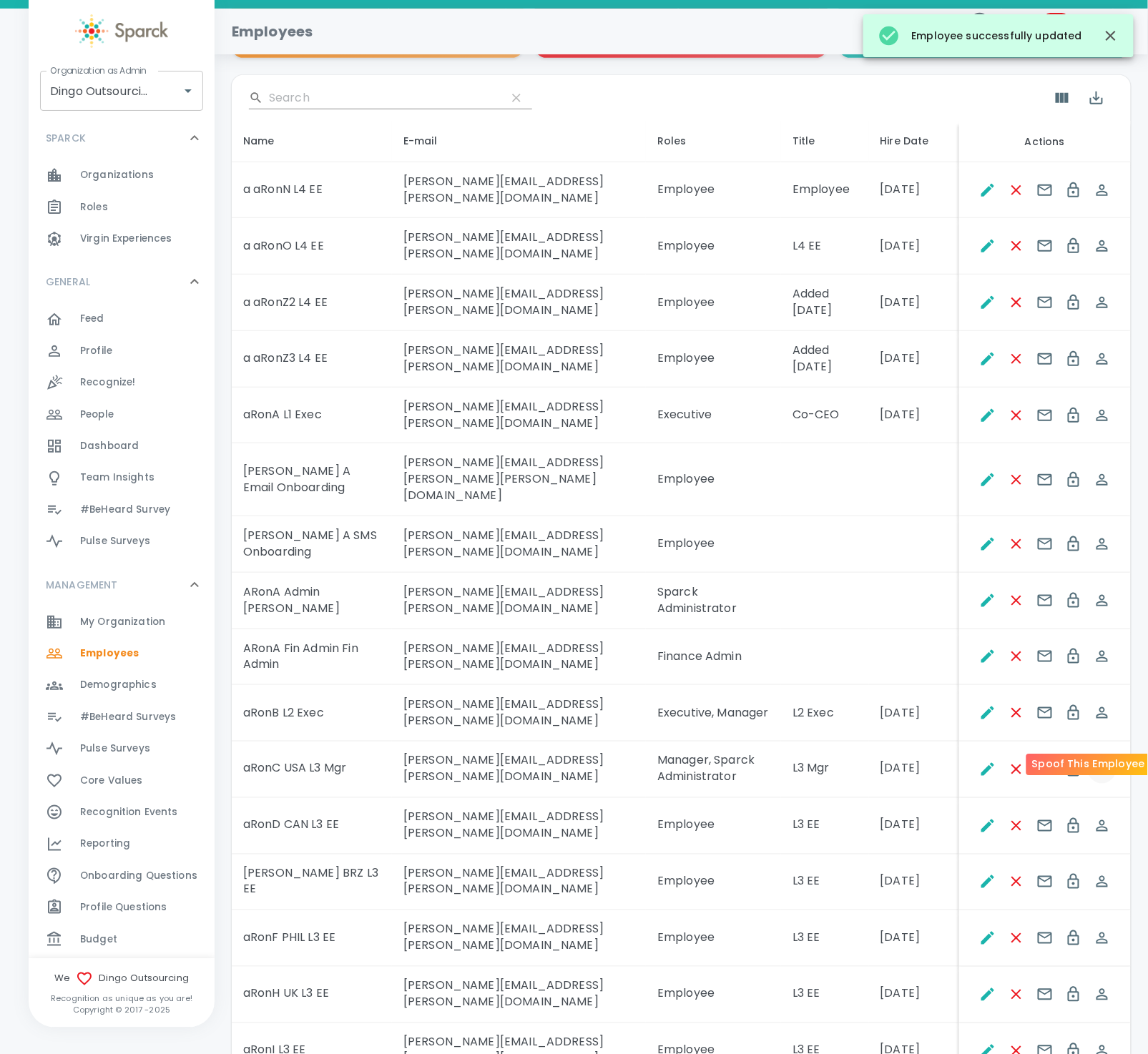
click at [1101, 764] on icon "Spoof This Employee" at bounding box center [1103, 770] width 12 height 12
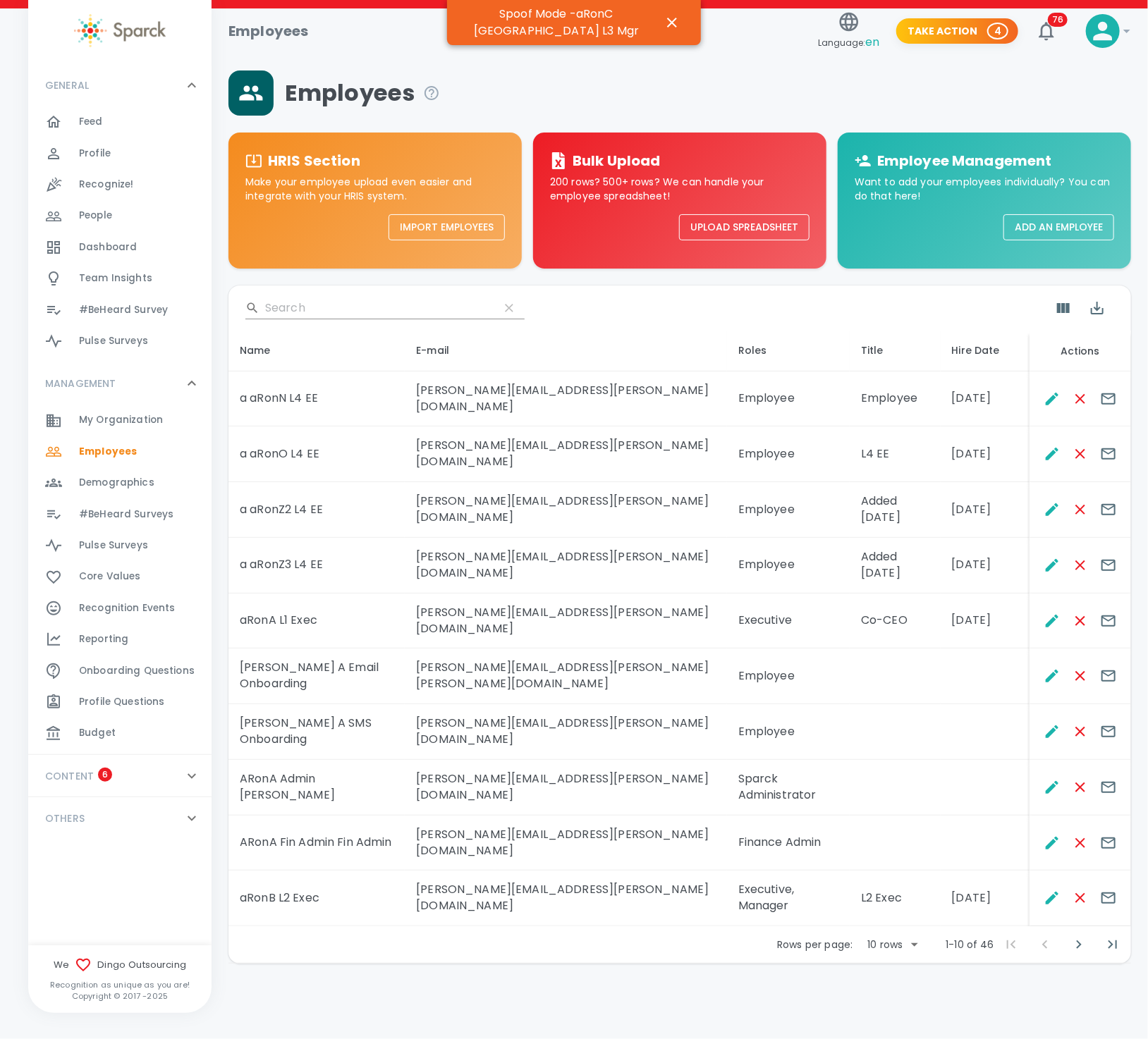
click at [86, 152] on span "Profile" at bounding box center [95, 153] width 32 height 14
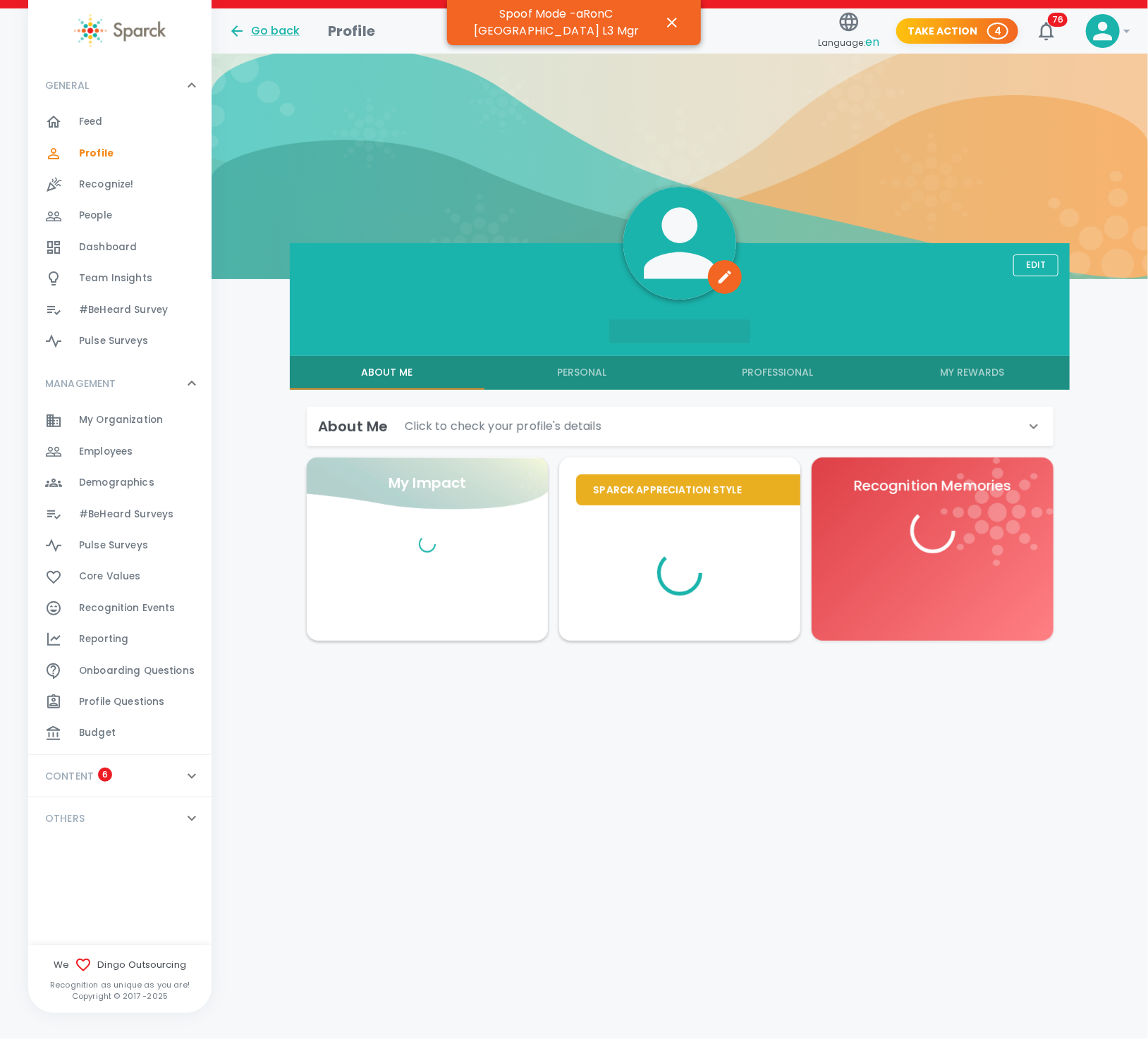
click at [351, 418] on h6 "About Me" at bounding box center [353, 426] width 70 height 22
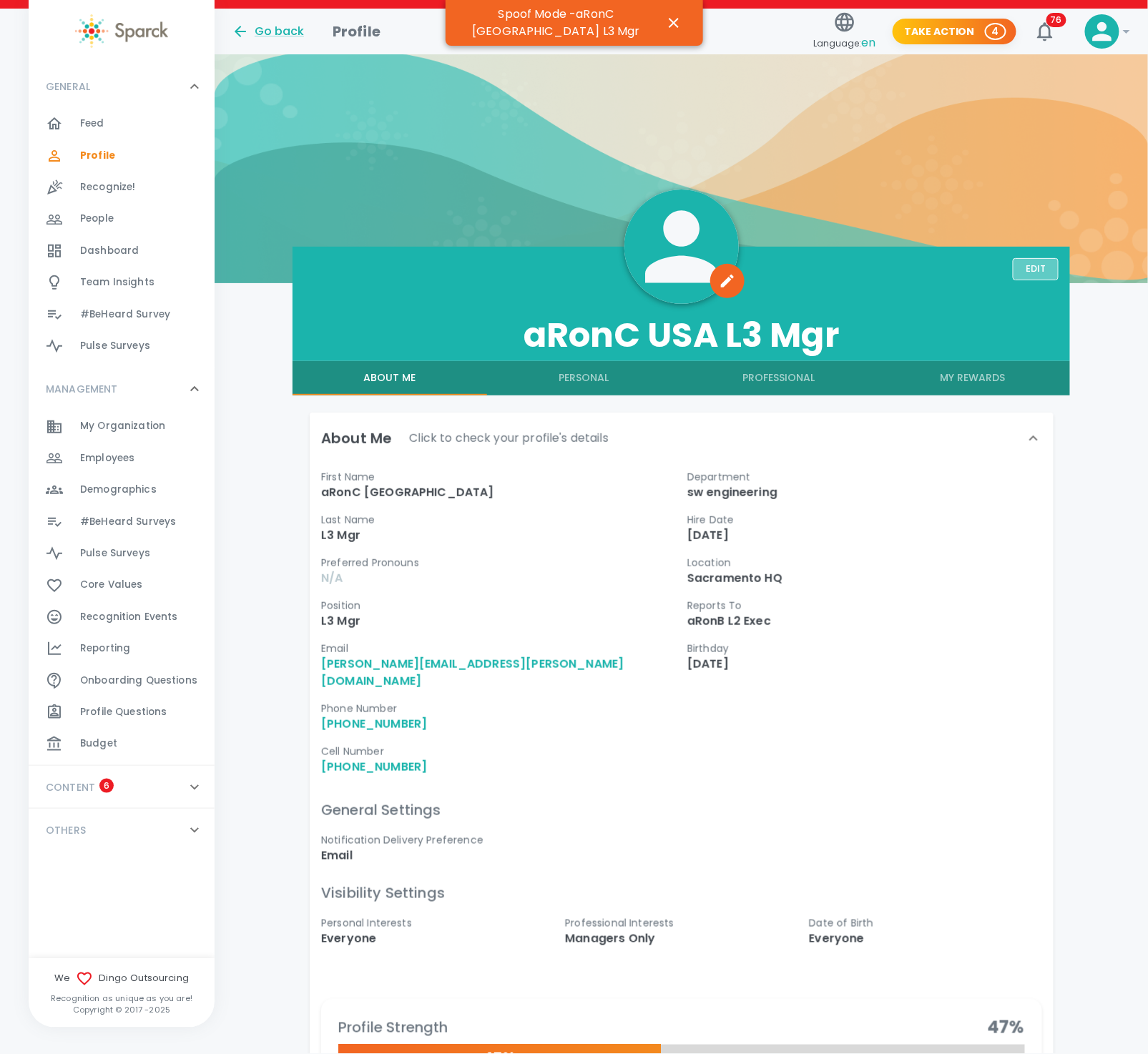
click at [1031, 265] on button "Edit" at bounding box center [1035, 269] width 45 height 22
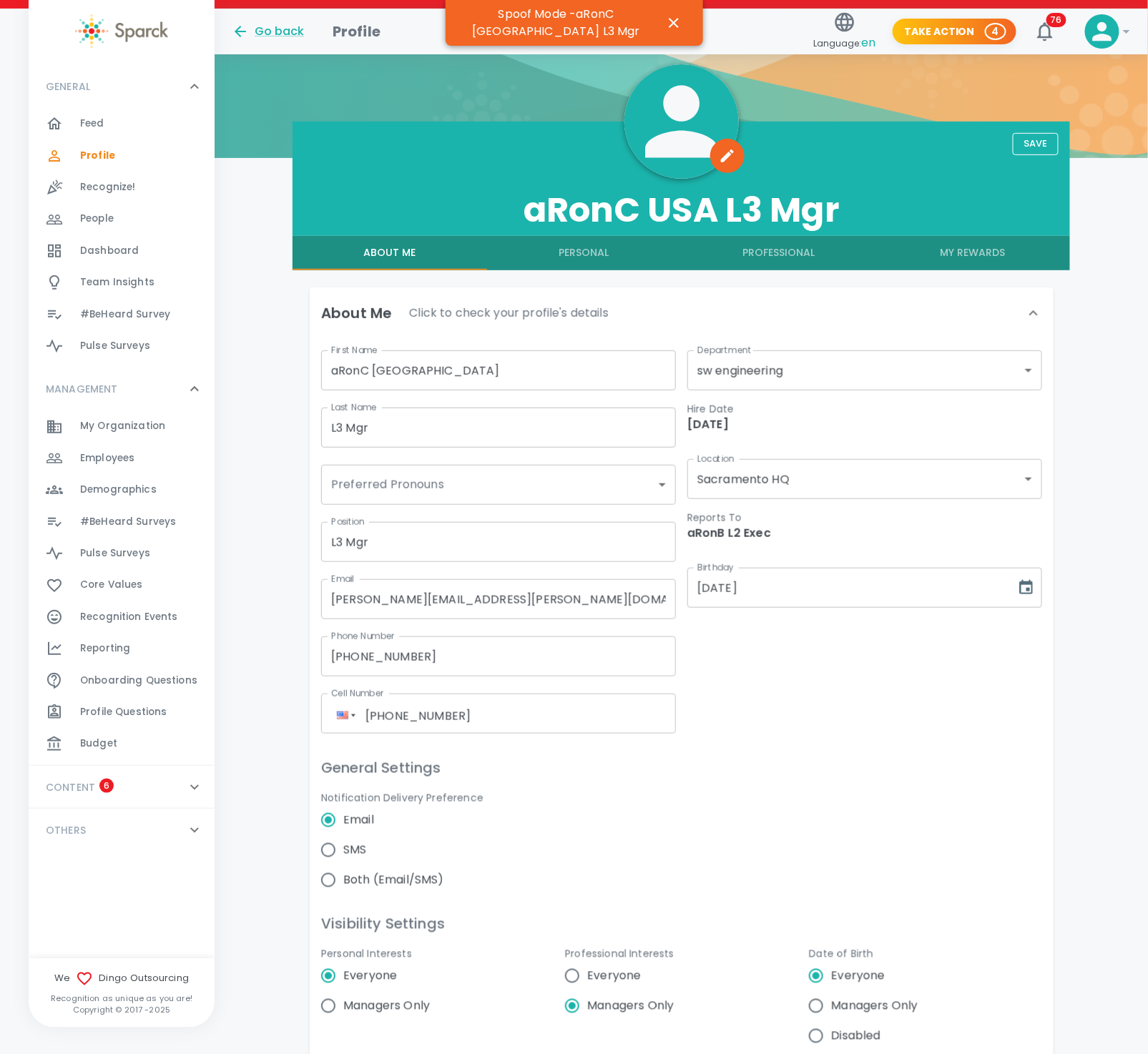
scroll to position [215, 0]
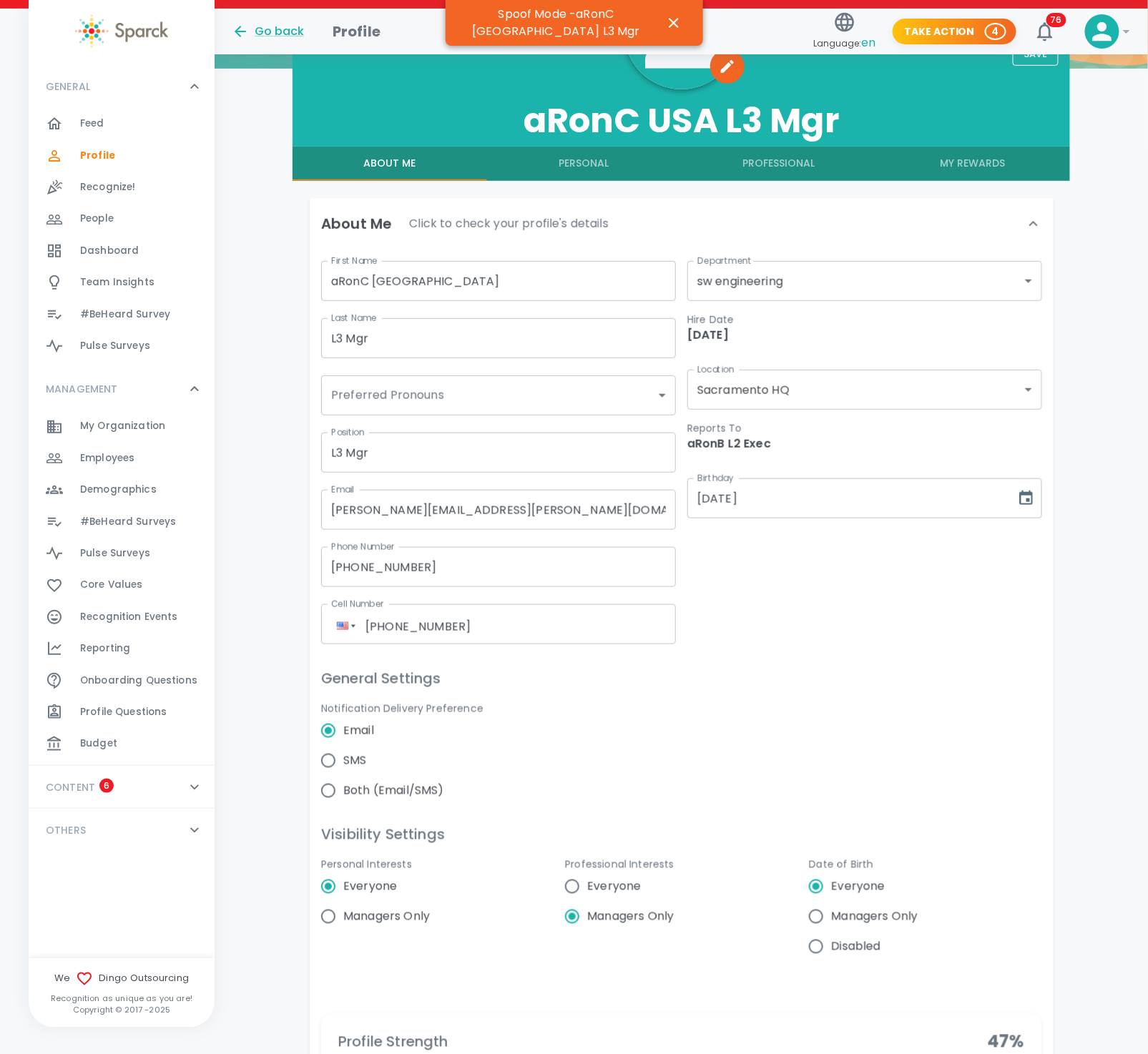
click at [323, 788] on input "Both (Email/SMS)" at bounding box center [328, 791] width 30 height 30
radio input "false"
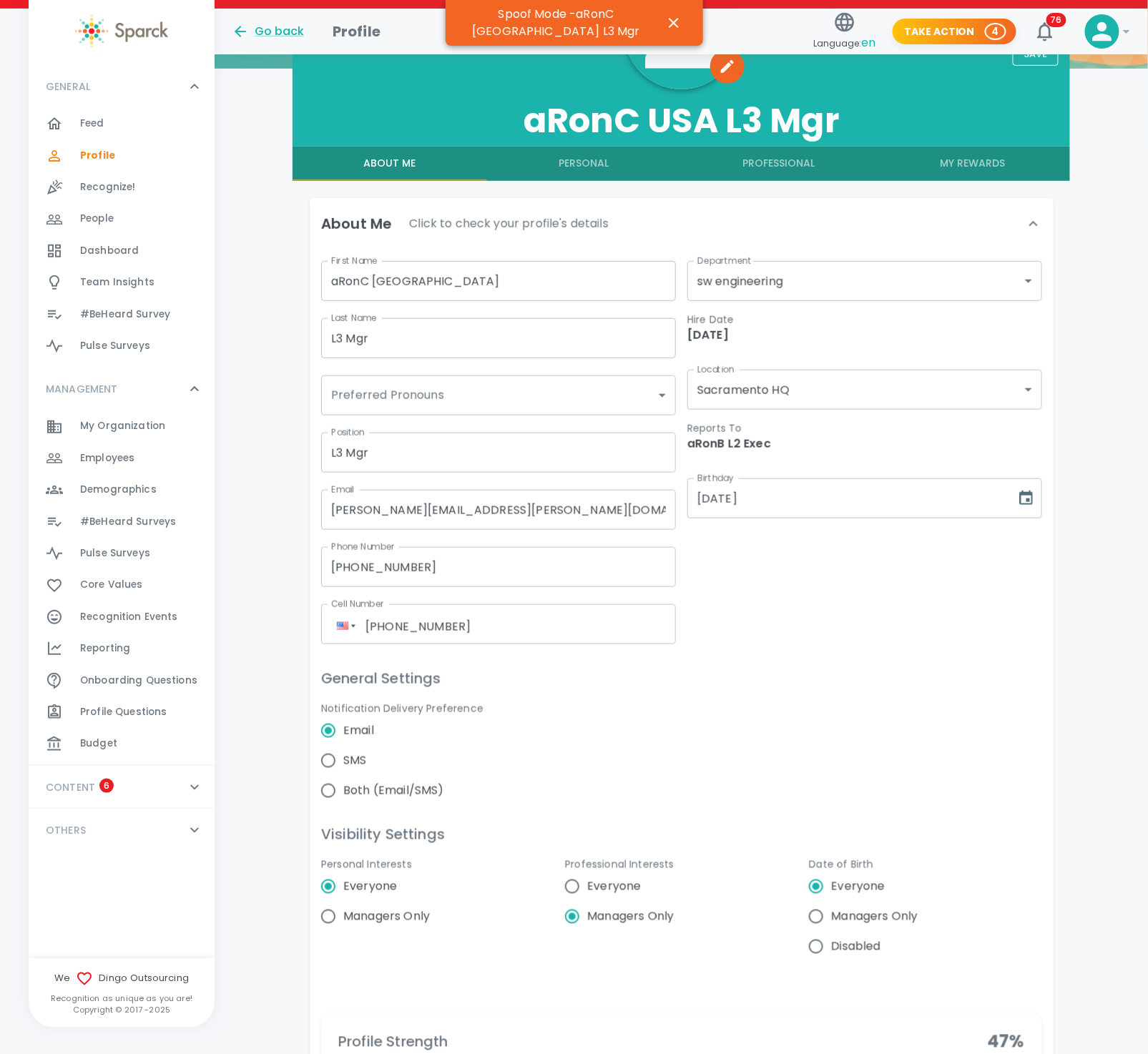
radio input "true"
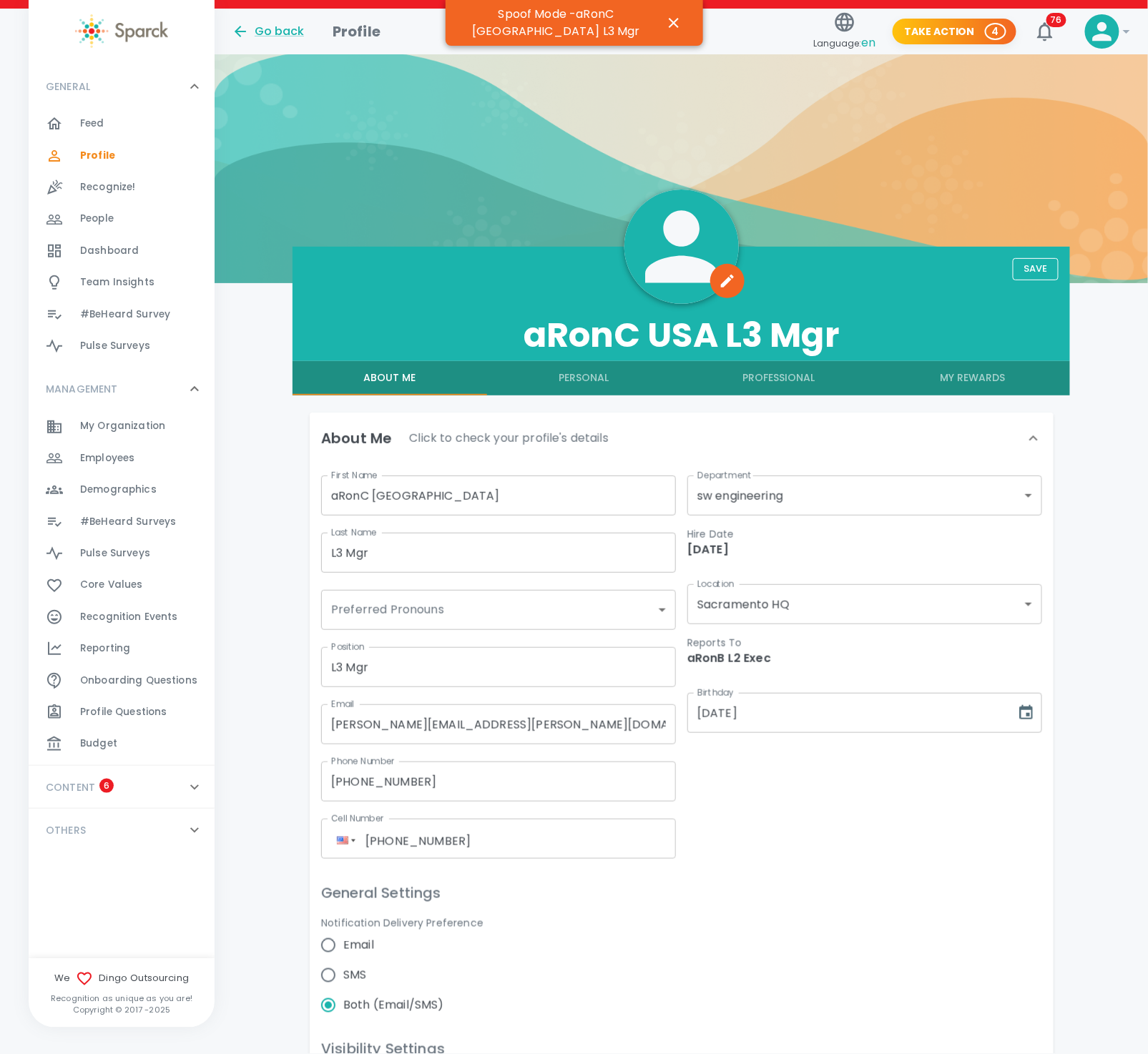
radio input "true"
click at [1046, 270] on button "Save" at bounding box center [1035, 269] width 45 height 22
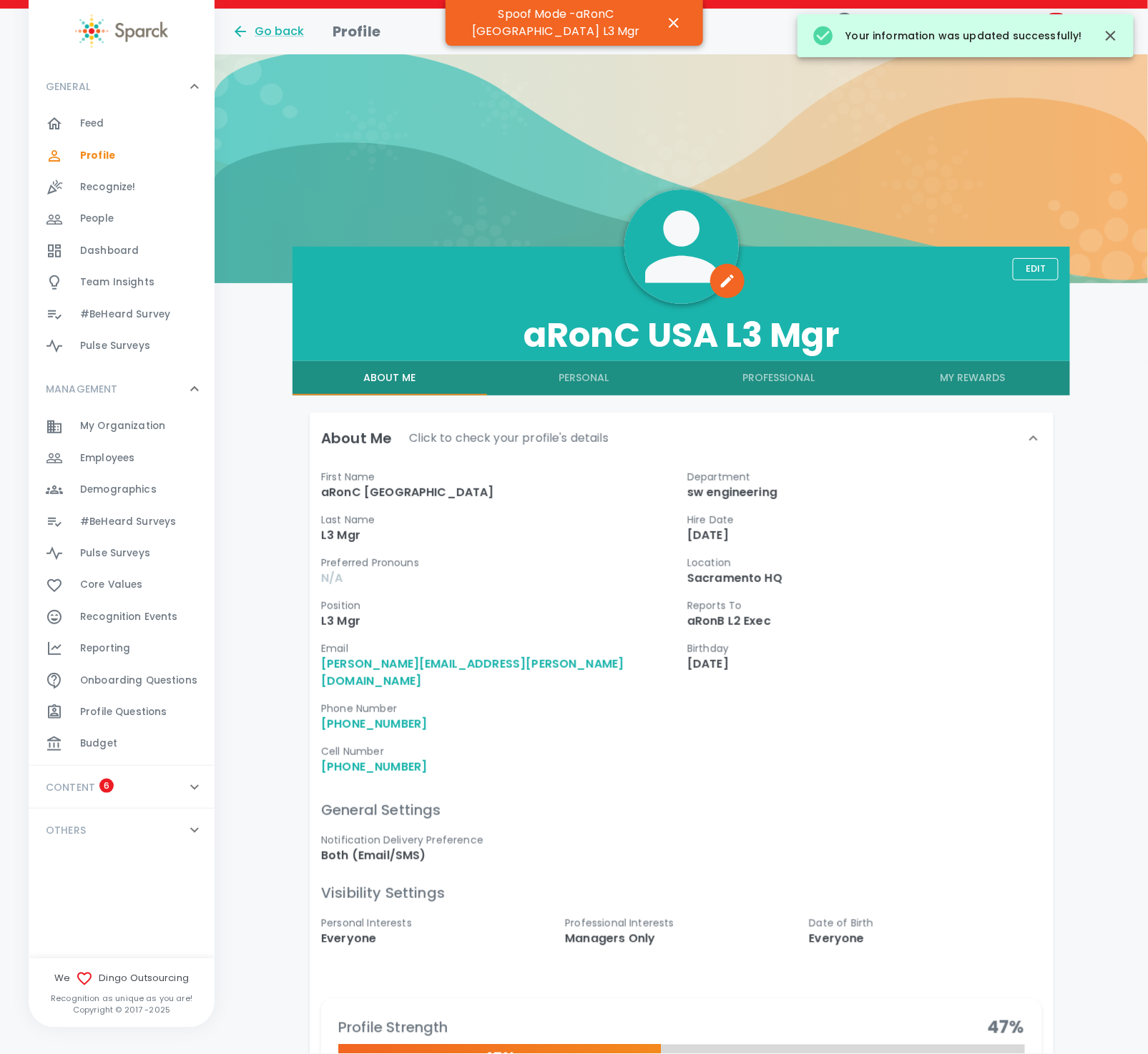
click at [124, 822] on div "OTHERS 0" at bounding box center [114, 831] width 146 height 26
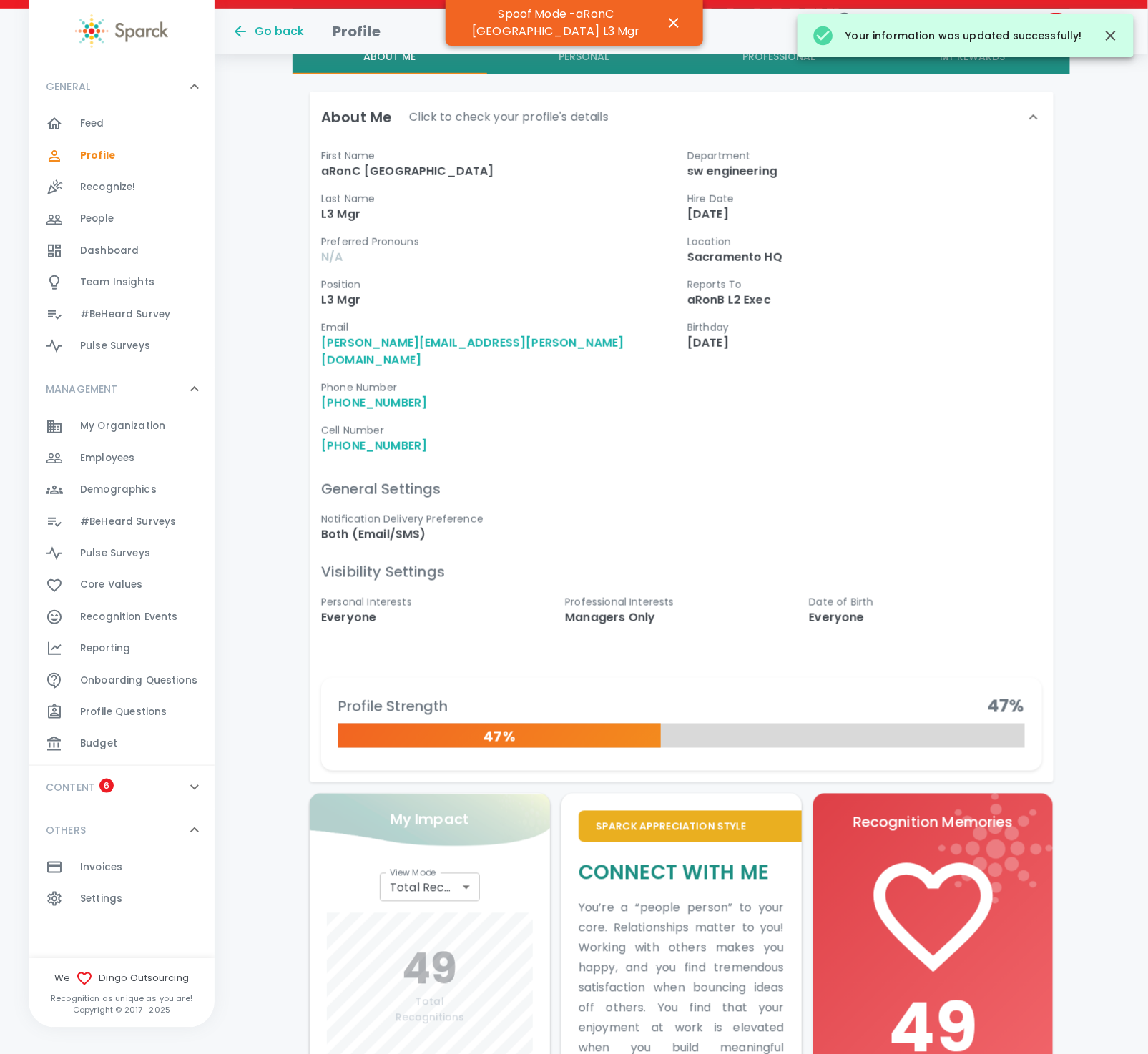
click at [107, 892] on span "Settings" at bounding box center [101, 899] width 43 height 14
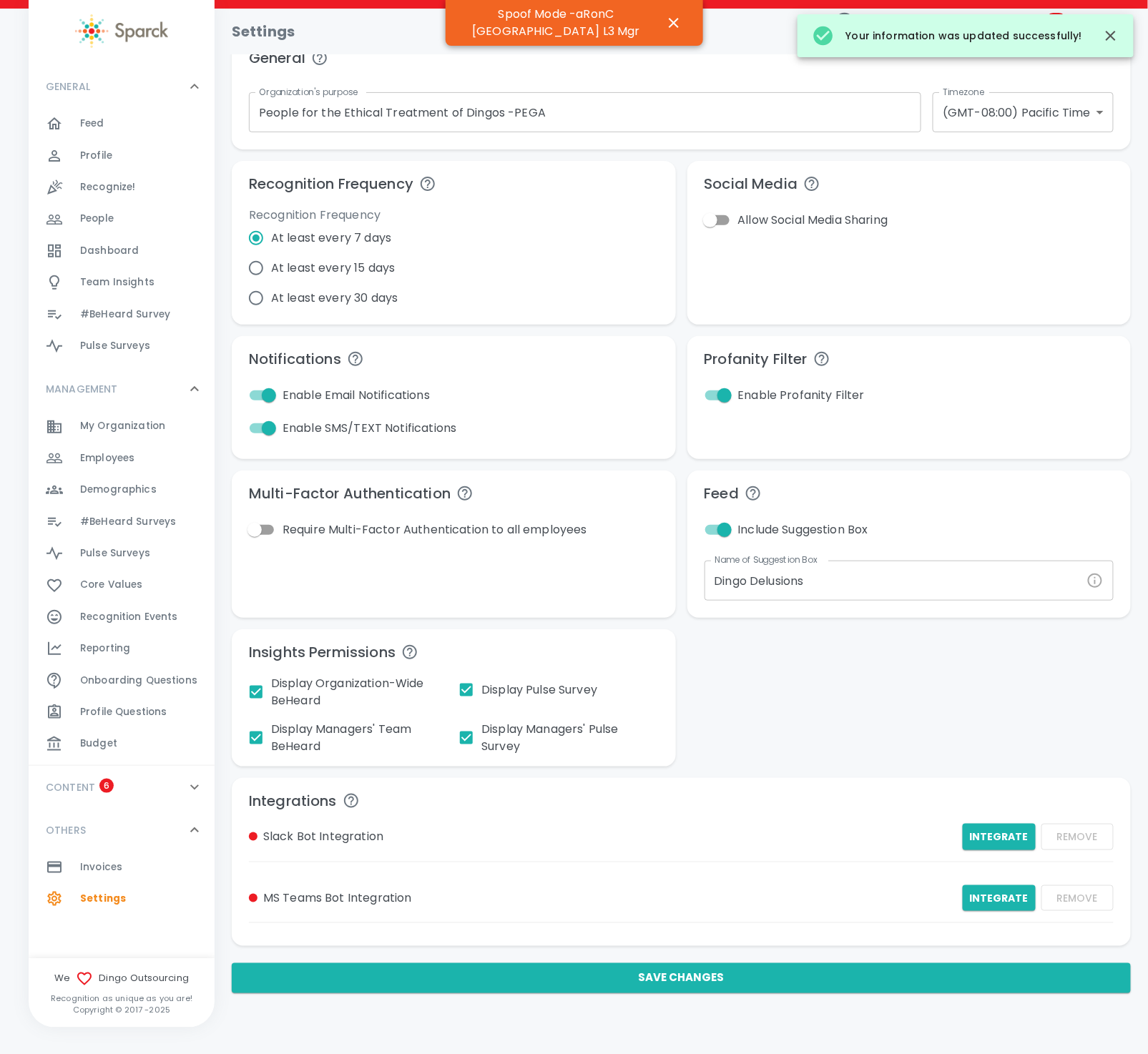
scroll to position [50, 0]
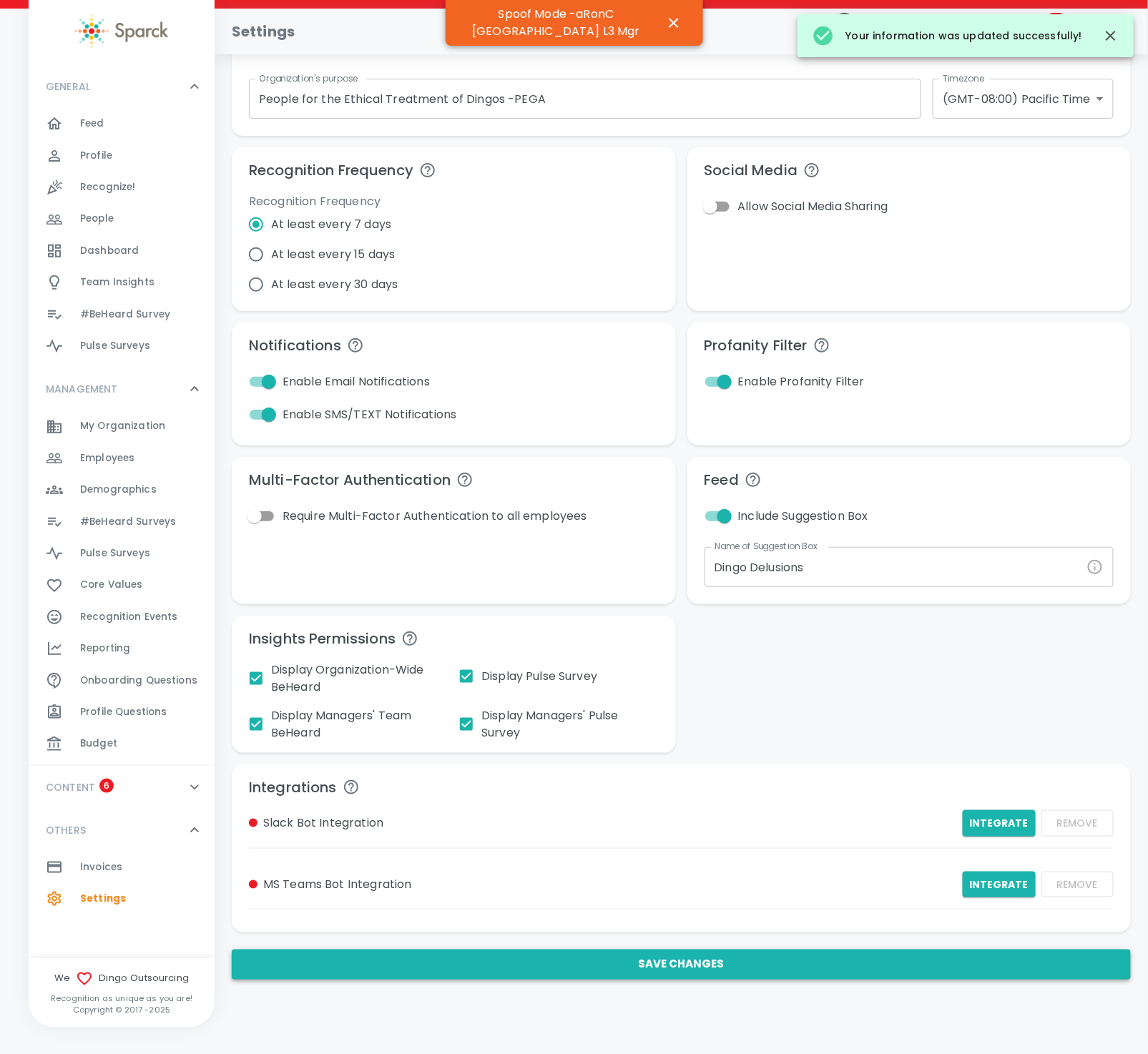
click at [617, 959] on button "Save Changes" at bounding box center [680, 965] width 899 height 30
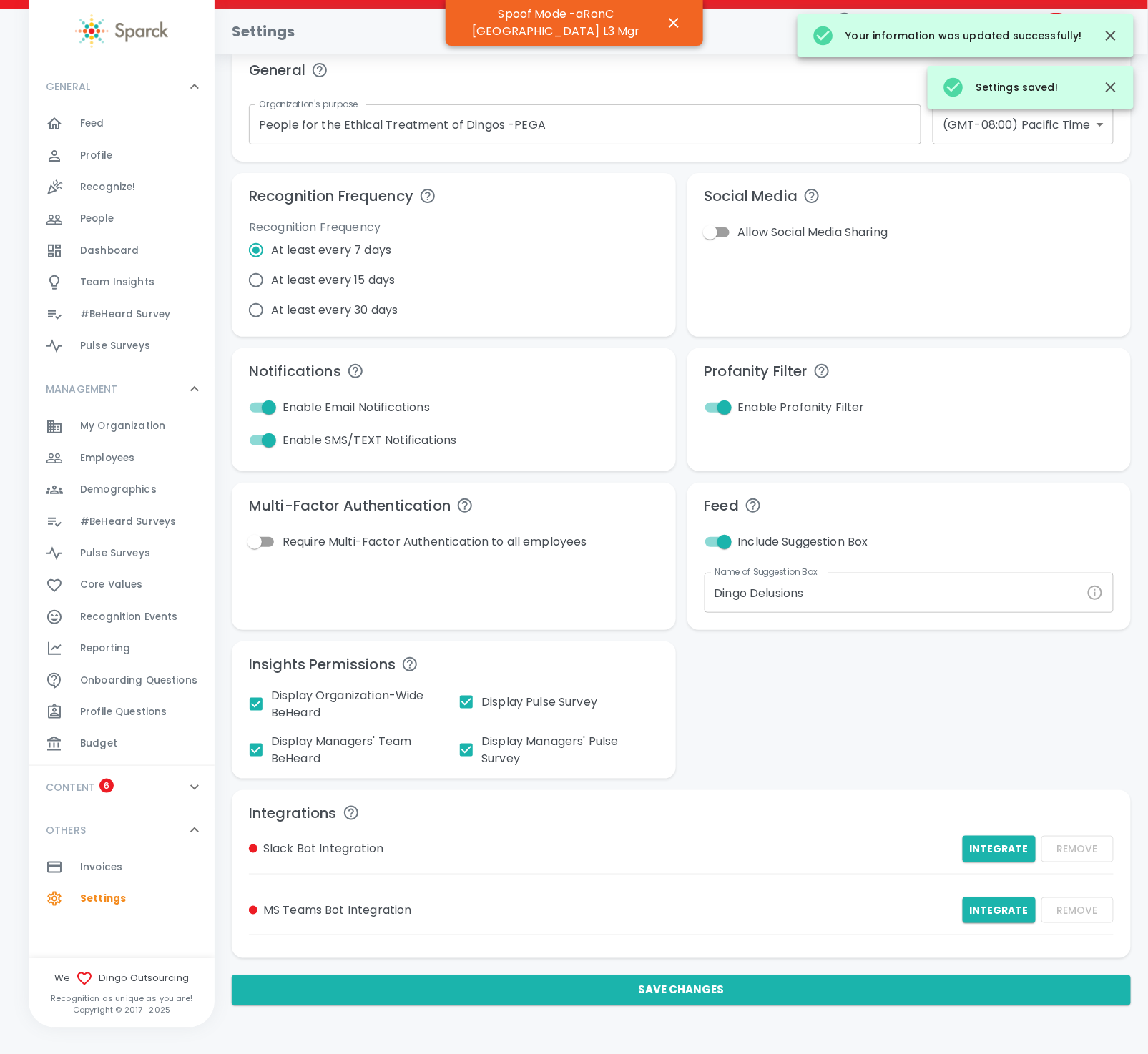
scroll to position [0, 0]
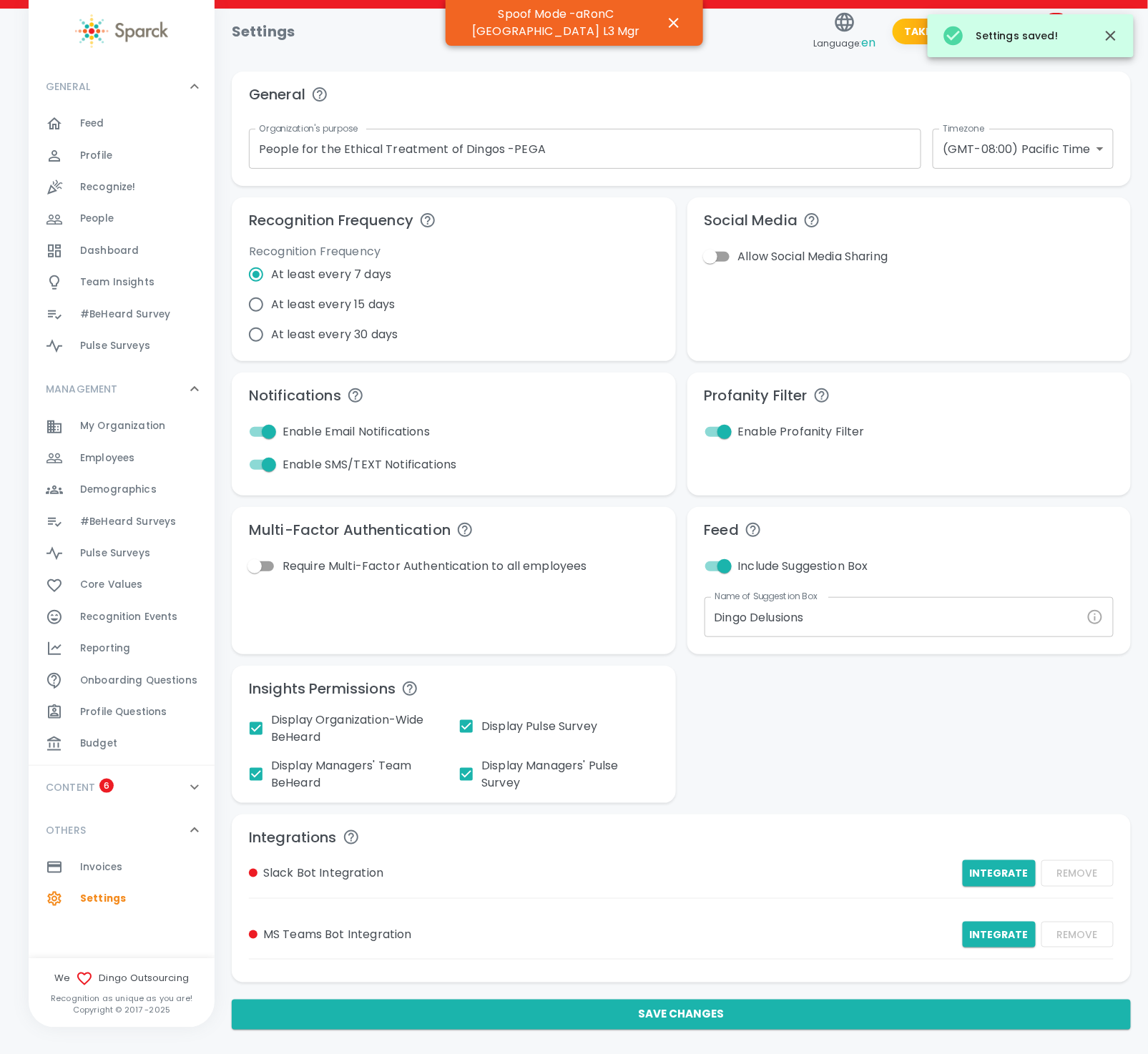
click at [130, 457] on span "Employees" at bounding box center [107, 459] width 54 height 14
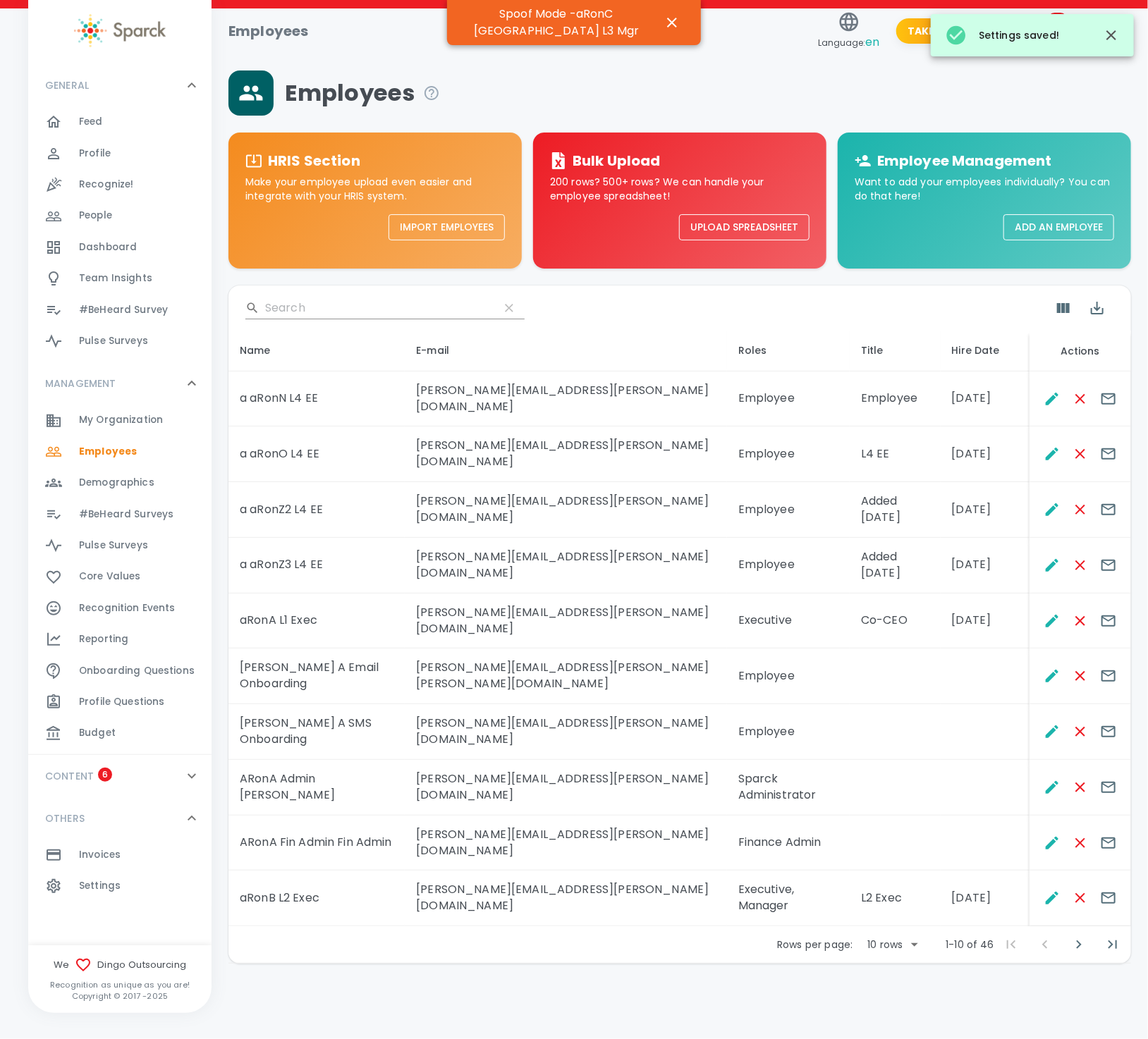
click at [911, 886] on body "Skip Navigation Employees Language: en Take Action 4 76 ! GENERAL 0 Feed 0 Prof…" at bounding box center [574, 519] width 1148 height 1037
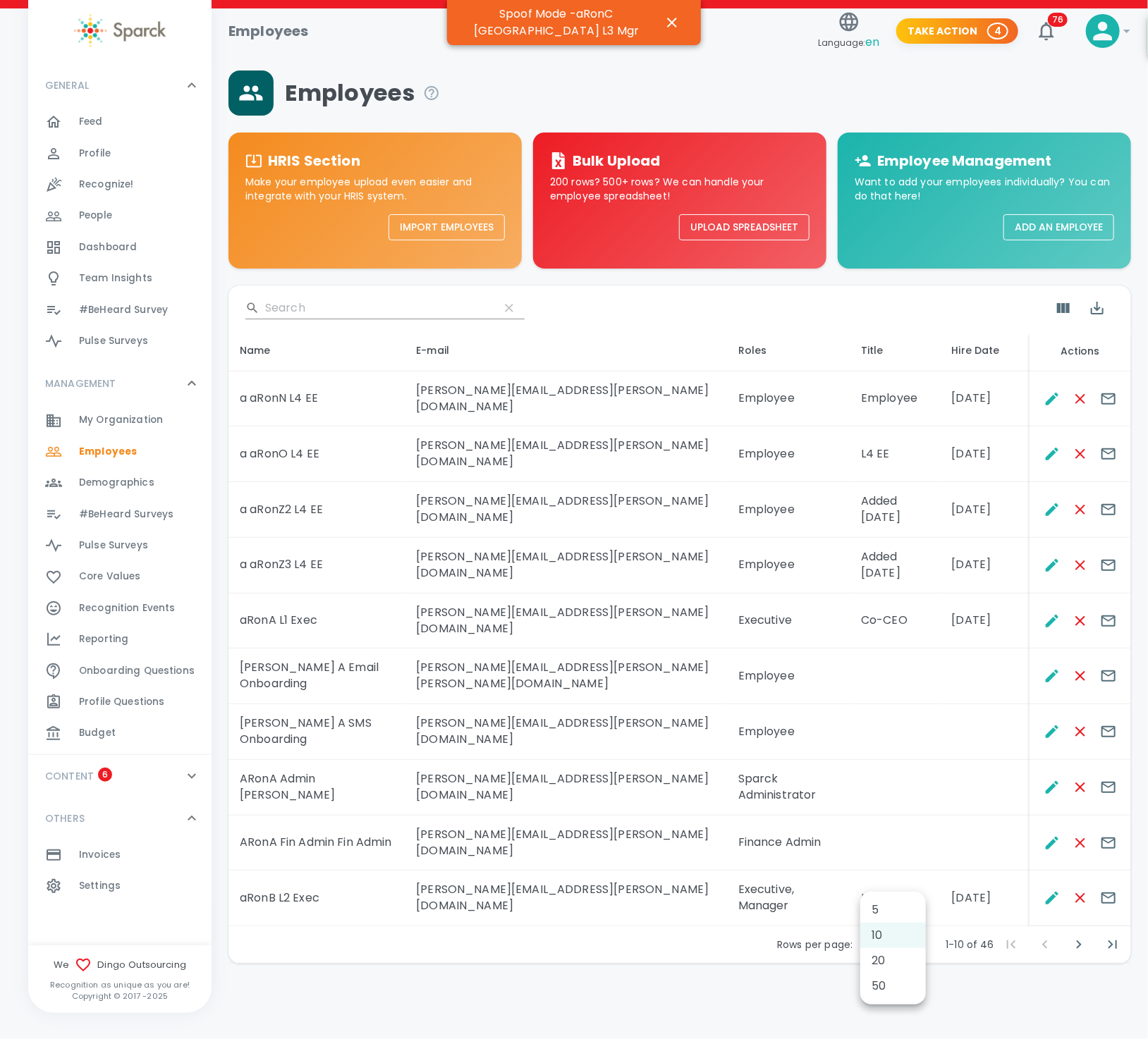
click at [877, 989] on li "50" at bounding box center [893, 986] width 65 height 25
type input "50"
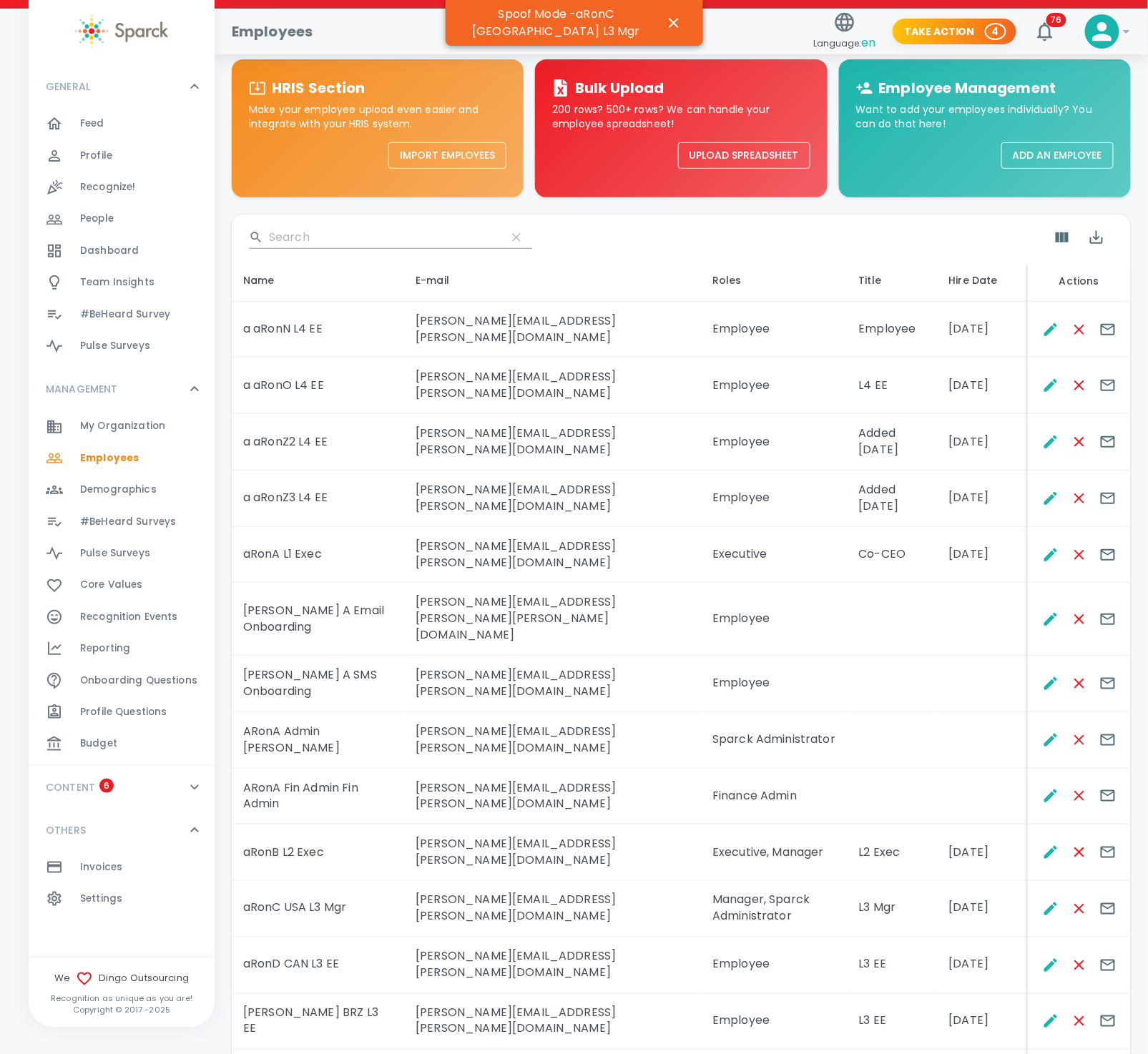
scroll to position [108, 0]
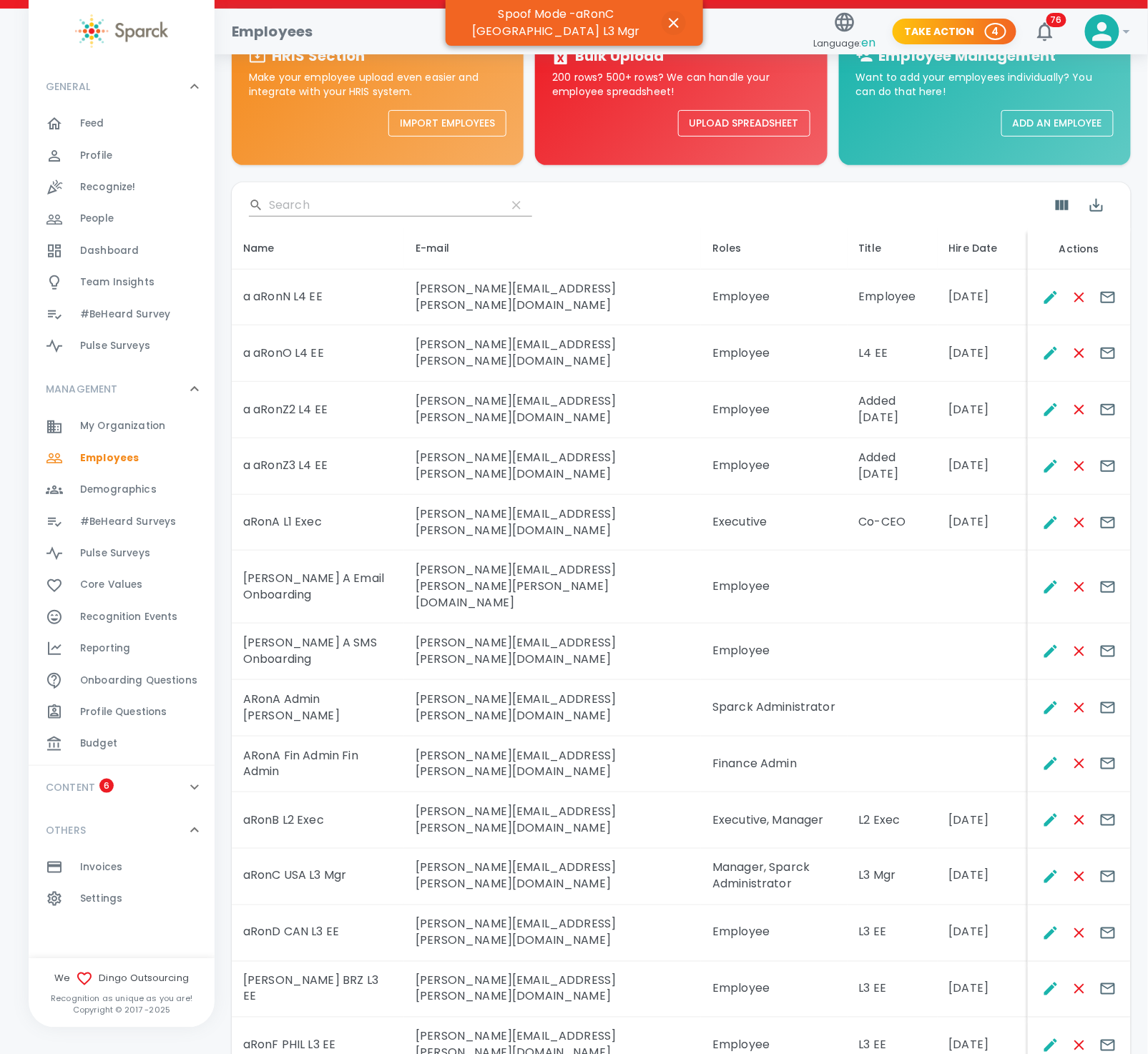
click at [671, 14] on icon "button" at bounding box center [673, 22] width 17 height 17
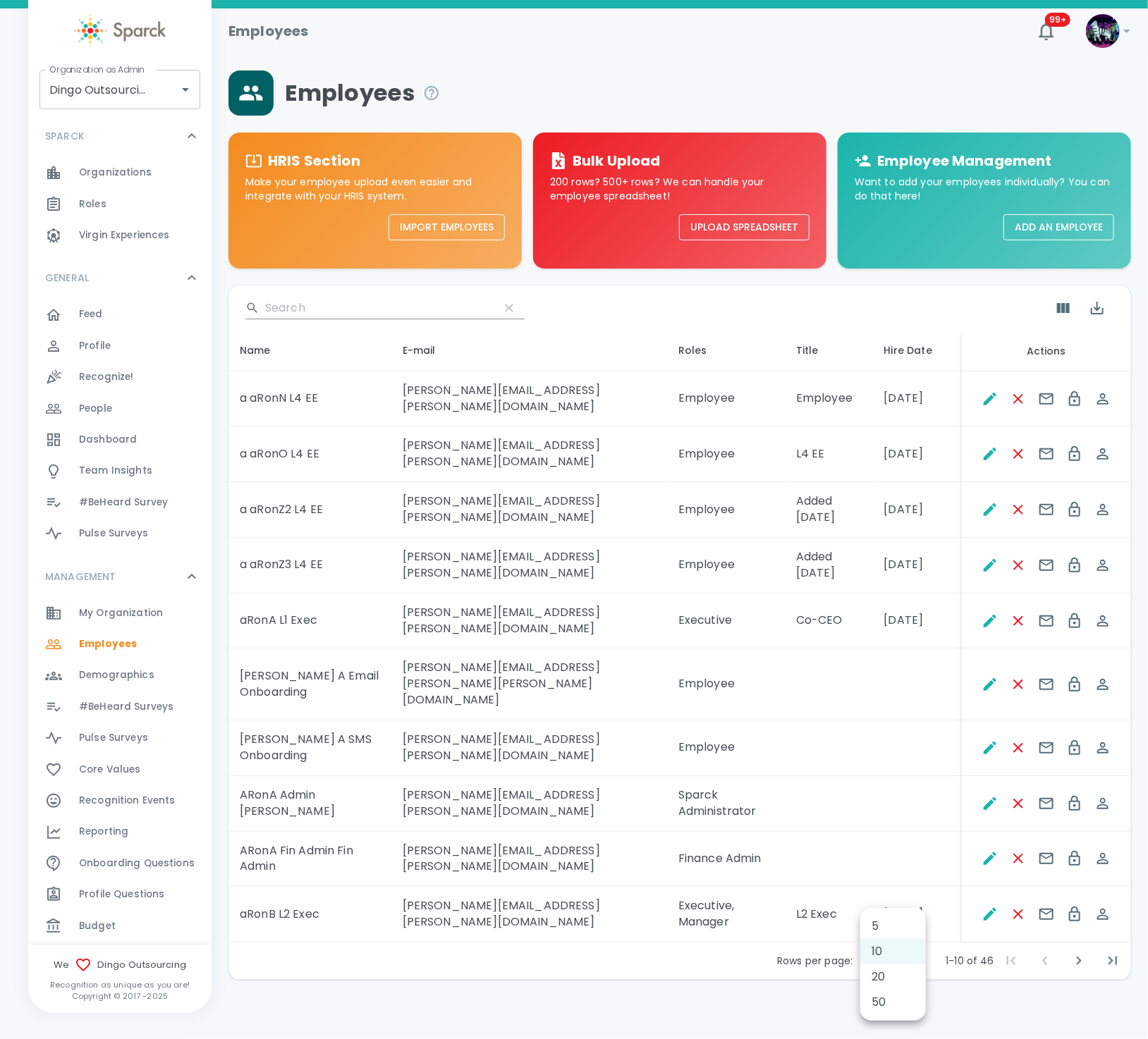
click at [906, 902] on body "Skip Navigation Employees 99+ ! Organization as Admin Dingo Outsourcing • 793 O…" at bounding box center [574, 526] width 1148 height 1054
click at [876, 1006] on li "50" at bounding box center [893, 1003] width 65 height 25
type input "50"
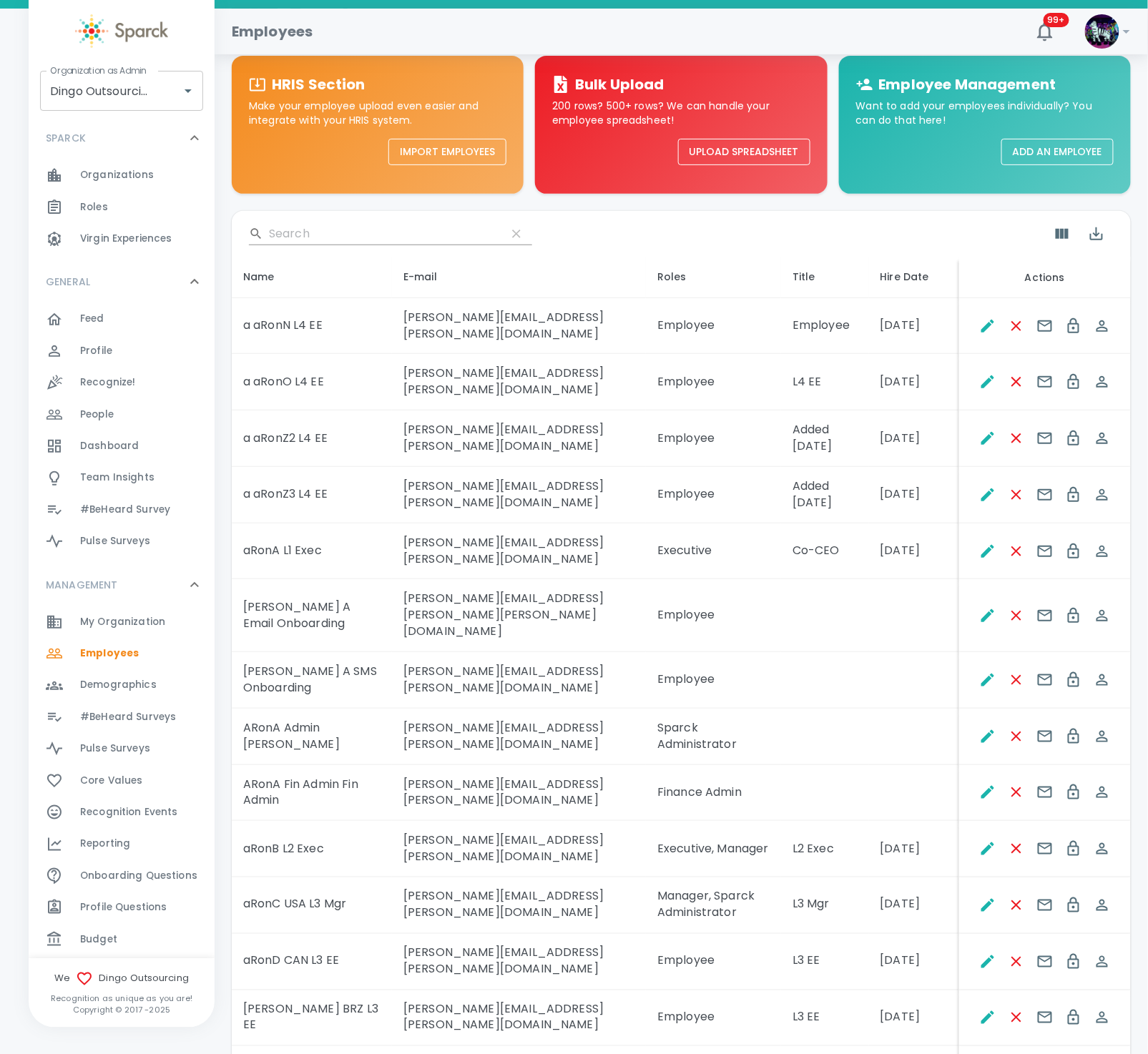
scroll to position [108, 0]
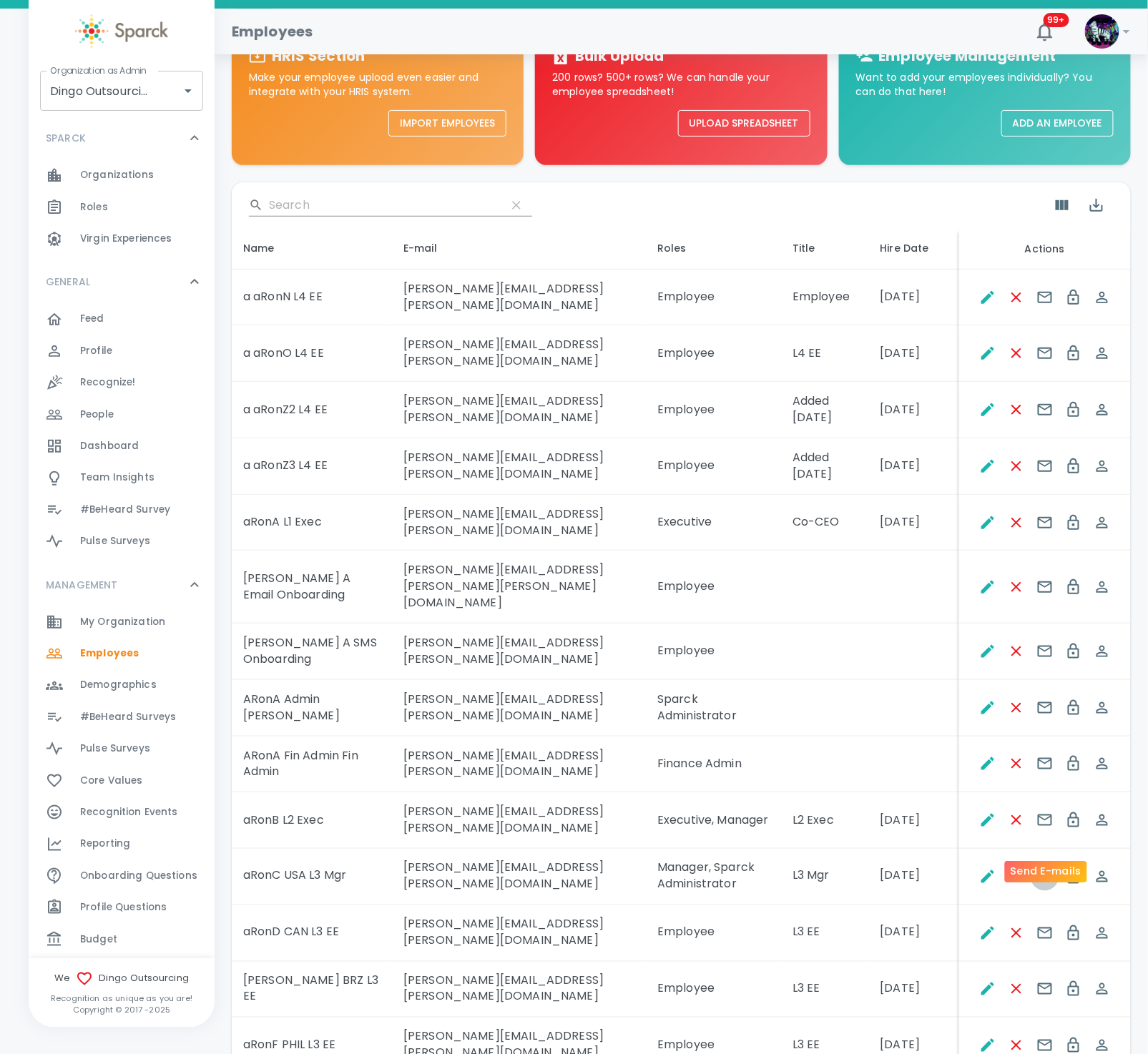
click at [1041, 868] on icon "Send E-mails" at bounding box center [1044, 876] width 17 height 17
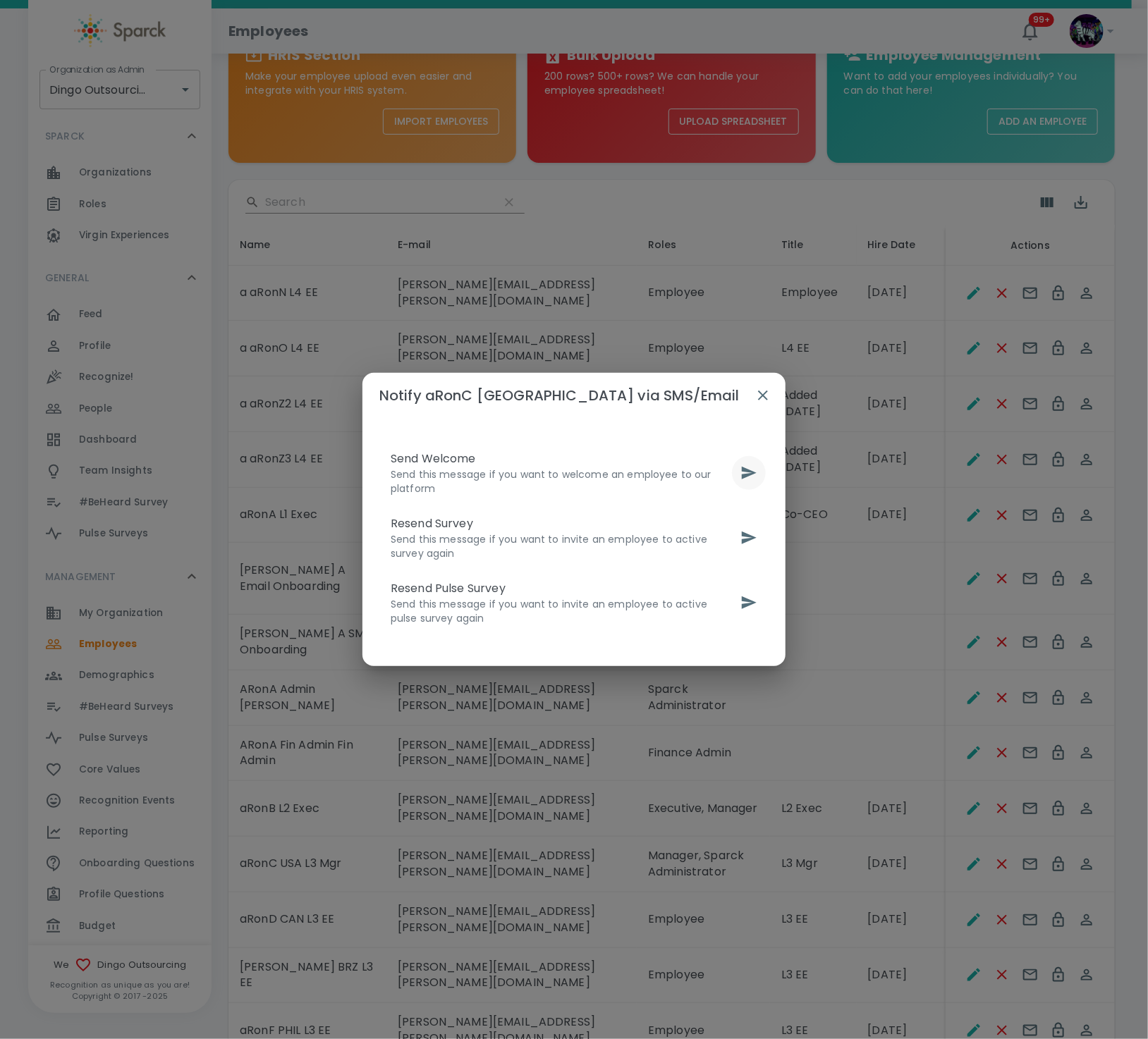
click at [739, 473] on button "send" at bounding box center [748, 473] width 34 height 34
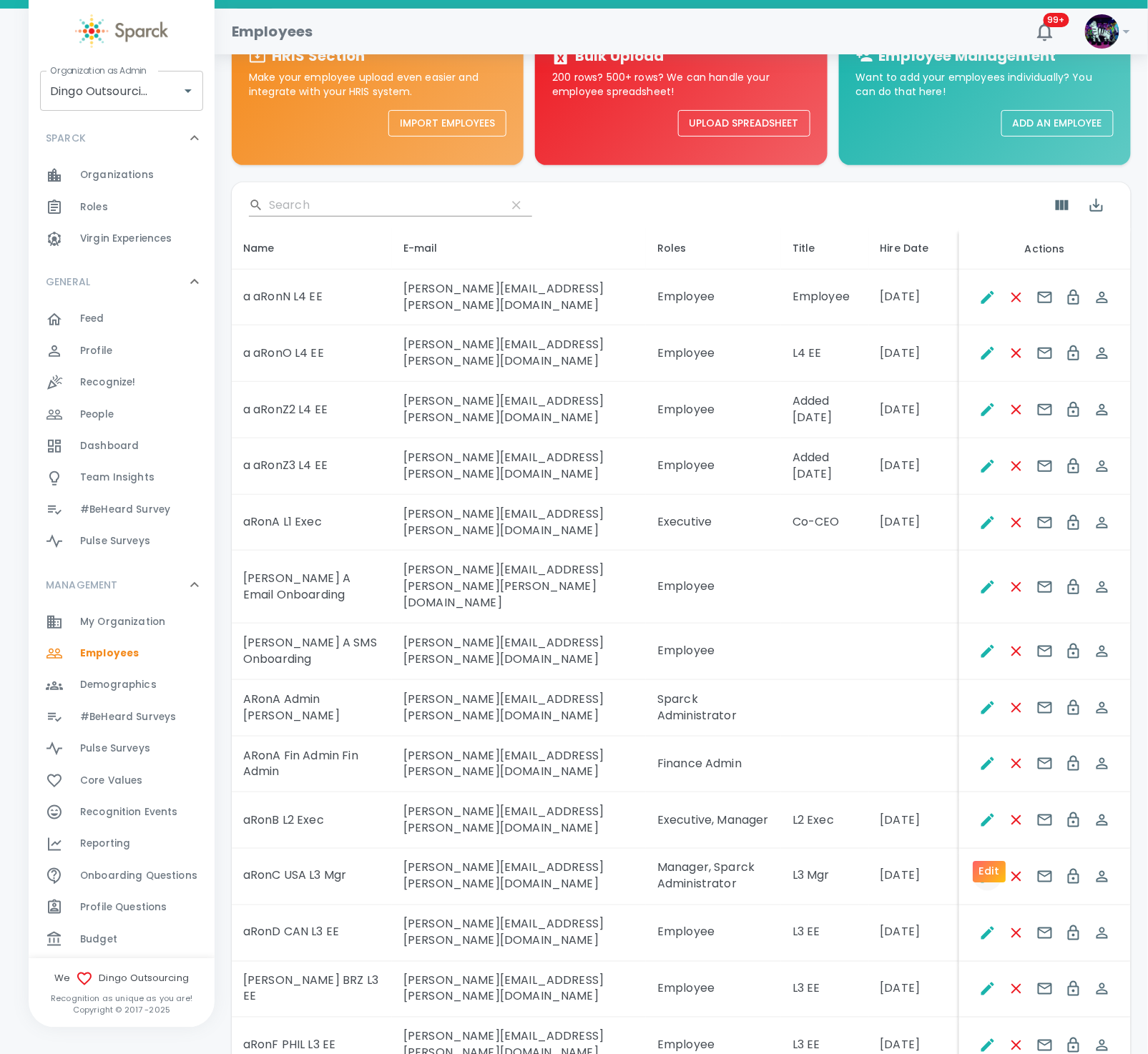
click at [985, 870] on icon "Edit" at bounding box center [988, 876] width 13 height 13
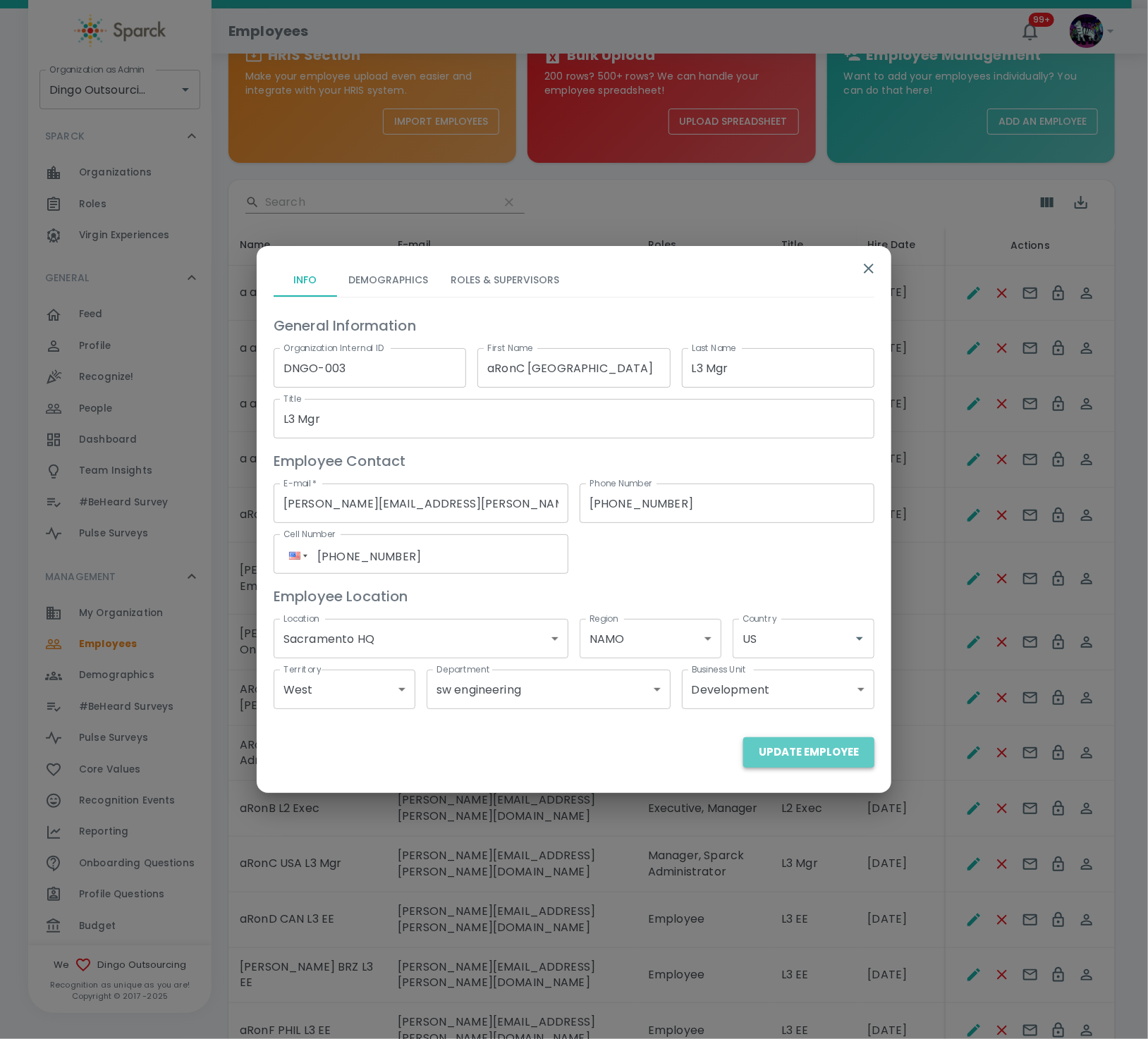
click at [840, 758] on button "Update Employee" at bounding box center [809, 752] width 132 height 29
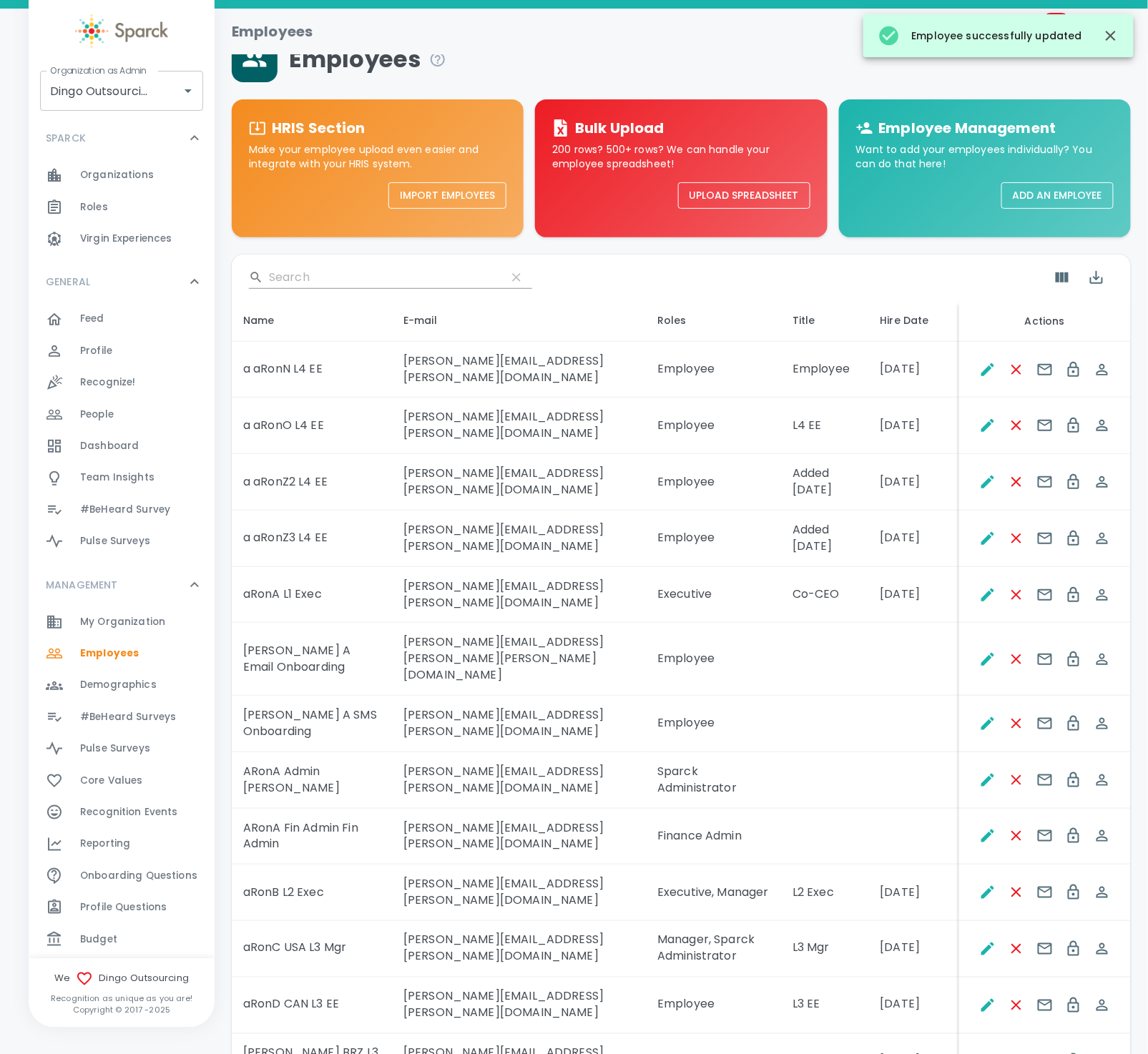
scroll to position [0, 0]
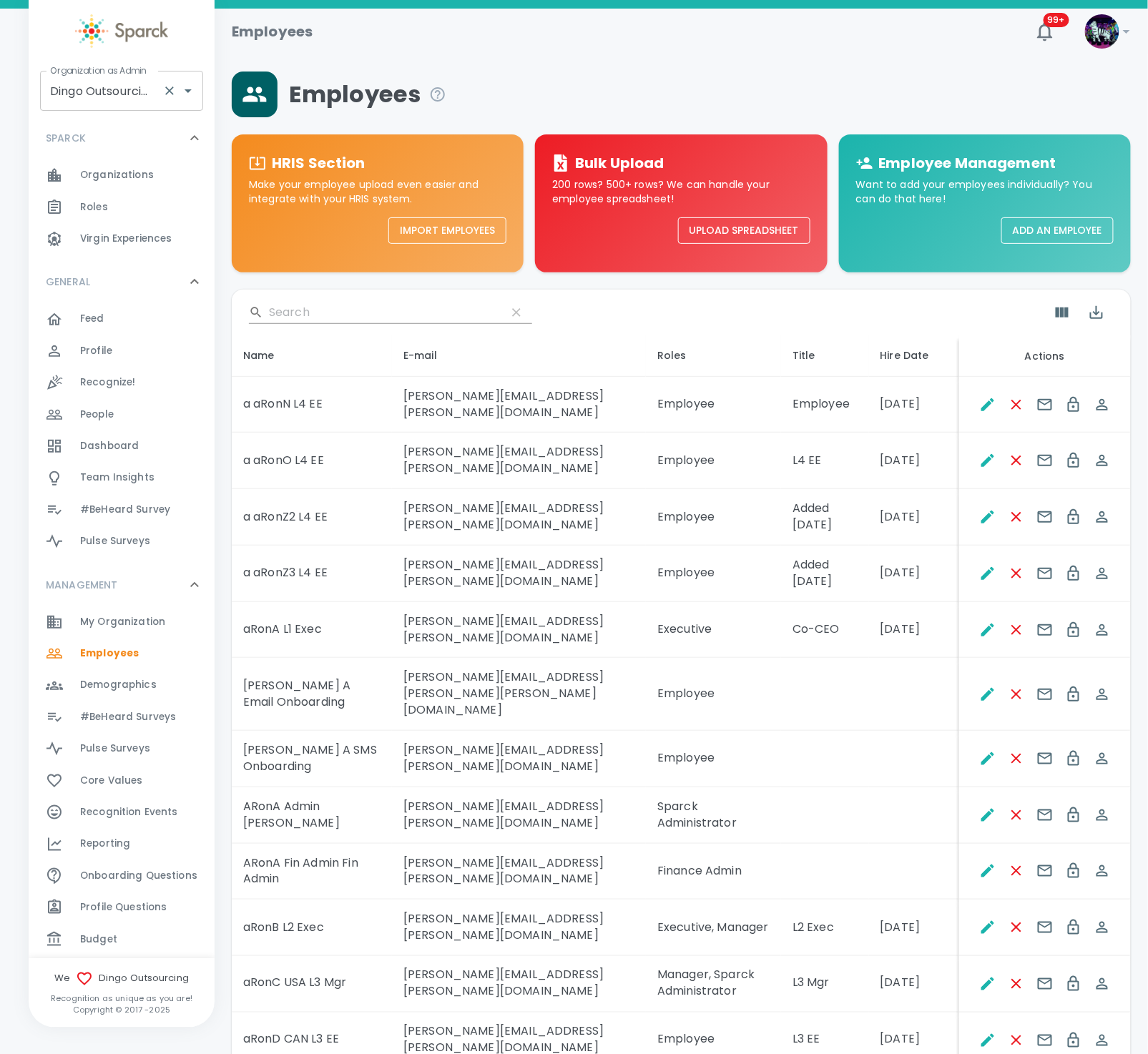
click at [122, 89] on input "Dingo Outsourcing • 793" at bounding box center [101, 90] width 110 height 27
click at [123, 177] on li "Sparck CO • 1" at bounding box center [122, 172] width 163 height 26
type input "Sparck CO • 1"
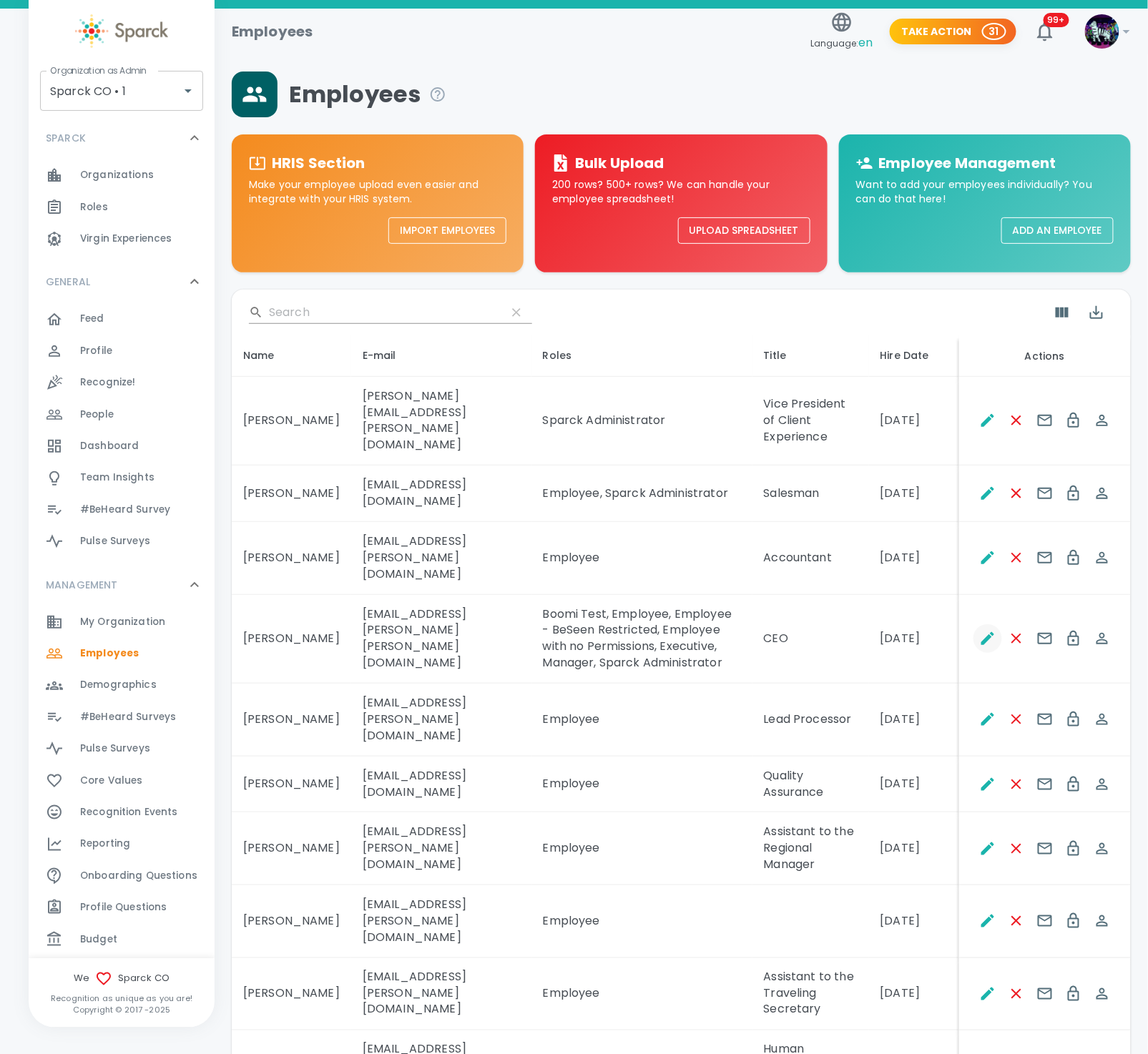
click at [988, 633] on icon "Edit" at bounding box center [988, 639] width 13 height 13
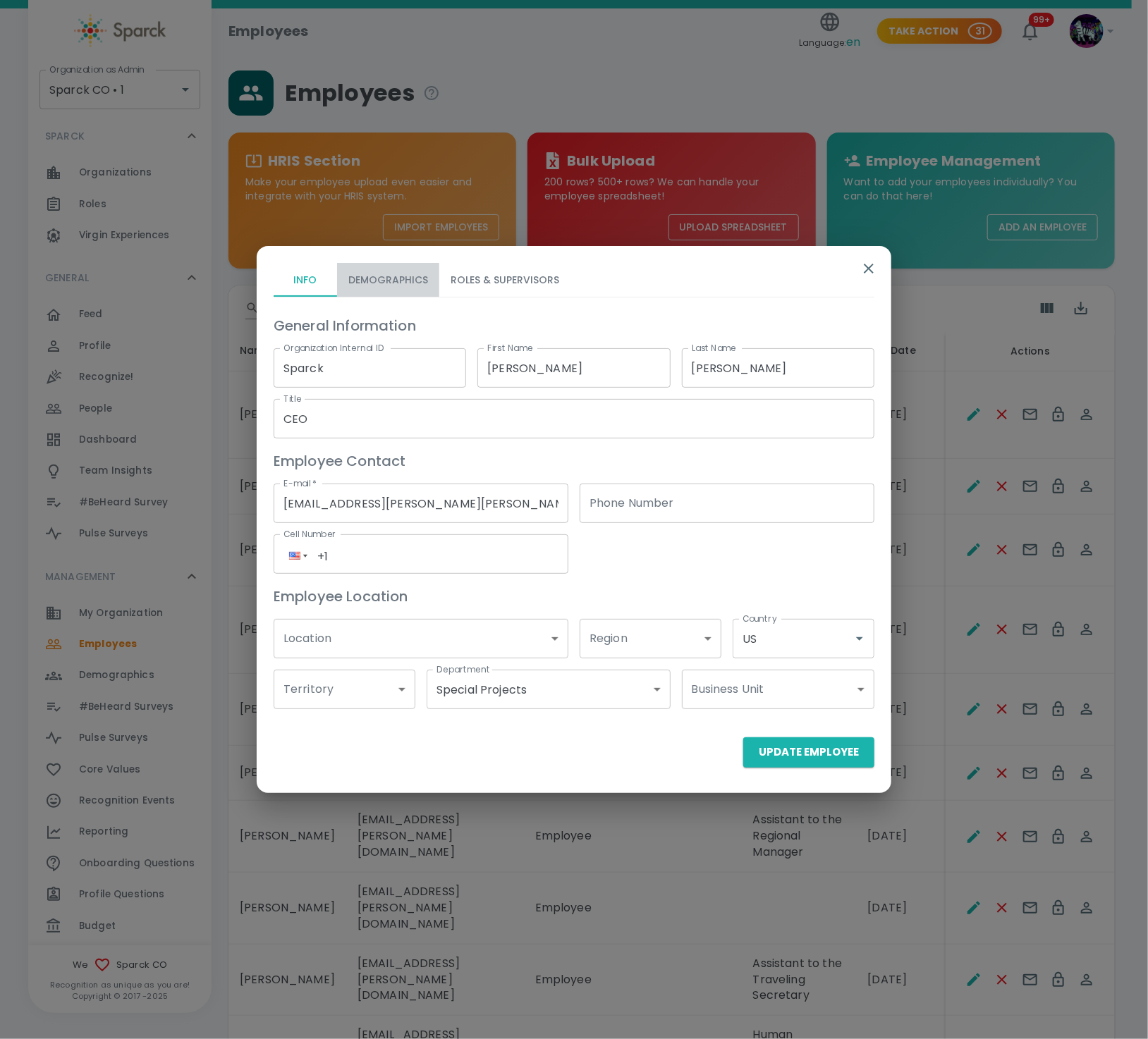
click at [408, 287] on button "Demographics" at bounding box center [388, 280] width 102 height 34
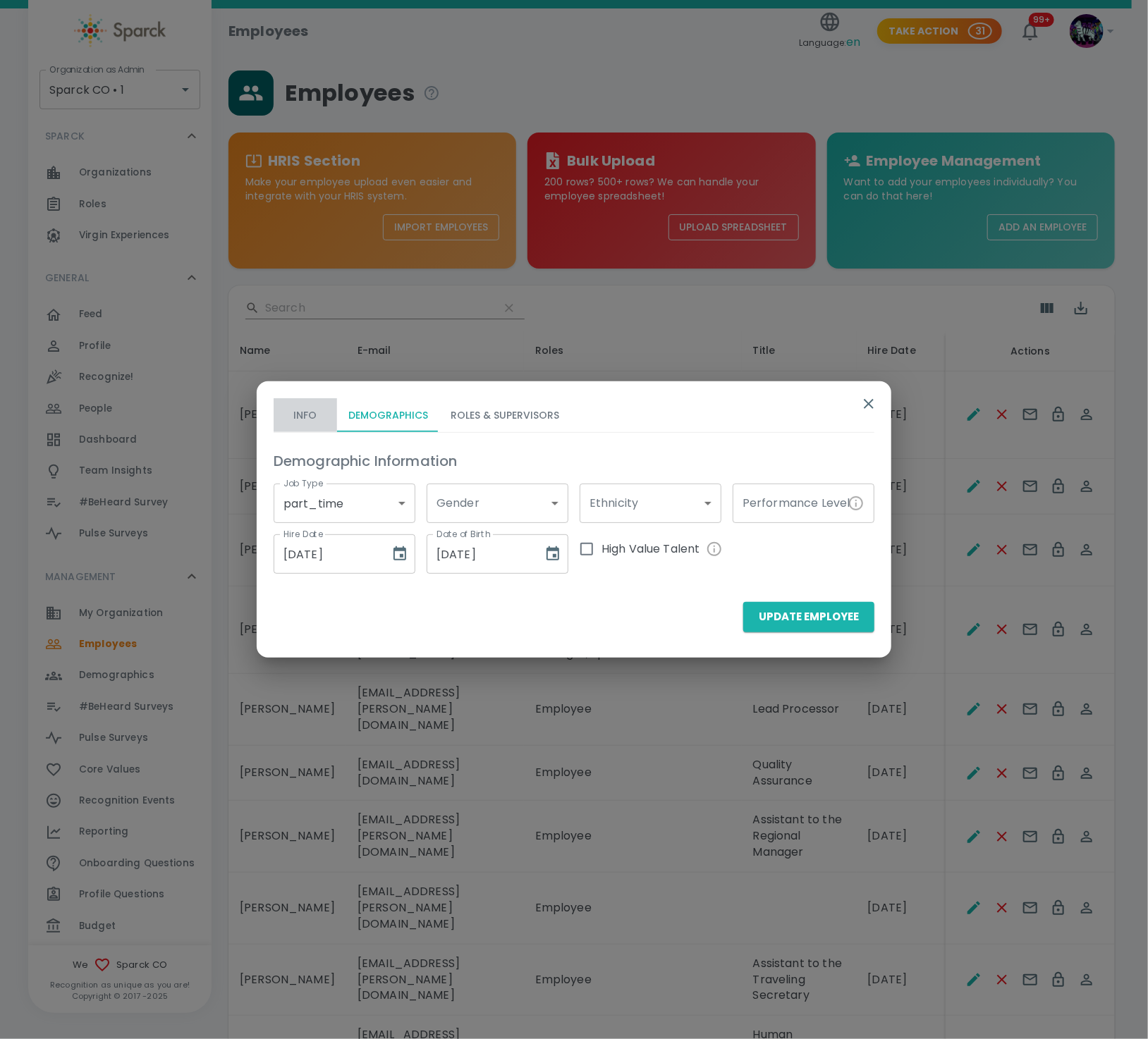
click at [287, 413] on button "Info" at bounding box center [305, 415] width 63 height 34
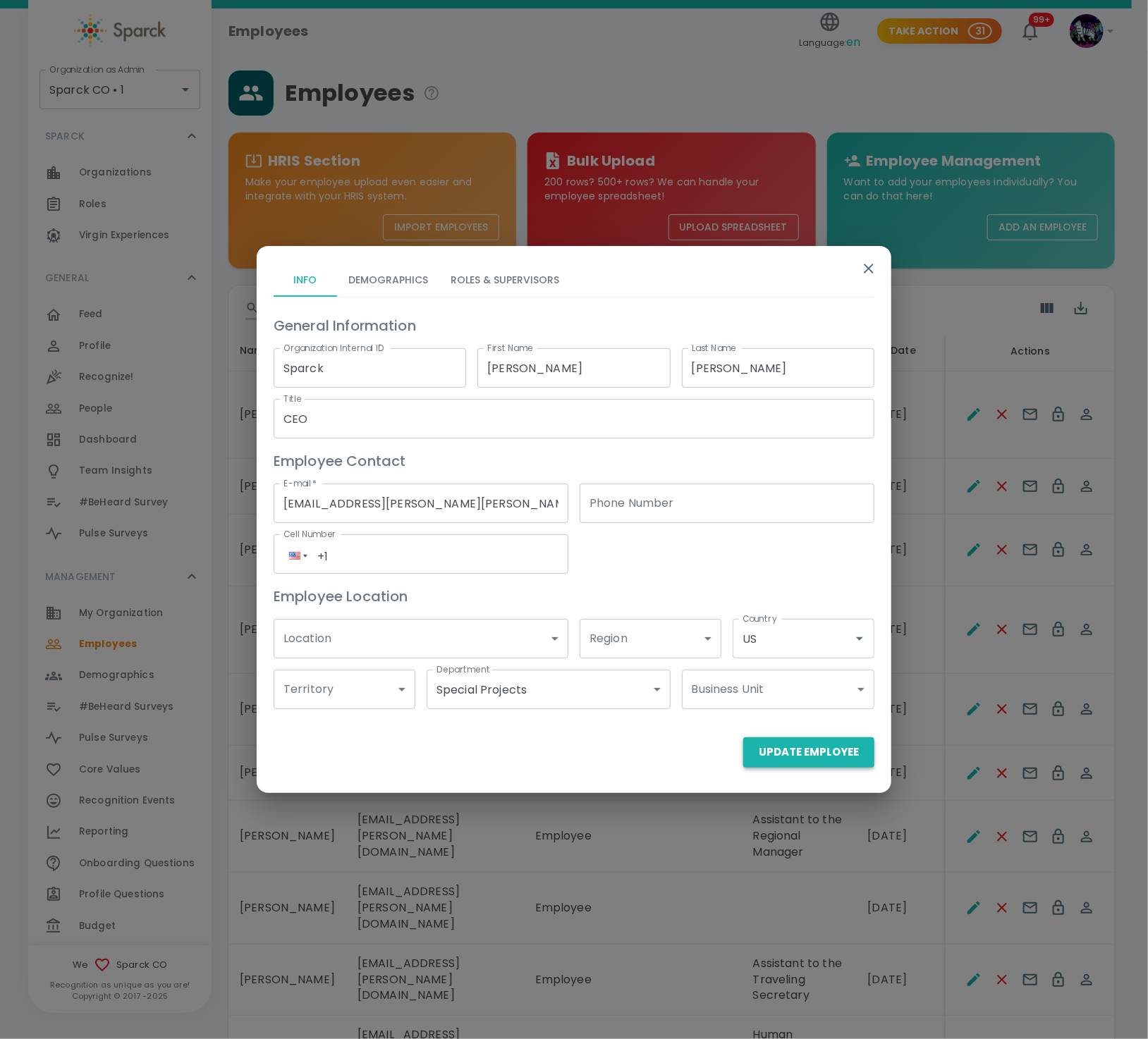
click at [826, 753] on button "Update Employee" at bounding box center [809, 752] width 132 height 29
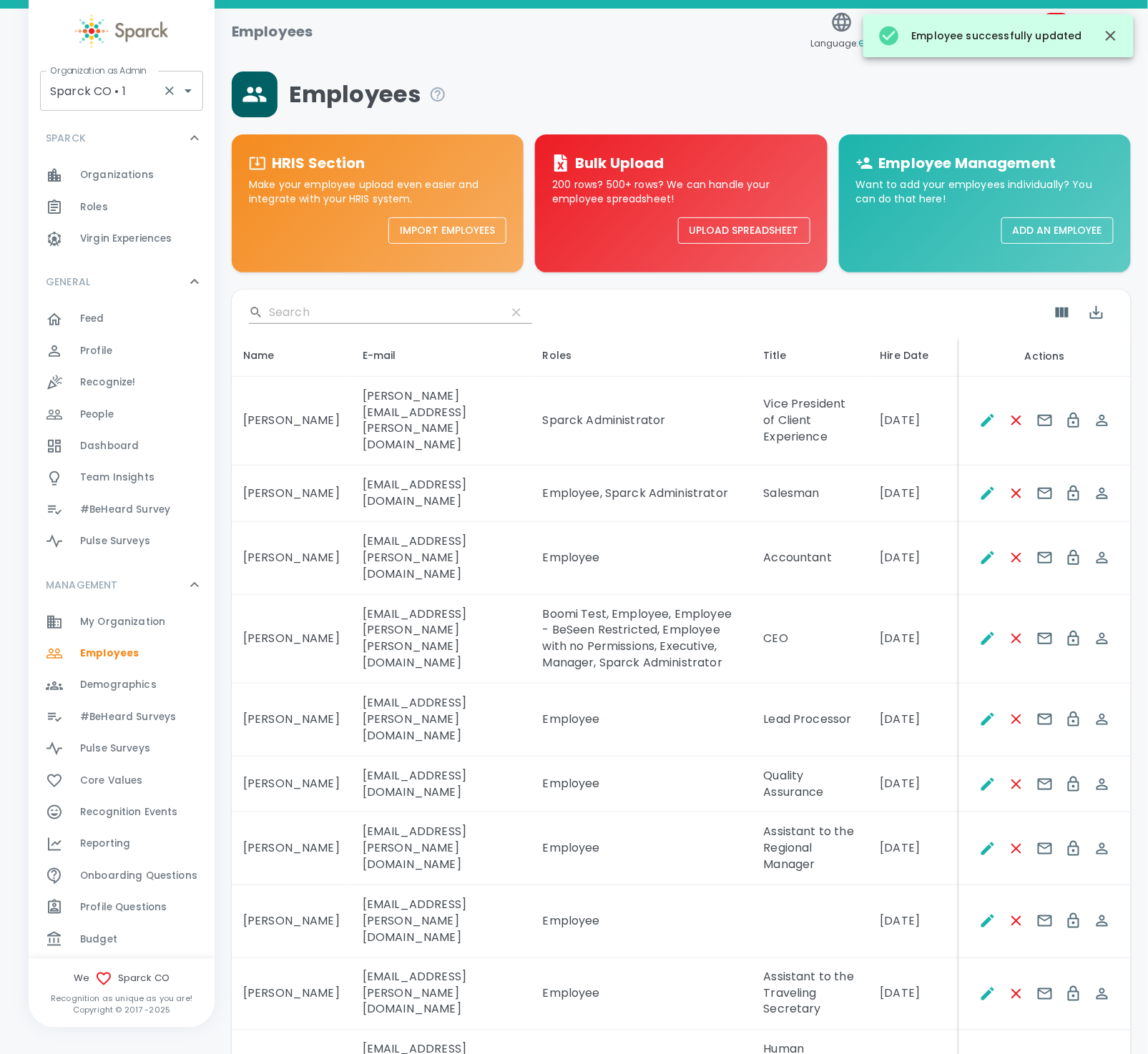
click at [97, 97] on input "Sparck CO • 1" at bounding box center [101, 90] width 110 height 27
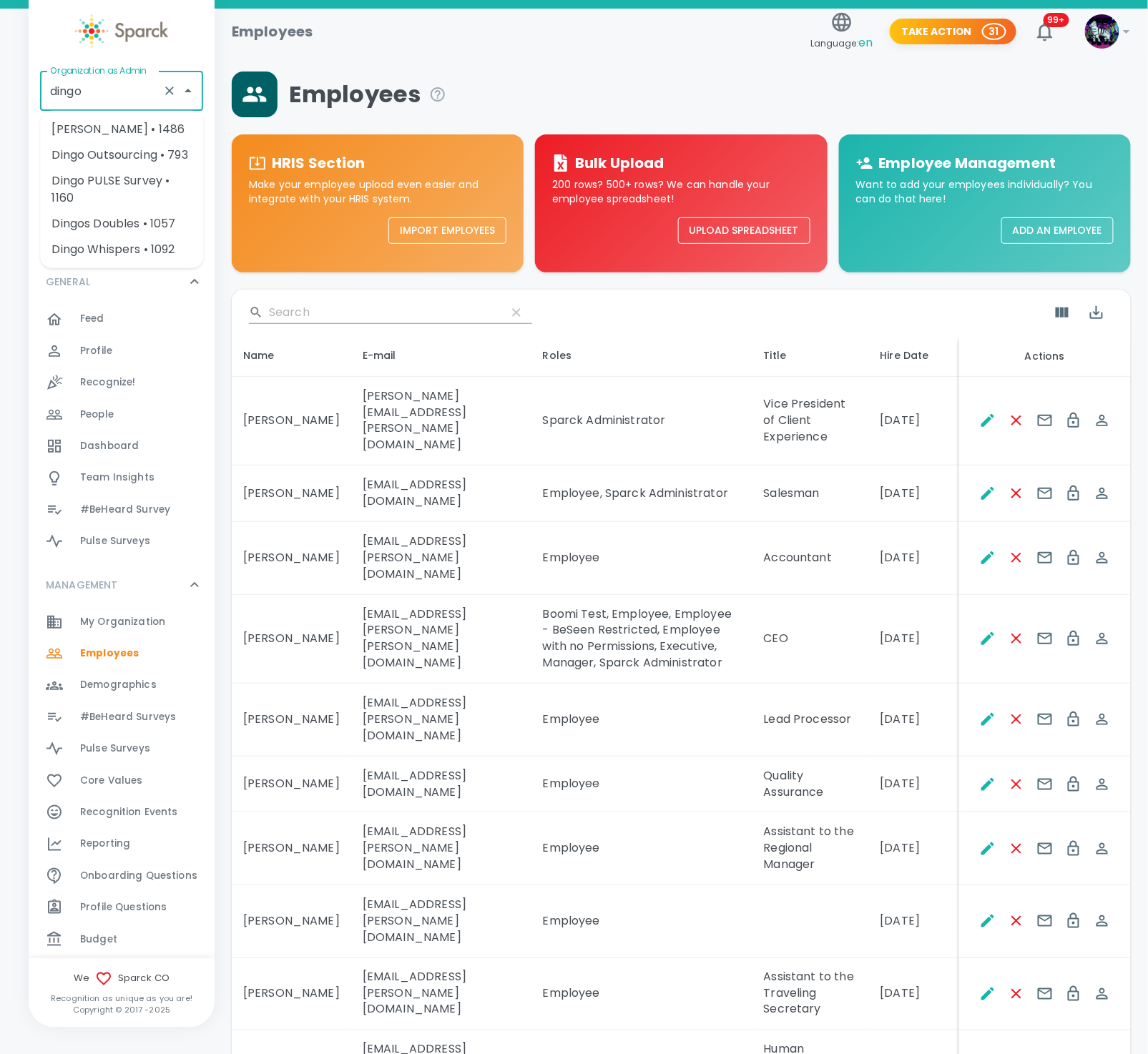
click at [151, 149] on li "Dingo Outsourcing • 793" at bounding box center [122, 155] width 163 height 26
type input "Dingo Outsourcing • 793"
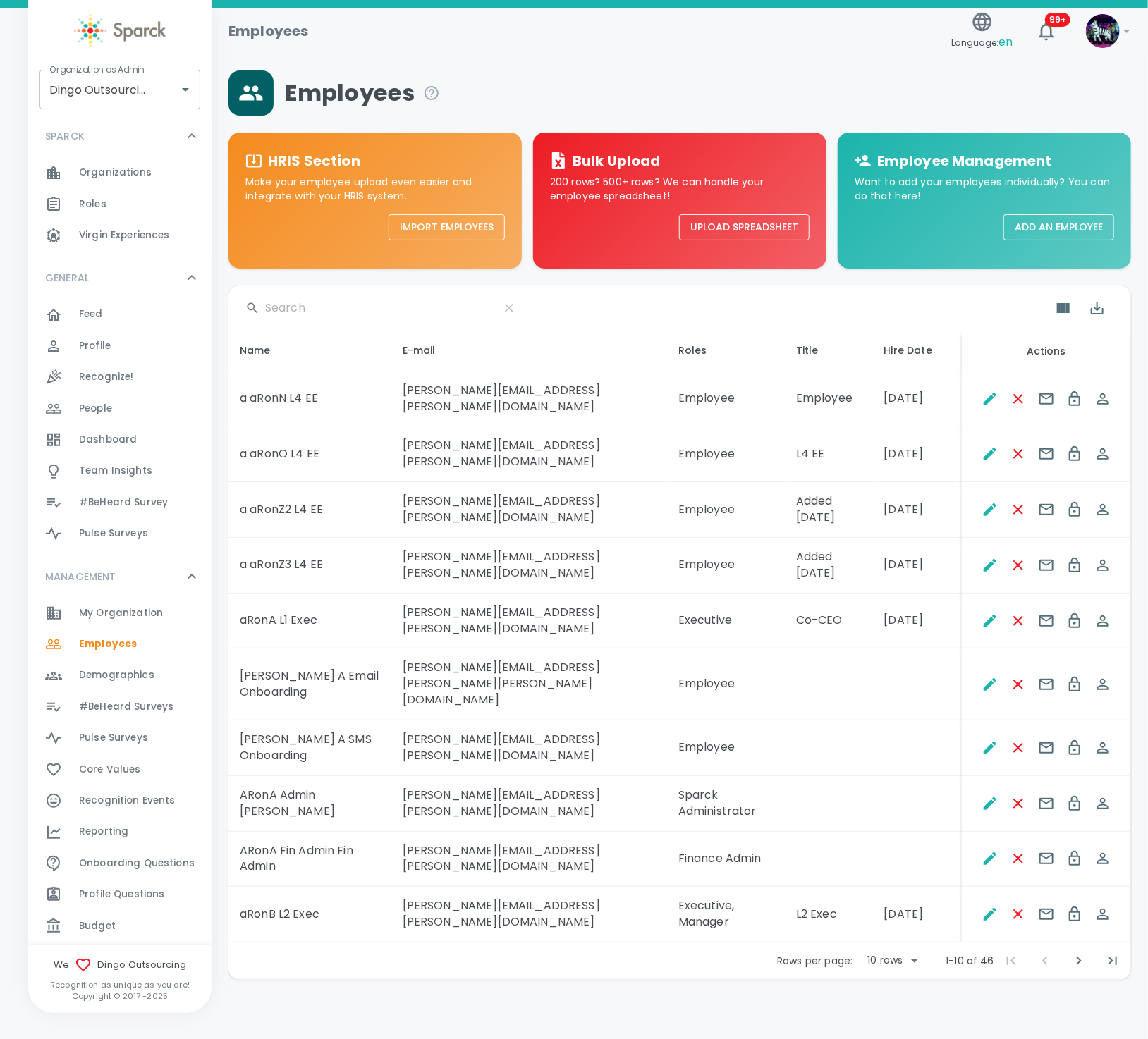
click at [895, 890] on body "Skip Navigation Employees Language: en 99+ ! Organization as Admin Dingo Outsou…" at bounding box center [574, 526] width 1148 height 1054
click at [889, 1001] on li "50" at bounding box center [893, 1003] width 65 height 25
type input "50"
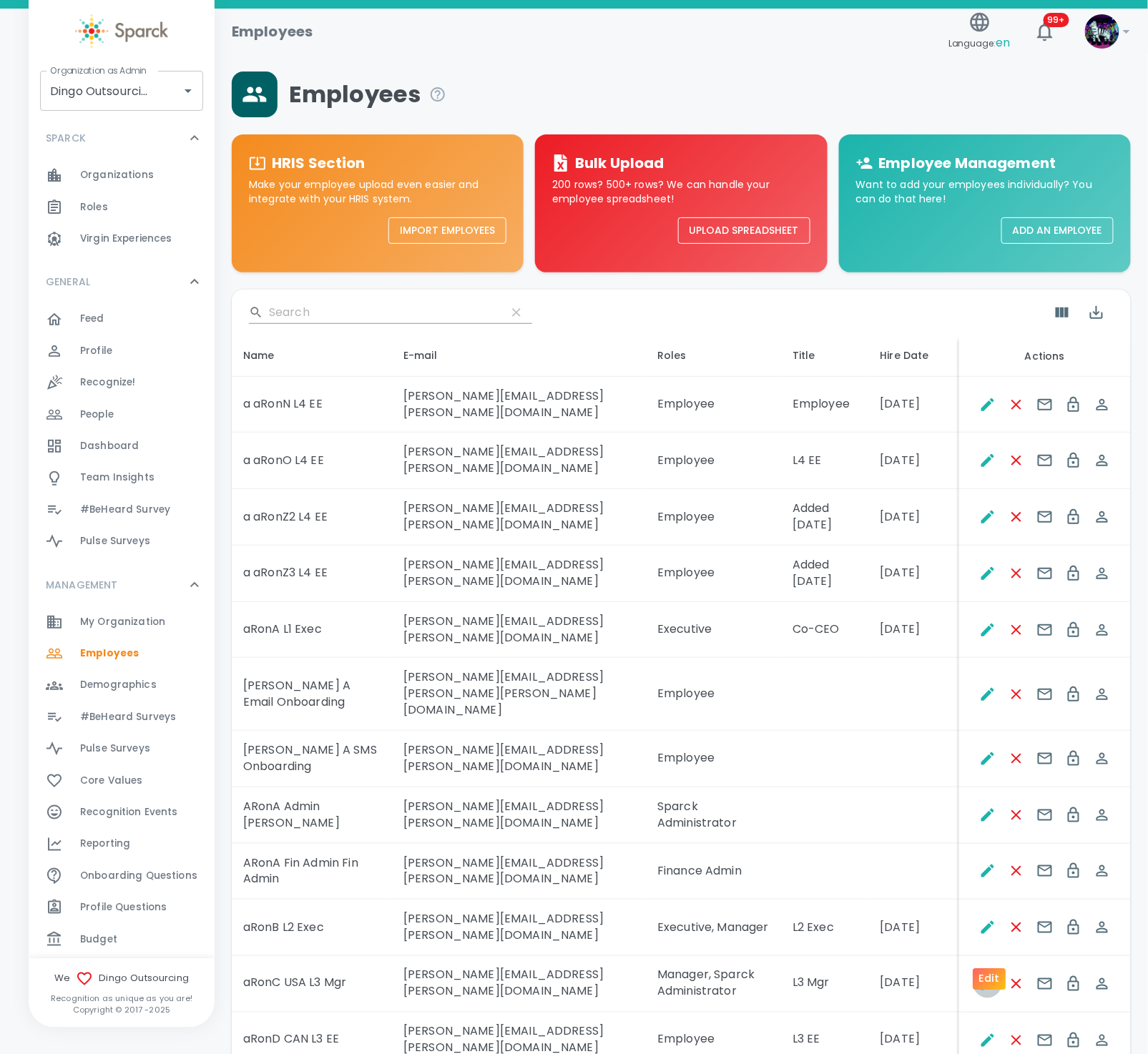
click at [987, 978] on icon "Edit" at bounding box center [988, 984] width 13 height 13
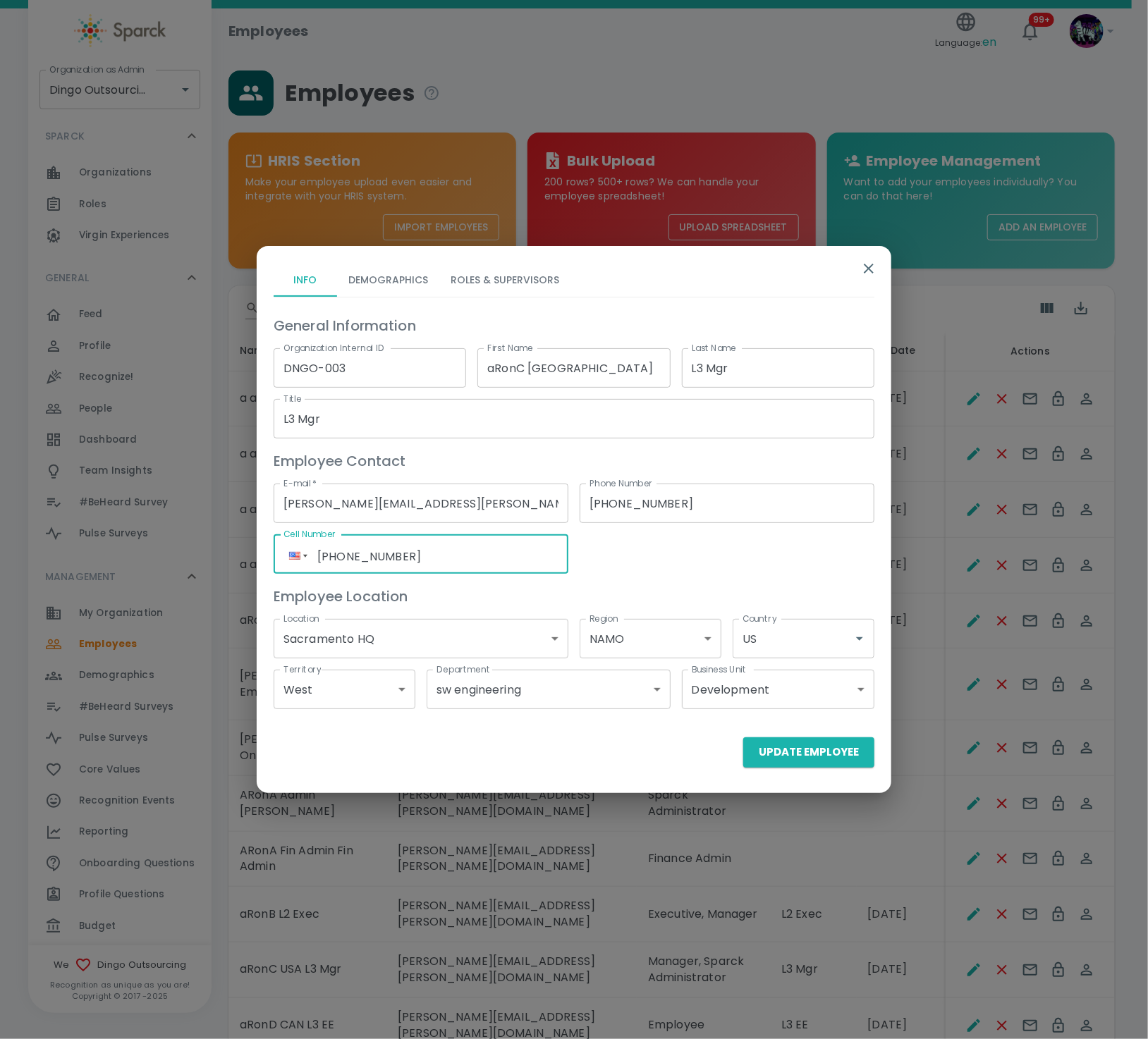
drag, startPoint x: 439, startPoint y: 552, endPoint x: 187, endPoint y: 539, distance: 252.3
click at [187, 539] on div "Info Demographics Roles & Supervisors General Information Organization Internal…" at bounding box center [574, 520] width 1148 height 1039
click at [789, 752] on button "Update Employee" at bounding box center [809, 752] width 132 height 29
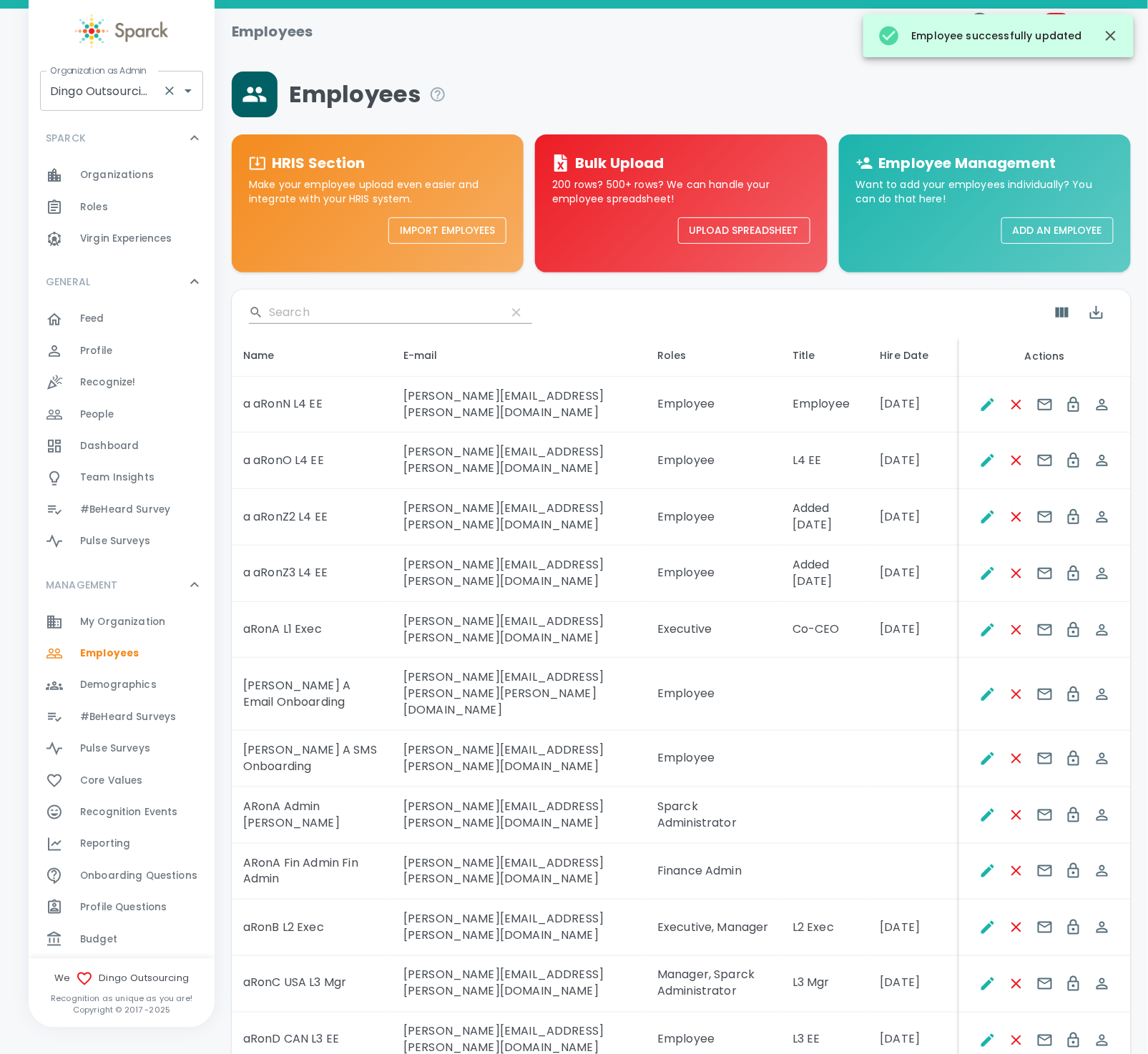
click at [100, 76] on label "Organization as Admin" at bounding box center [99, 70] width 97 height 12
click at [100, 77] on input "Dingo Outsourcing • 793" at bounding box center [101, 90] width 110 height 27
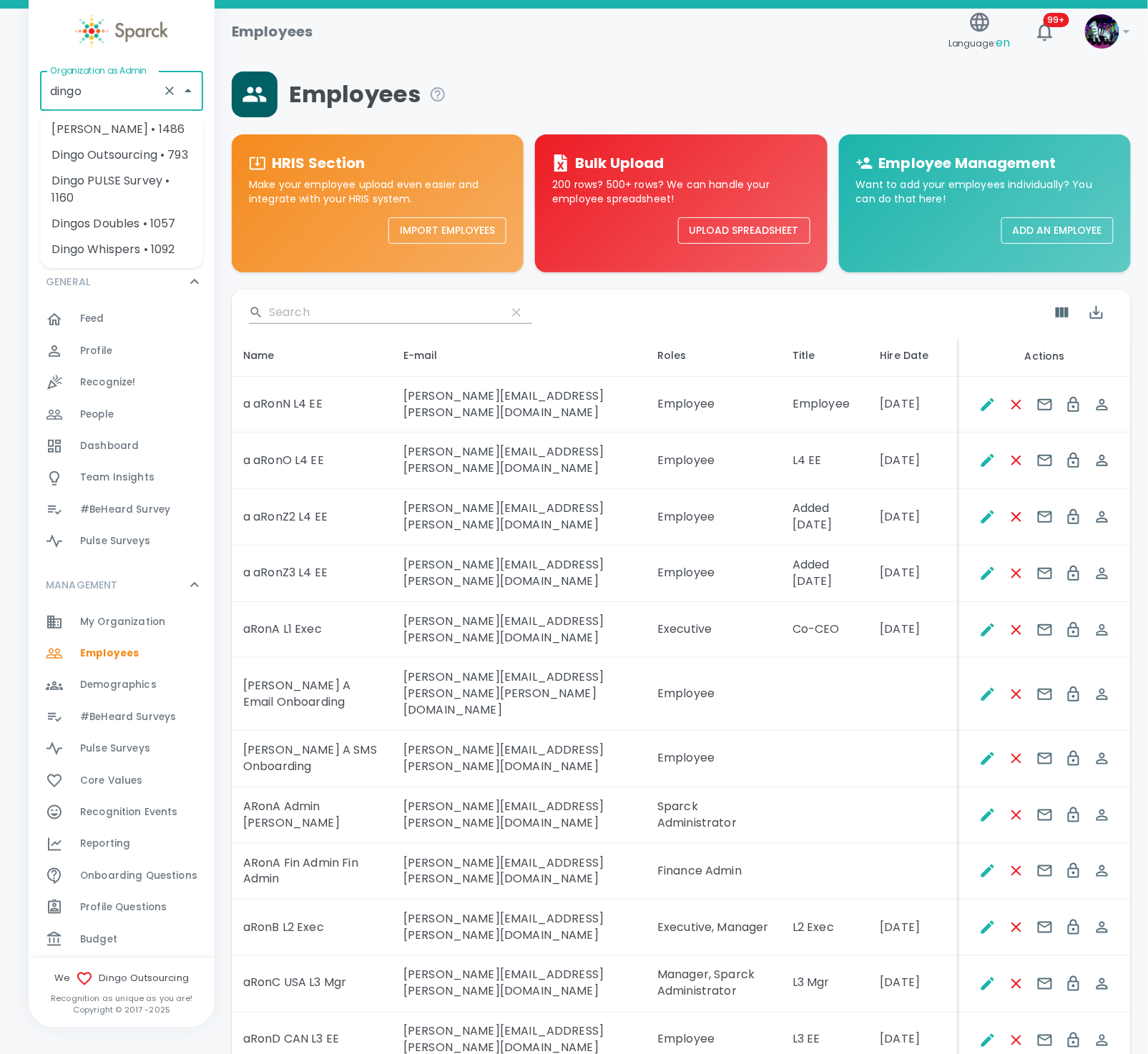
click at [131, 124] on li "[PERSON_NAME] • 1486" at bounding box center [122, 130] width 163 height 26
type input "[PERSON_NAME] • 1486"
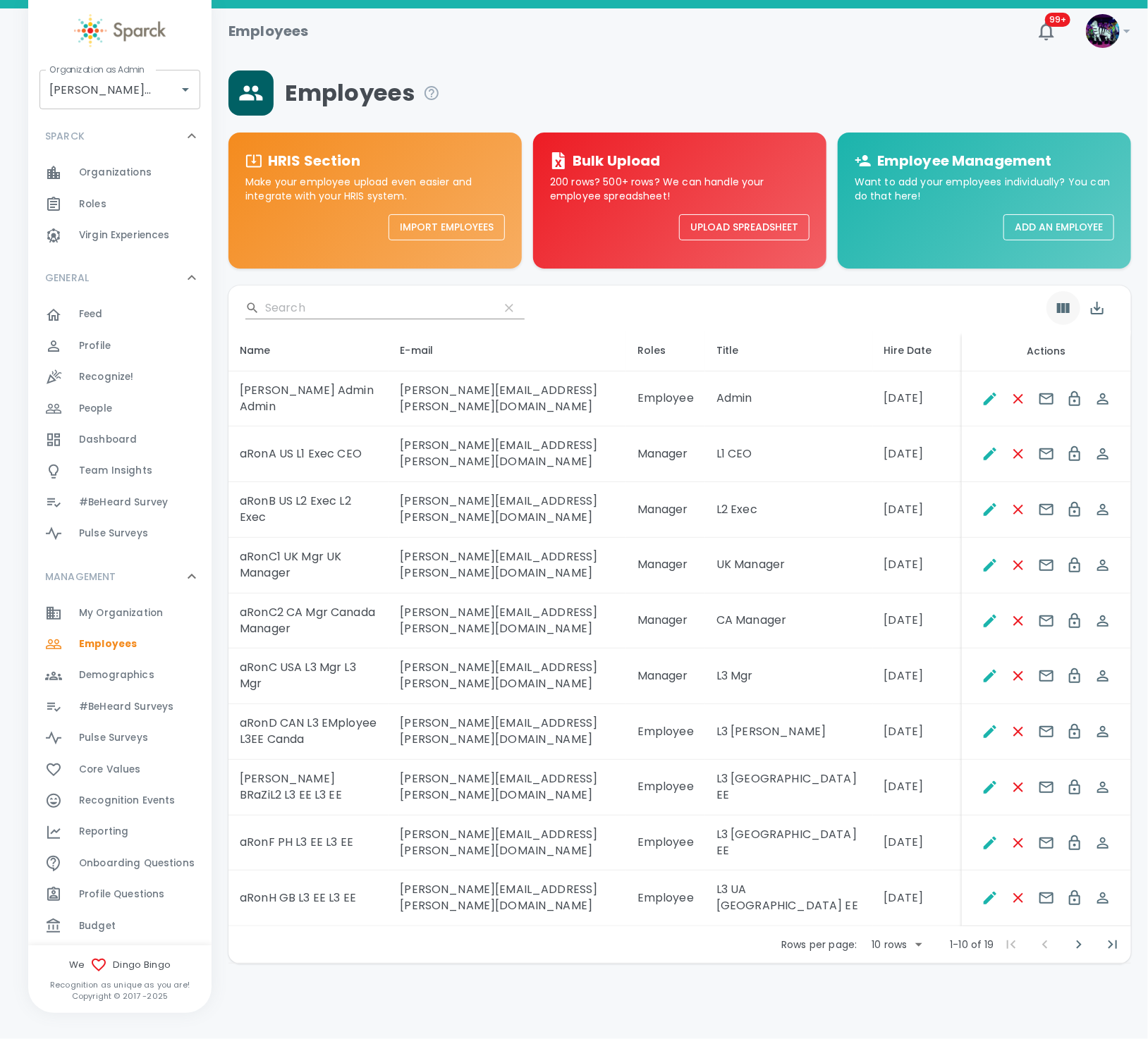
click at [1055, 316] on icon "Show Columns" at bounding box center [1062, 307] width 17 height 17
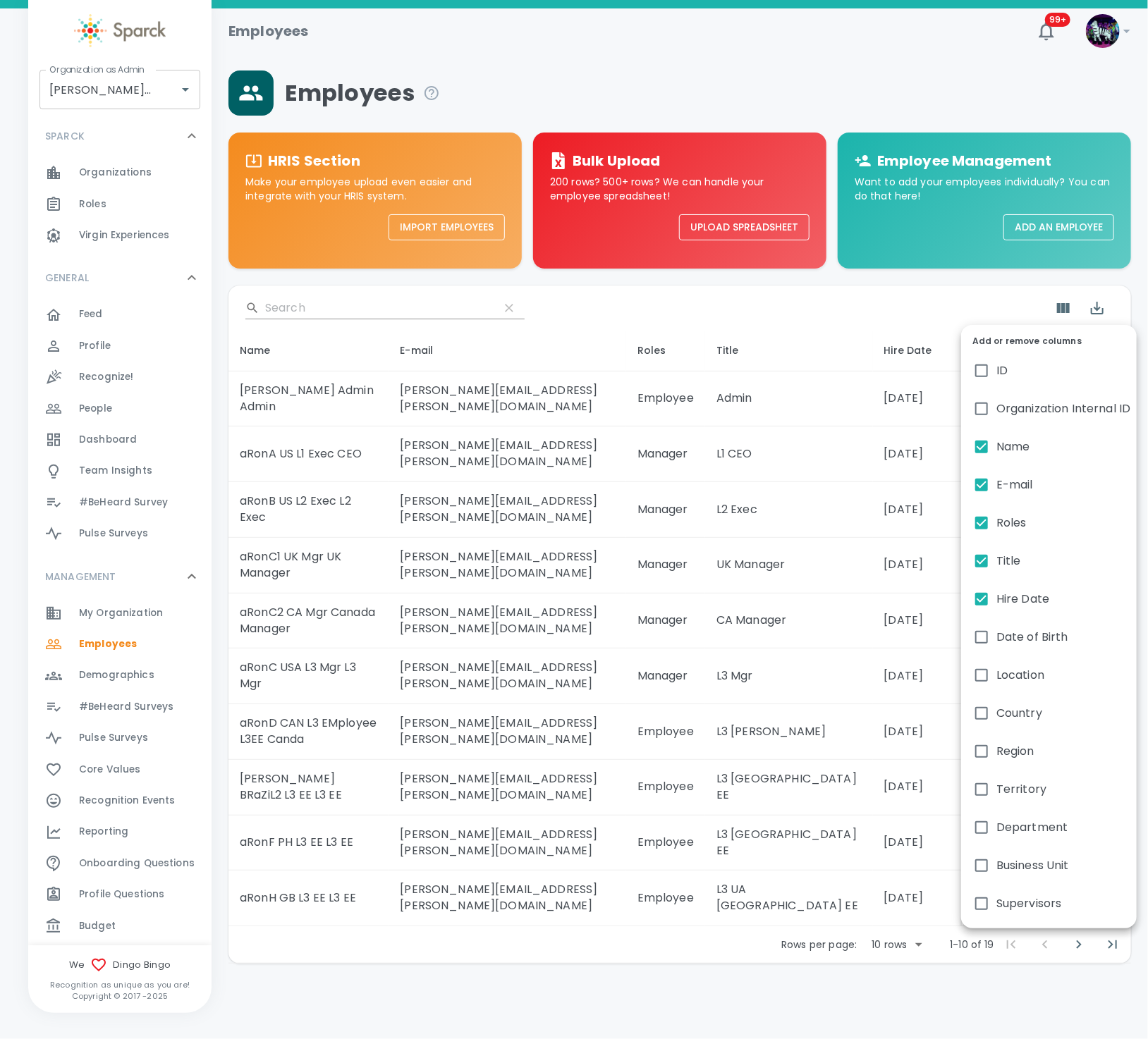
click at [881, 308] on div at bounding box center [574, 520] width 1148 height 1039
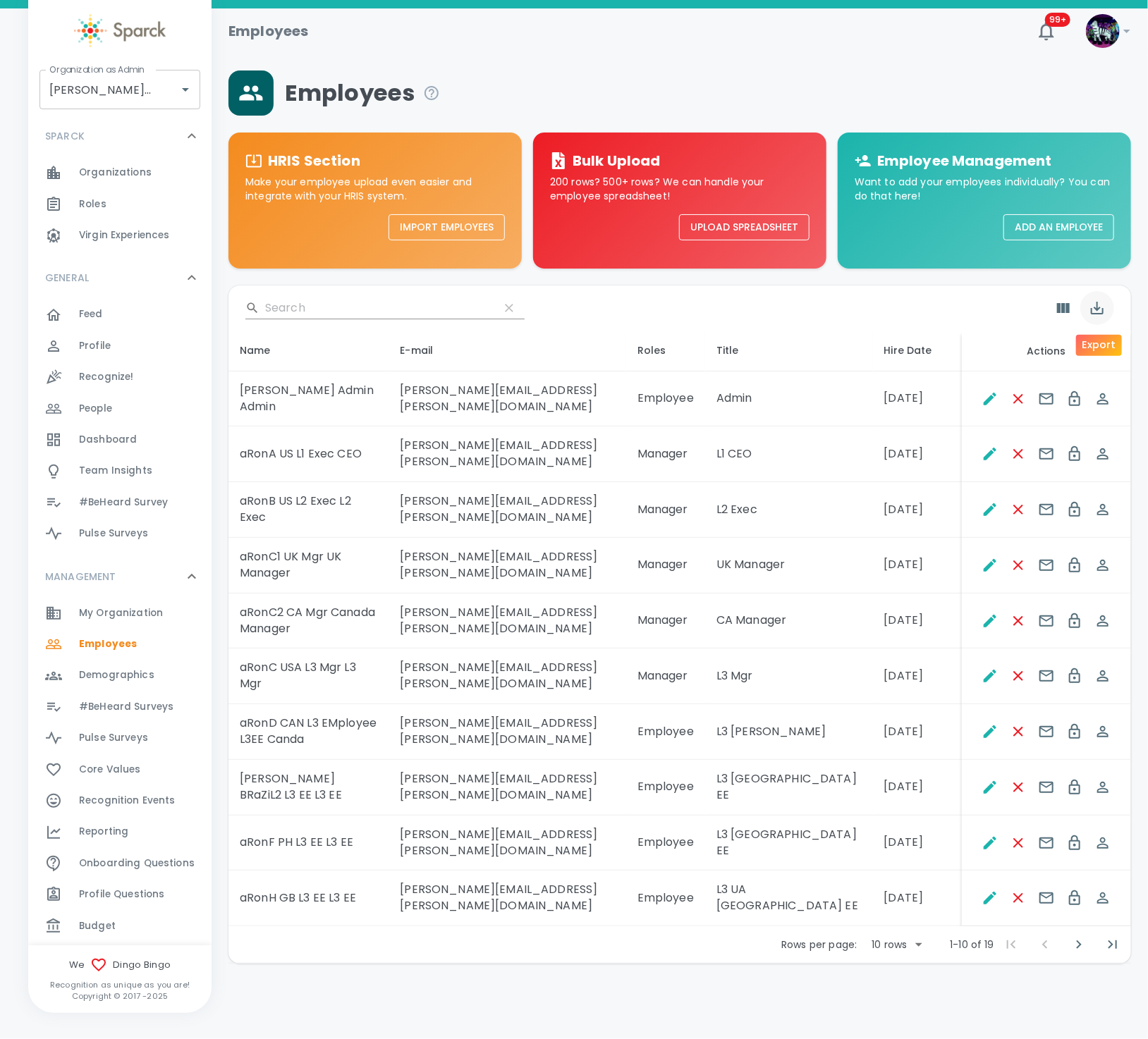
click at [1103, 315] on icon "Export" at bounding box center [1096, 307] width 17 height 17
click at [1089, 364] on li "Export as CSV" at bounding box center [1087, 368] width 101 height 25
click at [167, 91] on icon "Clear" at bounding box center [167, 90] width 14 height 14
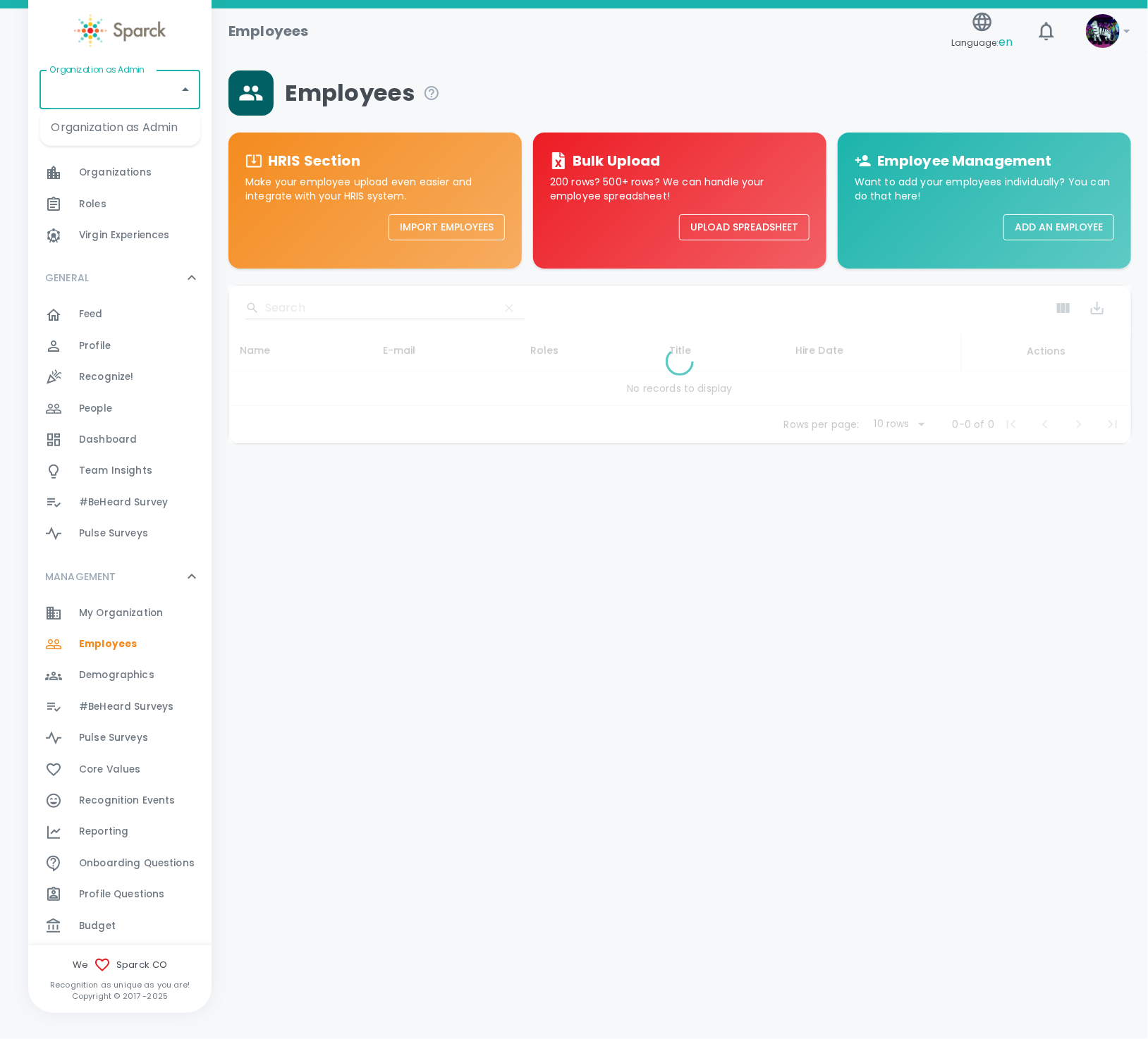
click at [142, 93] on input "Organization as Admin" at bounding box center [109, 89] width 127 height 26
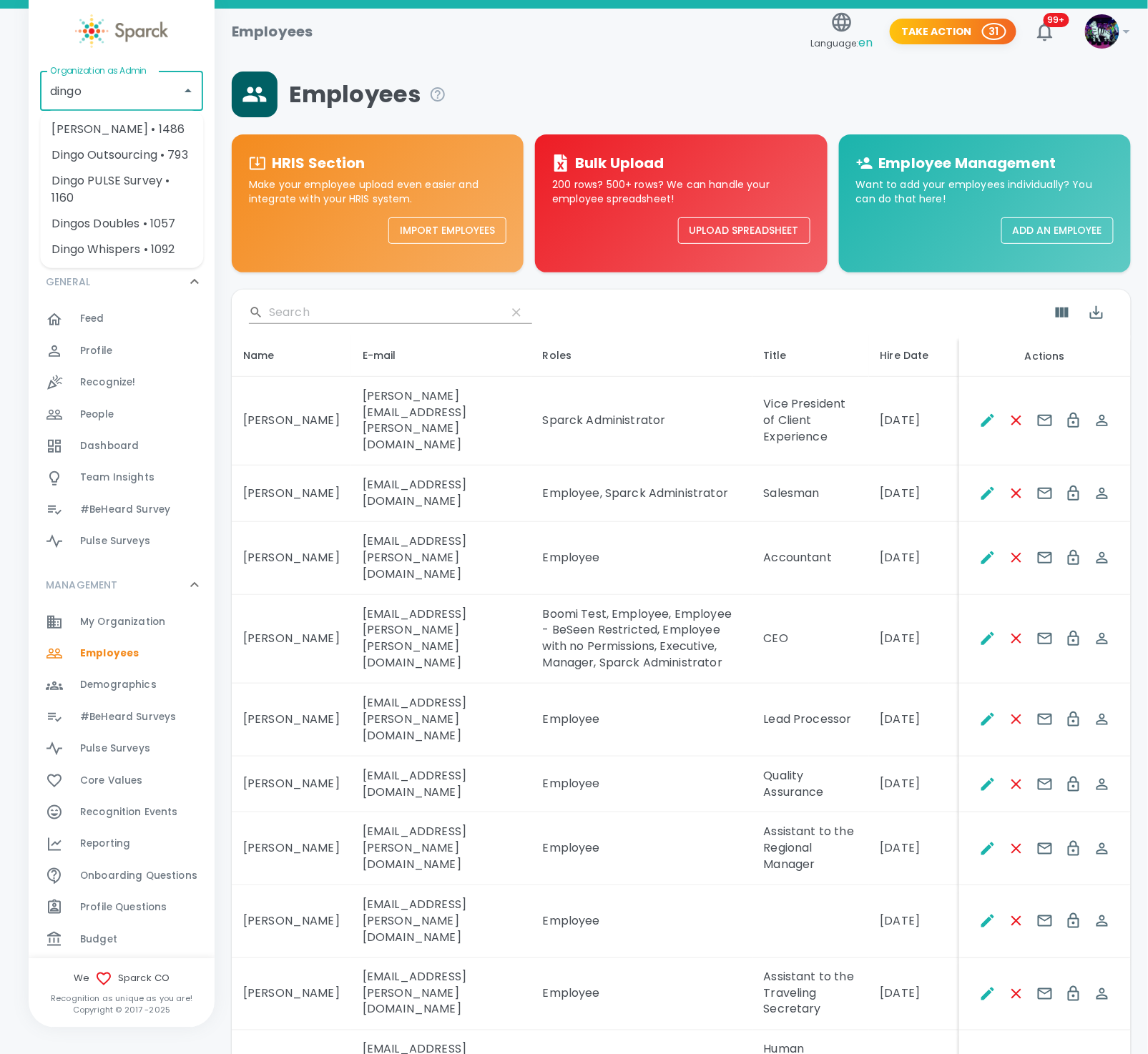
click at [121, 219] on li "Dingos Doubles • 1057" at bounding box center [122, 223] width 163 height 26
type input "Dingos Doubles • 1057"
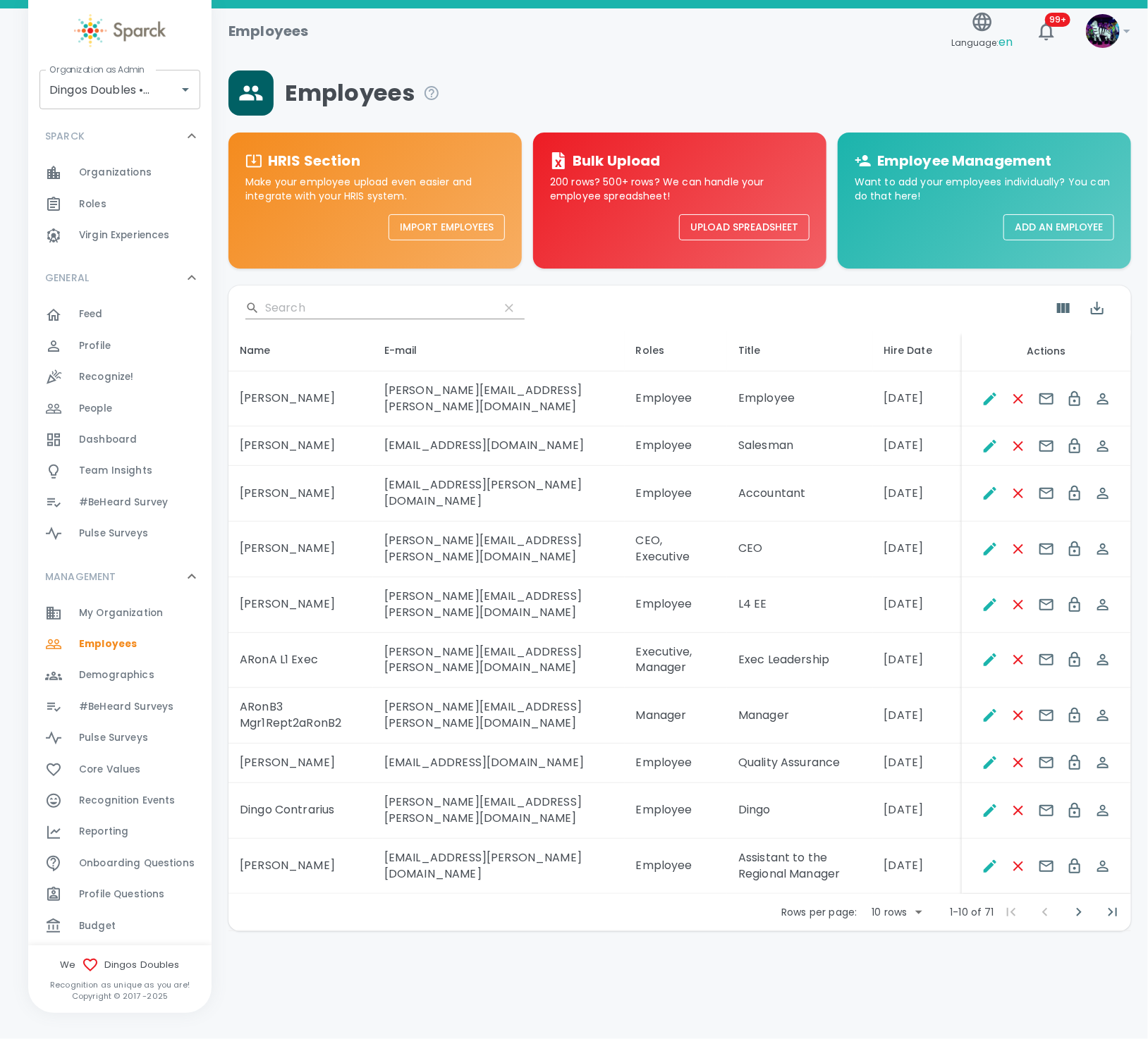
click at [910, 901] on body "Skip Navigation Employees Language: en 99+ ! Organization as Admin Dingos Doubl…" at bounding box center [574, 502] width 1148 height 1005
click at [886, 1000] on li "50" at bounding box center [896, 1003] width 65 height 25
type input "50"
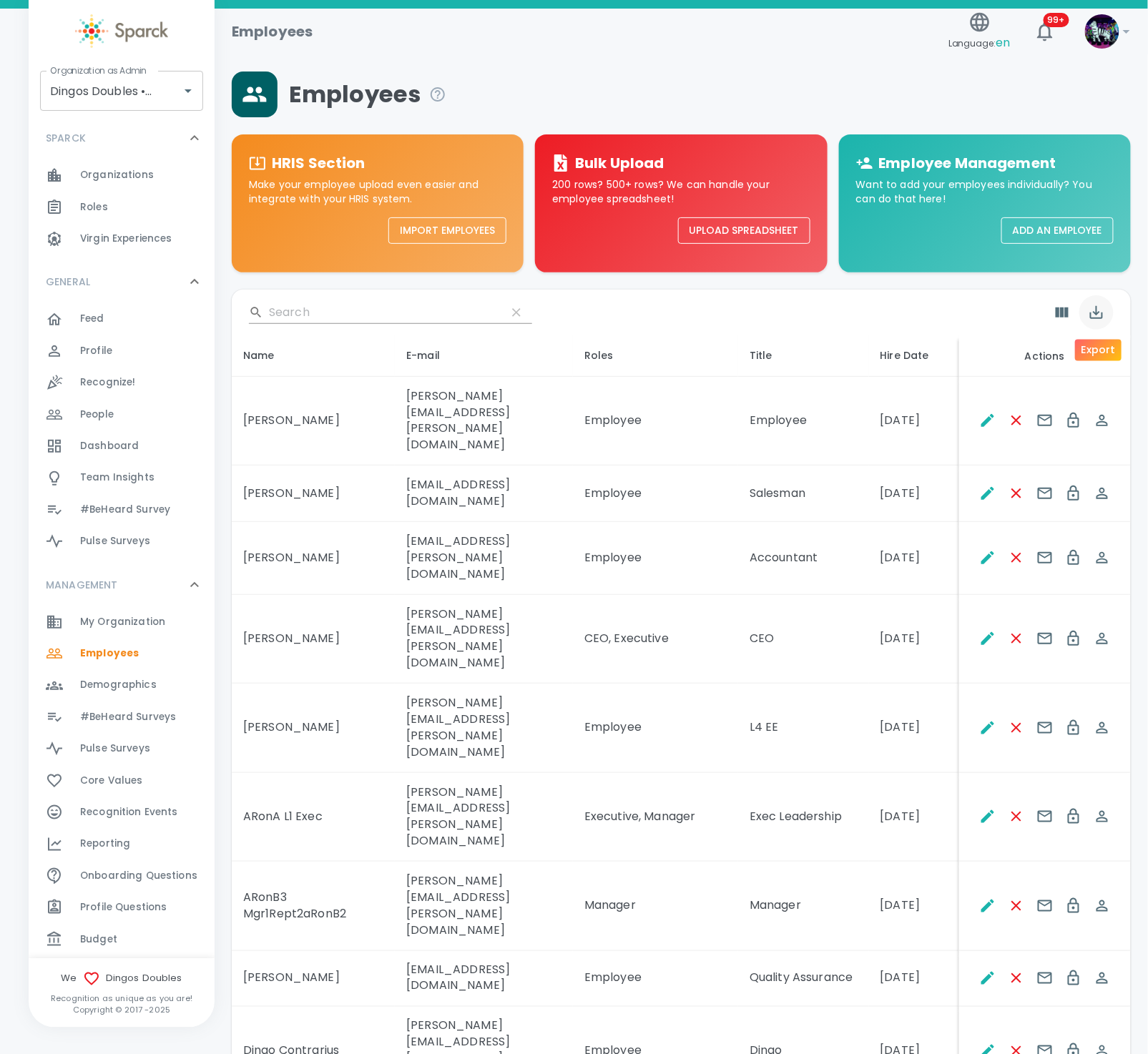
click at [1101, 316] on icon "Export" at bounding box center [1096, 311] width 17 height 17
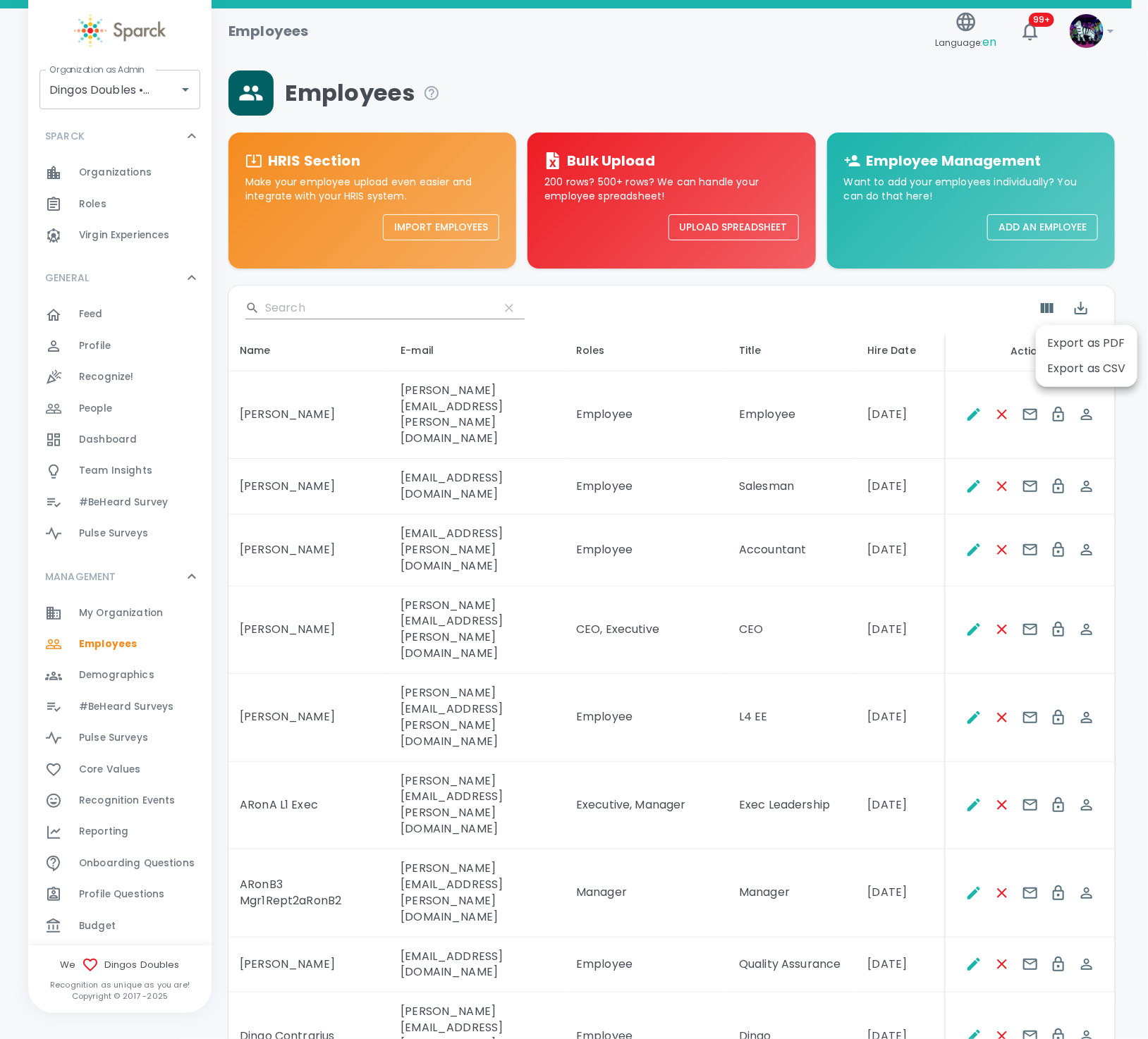
click at [1087, 372] on li "Export as CSV" at bounding box center [1087, 368] width 101 height 25
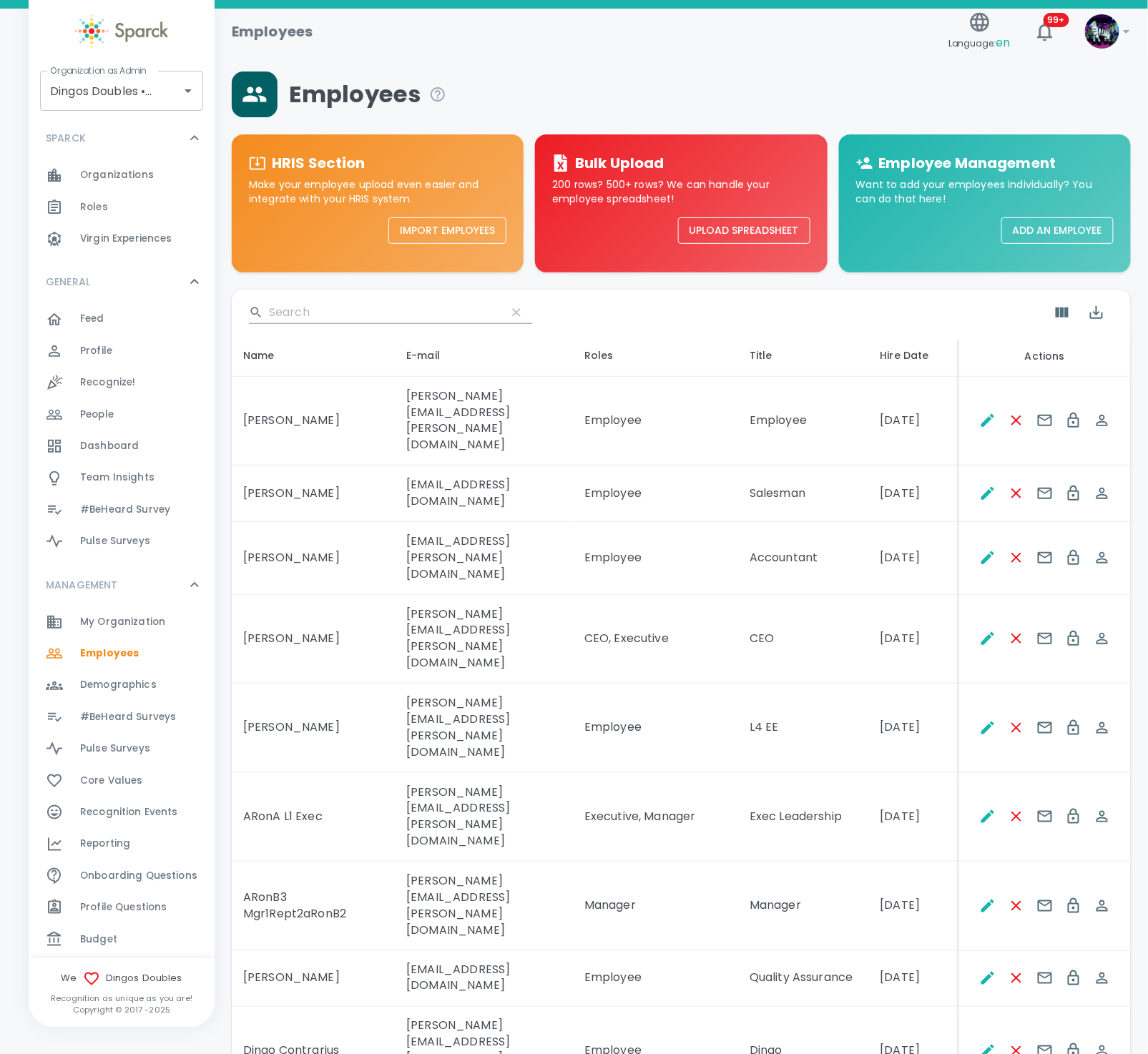
click at [415, 595] on td "anna.straus+demodd@sparckco.com" at bounding box center [484, 640] width 178 height 89
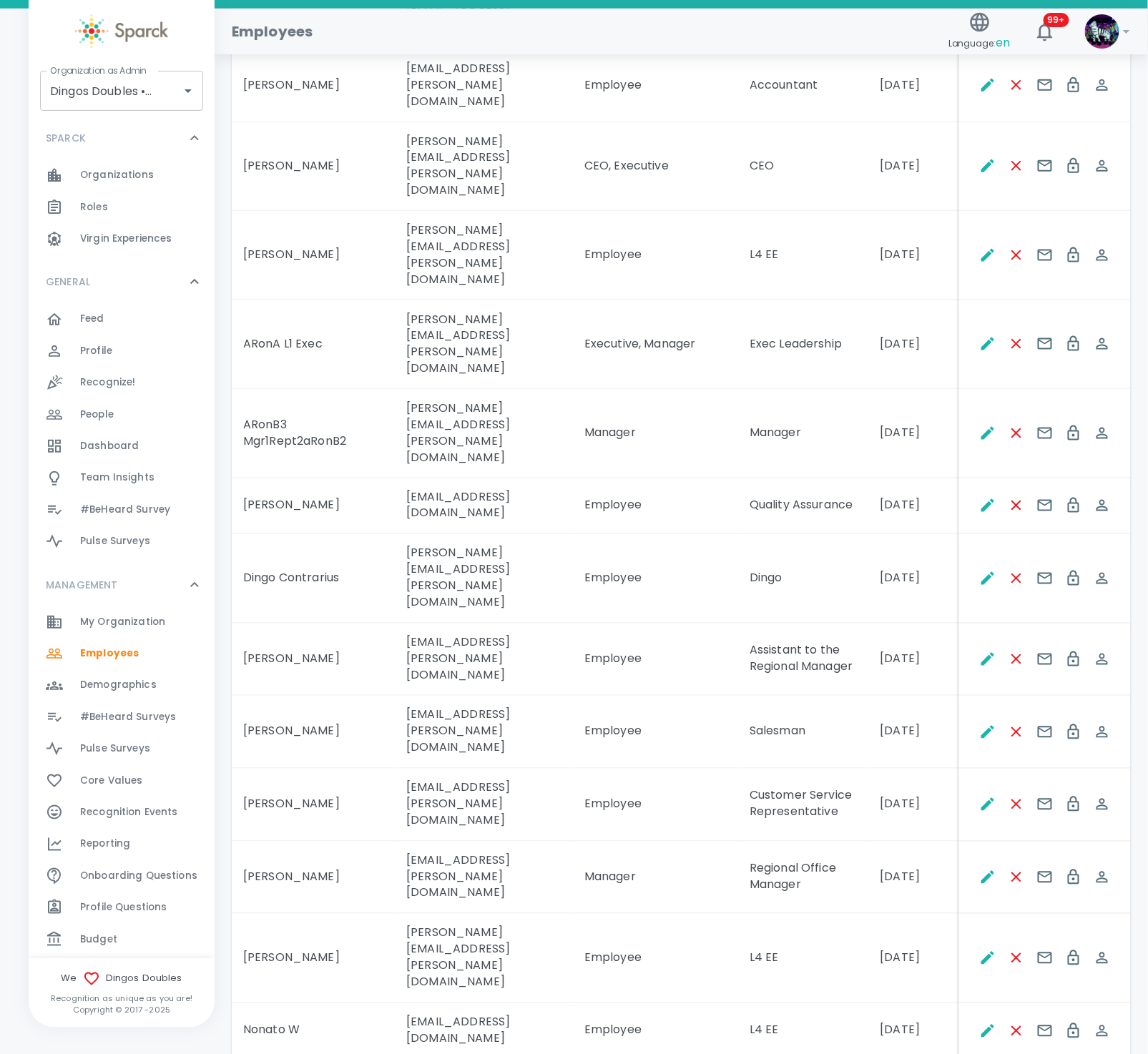
scroll to position [536, 0]
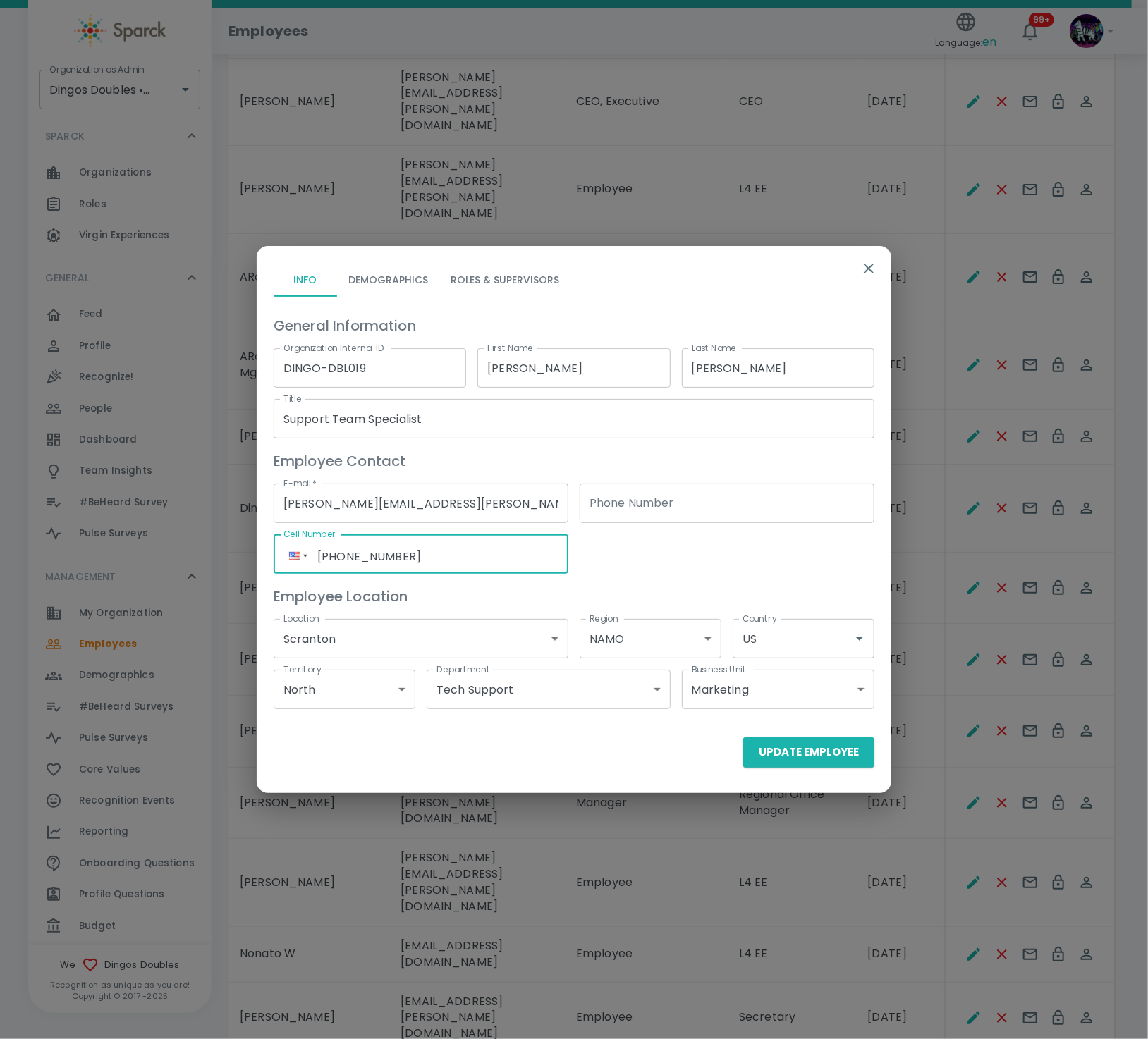
drag, startPoint x: 484, startPoint y: 550, endPoint x: -67, endPoint y: 518, distance: 551.9
click at [806, 746] on button "Update Employee" at bounding box center [809, 752] width 132 height 29
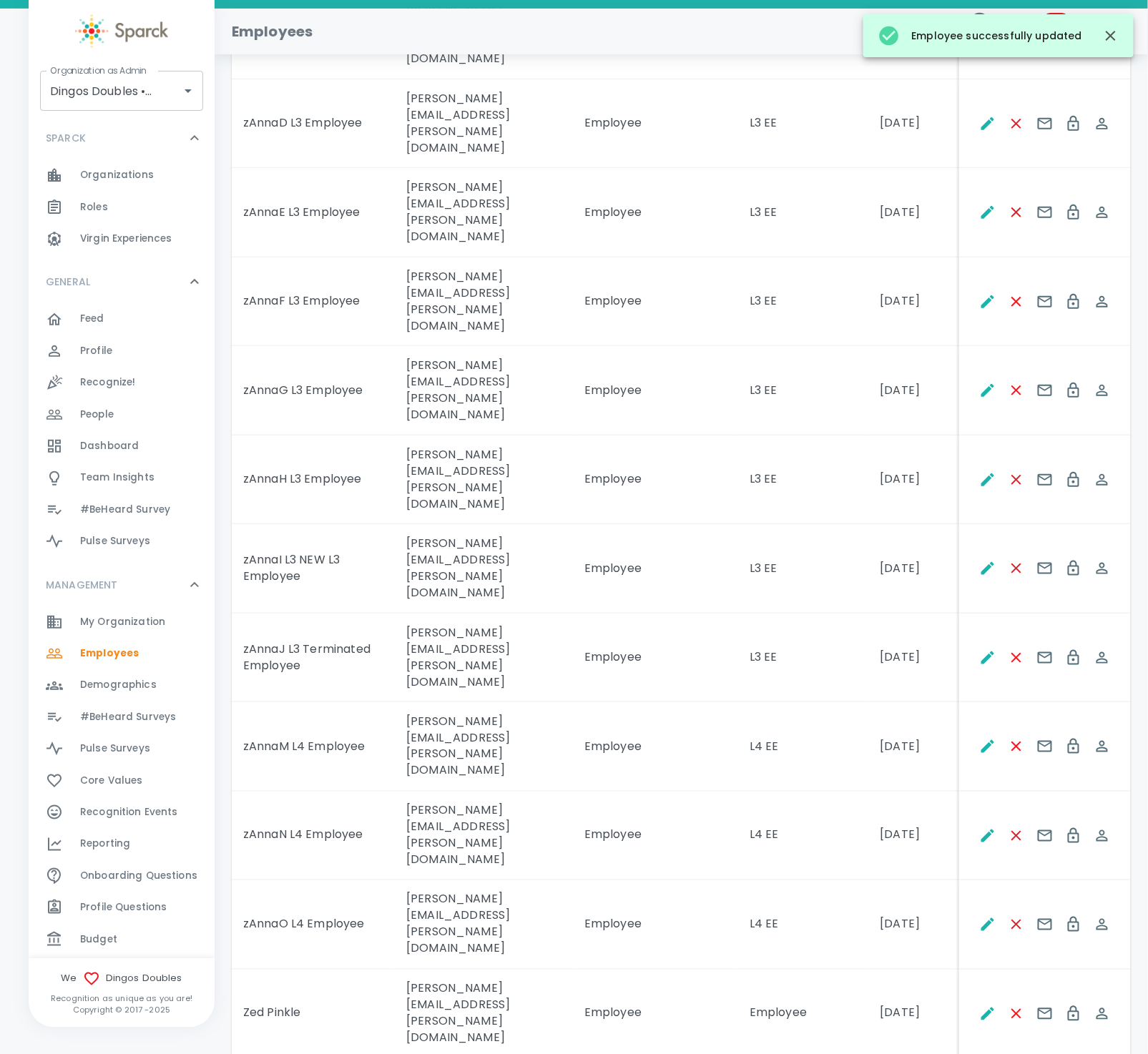
scroll to position [2146, 0]
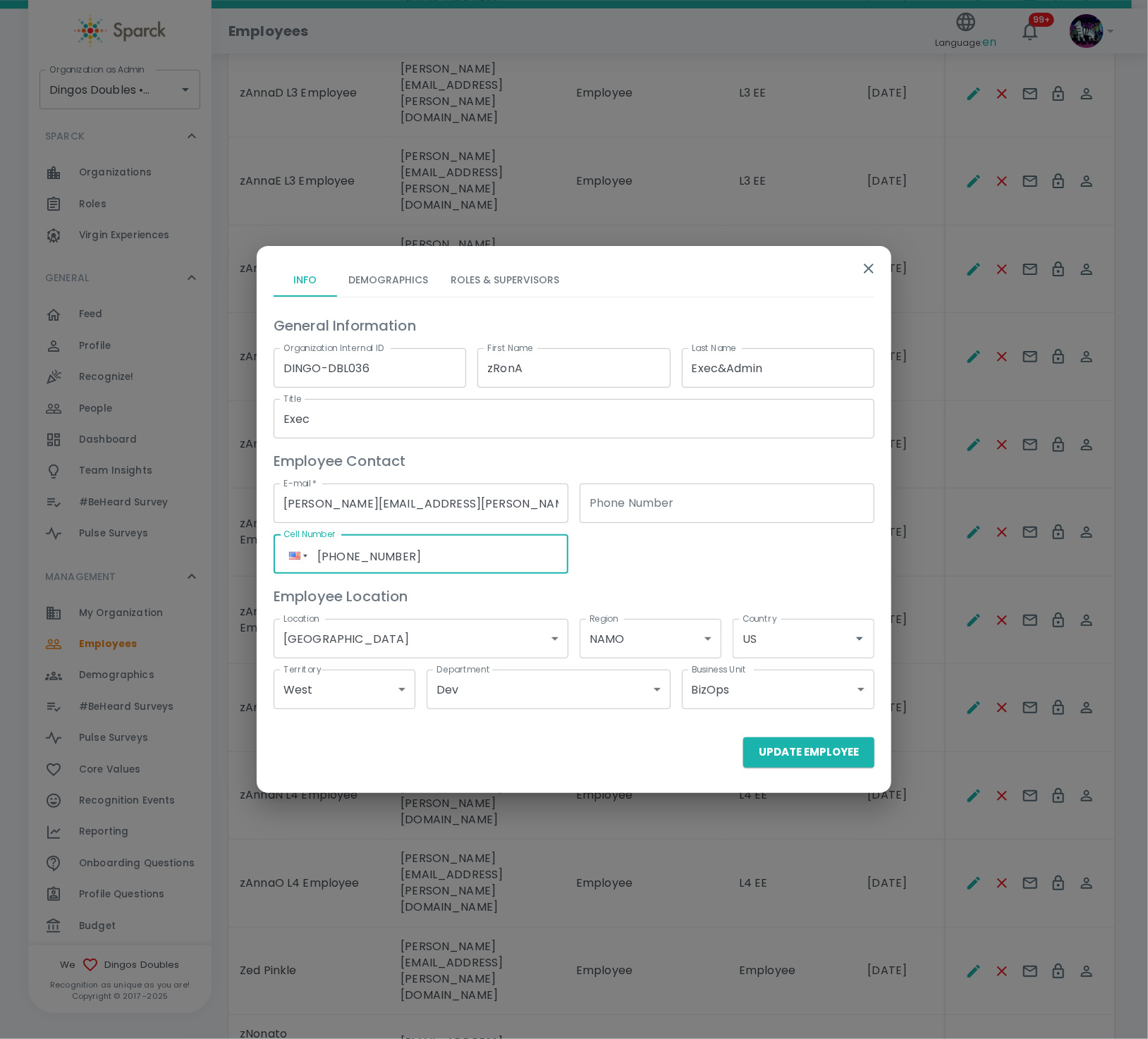
drag, startPoint x: 456, startPoint y: 558, endPoint x: 261, endPoint y: 560, distance: 195.0
click at [262, 560] on div "Cell Number Phone +1 (916) 239-5287 Cell Number" at bounding box center [415, 549] width 306 height 51
click at [618, 549] on div "General Information Organization Internal ID DINGO-DBL036 Organization Internal…" at bounding box center [568, 506] width 612 height 406
click at [797, 749] on button "Update Employee" at bounding box center [809, 752] width 132 height 29
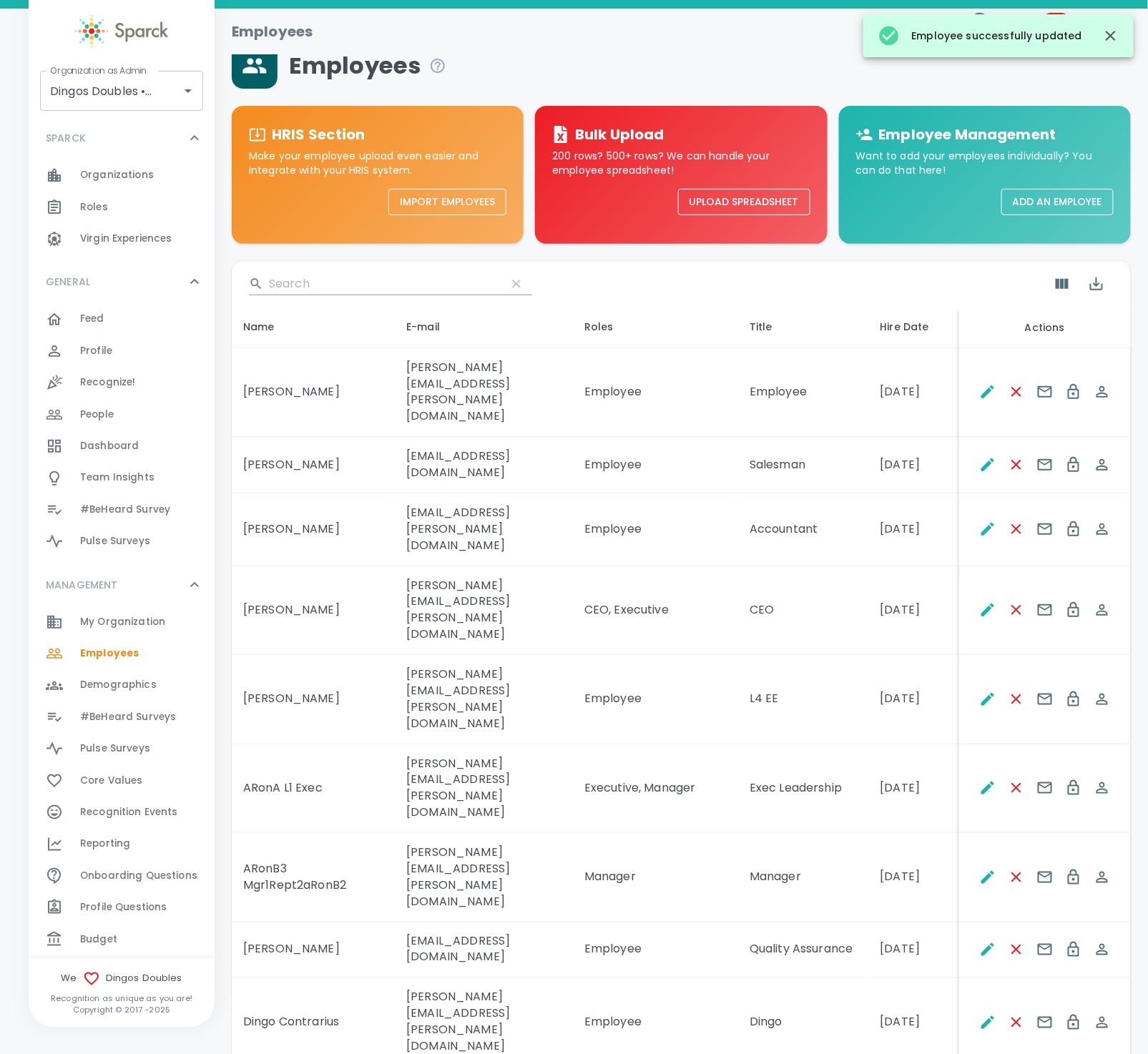
scroll to position [0, 0]
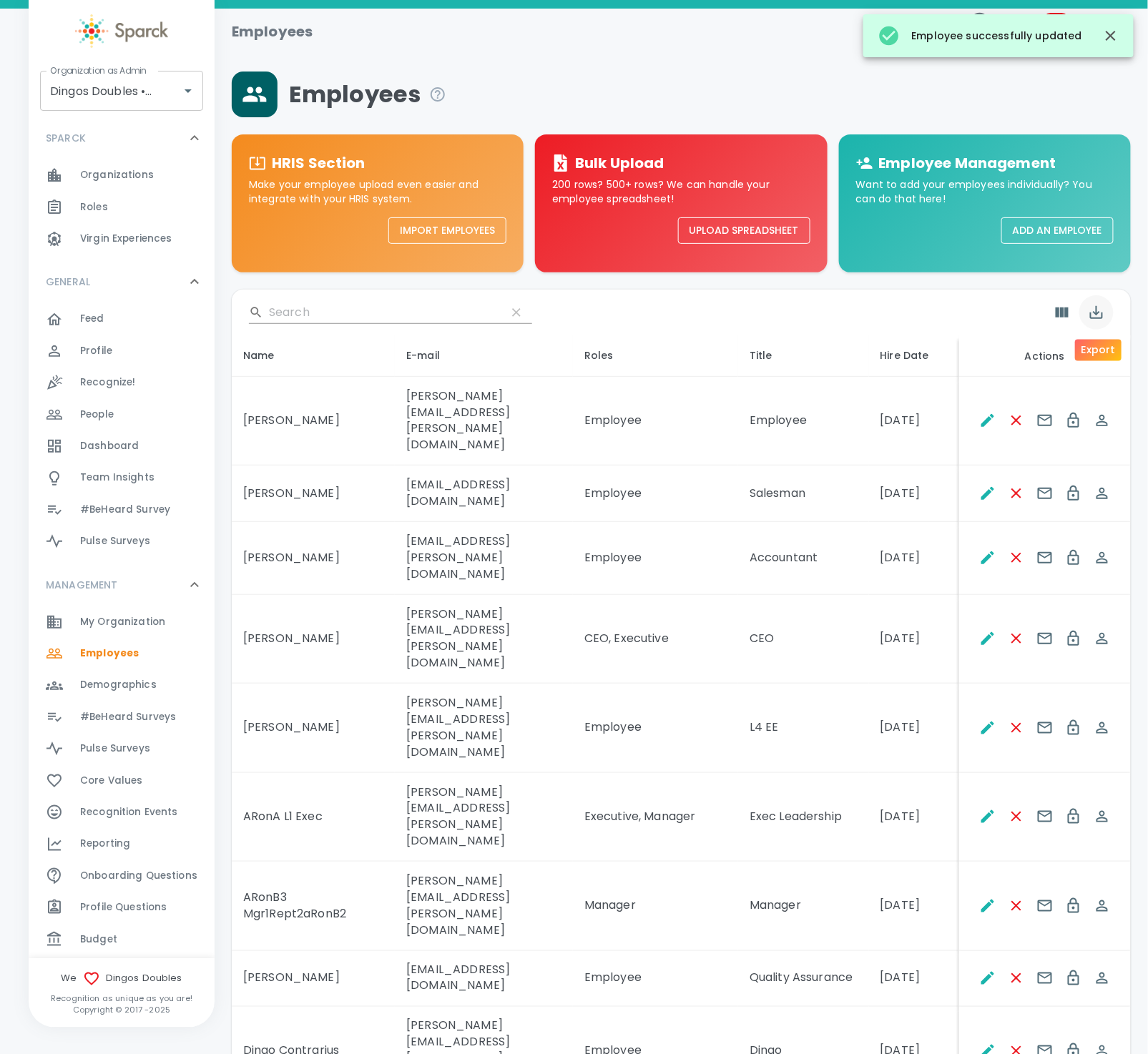
click at [1097, 313] on icon "Export" at bounding box center [1097, 312] width 13 height 13
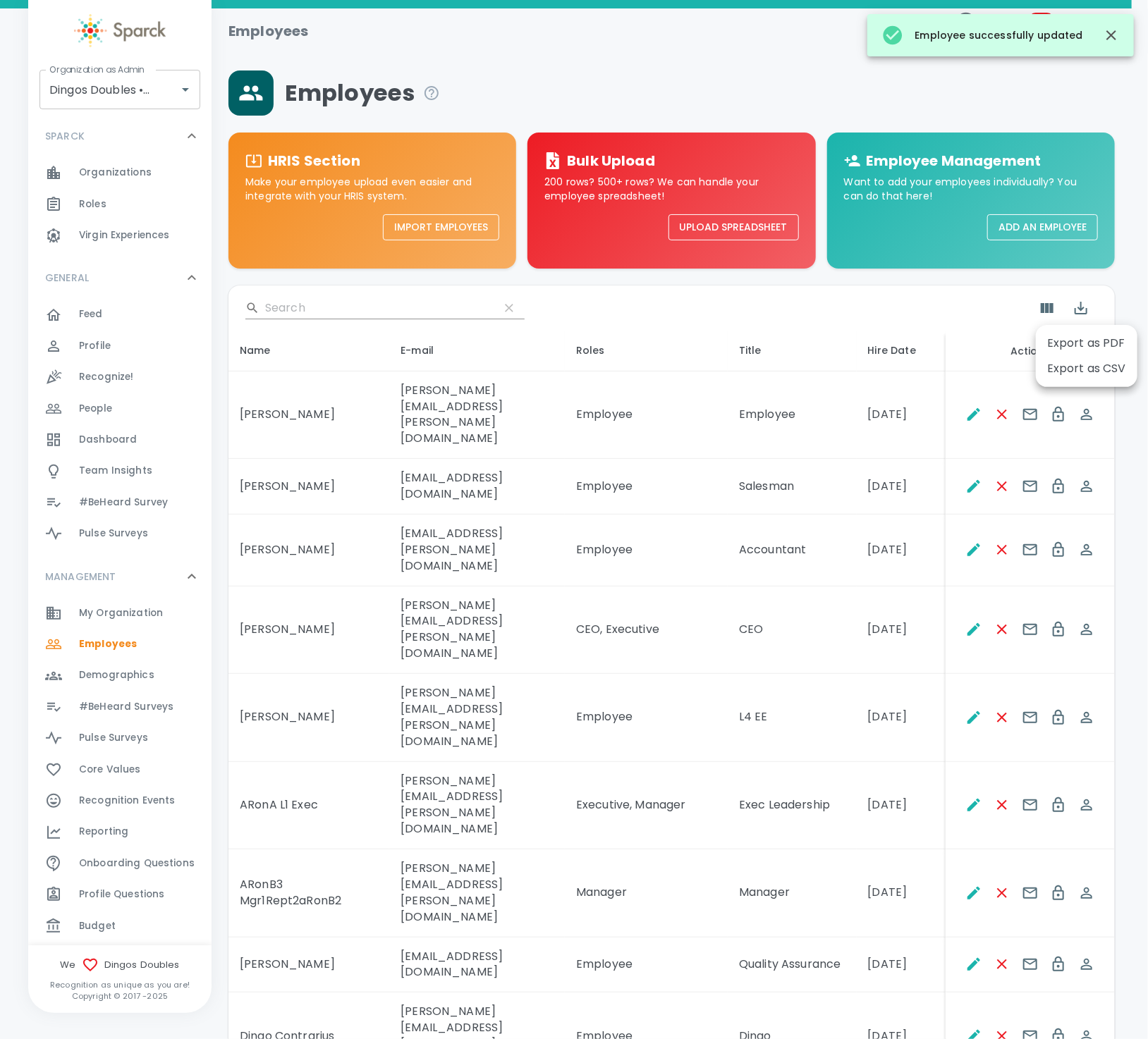
click at [1070, 366] on li "Export as CSV" at bounding box center [1087, 368] width 101 height 25
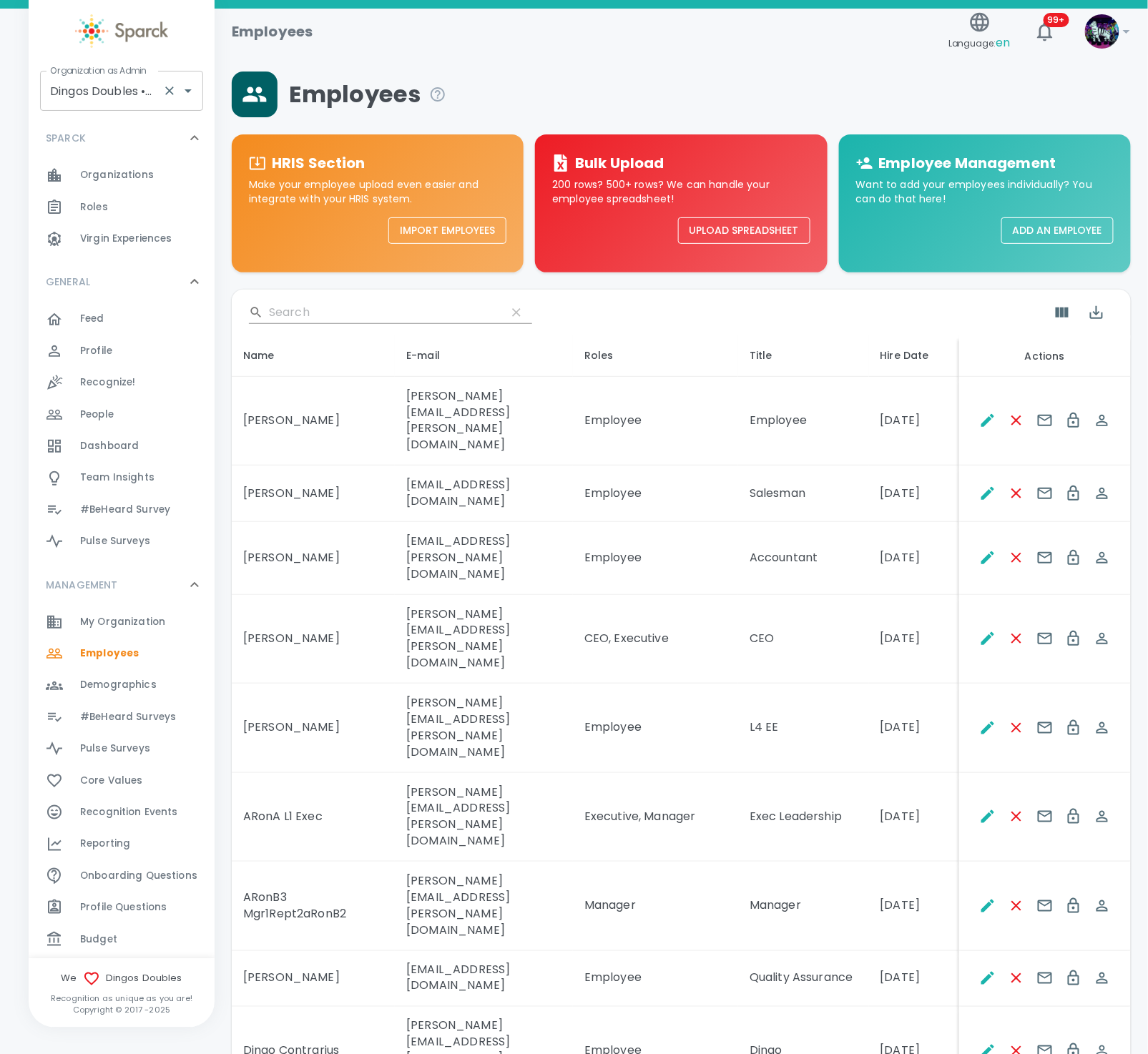
click at [132, 94] on input "Dingos Doubles • 1057" at bounding box center [101, 90] width 110 height 27
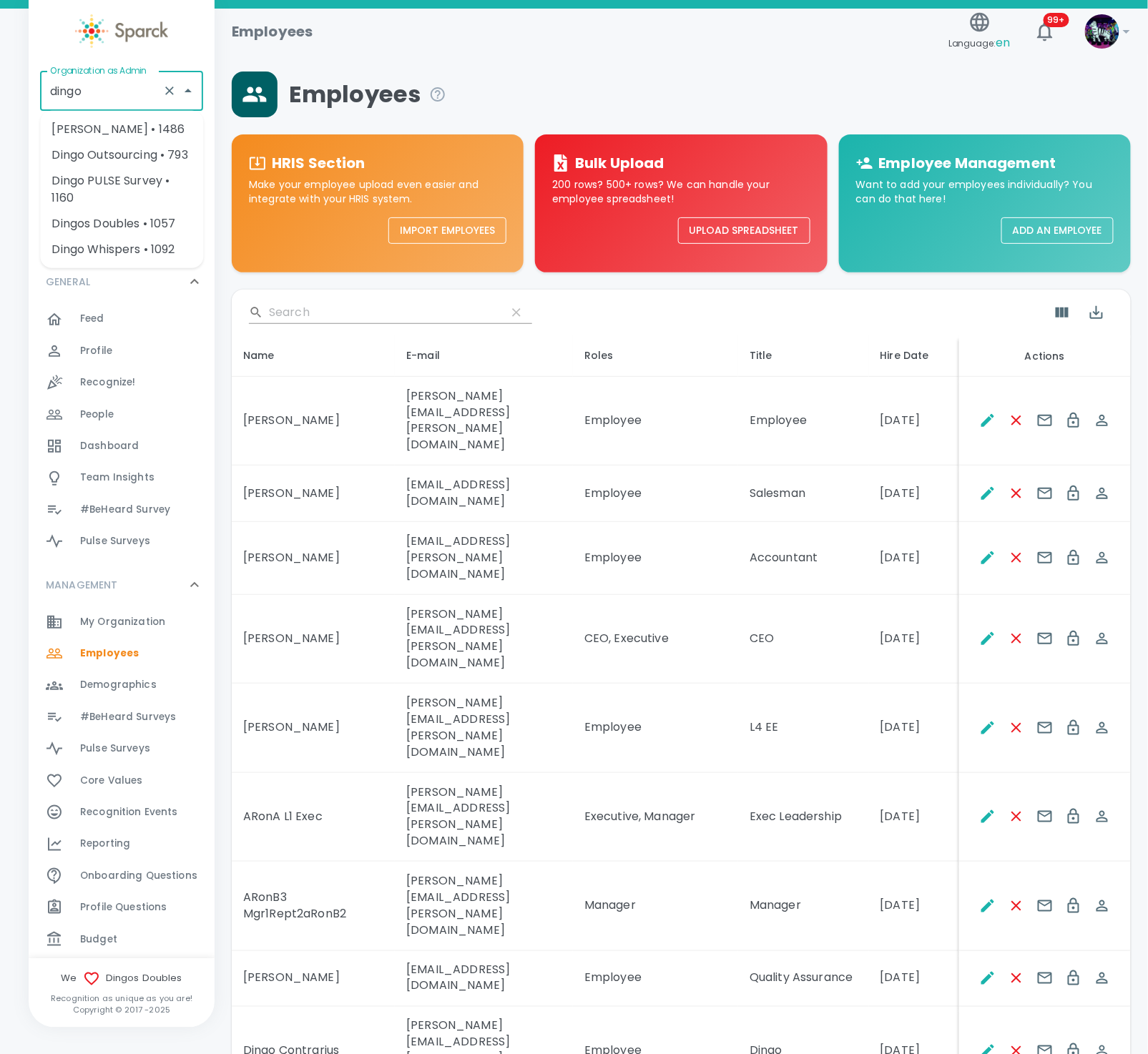
click at [144, 148] on li "Dingo Outsourcing • 793" at bounding box center [122, 155] width 163 height 26
type input "Dingo Outsourcing • 793"
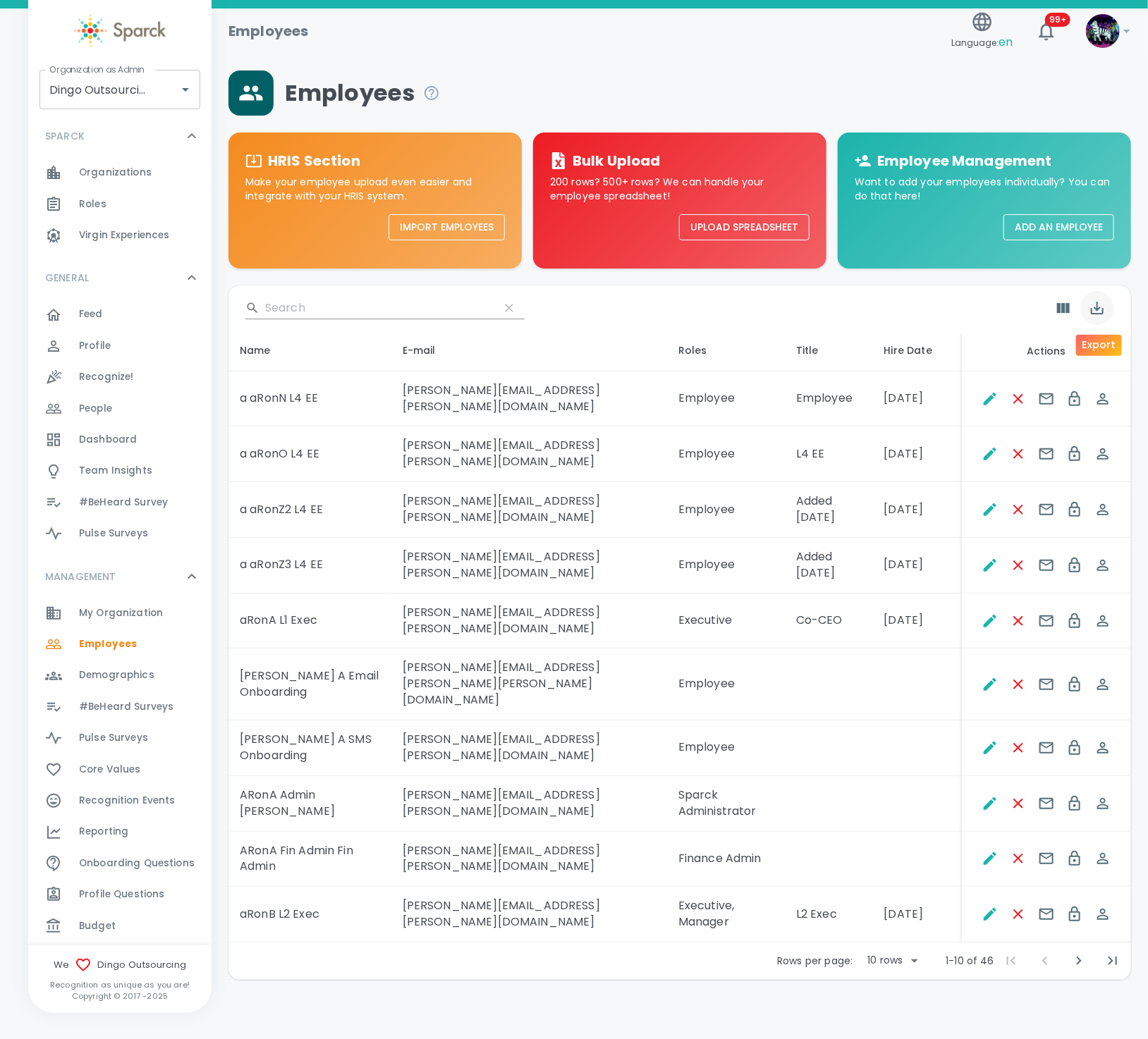
click at [1101, 308] on icon "Export" at bounding box center [1096, 307] width 17 height 17
click at [1097, 366] on li "Export as CSV" at bounding box center [1087, 368] width 101 height 25
click at [463, 344] on div "E-mail" at bounding box center [529, 350] width 253 height 17
click at [988, 393] on icon "Edit" at bounding box center [989, 399] width 13 height 13
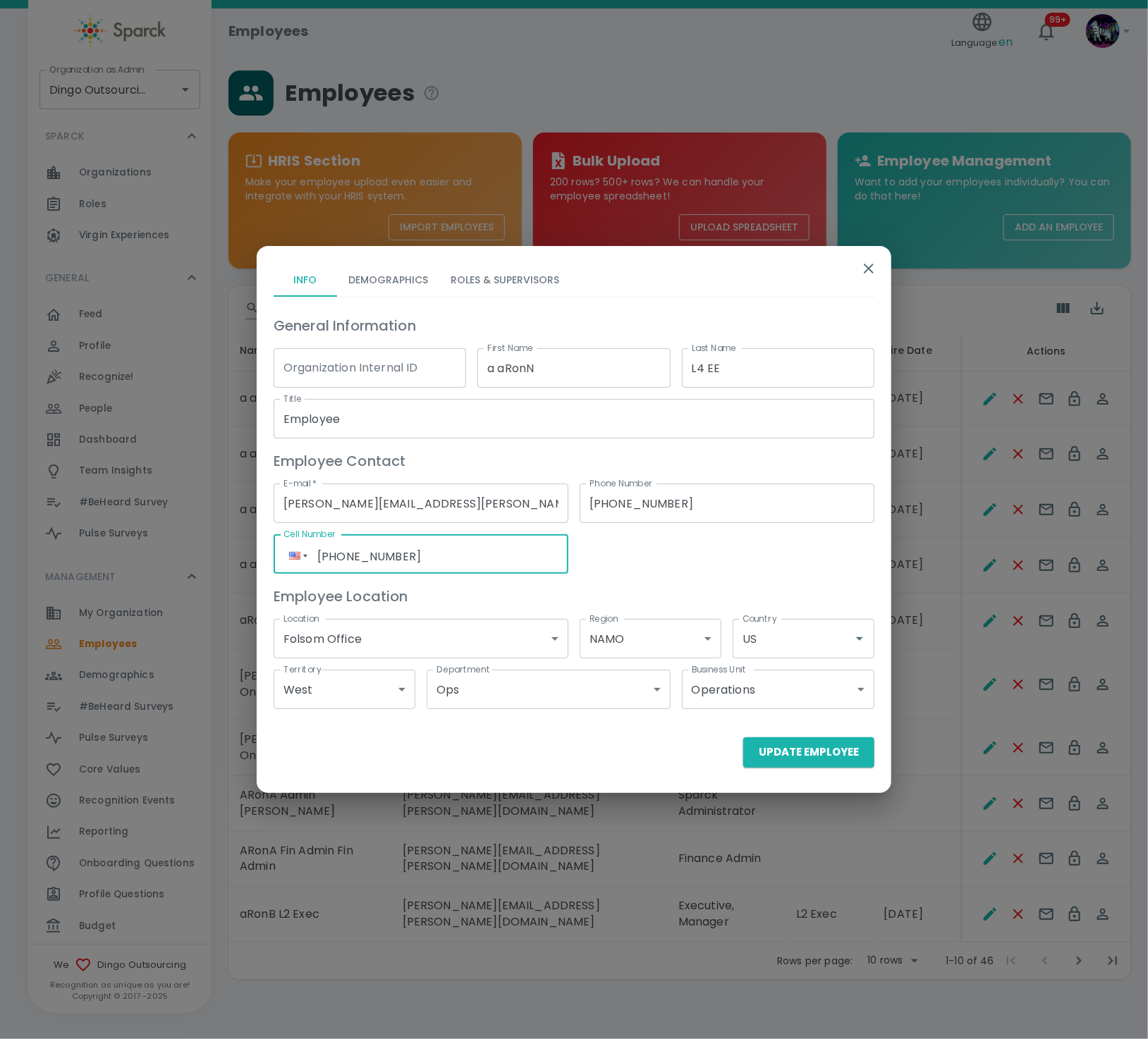
drag, startPoint x: 476, startPoint y: 558, endPoint x: 267, endPoint y: 539, distance: 209.9
click at [267, 539] on div "Cell Number Phone +1 (916) 239-5287 Cell Number" at bounding box center [415, 549] width 306 height 51
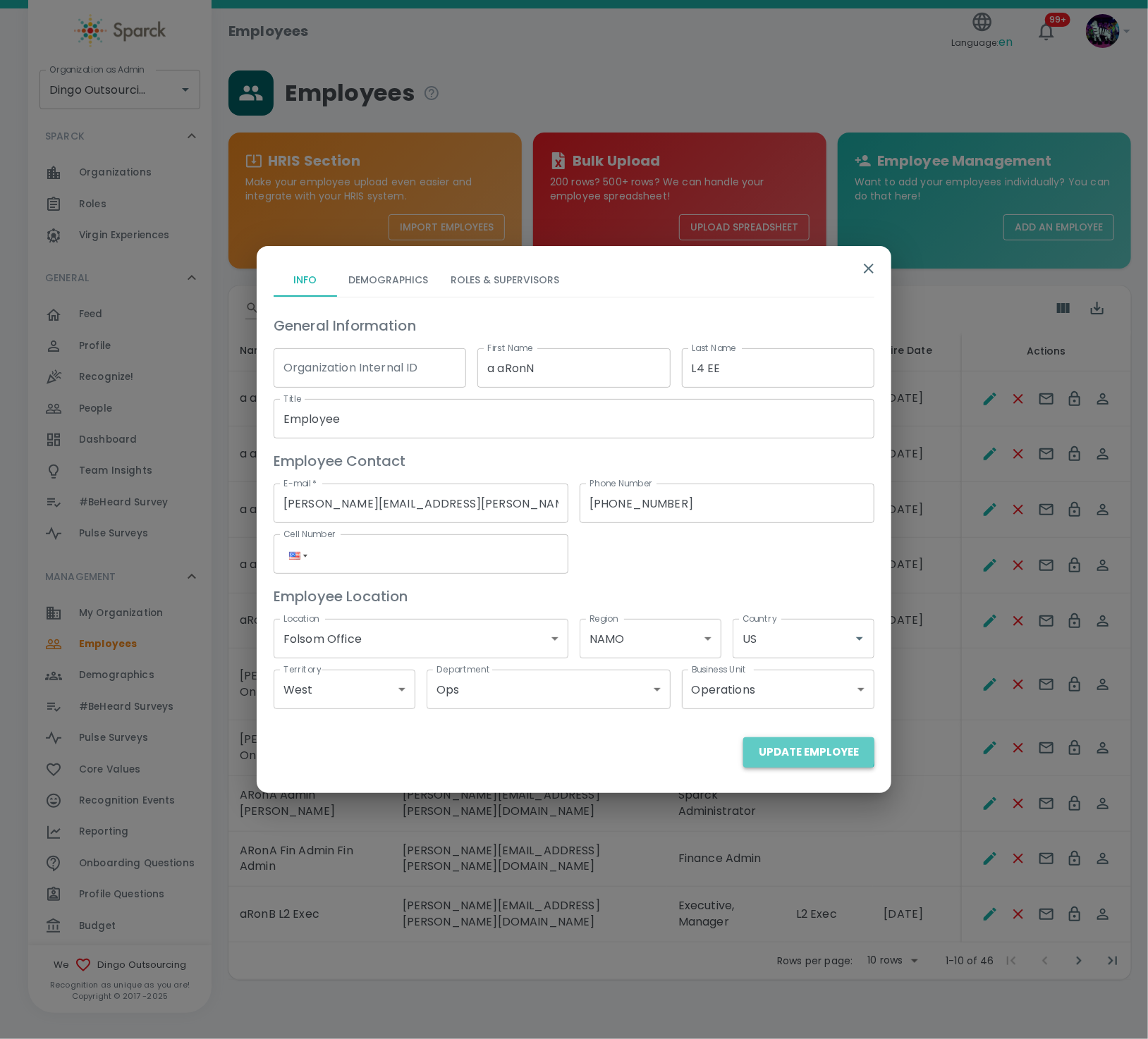
click at [791, 747] on button "Update Employee" at bounding box center [809, 752] width 132 height 29
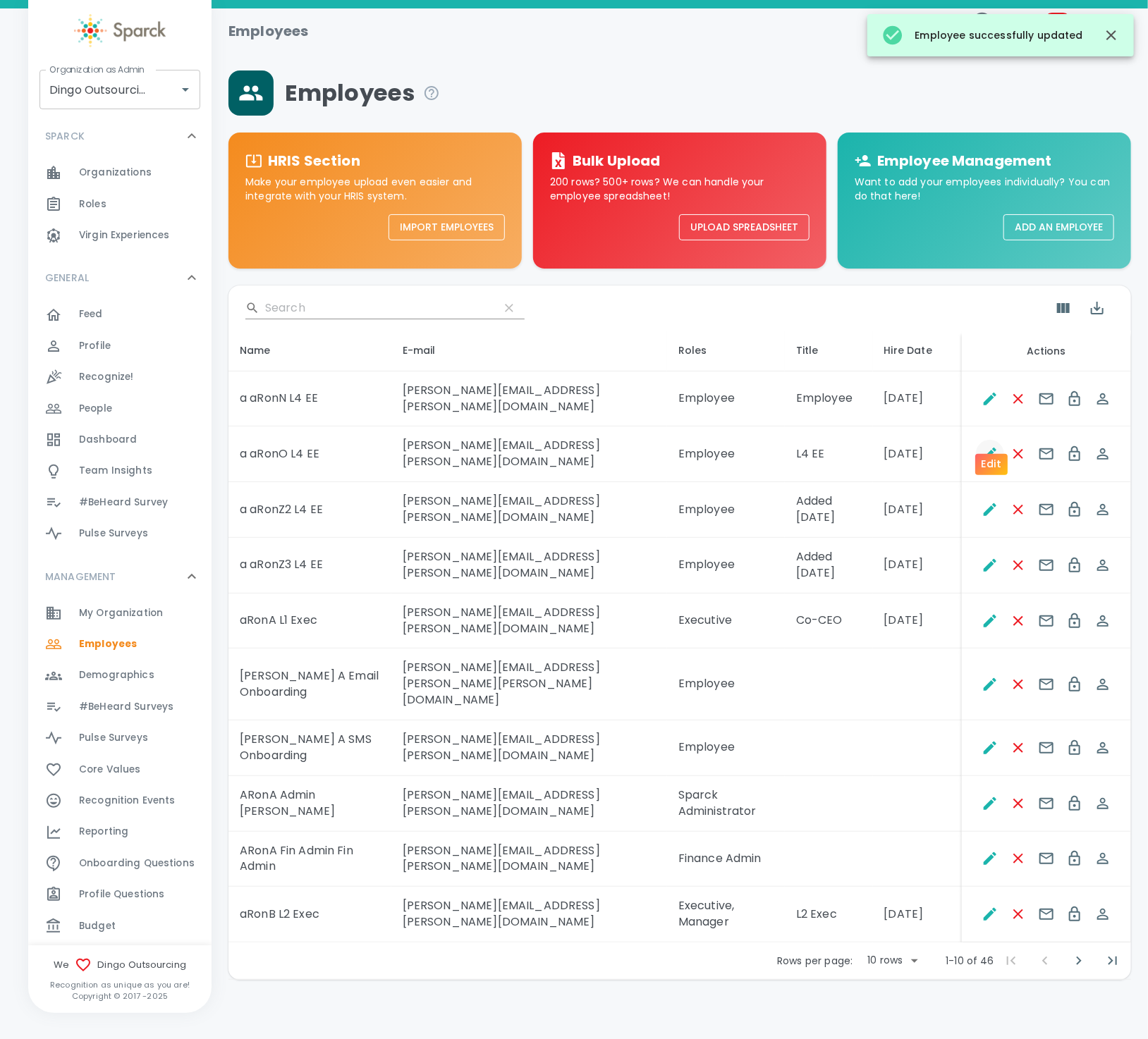
click at [988, 440] on button "Edit" at bounding box center [989, 453] width 28 height 28
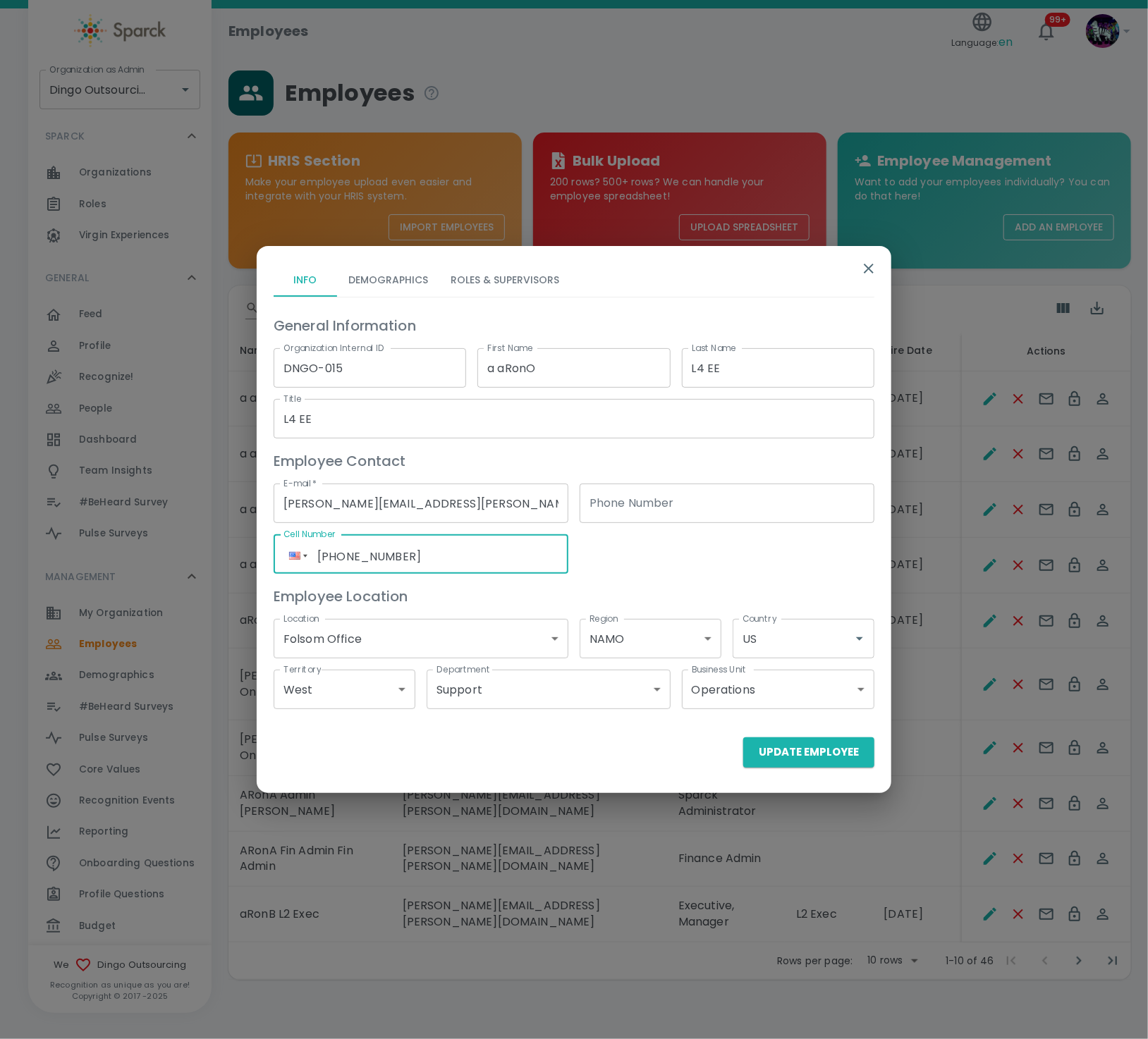
drag, startPoint x: 463, startPoint y: 562, endPoint x: 253, endPoint y: 560, distance: 210.0
click at [253, 560] on div "Info Demographics Roles & Supervisors General Information Organization Internal…" at bounding box center [574, 520] width 1148 height 1039
click at [812, 738] on button "Update Employee" at bounding box center [809, 752] width 132 height 29
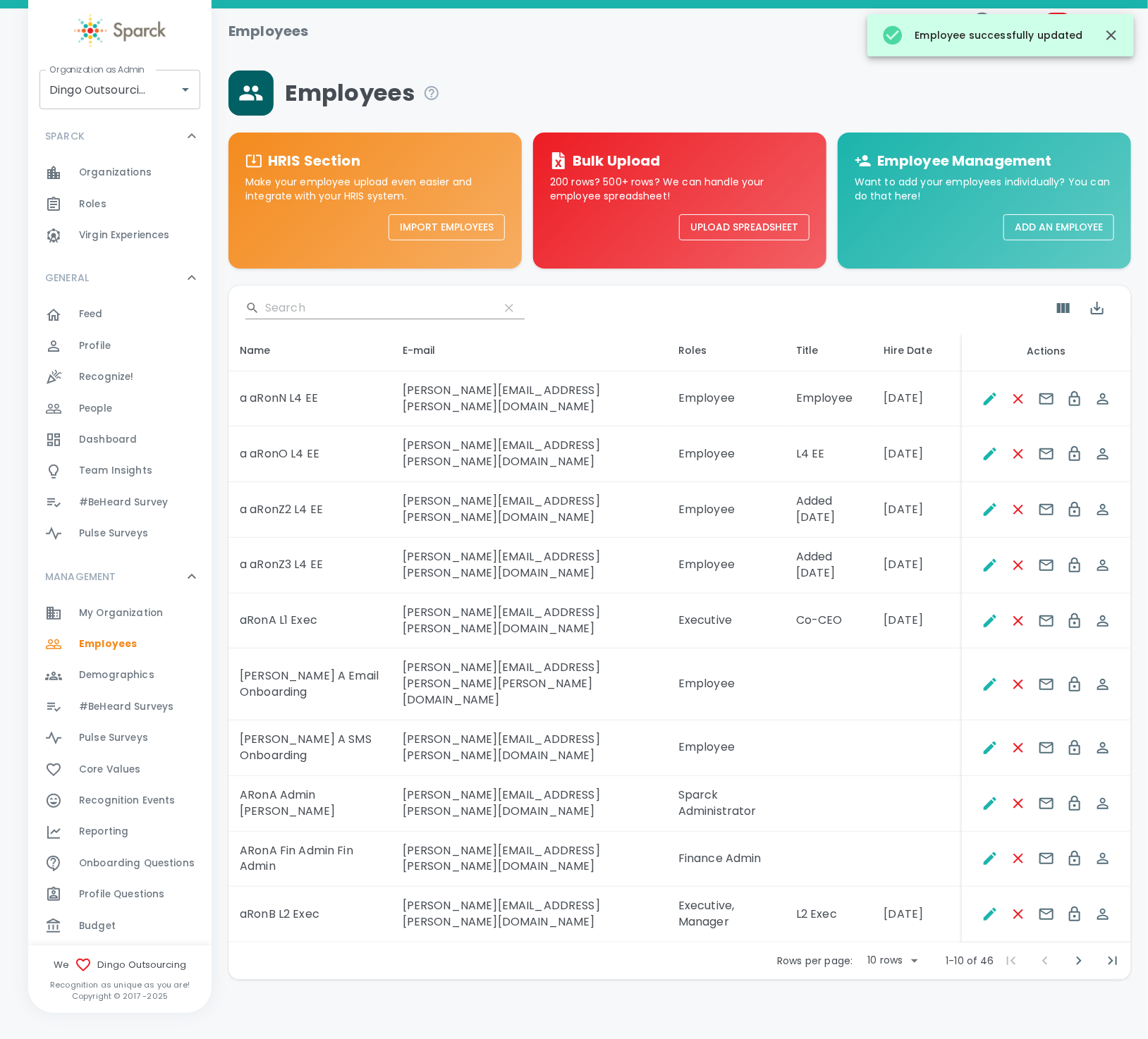
click at [521, 720] on td "ron.thornburg+dingoOSMS@sparckco.com" at bounding box center [529, 748] width 276 height 56
click at [995, 742] on icon "Edit" at bounding box center [989, 748] width 13 height 13
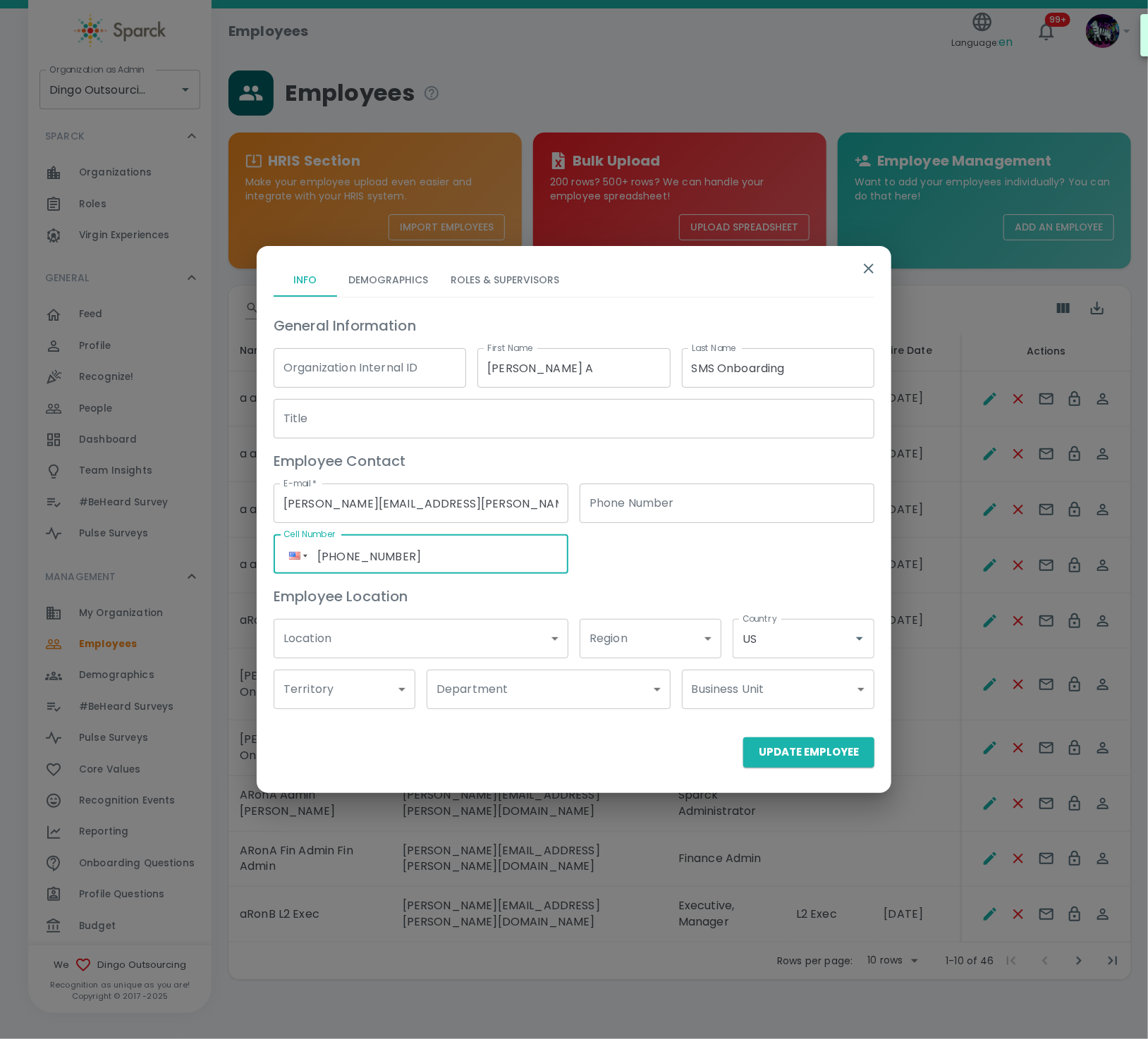
drag, startPoint x: 487, startPoint y: 554, endPoint x: -152, endPoint y: 552, distance: 639.0
click at [0, 552] on html "Skip Navigation Employees Language: en 99+ ! Organization as Admin Dingo Outsou…" at bounding box center [574, 526] width 1148 height 1054
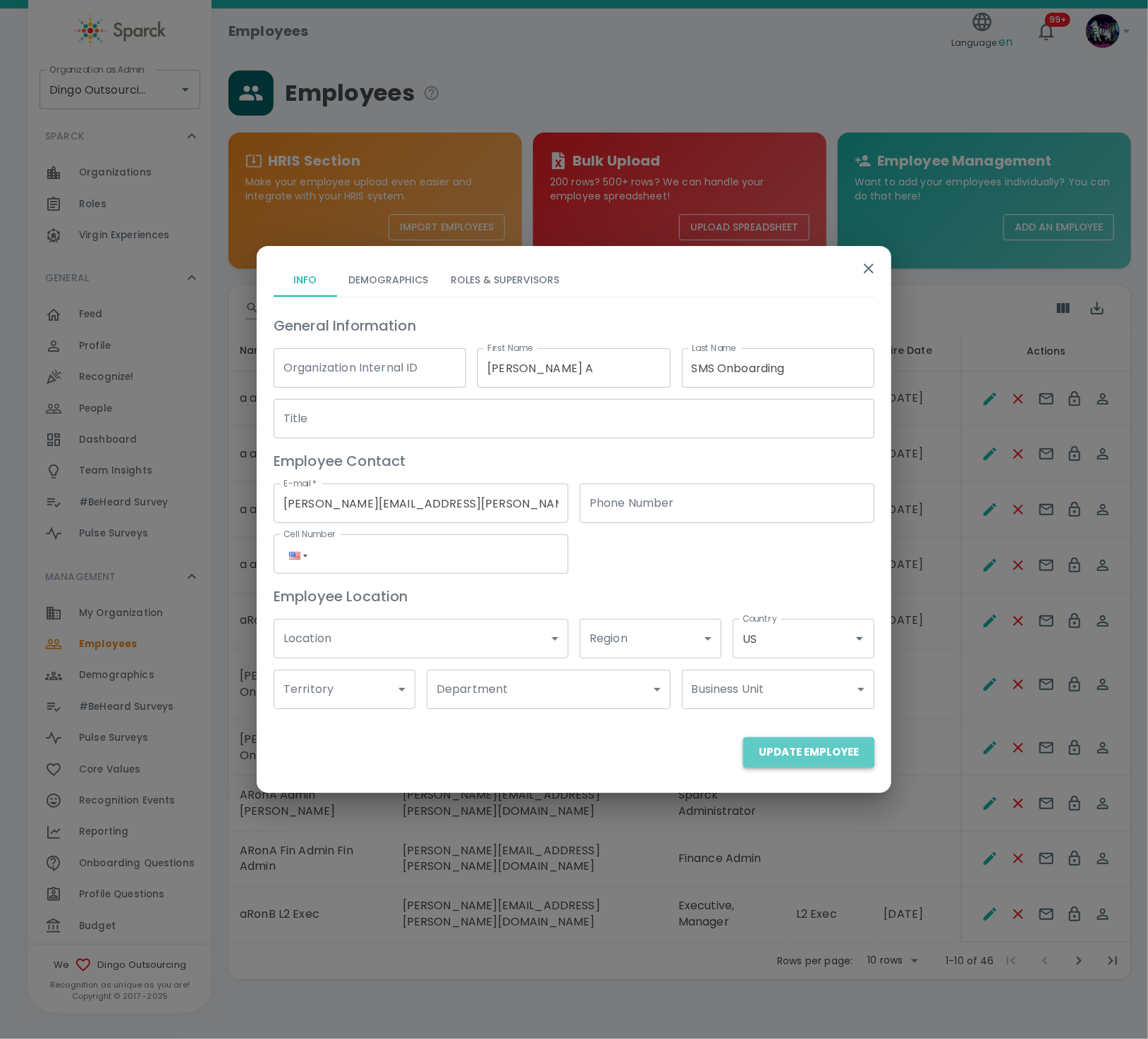
click at [784, 747] on button "Update Employee" at bounding box center [809, 752] width 132 height 29
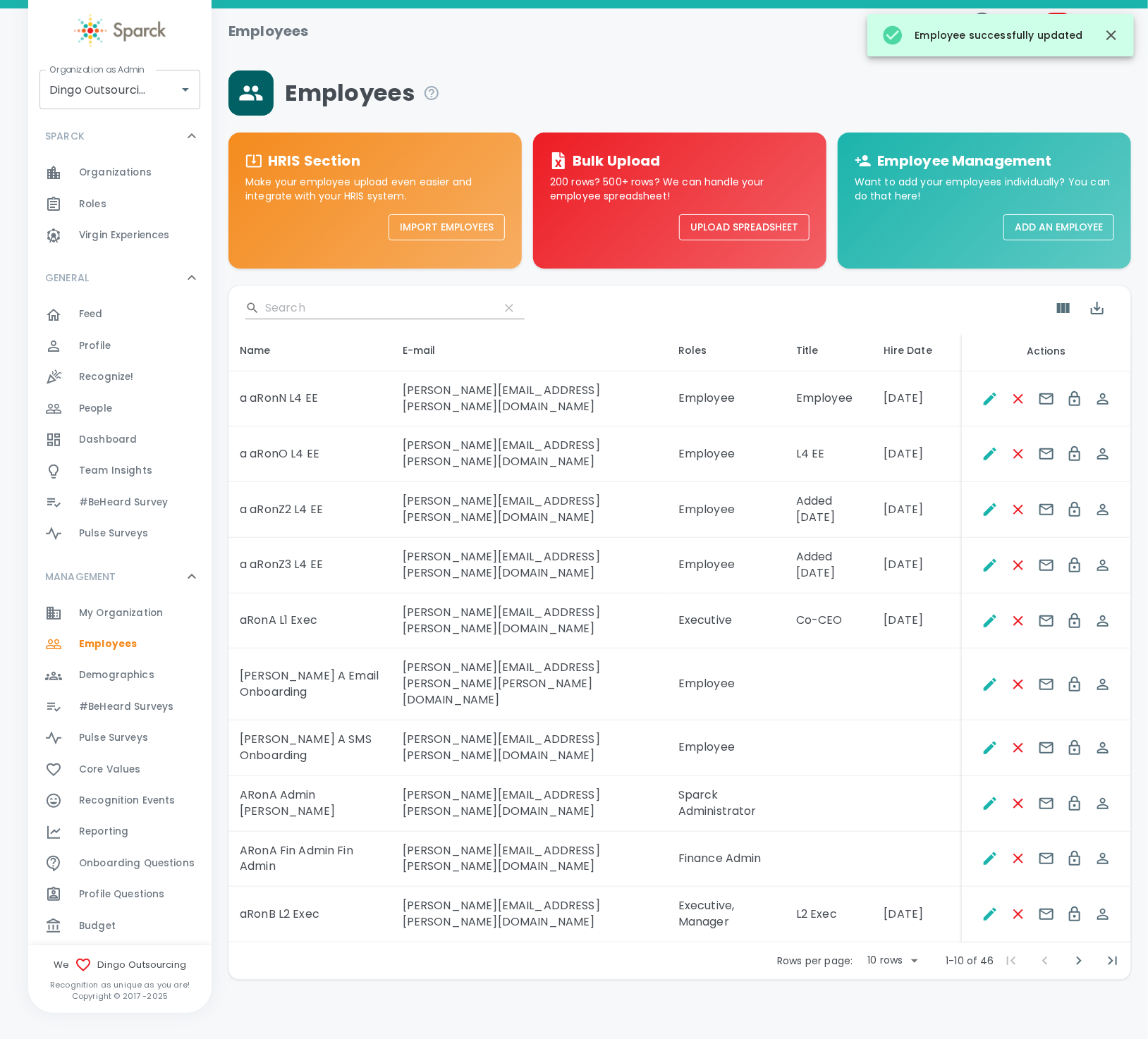
click at [902, 896] on body "Skip Navigation Employees Language: en 99+ ! Organization as Admin Dingo Outsou…" at bounding box center [574, 526] width 1148 height 1054
click at [881, 1005] on li "50" at bounding box center [893, 1003] width 65 height 25
type input "50"
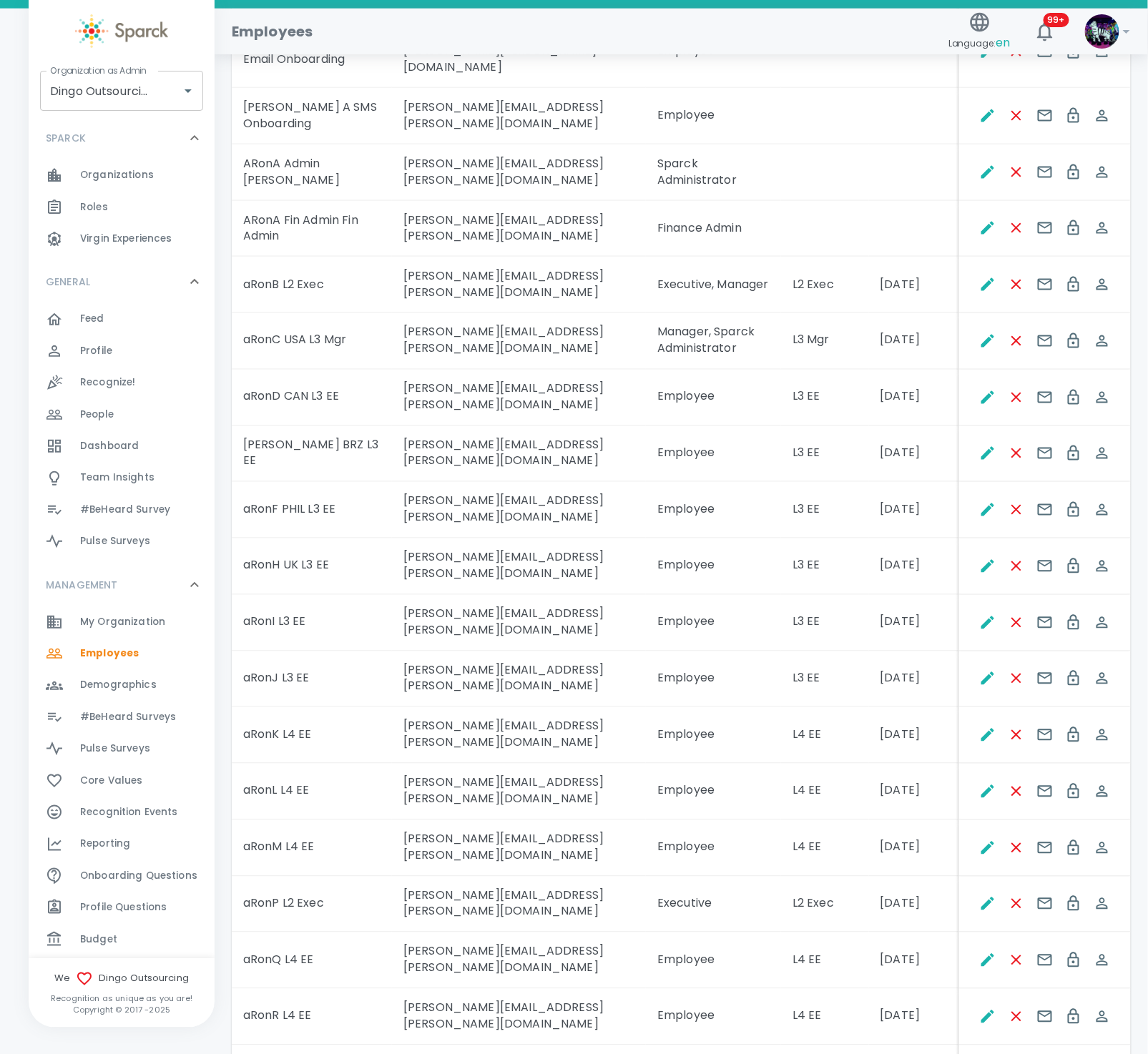
scroll to position [965, 0]
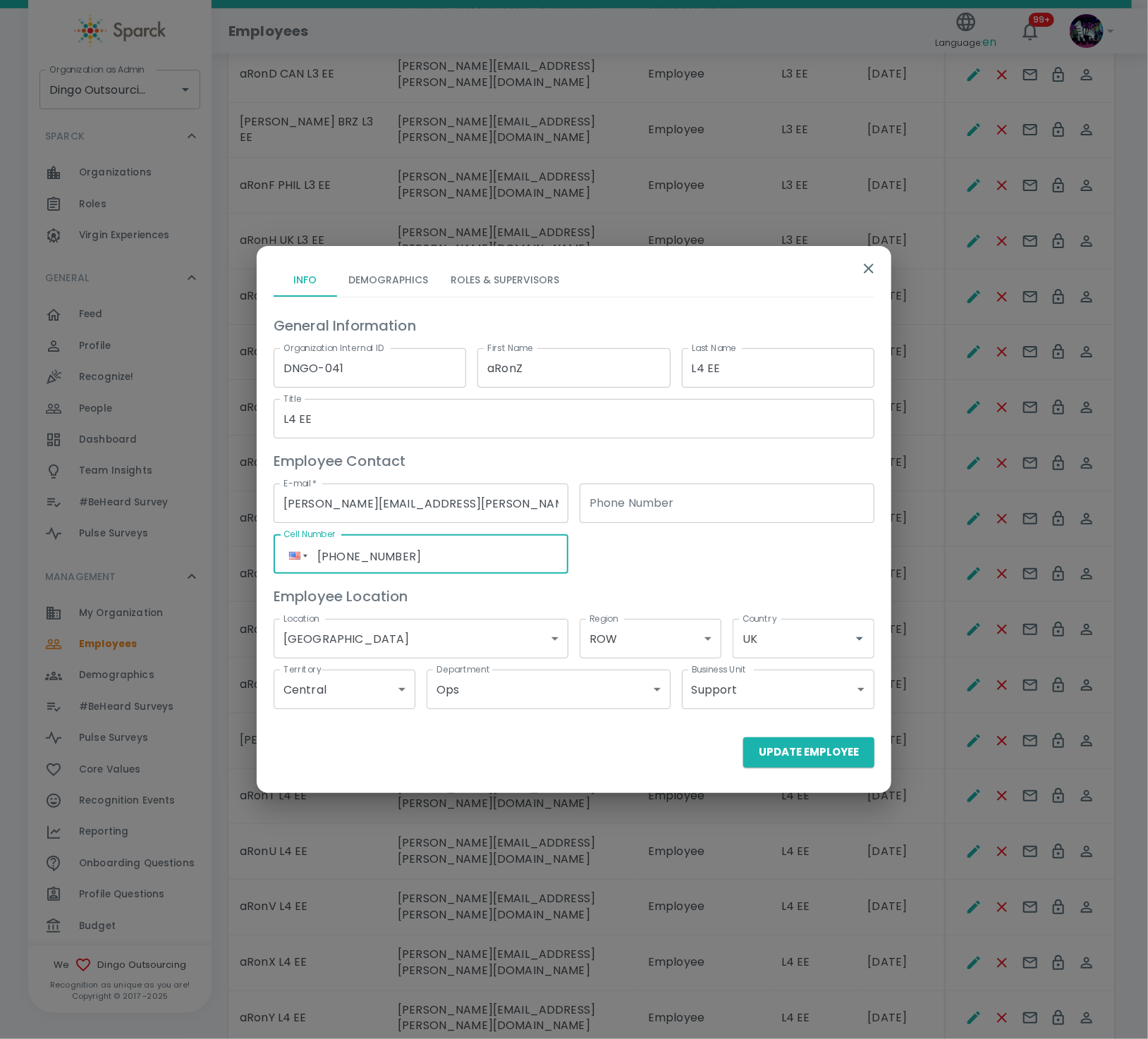
drag, startPoint x: 468, startPoint y: 557, endPoint x: -51, endPoint y: 562, distance: 519.0
click at [0, 562] on html "Skip Navigation Employees Language: en 99+ ! Organization as Admin Dingo Outsou…" at bounding box center [574, 566] width 1148 height 3036
click at [773, 751] on button "Update Employee" at bounding box center [809, 752] width 132 height 29
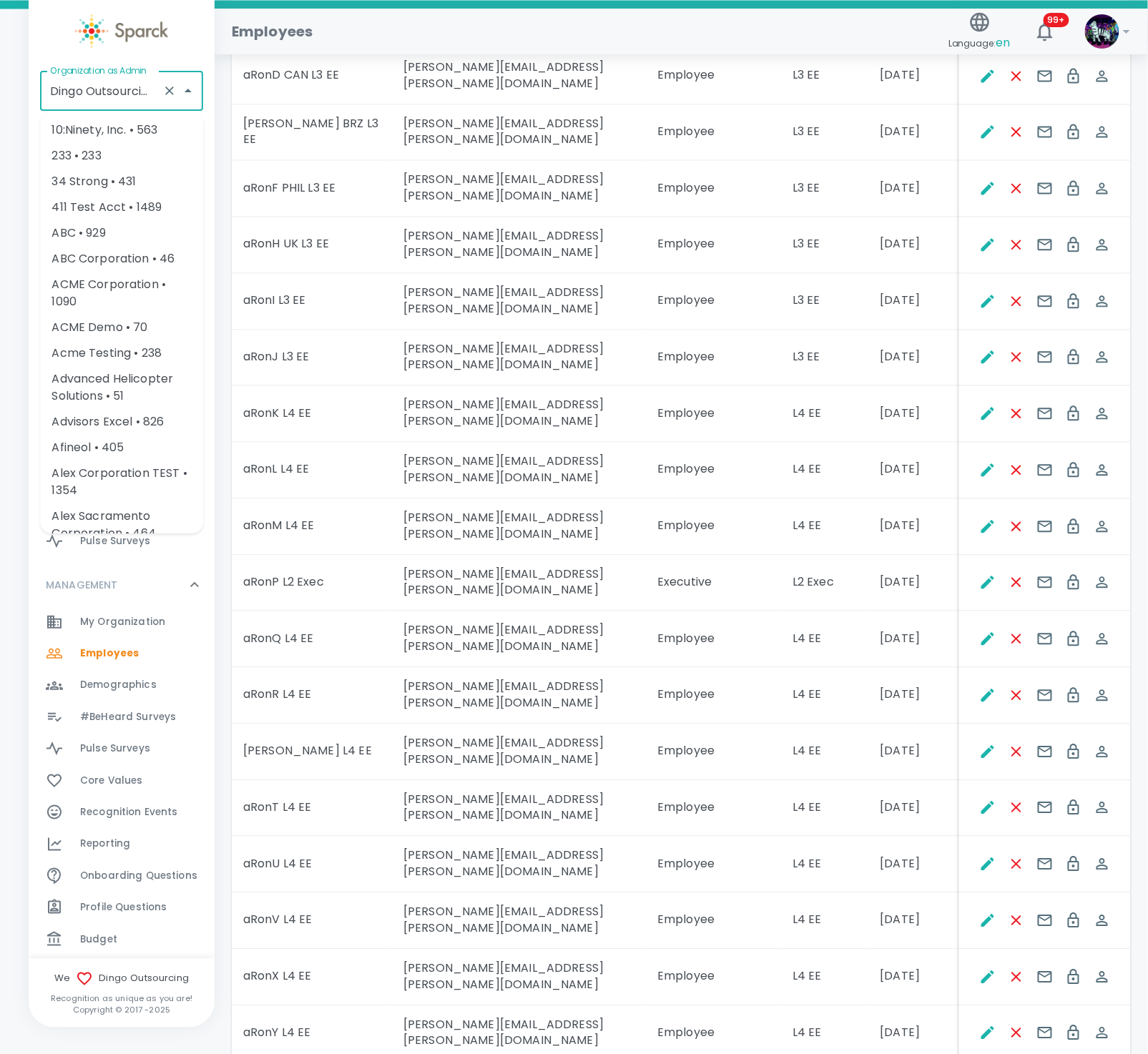
click at [94, 96] on input "Dingo Outsourcing • 793" at bounding box center [101, 90] width 110 height 27
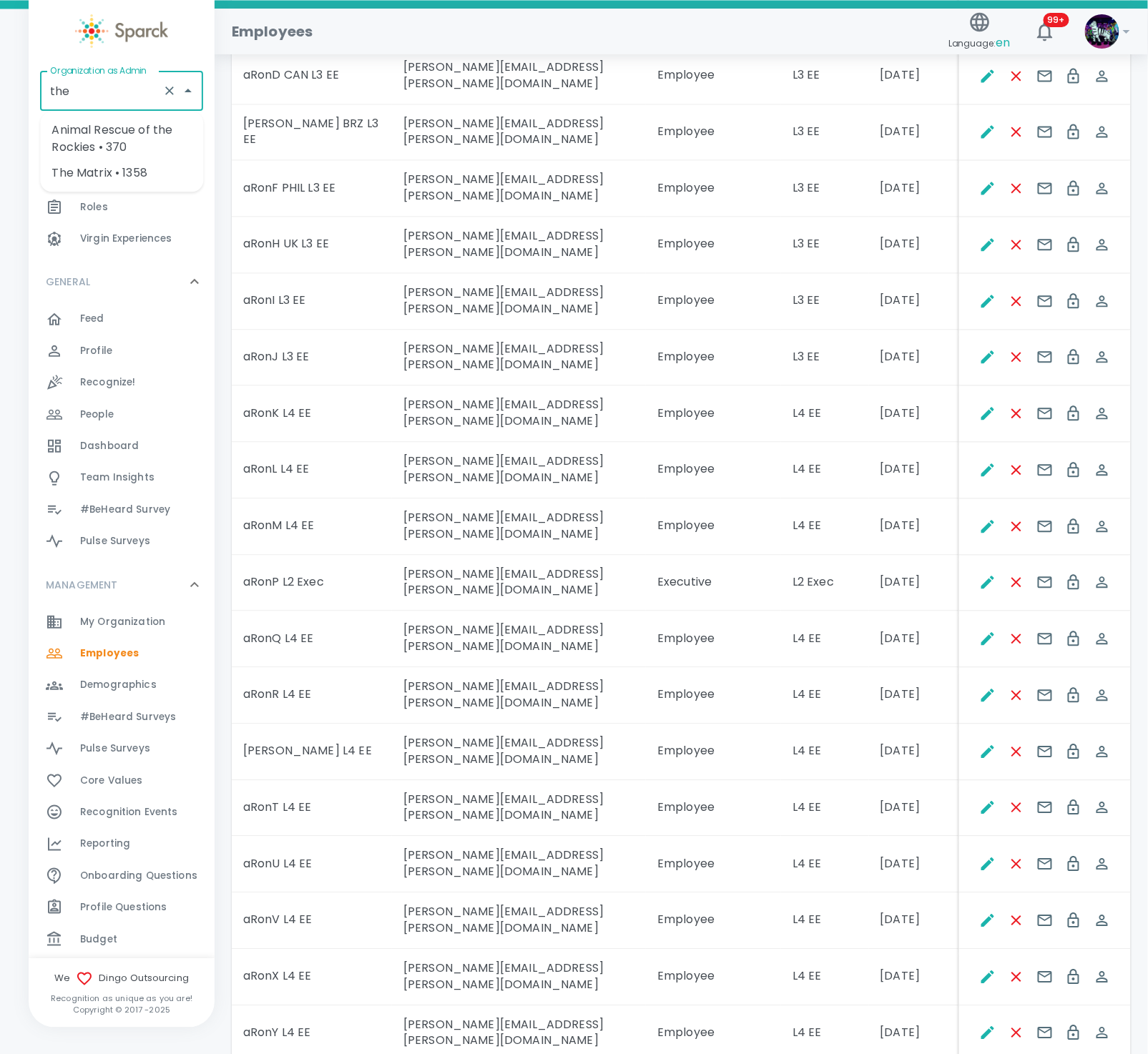
click at [102, 182] on li "The Matrix • 1358" at bounding box center [122, 173] width 163 height 26
type input "The Matrix • 1358"
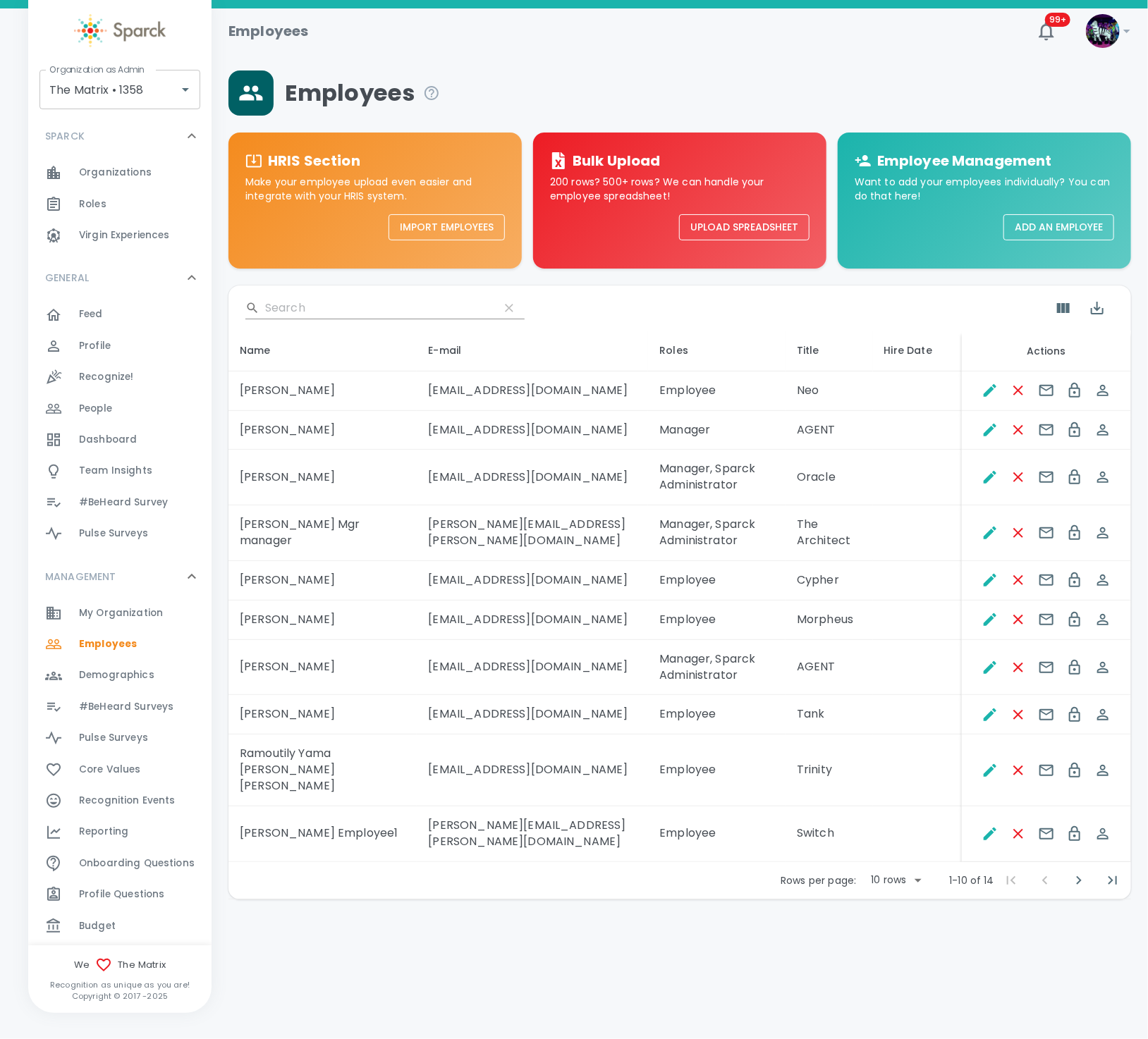
click at [903, 852] on body "Skip Navigation Employees 99+ ! Organization as Admin The Matrix • 1358 Organiz…" at bounding box center [574, 486] width 1148 height 973
click at [889, 950] on li "50" at bounding box center [896, 954] width 65 height 25
type input "50"
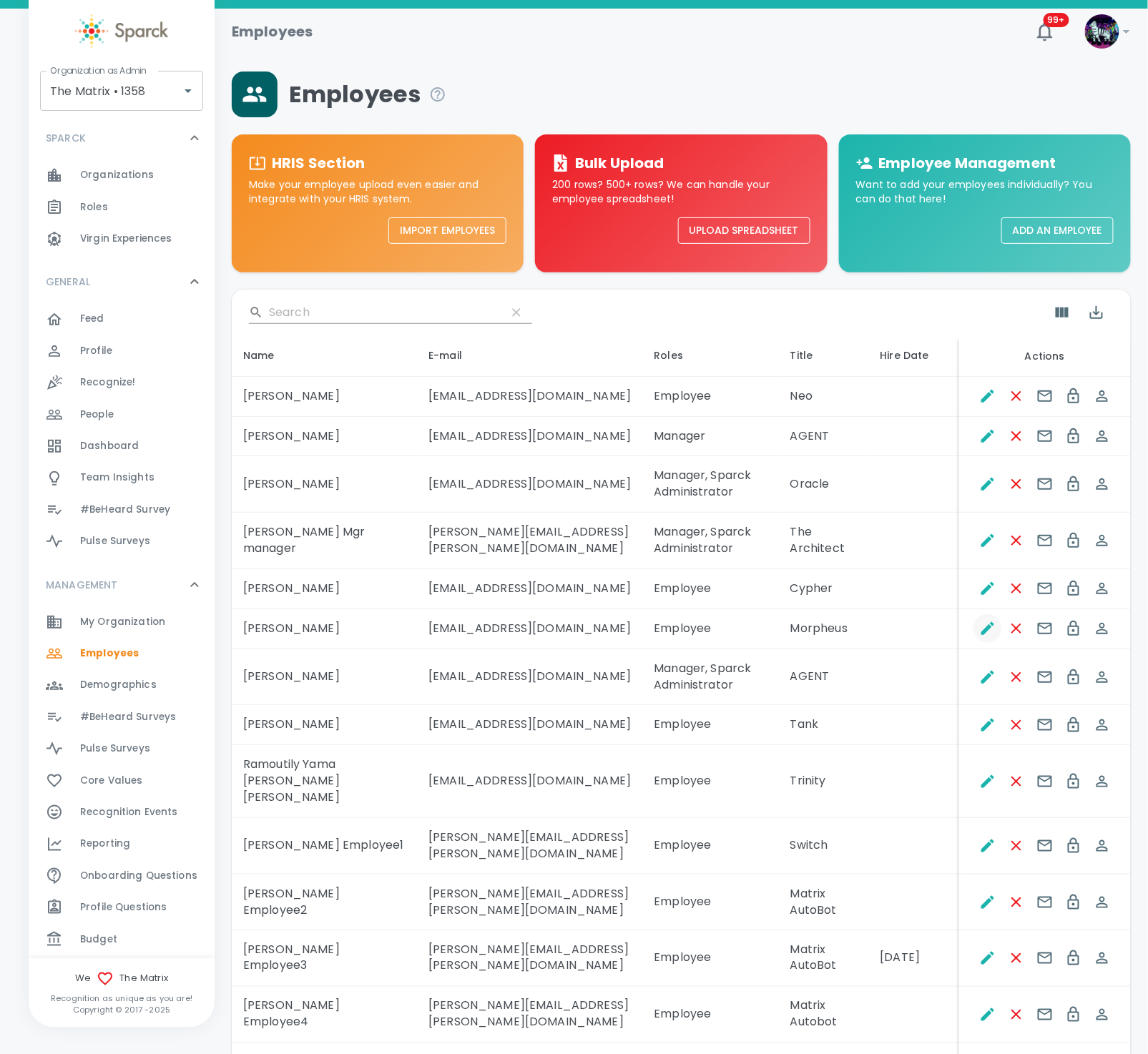
click at [985, 633] on icon "Edit" at bounding box center [988, 628] width 13 height 13
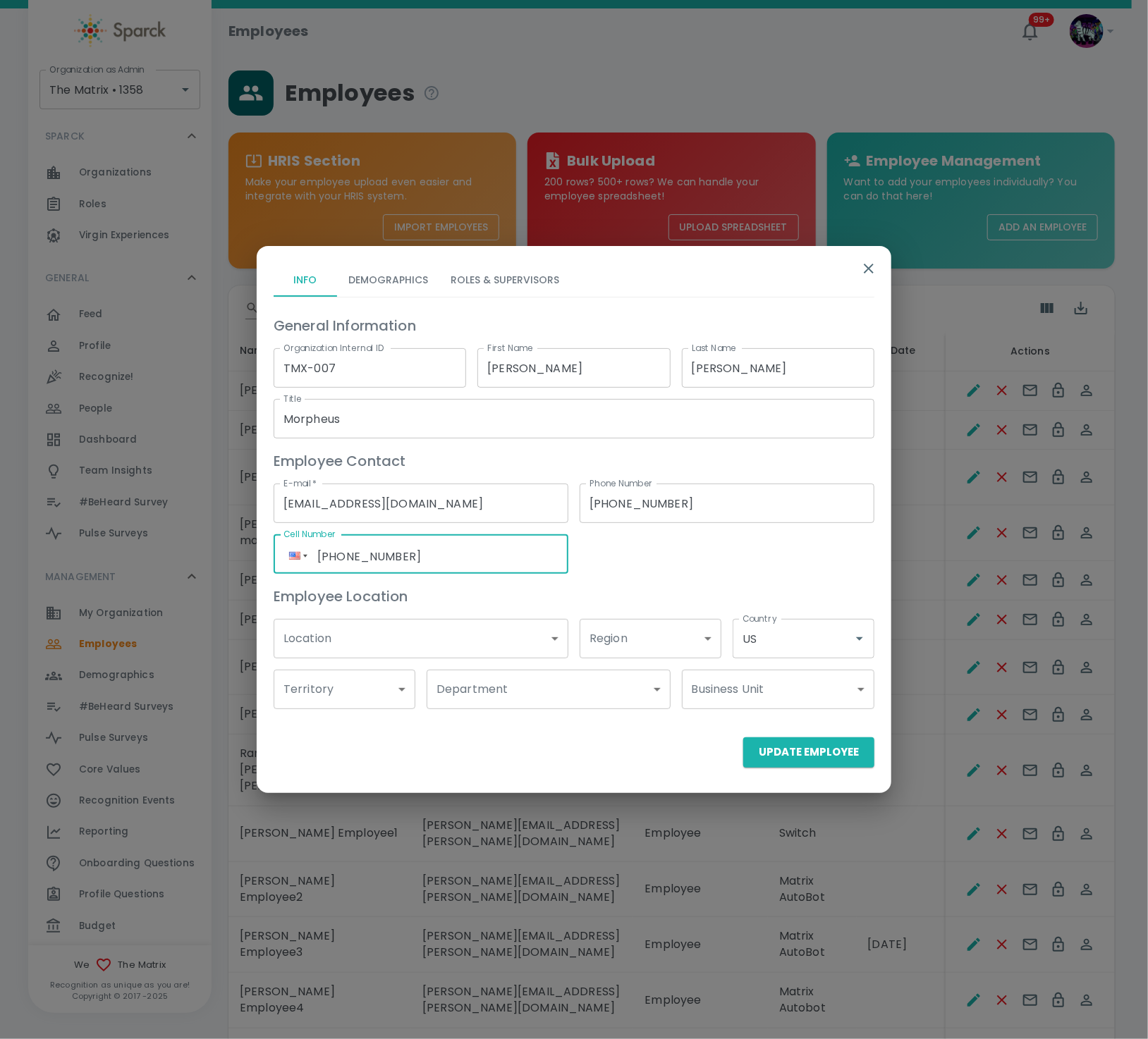
drag, startPoint x: 549, startPoint y: 557, endPoint x: 35, endPoint y: 512, distance: 516.0
click at [35, 512] on div "Info Demographics Roles & Supervisors General Information Organization Internal…" at bounding box center [574, 520] width 1148 height 1039
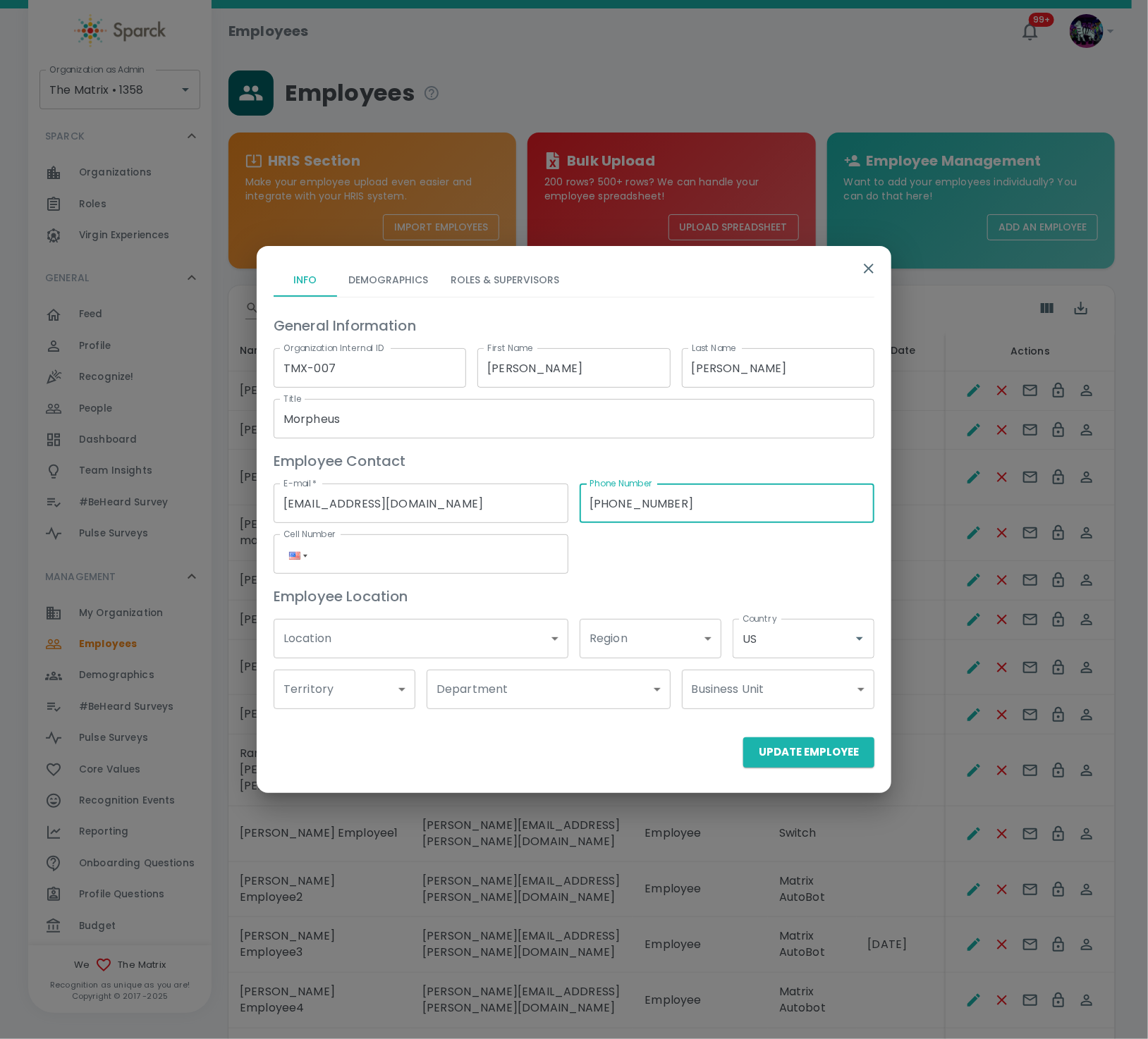
drag, startPoint x: 595, startPoint y: 507, endPoint x: 487, endPoint y: 507, distance: 108.0
click at [487, 507] on div "General Information Organization Internal ID TMX-007 Organization Internal ID F…" at bounding box center [568, 506] width 612 height 406
type input "(___) ___-____"
click at [616, 583] on div "Employee Location" at bounding box center [568, 591] width 612 height 34
click at [824, 756] on button "Update Employee" at bounding box center [809, 752] width 132 height 29
